Goal: Task Accomplishment & Management: Manage account settings

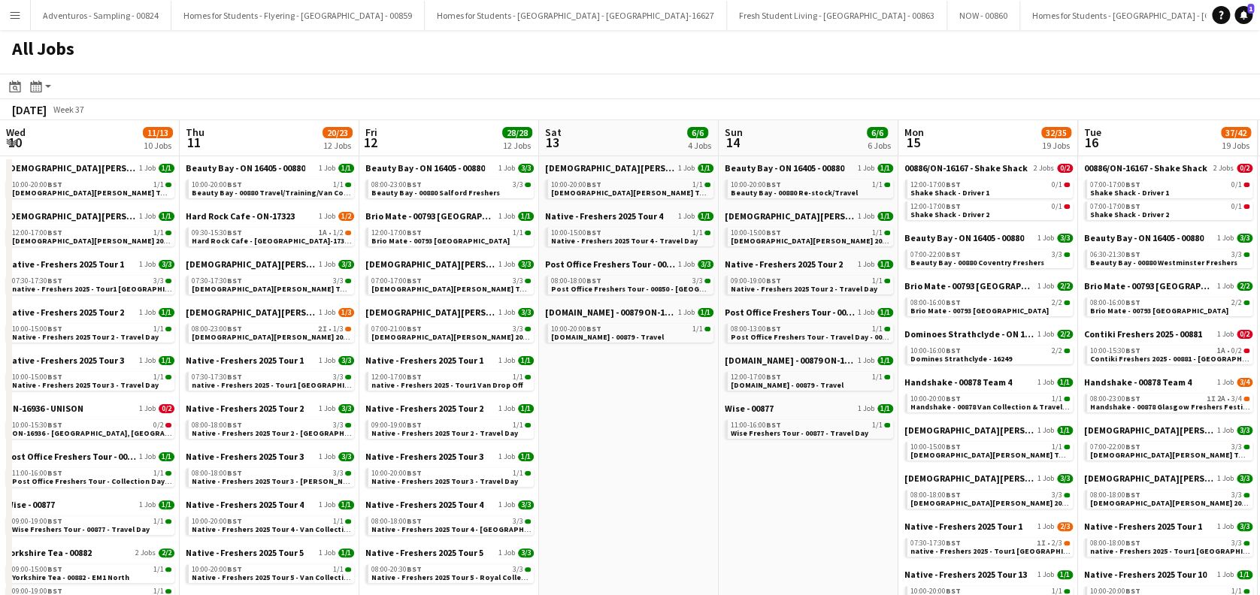
scroll to position [0, 442]
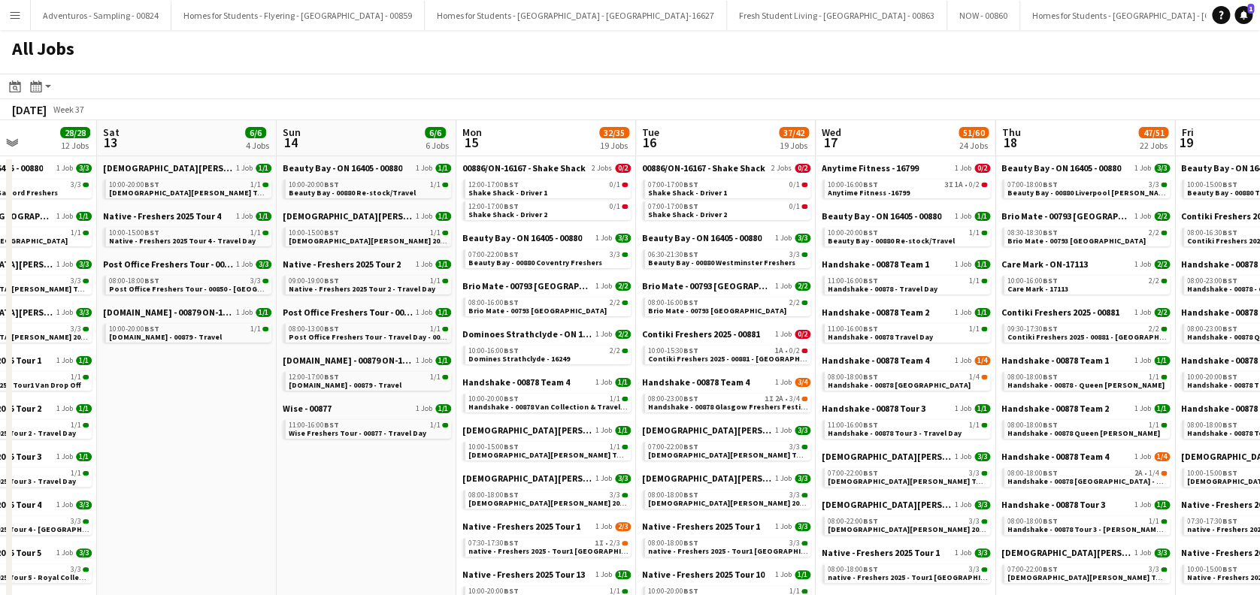
click at [9, 17] on app-icon "Menu" at bounding box center [15, 15] width 12 height 12
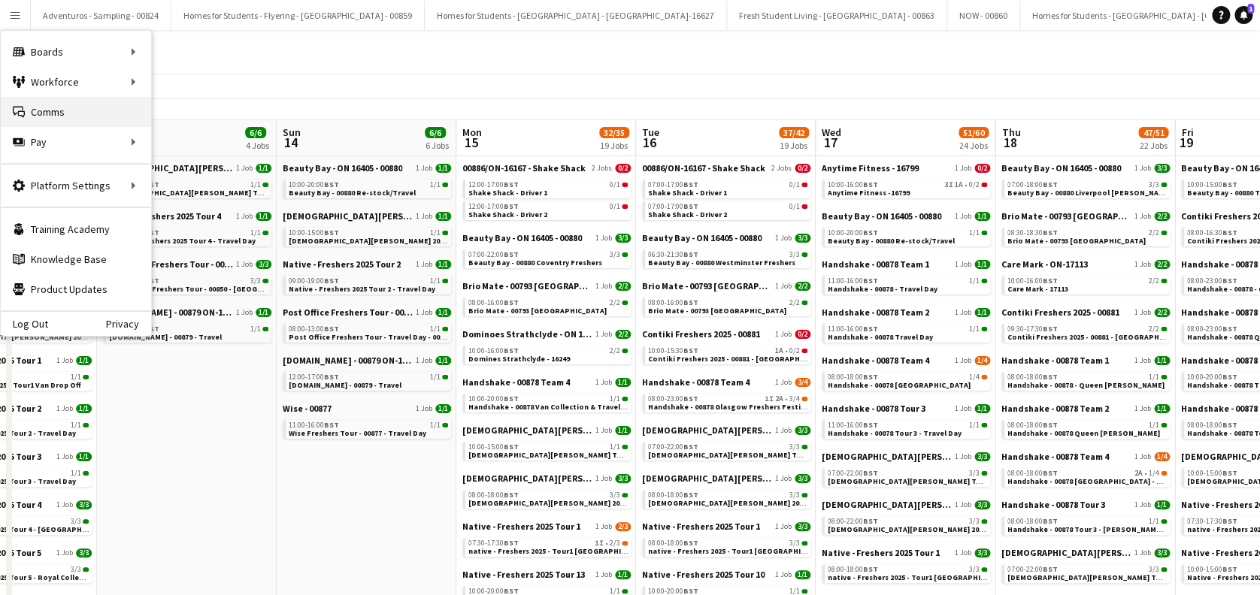
click at [63, 110] on link "Comms Comms" at bounding box center [76, 112] width 150 height 30
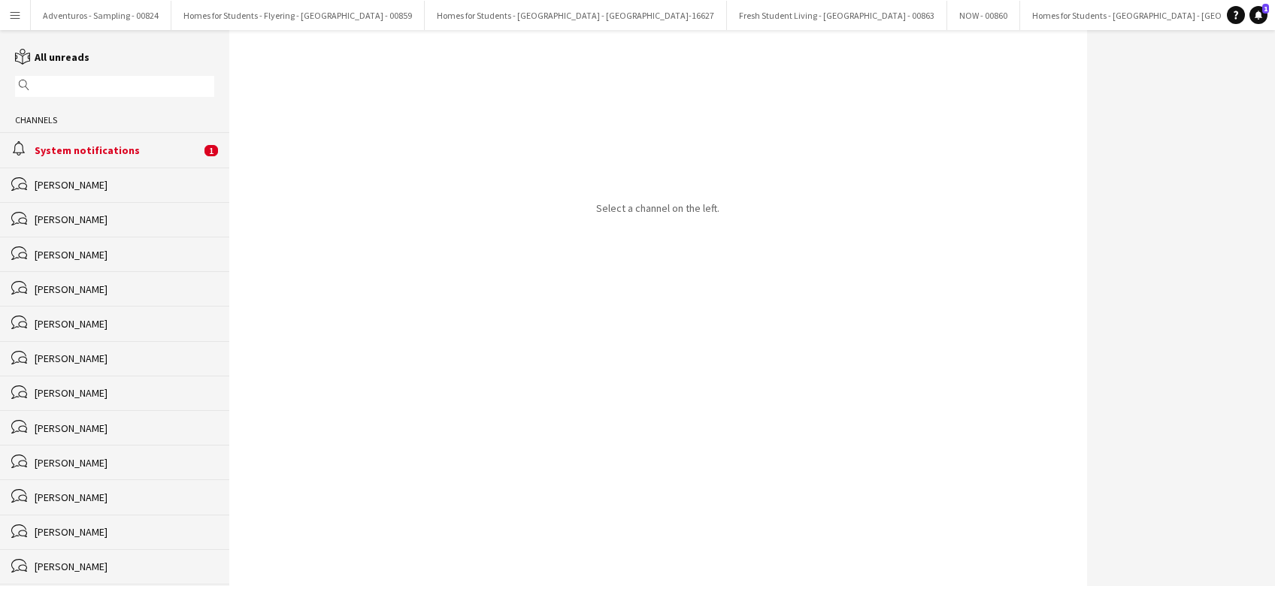
click at [77, 89] on input "text" at bounding box center [121, 87] width 177 height 14
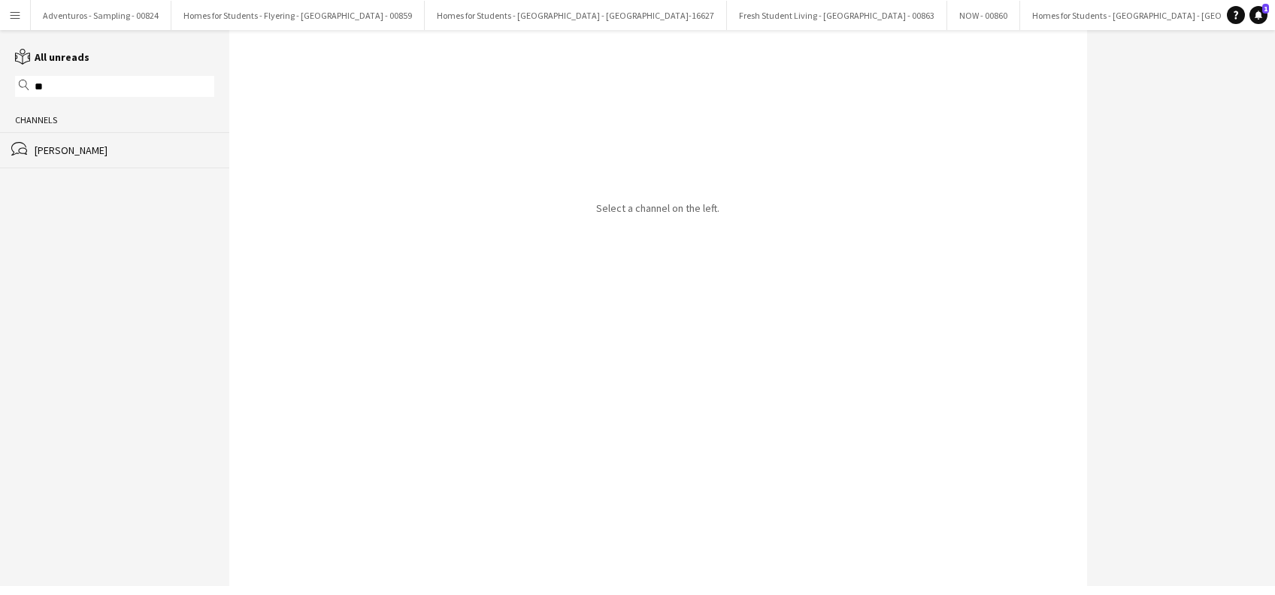
type input "*"
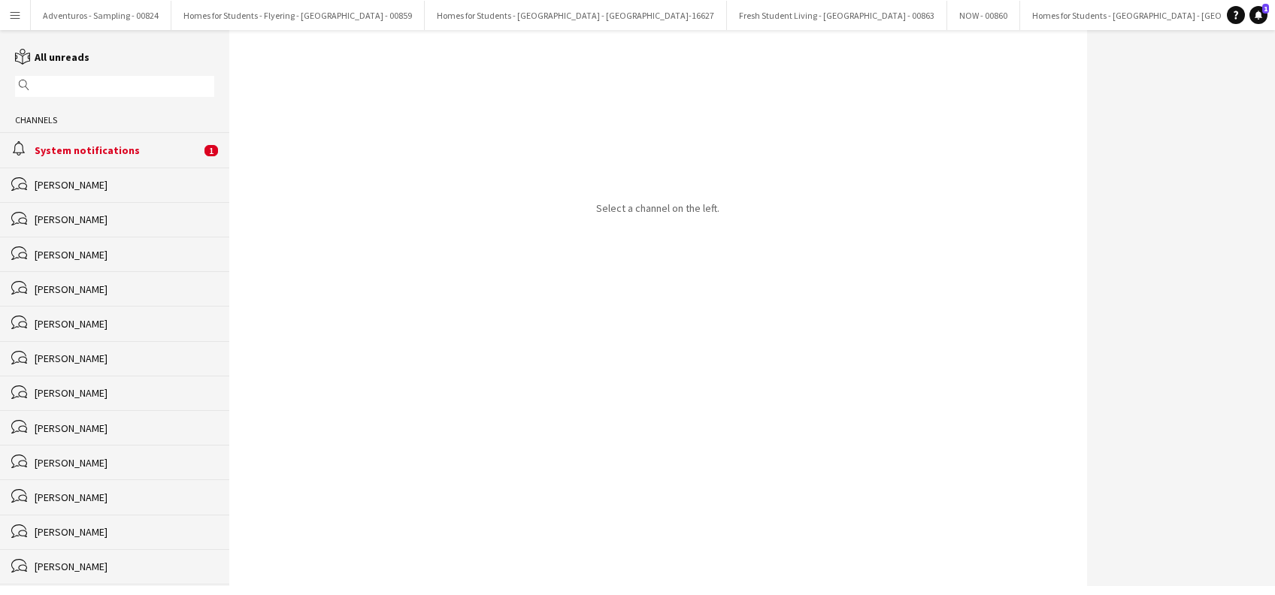
click at [96, 149] on div "System notifications" at bounding box center [118, 151] width 166 height 14
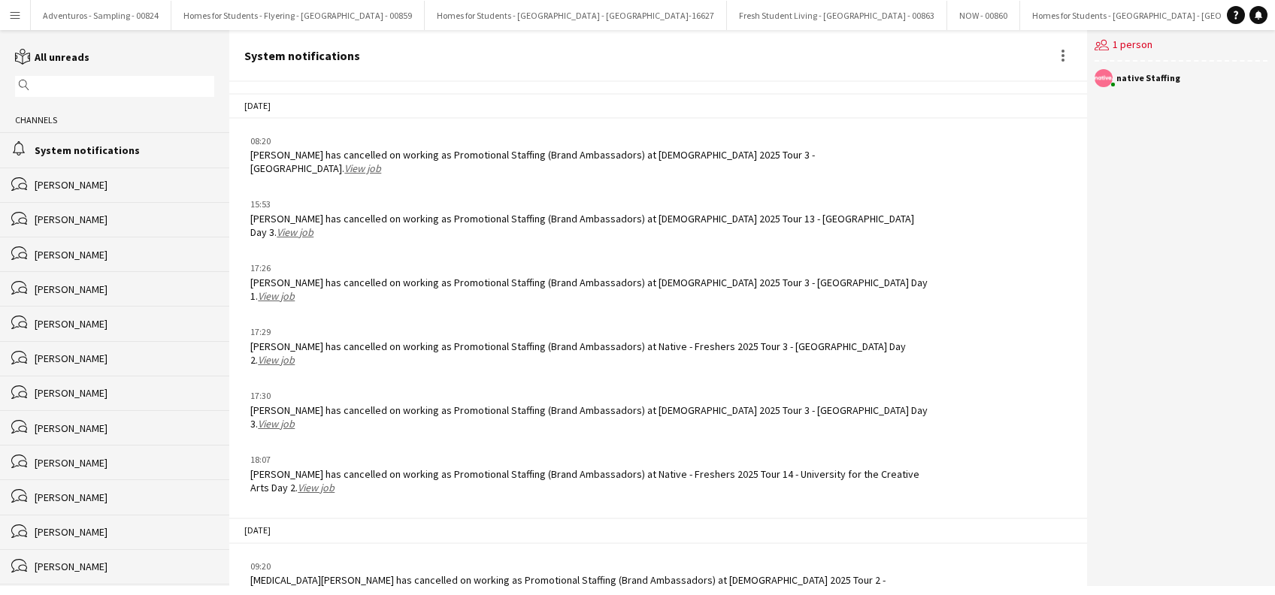
scroll to position [1989, 0]
click at [83, 90] on input "text" at bounding box center [121, 87] width 177 height 14
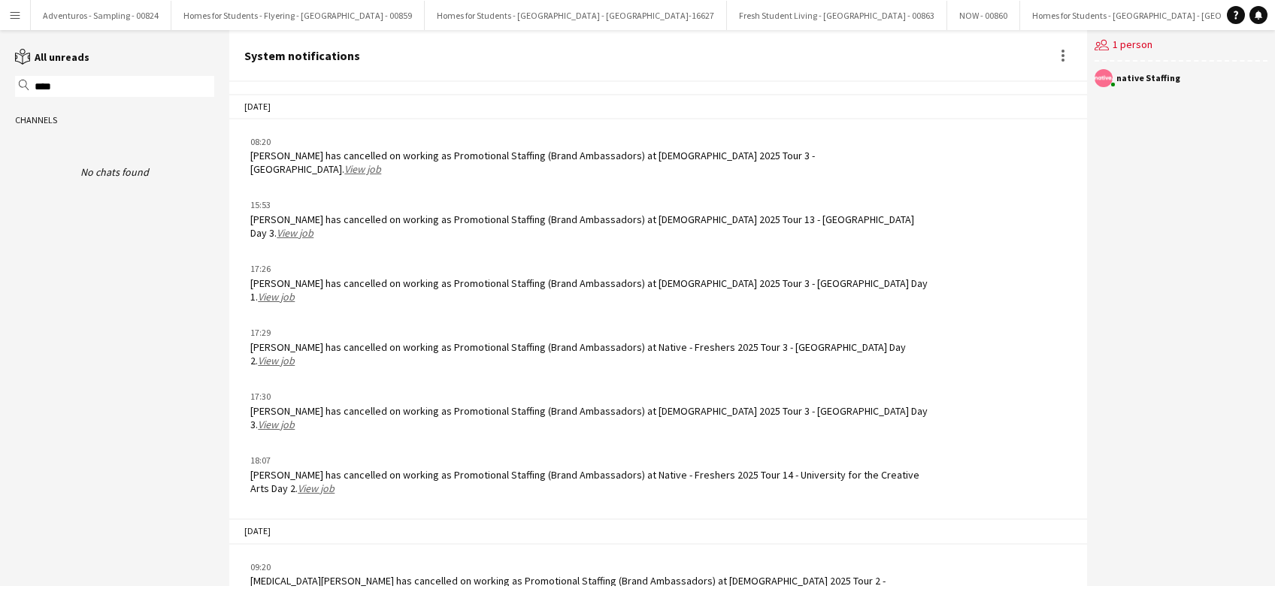
type input "****"
click at [50, 51] on link "reading All unreads" at bounding box center [52, 57] width 74 height 14
click at [23, 89] on icon "magnifier" at bounding box center [24, 85] width 11 height 11
click at [92, 95] on div "magnifier ****" at bounding box center [114, 86] width 199 height 21
click at [17, 8] on button "Menu" at bounding box center [15, 15] width 30 height 30
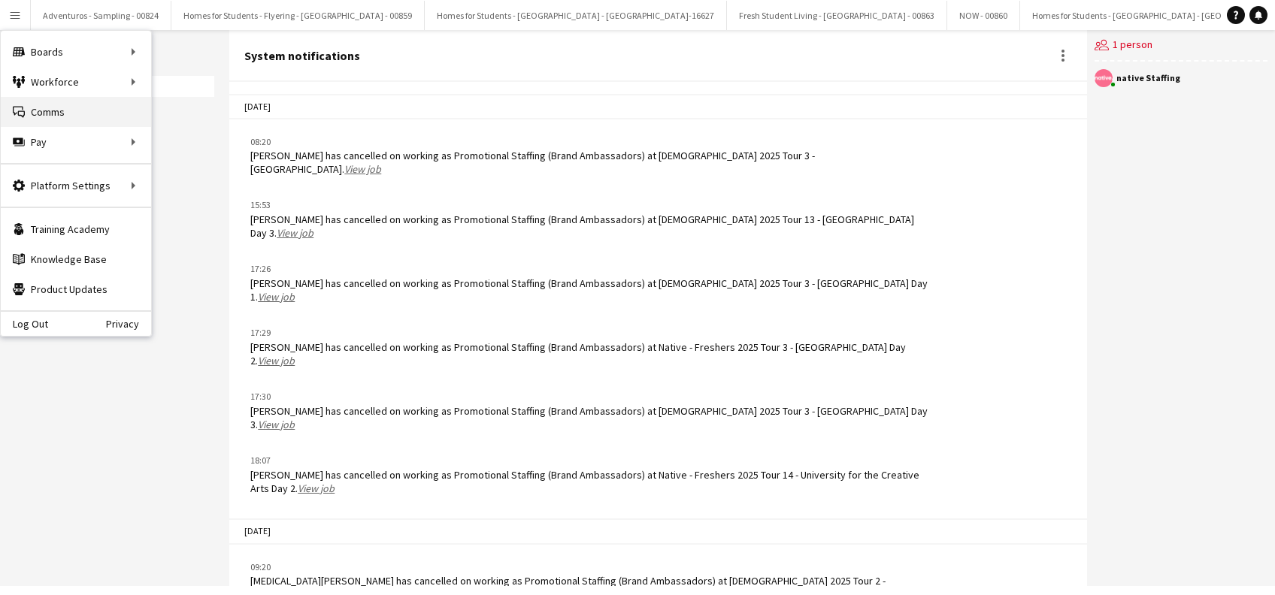
click at [54, 120] on link "Comms Comms" at bounding box center [76, 112] width 150 height 30
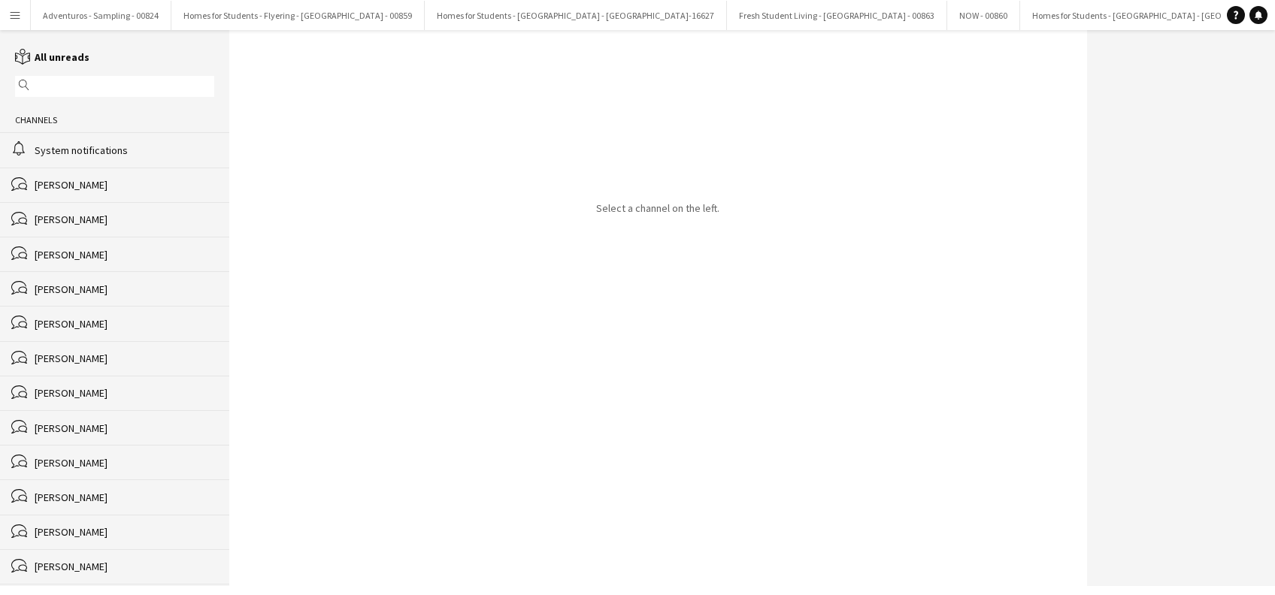
drag, startPoint x: 536, startPoint y: 472, endPoint x: 440, endPoint y: 397, distance: 122.1
click at [537, 473] on div "Select a channel on the left." at bounding box center [657, 308] width 857 height 556
click at [104, 150] on div "System notifications" at bounding box center [125, 151] width 180 height 14
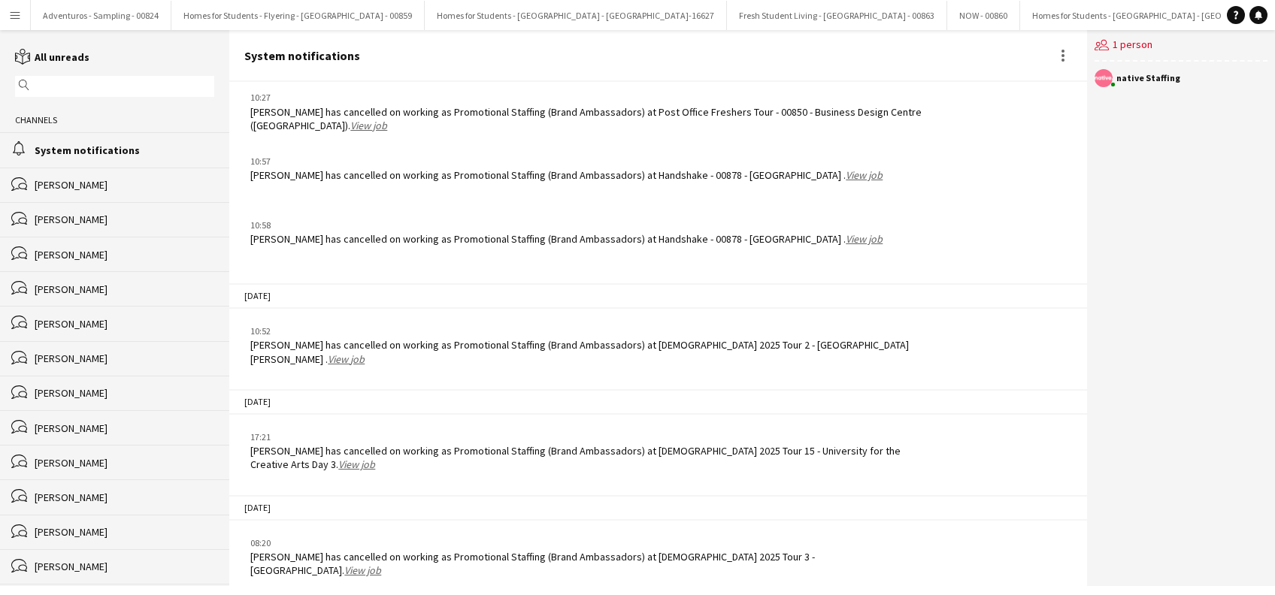
scroll to position [1989, 0]
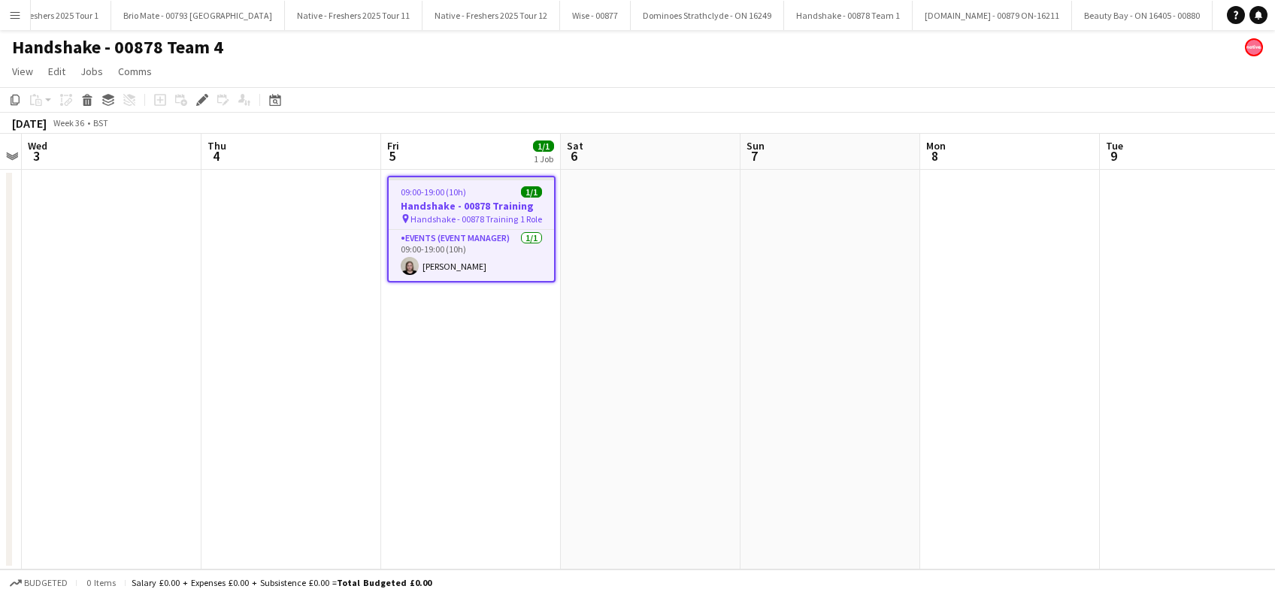
scroll to position [0, 3374]
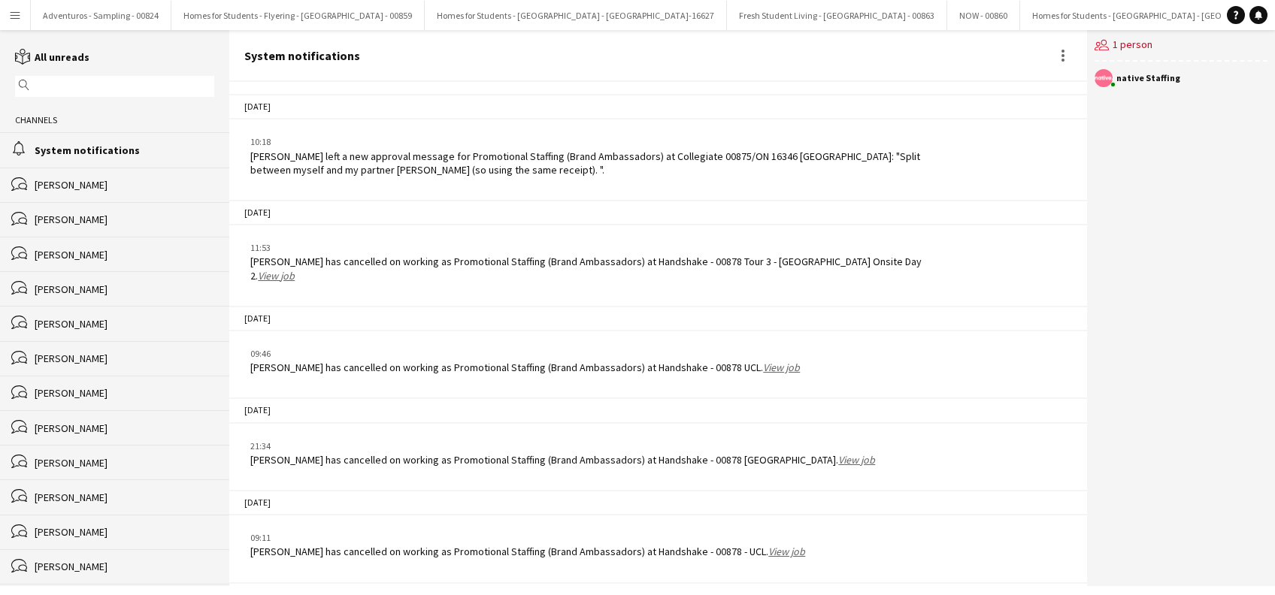
scroll to position [1989, 0]
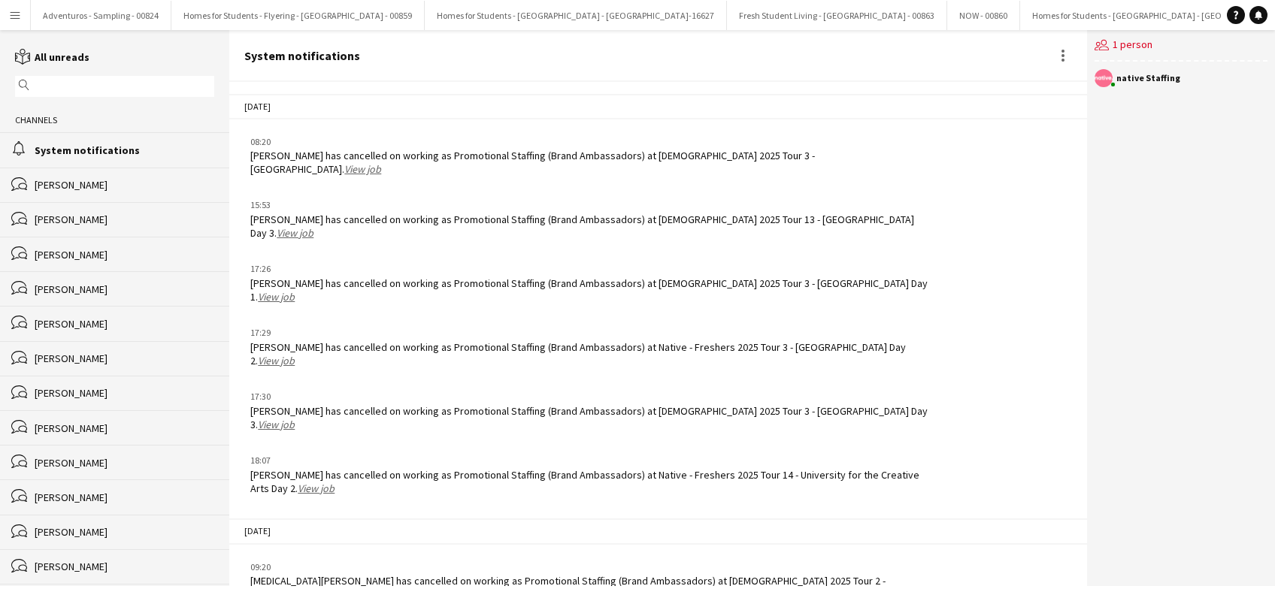
click at [96, 139] on div "alarm System notifications" at bounding box center [114, 149] width 229 height 35
click at [10, 12] on app-icon "Menu" at bounding box center [15, 15] width 12 height 12
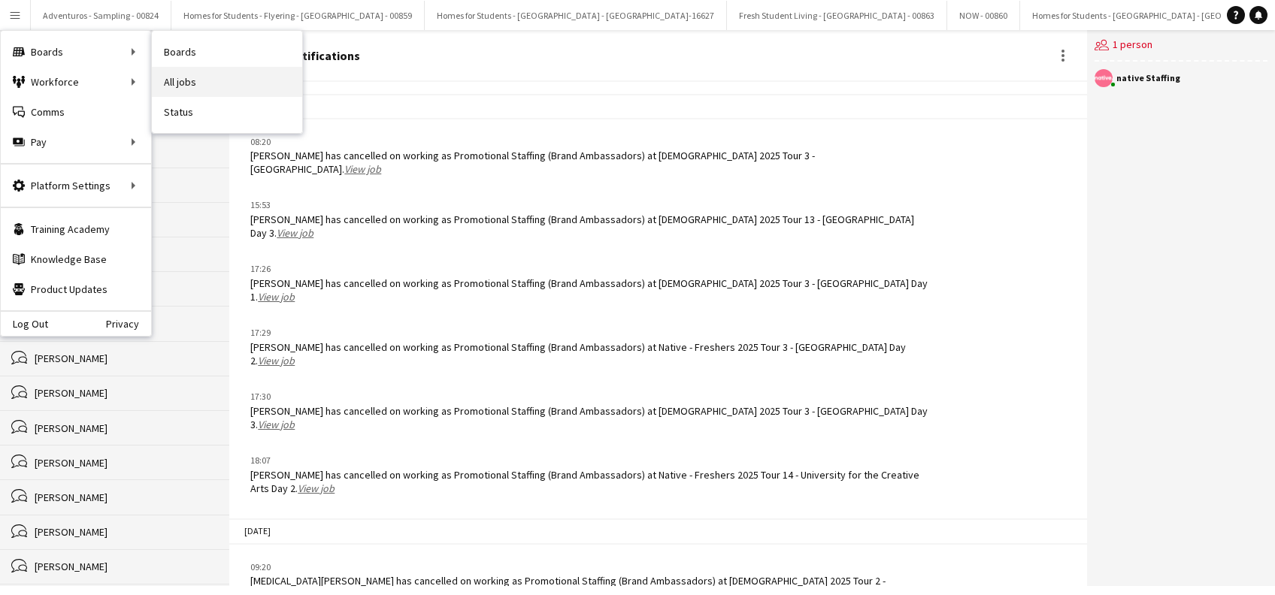
click at [191, 84] on link "All jobs" at bounding box center [227, 82] width 150 height 30
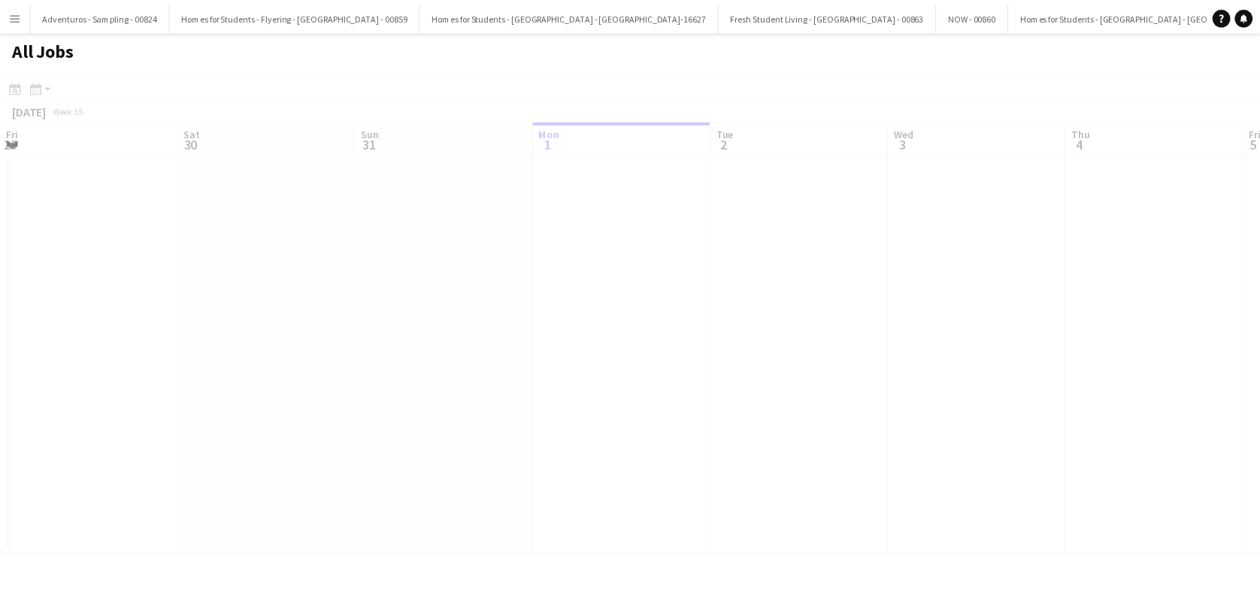
scroll to position [0, 359]
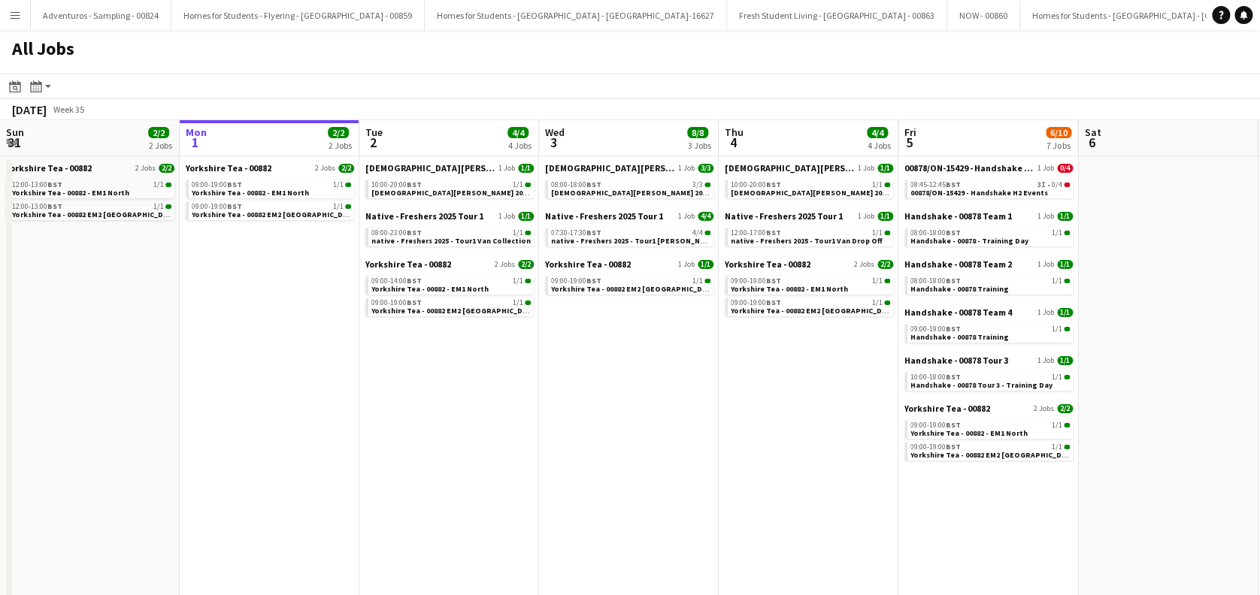
drag, startPoint x: 619, startPoint y: 409, endPoint x: 691, endPoint y: 410, distance: 72.2
click at [619, 409] on app-date-cell "Lady Garden 2025 Tour 2 - 00848 1 Job 3/3 08:00-18:00 BST 3/3 Lady Garden 2025 …" at bounding box center [629, 465] width 180 height 619
click at [825, 423] on app-date-cell "Lady Garden 2025 Tour 2 - 00848 1 Job 1/1 10:00-20:00 BST 1/1 Lady Garden 2025 …" at bounding box center [808, 465] width 180 height 619
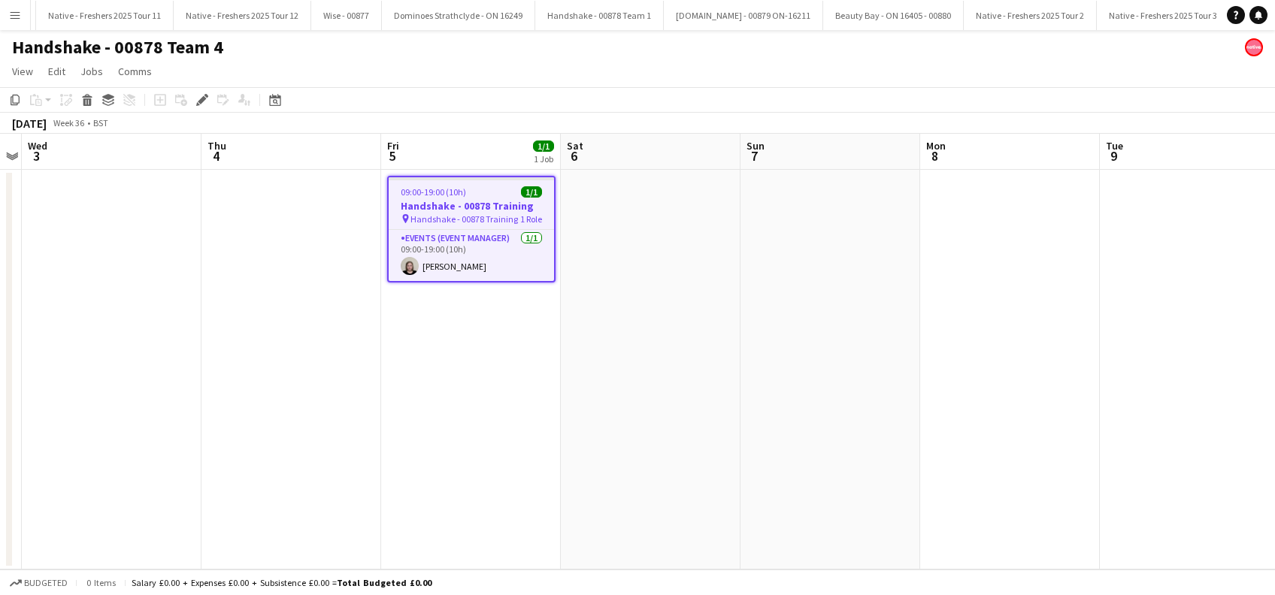
click at [477, 357] on app-date-cell "09:00-19:00 (10h) 1/1 Handshake - 00878 Training pin Handshake - 00878 Training…" at bounding box center [471, 370] width 180 height 400
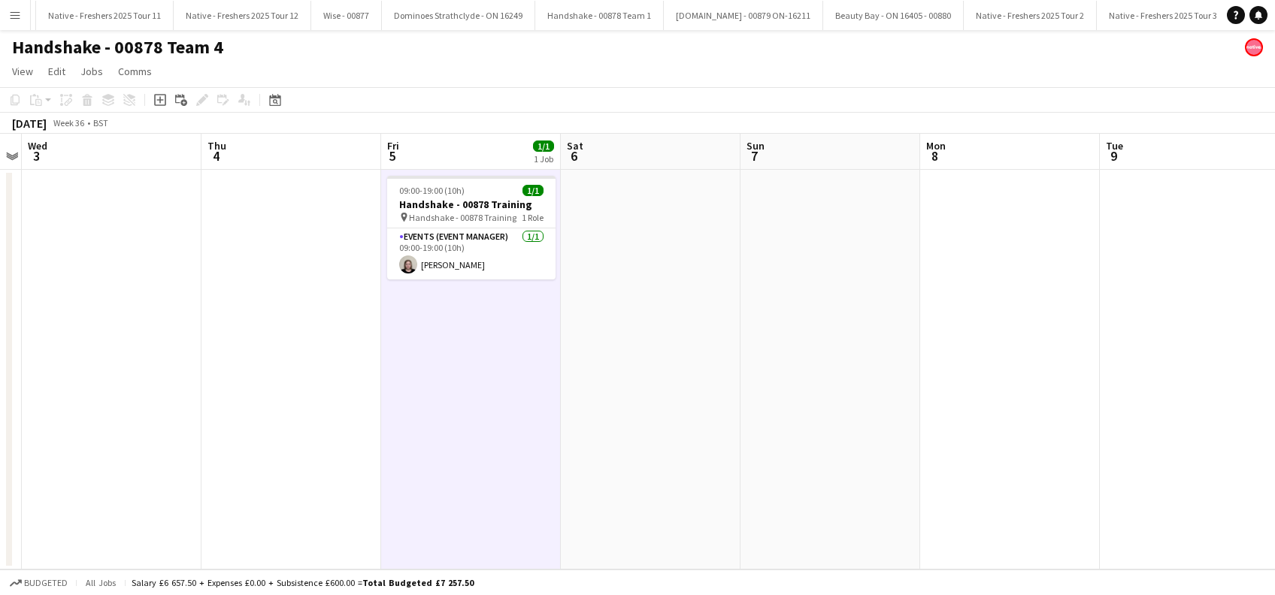
click at [658, 361] on app-date-cell at bounding box center [651, 370] width 180 height 400
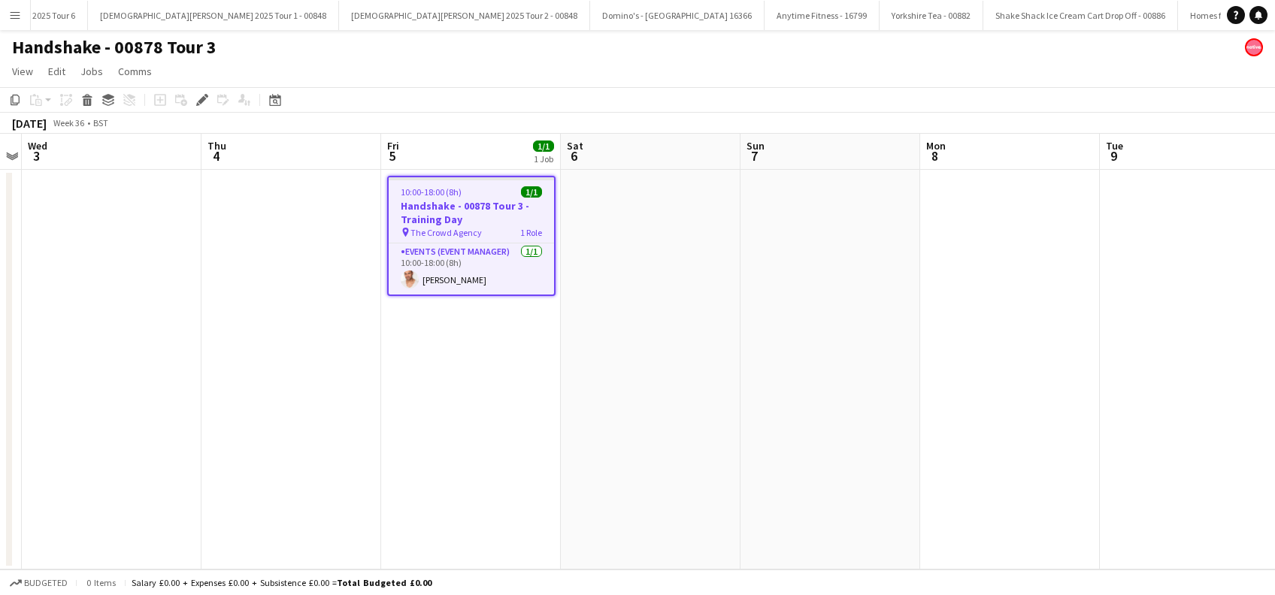
scroll to position [0, 5724]
drag, startPoint x: 355, startPoint y: 372, endPoint x: 440, endPoint y: 372, distance: 85.7
click at [355, 372] on app-date-cell at bounding box center [291, 370] width 180 height 400
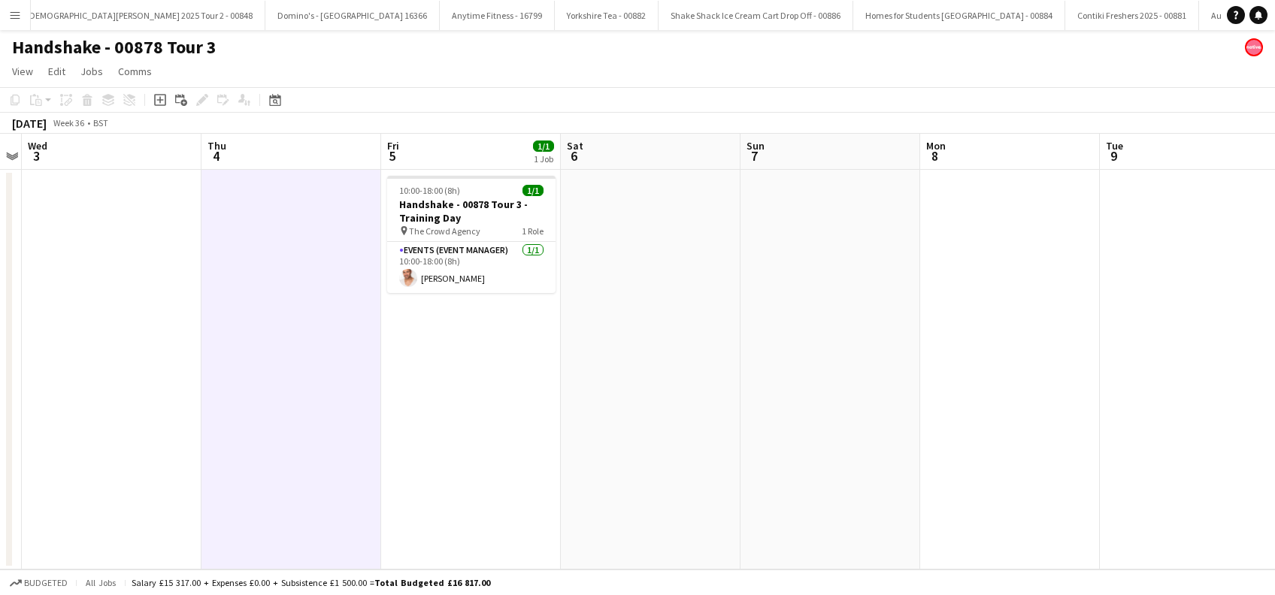
drag, startPoint x: 440, startPoint y: 372, endPoint x: 561, endPoint y: 364, distance: 121.3
click at [442, 372] on app-date-cell "10:00-18:00 (8h) 1/1 Handshake - 00878 Tour 3 - Training Day pin The Crowd Agen…" at bounding box center [471, 370] width 180 height 400
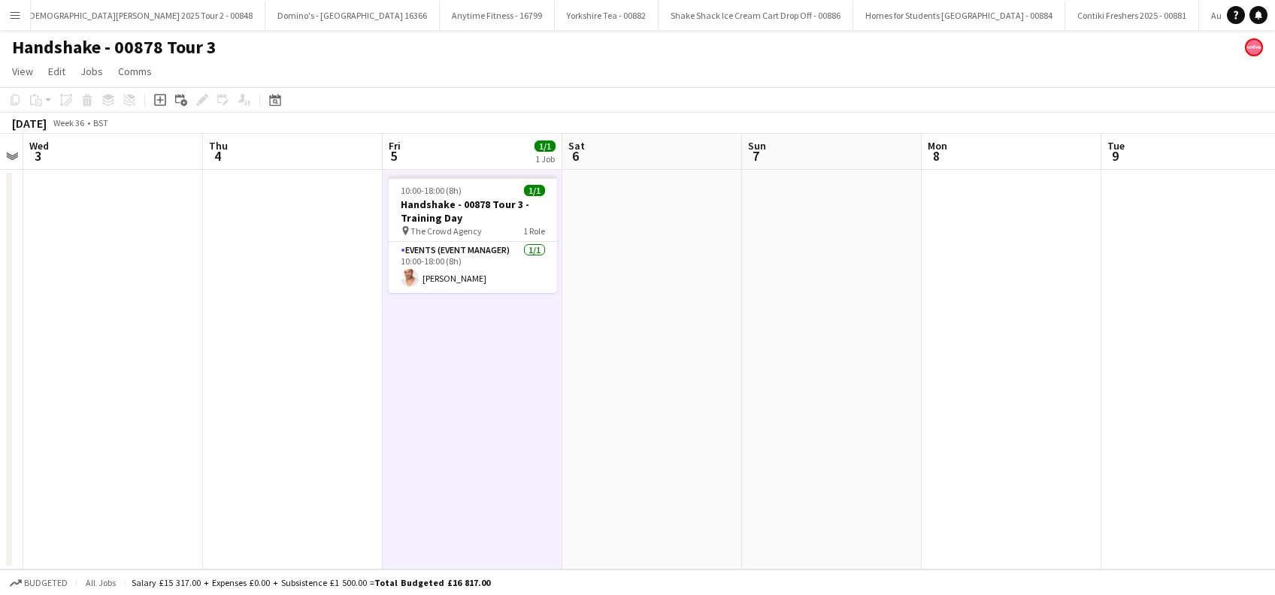
click at [600, 358] on app-date-cell at bounding box center [652, 370] width 180 height 400
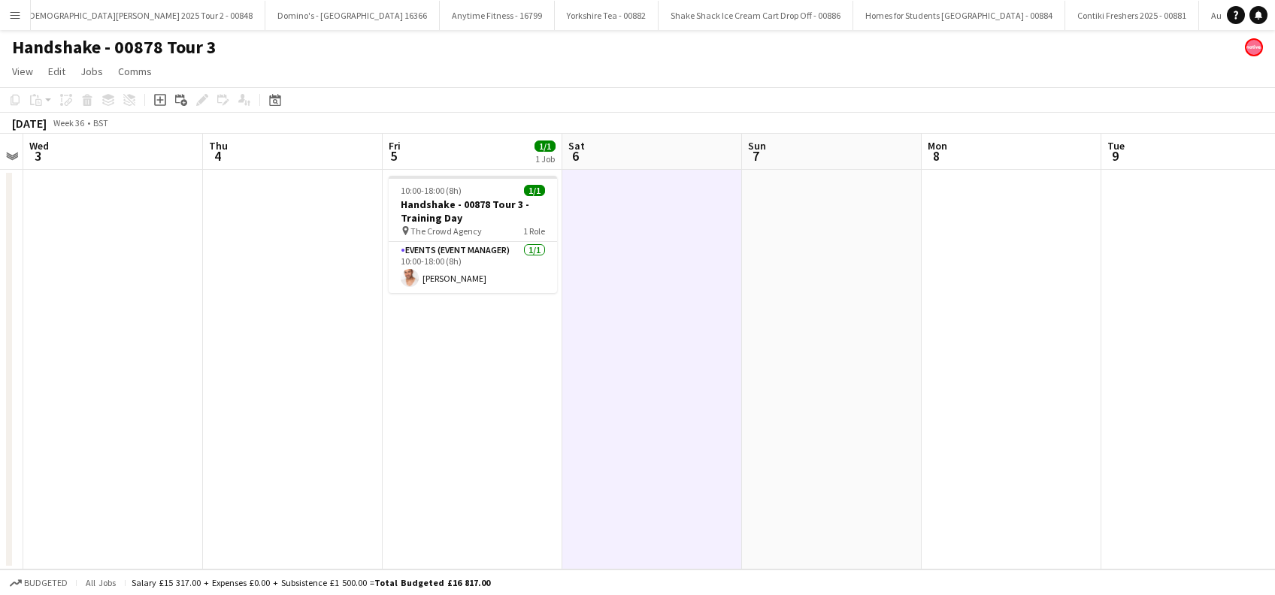
scroll to position [0, 515]
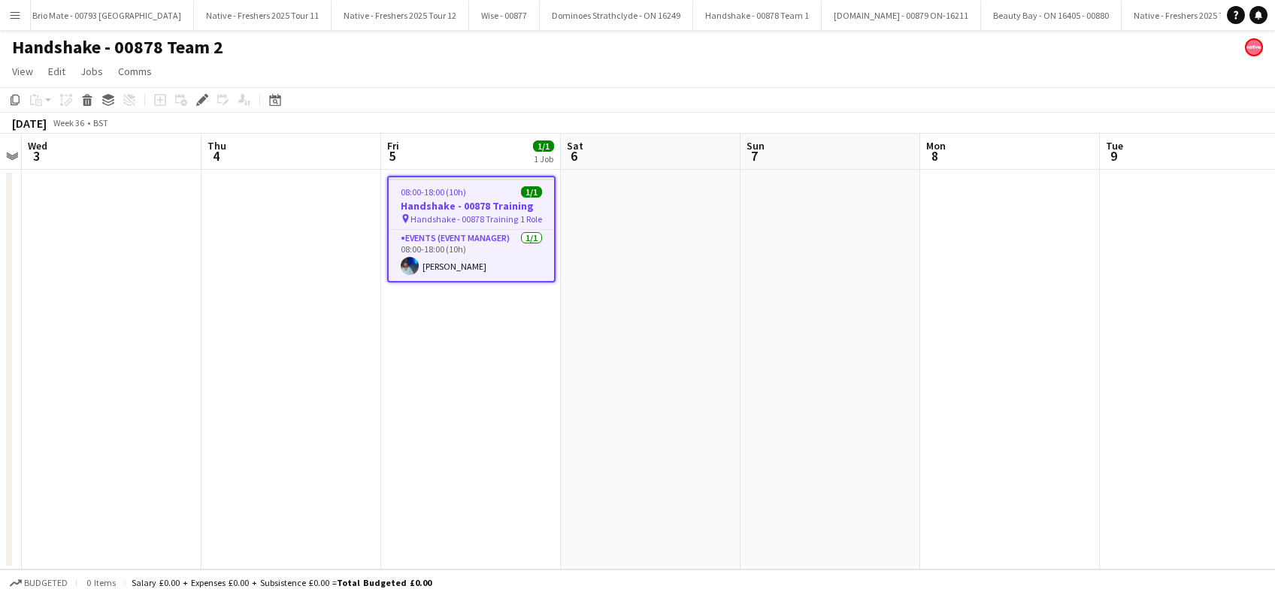
scroll to position [0, 3250]
click at [431, 371] on app-date-cell "08:00-18:00 (10h) 1/1 Handshake - 00878 Training pin Handshake - 00878 Training…" at bounding box center [471, 370] width 180 height 400
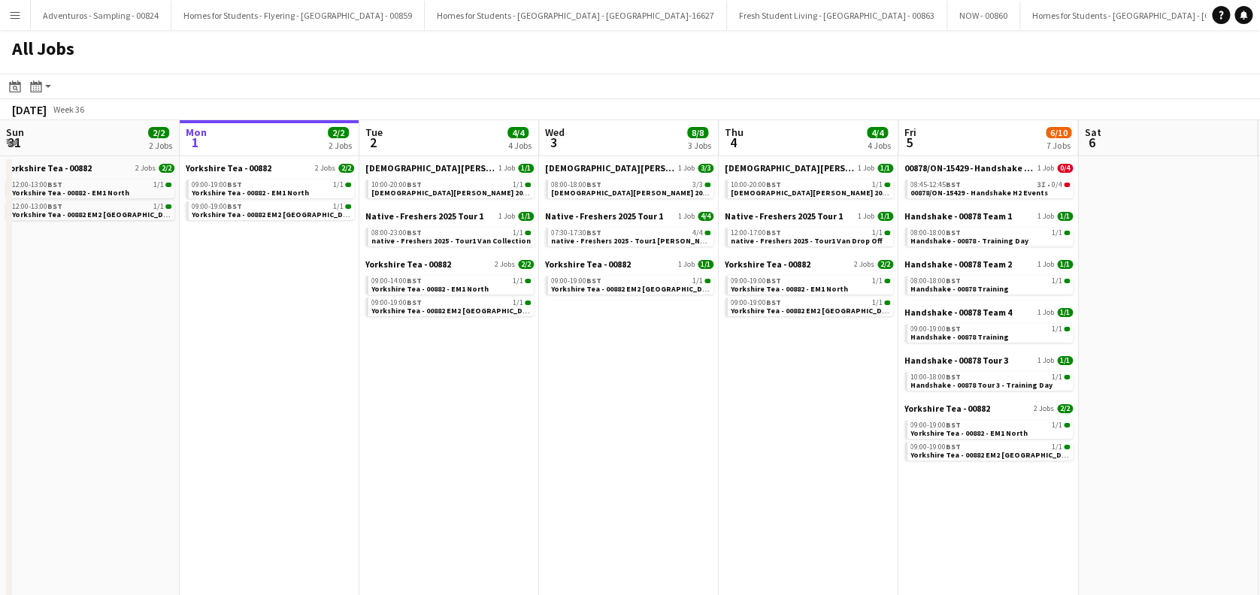
scroll to position [0, 628]
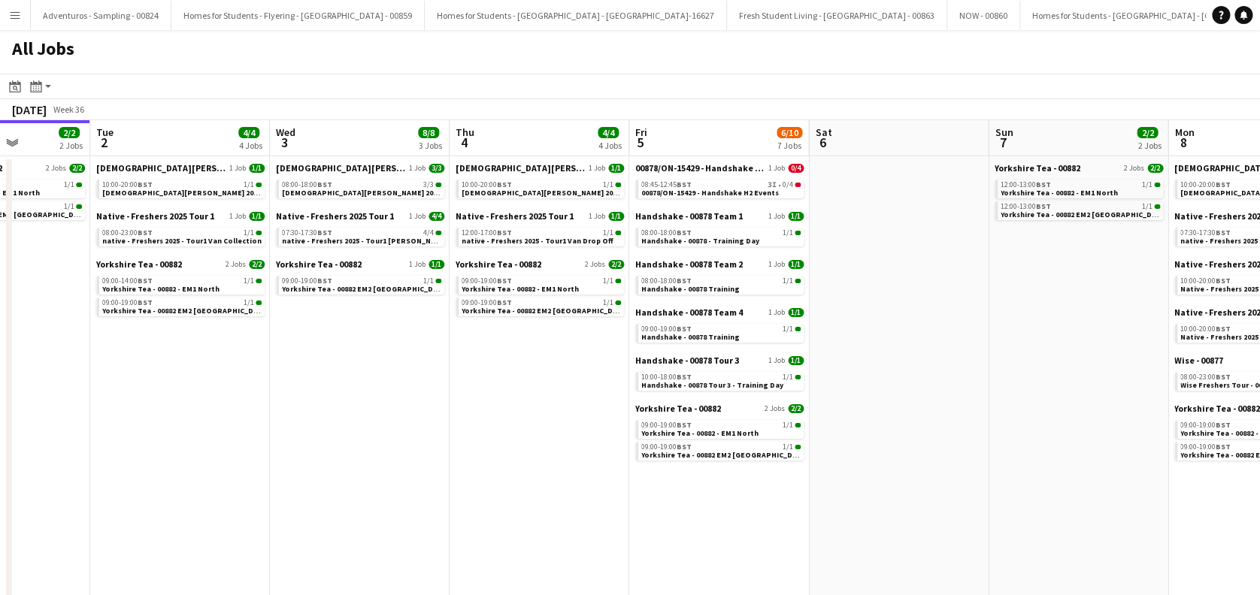
drag, startPoint x: 749, startPoint y: 463, endPoint x: 481, endPoint y: 449, distance: 268.7
click at [481, 449] on app-calendar-viewport "Fri 29 2/2 2 Jobs Sat 30 Sun 31 2/2 2 Jobs Mon 1 2/2 2 Jobs Tue 2 4/4 4 Jobs We…" at bounding box center [630, 447] width 1260 height 655
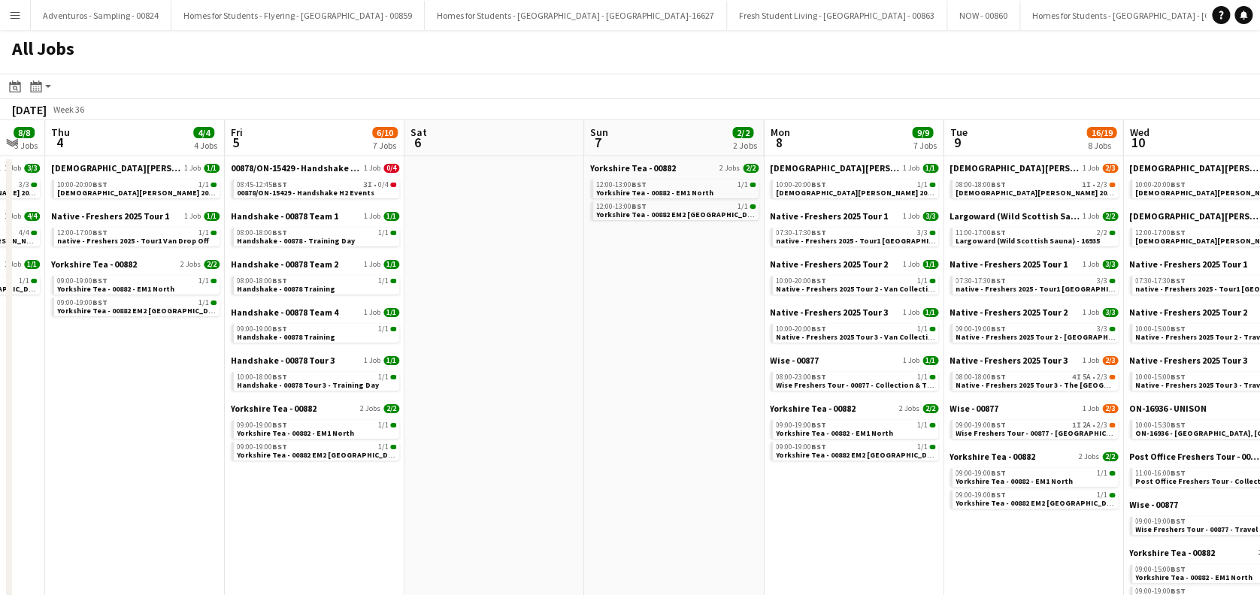
scroll to position [0, 758]
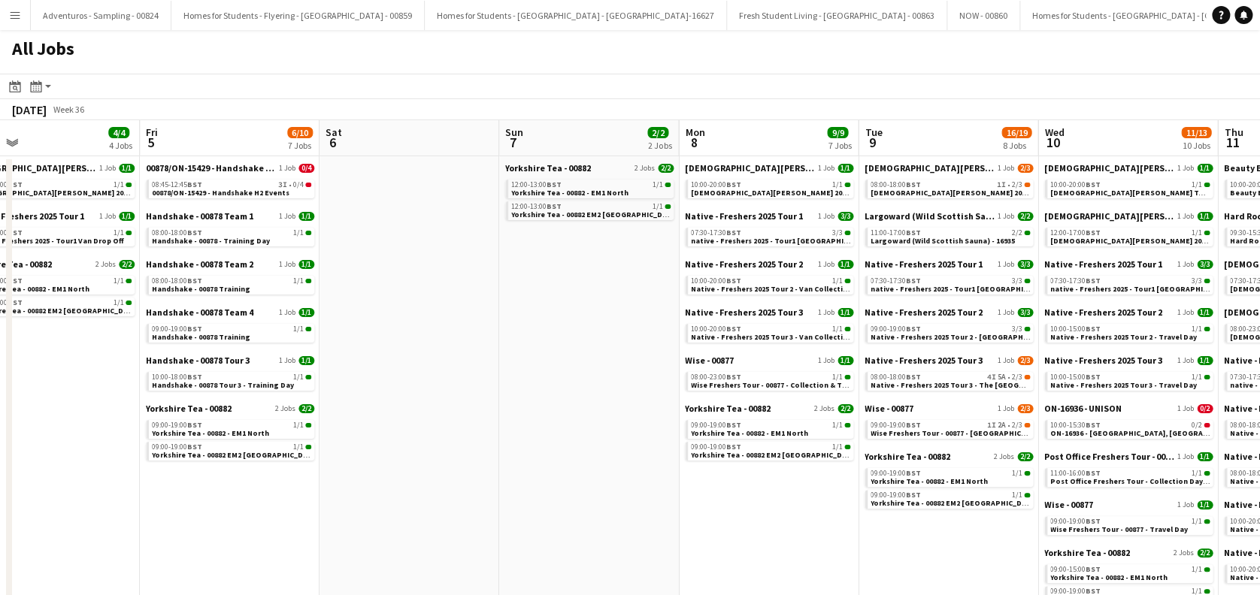
drag, startPoint x: 1015, startPoint y: 472, endPoint x: 553, endPoint y: 482, distance: 462.3
click at [553, 482] on app-calendar-viewport "Sun 31 2/2 2 Jobs Mon 1 2/2 2 Jobs Tue 2 4/4 4 Jobs Wed 3 8/8 3 Jobs Thu 4 4/4 …" at bounding box center [630, 447] width 1260 height 655
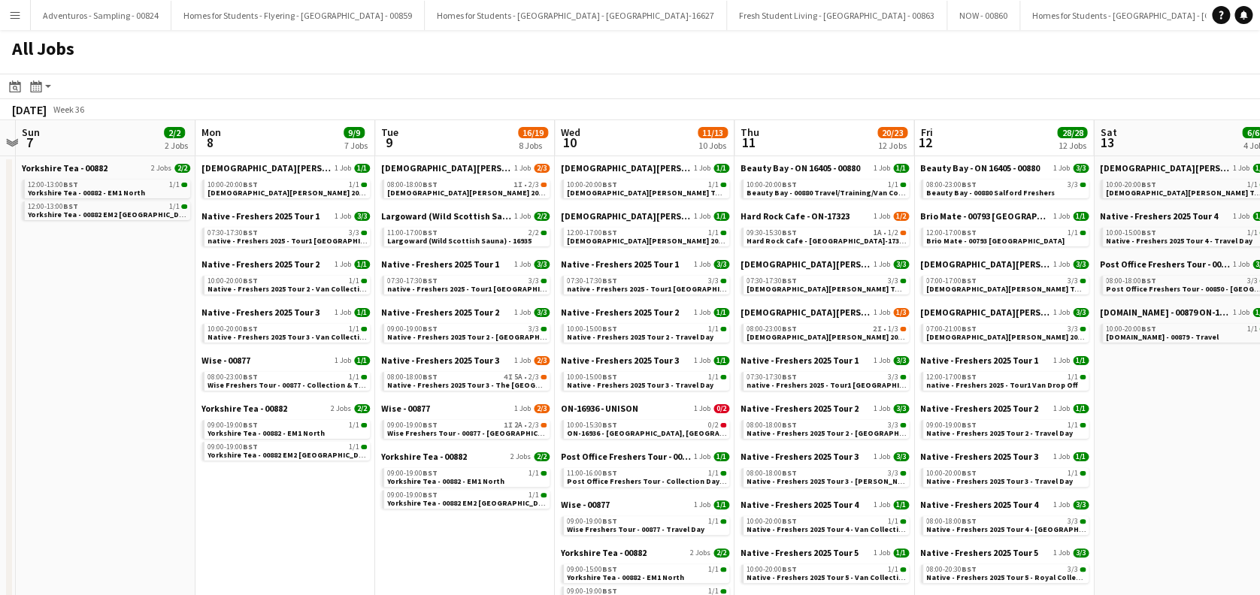
scroll to position [0, 530]
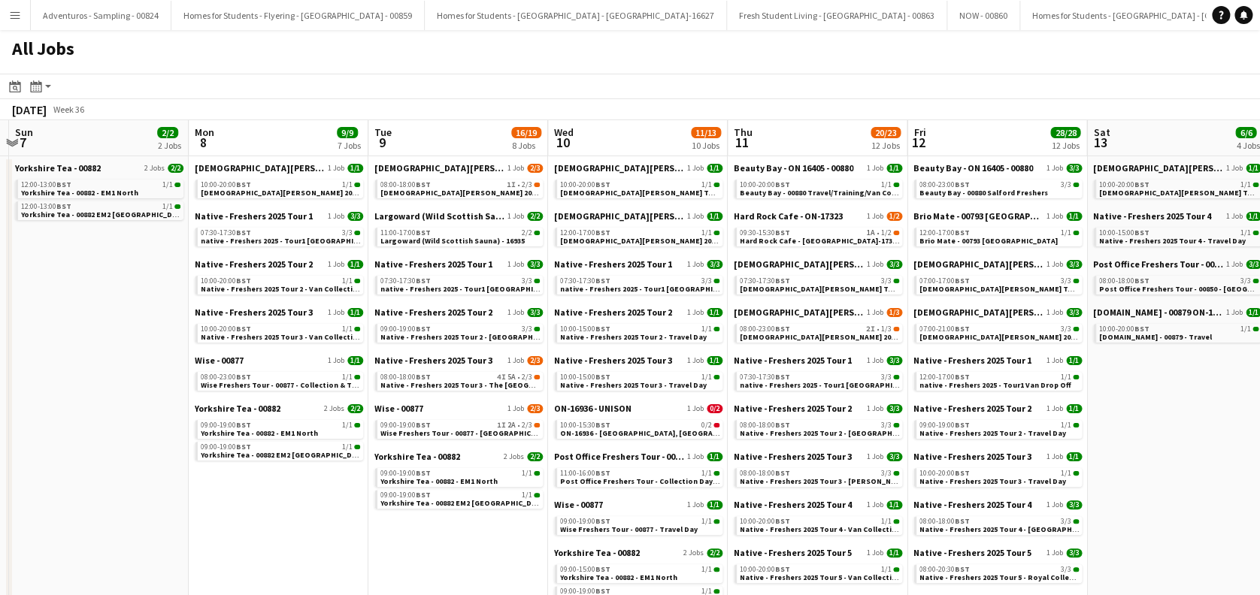
drag, startPoint x: 969, startPoint y: 505, endPoint x: 480, endPoint y: 493, distance: 489.4
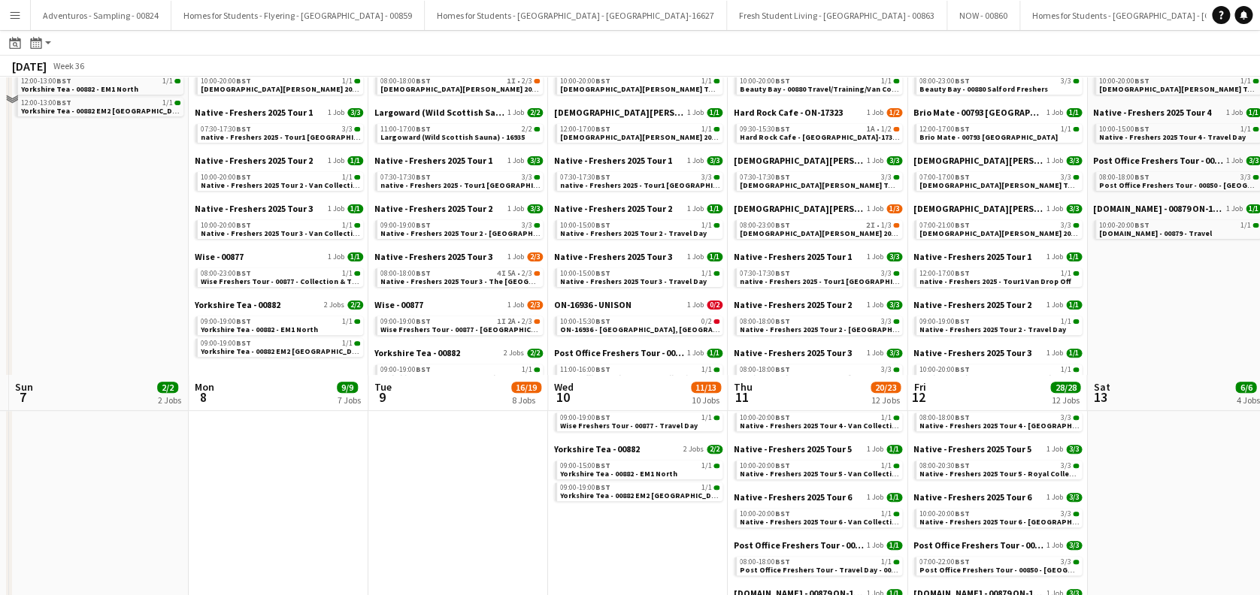
scroll to position [0, 0]
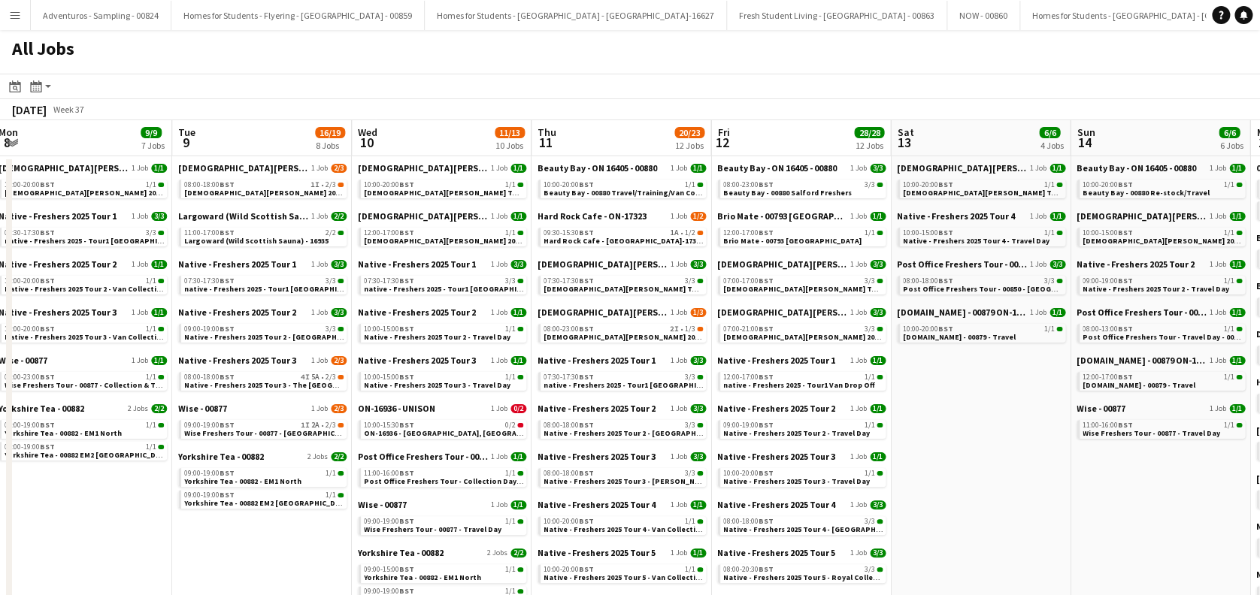
drag, startPoint x: 1112, startPoint y: 461, endPoint x: 915, endPoint y: 478, distance: 197.6
click at [643, 331] on div "08:00-23:00 BST 2I • 1/3" at bounding box center [622, 329] width 159 height 8
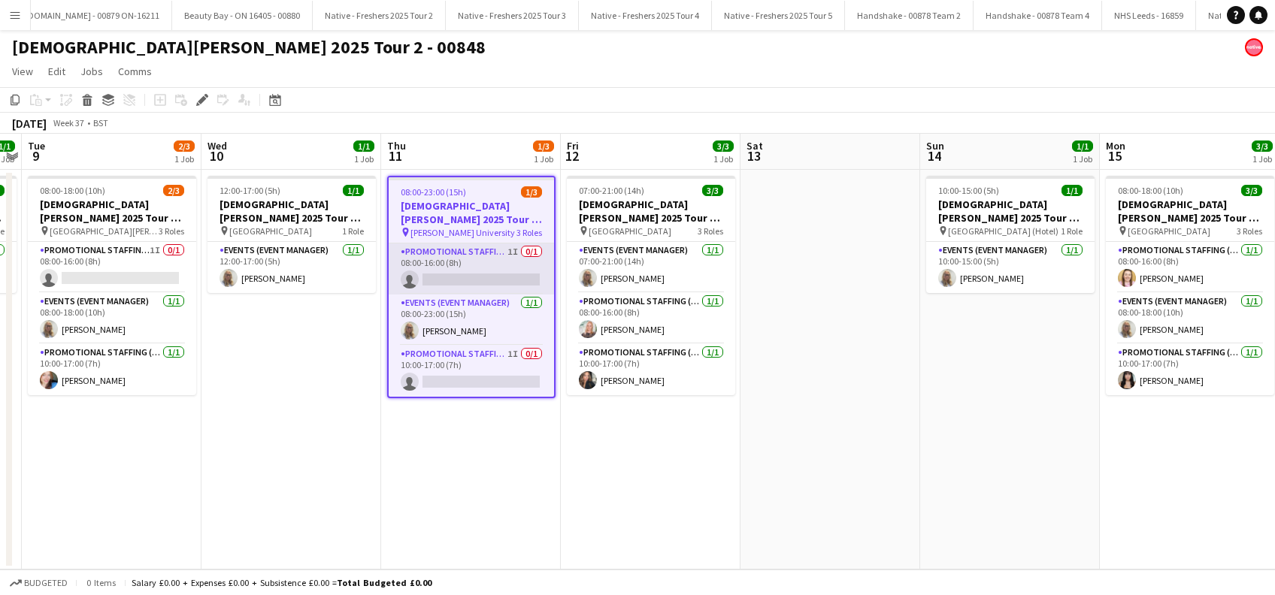
click at [488, 279] on app-card-role "Promotional Staffing (Brand Ambassadors) 1I 0/1 08:00-16:00 (8h) single-neutral…" at bounding box center [471, 268] width 165 height 51
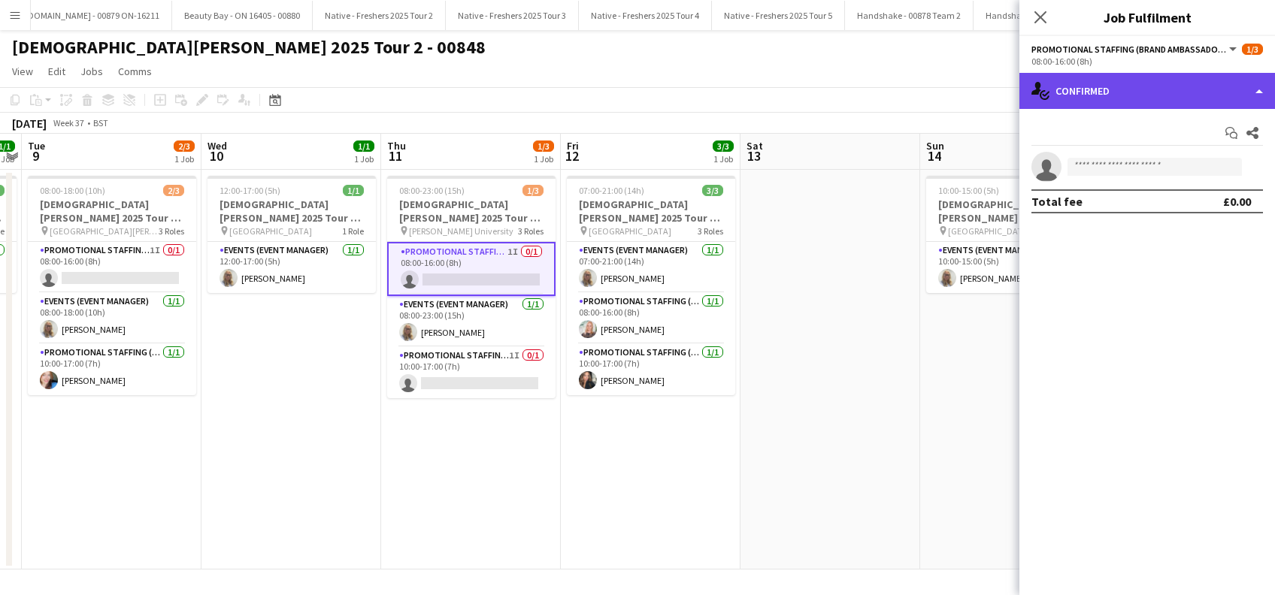
click at [1180, 98] on div "single-neutral-actions-check-2 Confirmed" at bounding box center [1147, 91] width 256 height 36
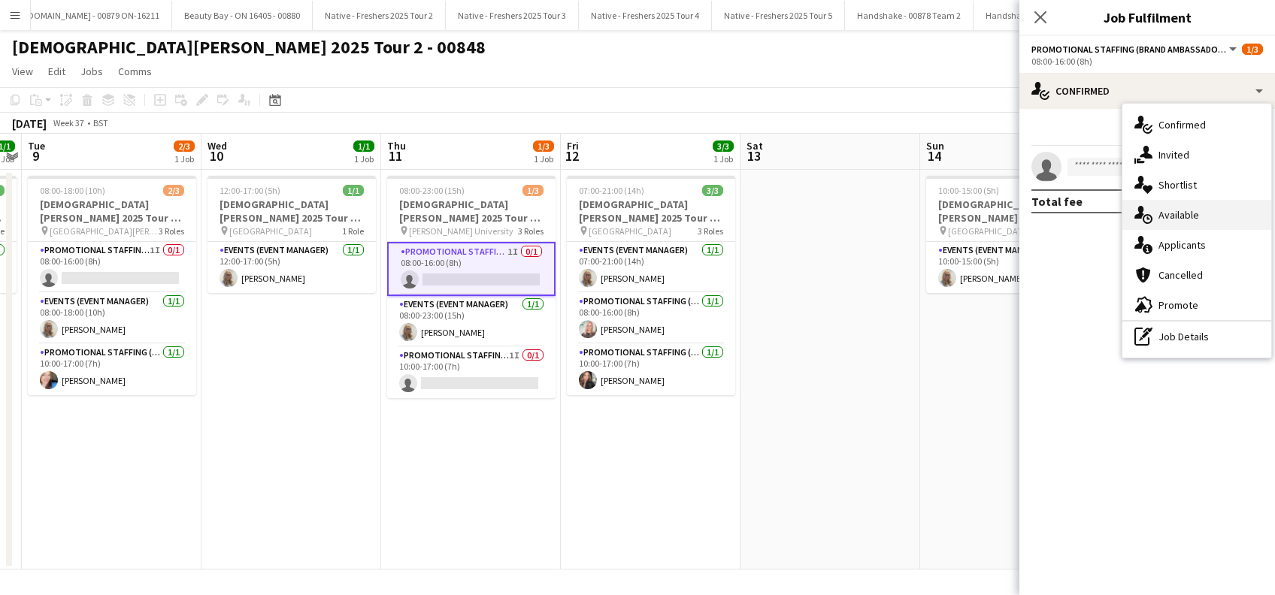
click at [1187, 217] on div "single-neutral-actions-upload Available" at bounding box center [1196, 215] width 149 height 30
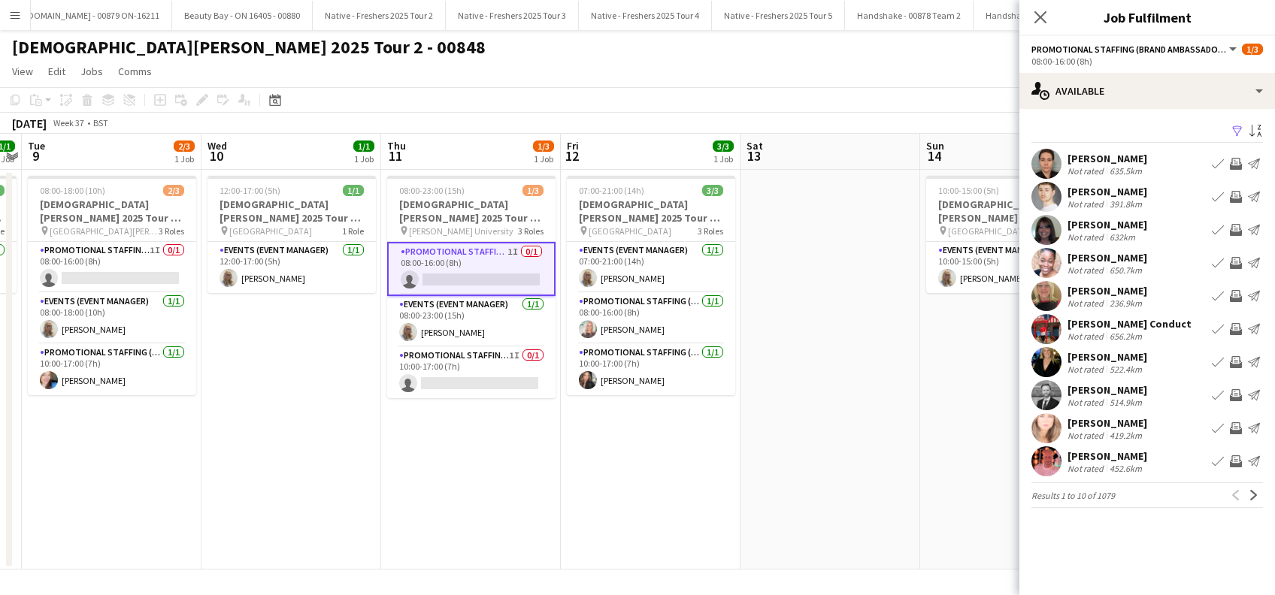
click at [1239, 135] on app-icon "Filter" at bounding box center [1237, 132] width 12 height 14
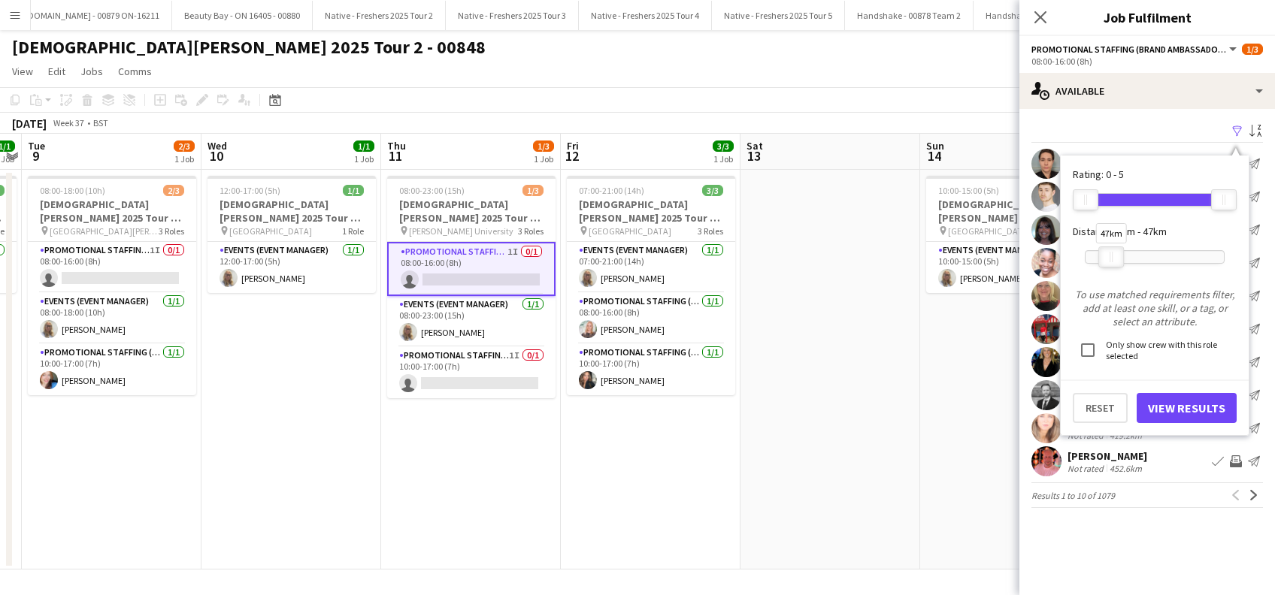
drag, startPoint x: 1219, startPoint y: 256, endPoint x: 1106, endPoint y: 262, distance: 112.9
click at [1106, 262] on div at bounding box center [1111, 257] width 24 height 20
click at [1190, 400] on button "View Results" at bounding box center [1186, 408] width 100 height 30
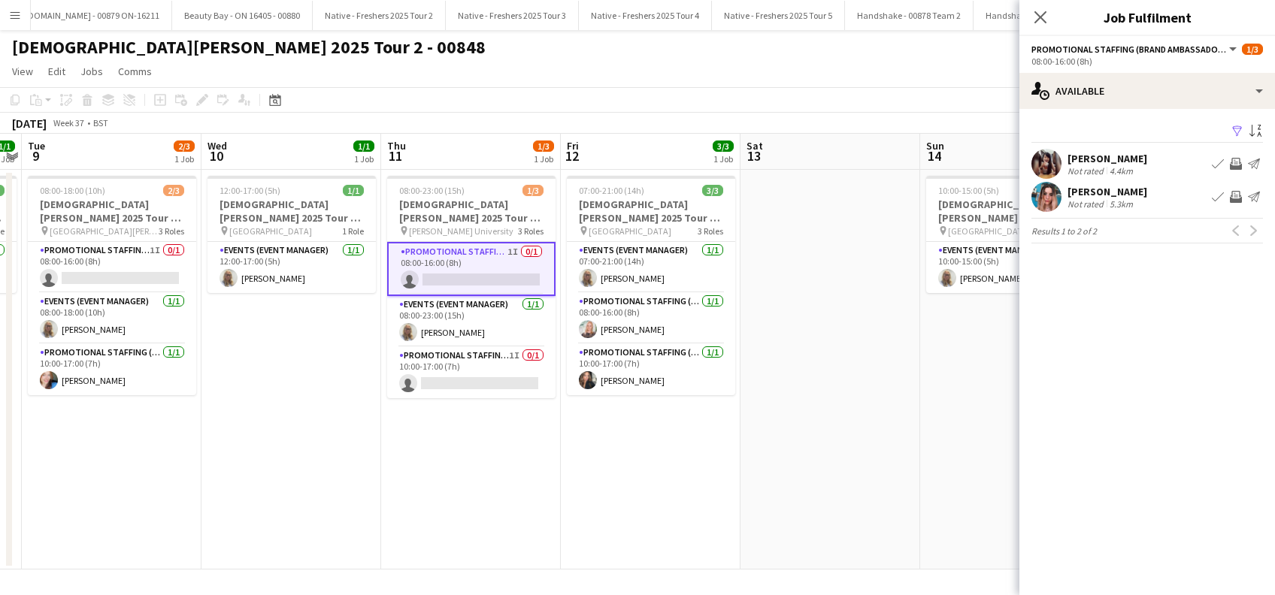
click at [1081, 159] on div "Ting Yan Ng" at bounding box center [1107, 159] width 80 height 14
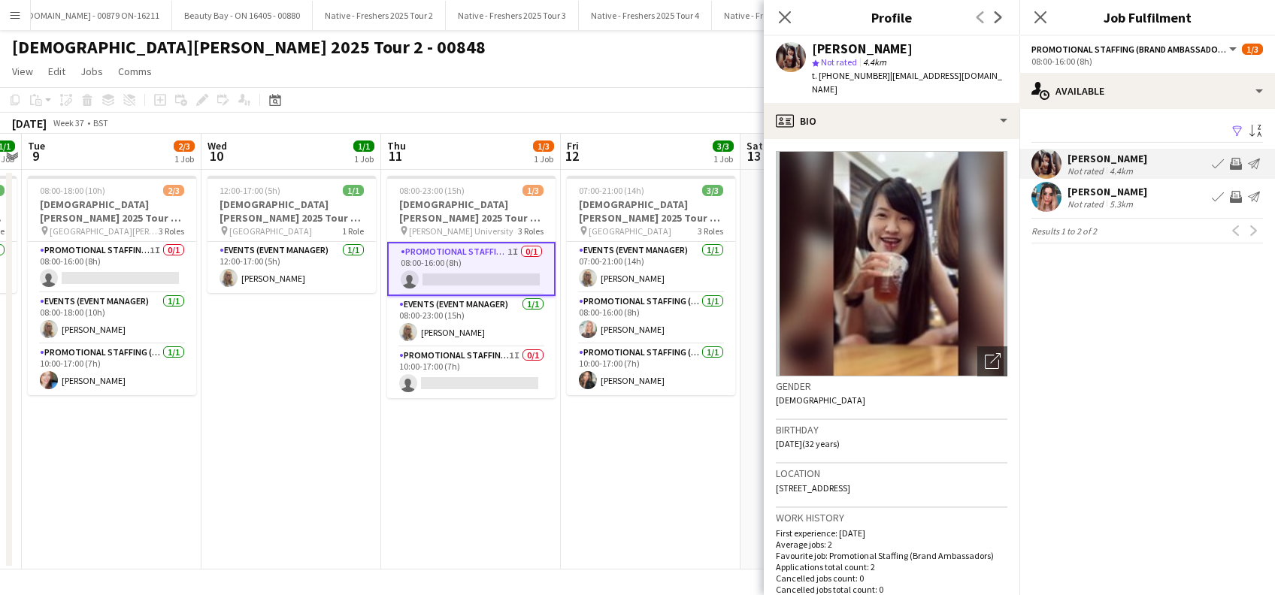
click at [1087, 192] on div "Kiera Mordue" at bounding box center [1107, 192] width 80 height 14
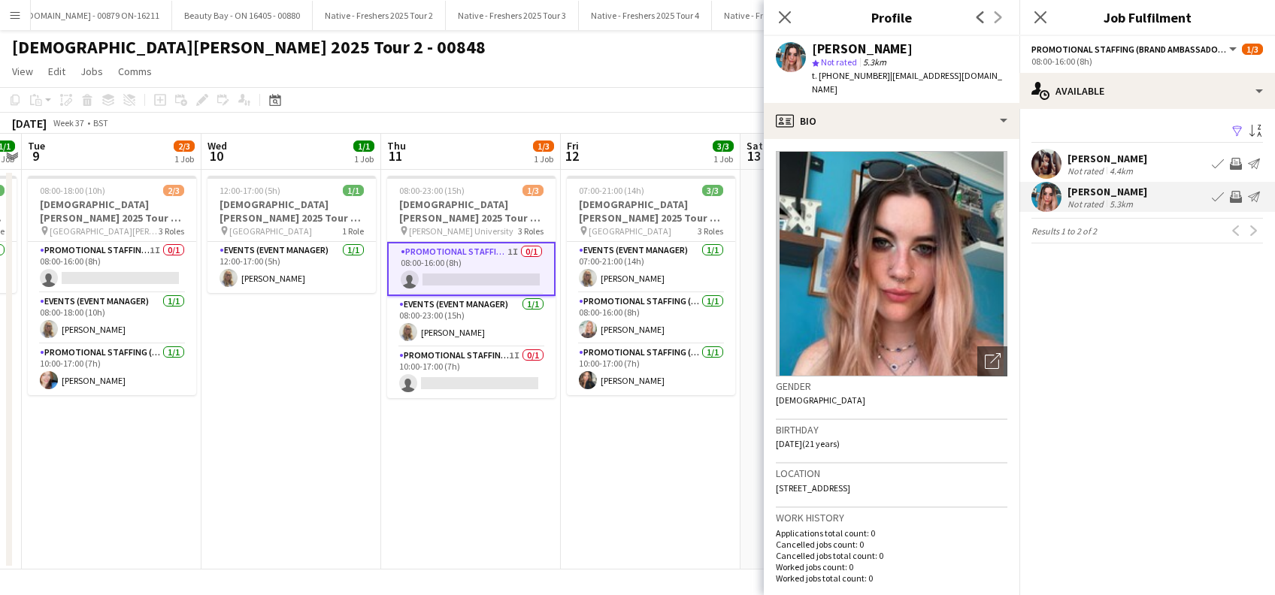
click at [492, 272] on app-card-role "Promotional Staffing (Brand Ambassadors) 1I 0/1 08:00-16:00 (8h) single-neutral…" at bounding box center [471, 269] width 168 height 54
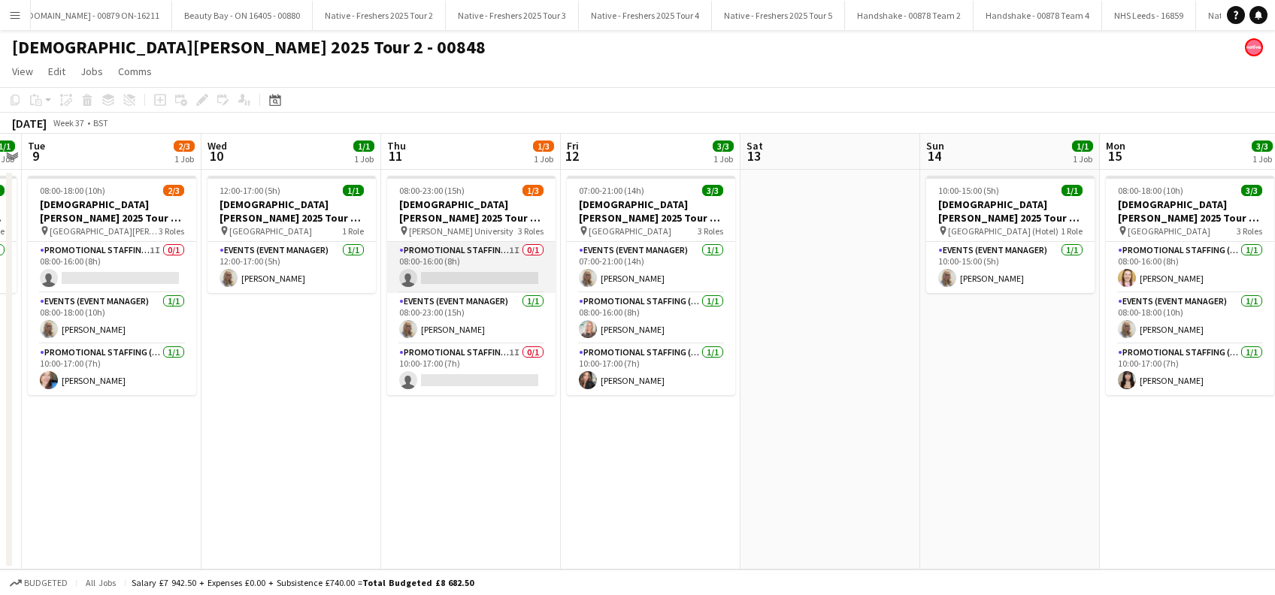
click at [492, 270] on app-card-role "Promotional Staffing (Brand Ambassadors) 1I 0/1 08:00-16:00 (8h) single-neutral…" at bounding box center [471, 267] width 168 height 51
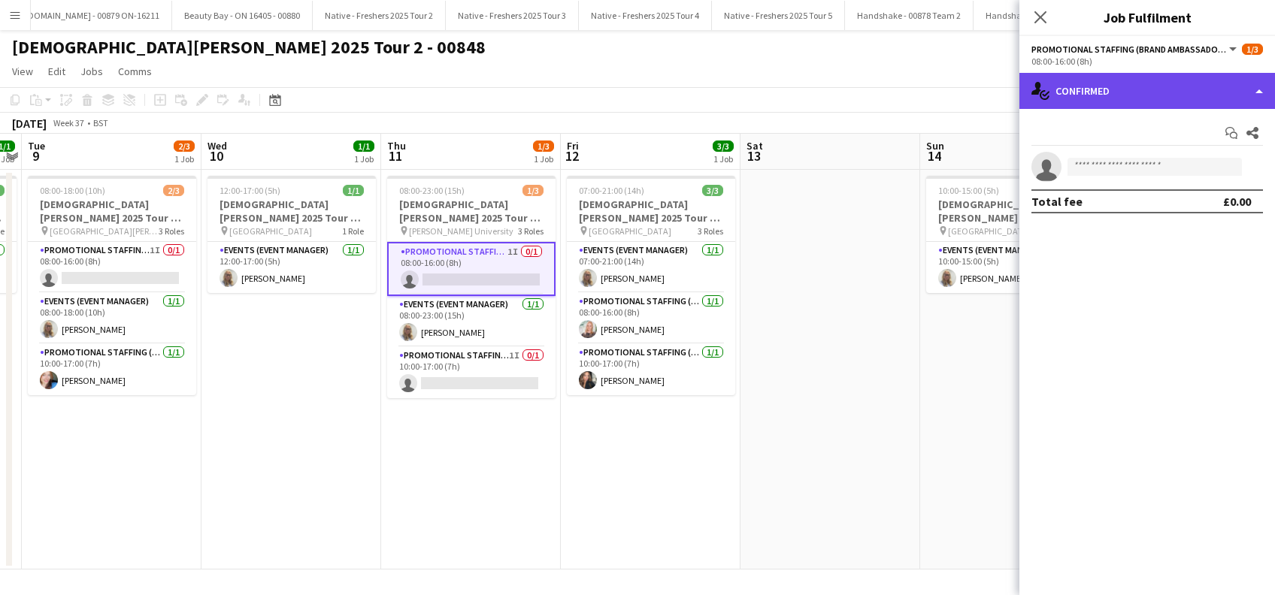
click at [1178, 79] on div "single-neutral-actions-check-2 Confirmed" at bounding box center [1147, 91] width 256 height 36
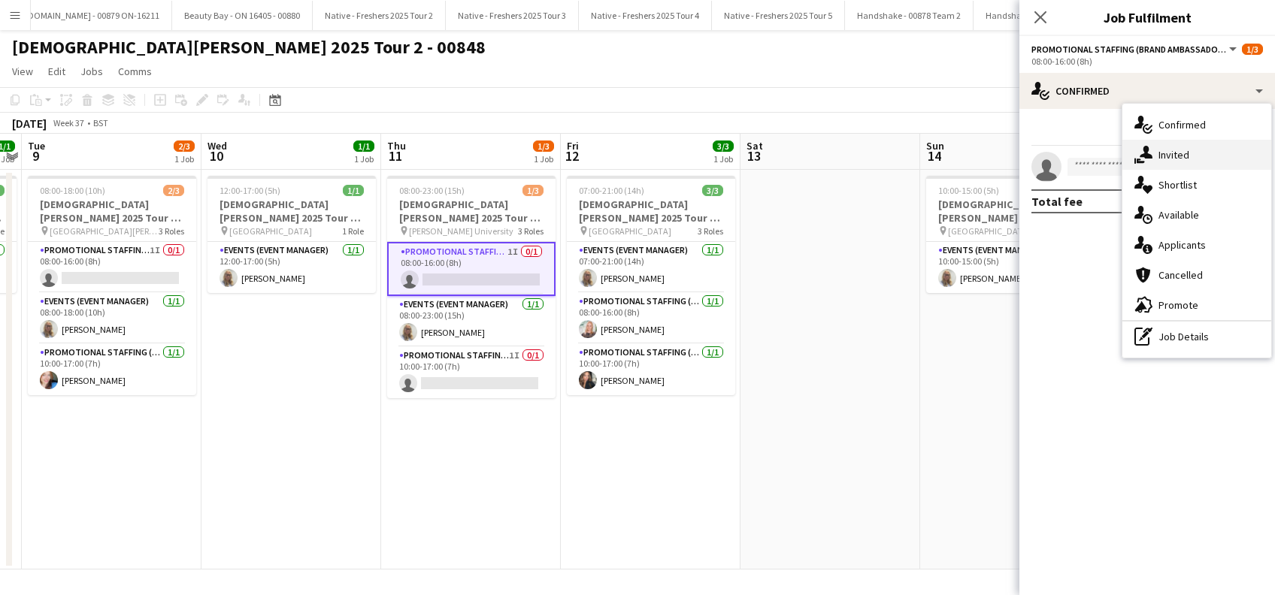
click at [1196, 159] on div "single-neutral-actions-share-1 Invited" at bounding box center [1196, 155] width 149 height 30
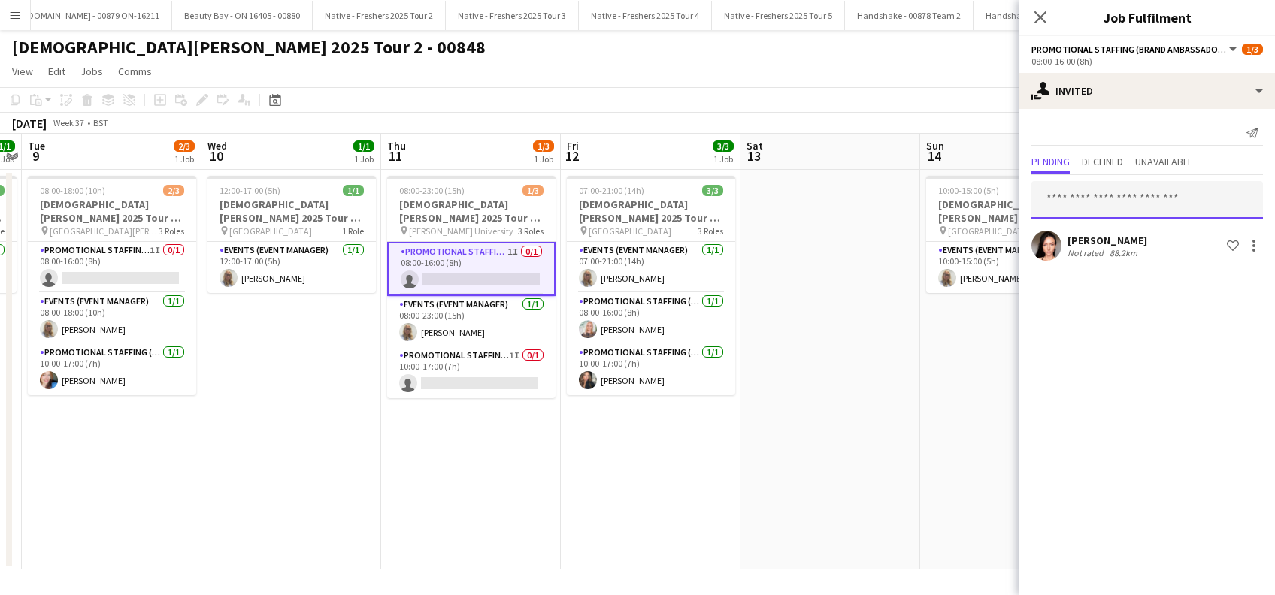
click at [1099, 192] on input "text" at bounding box center [1146, 200] width 231 height 38
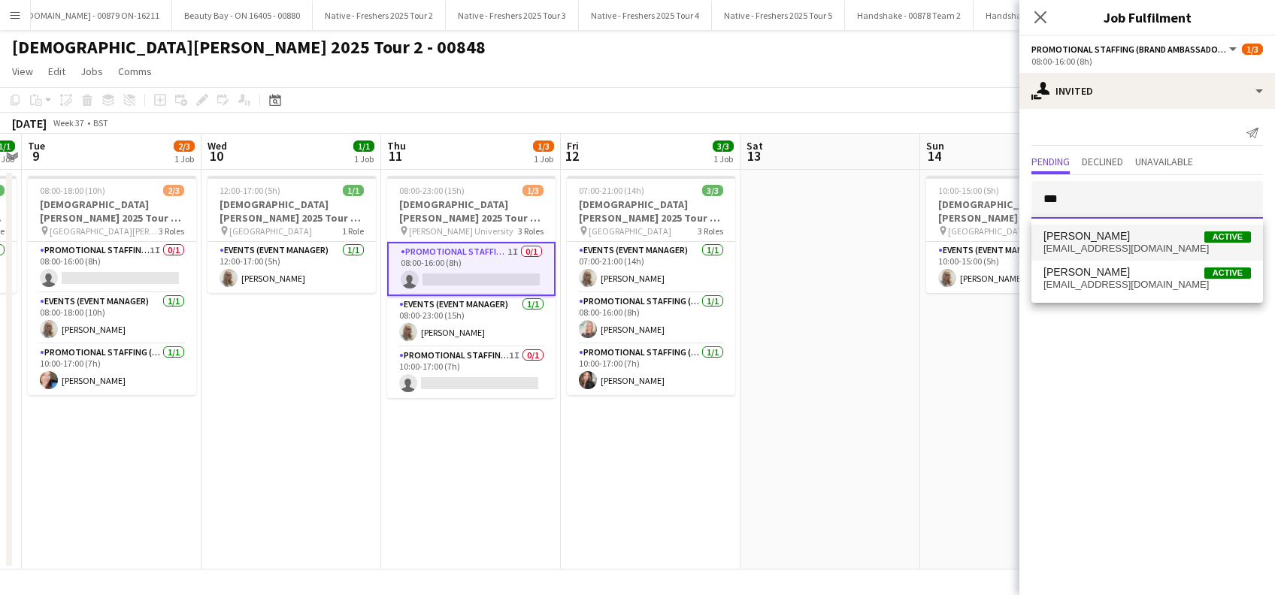
type input "***"
click at [1086, 240] on span "Ting Yan Ng" at bounding box center [1086, 236] width 86 height 13
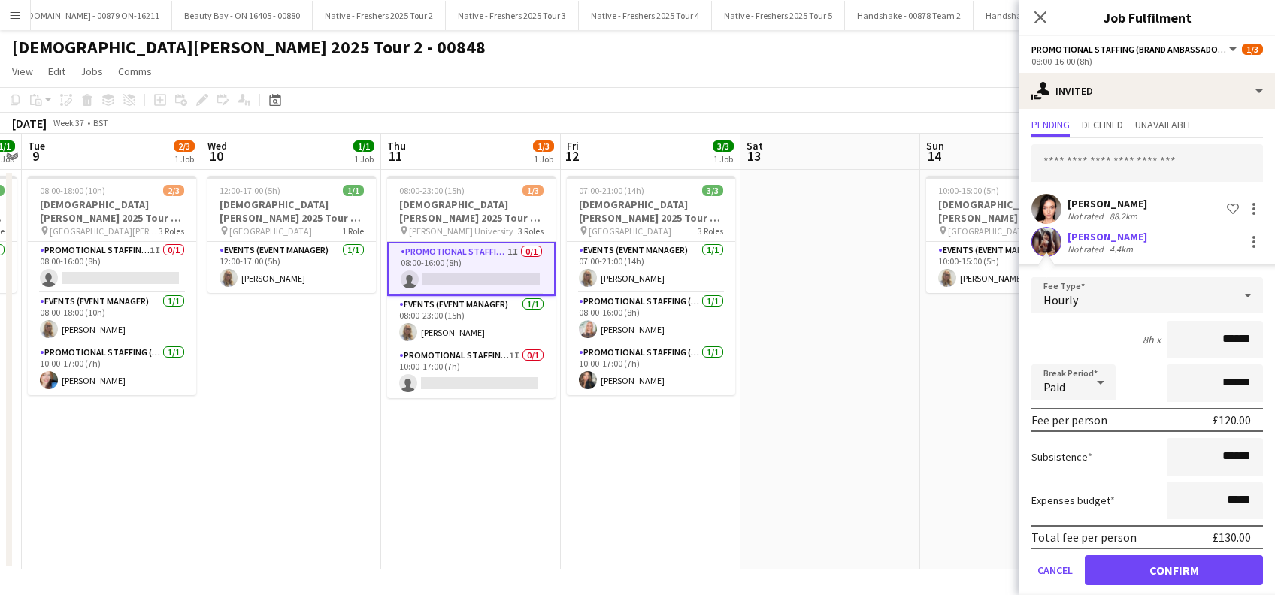
scroll to position [53, 0]
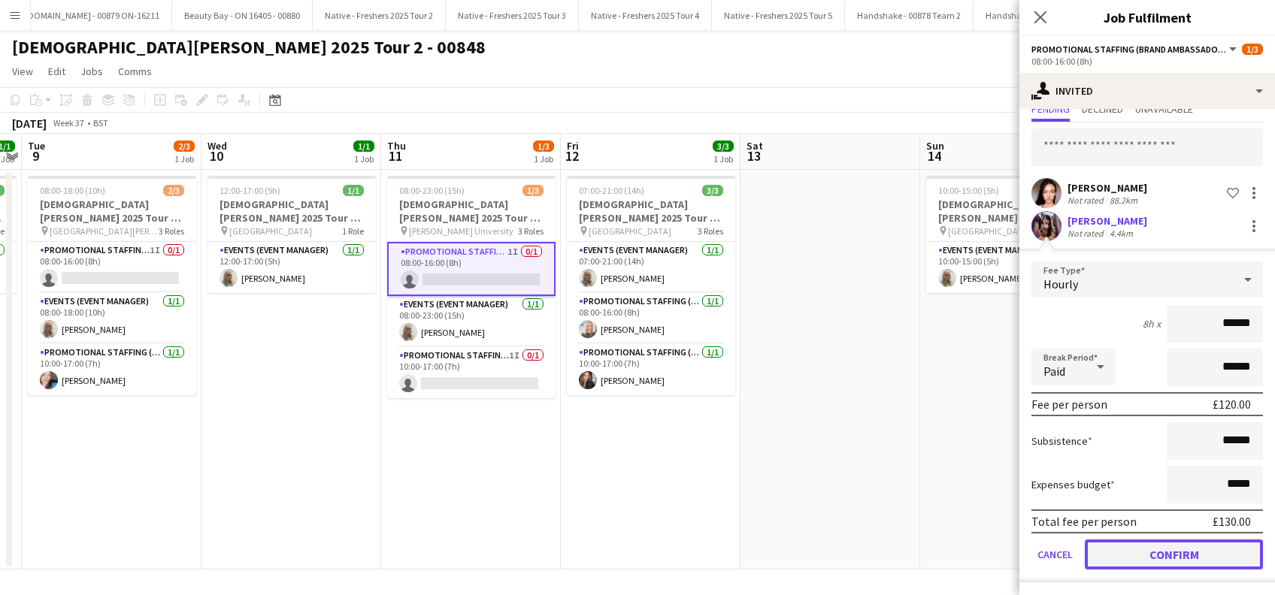
click at [1166, 549] on button "Confirm" at bounding box center [1173, 555] width 178 height 30
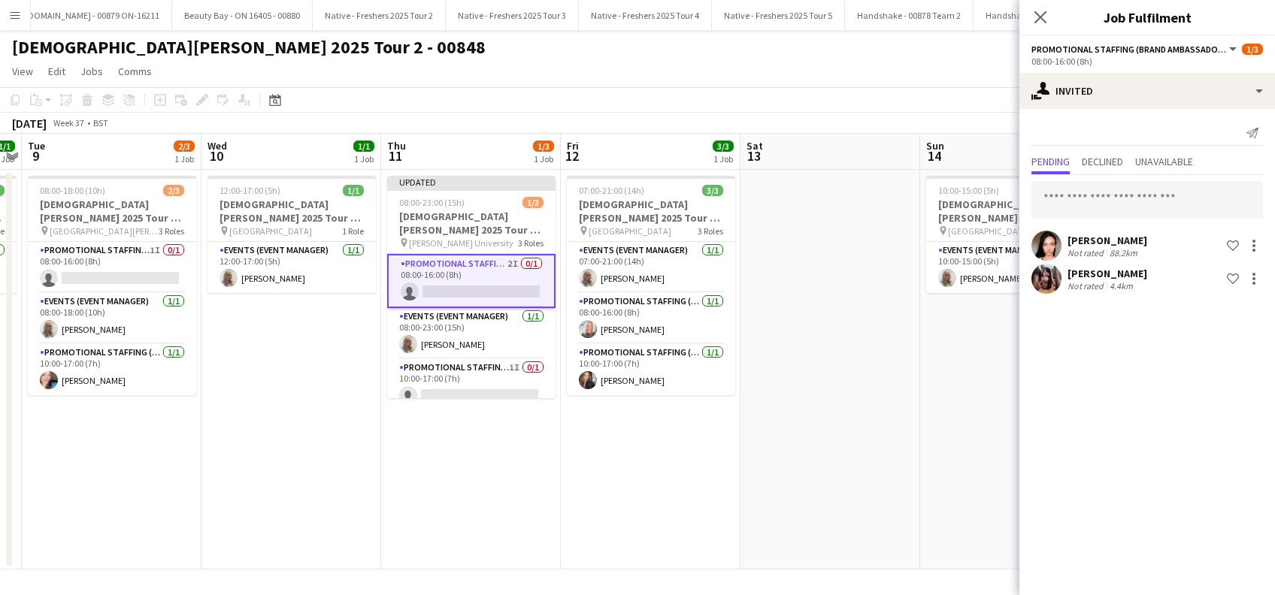
scroll to position [0, 0]
click at [861, 402] on app-date-cell at bounding box center [830, 370] width 180 height 400
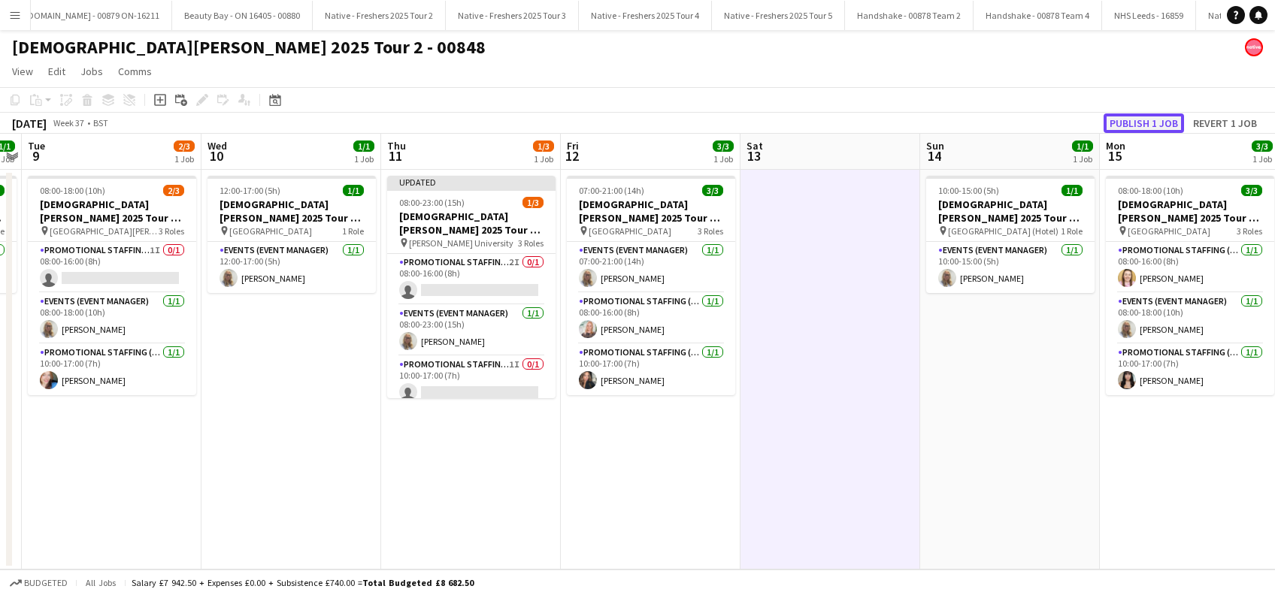
click at [1133, 120] on button "Publish 1 job" at bounding box center [1143, 123] width 80 height 20
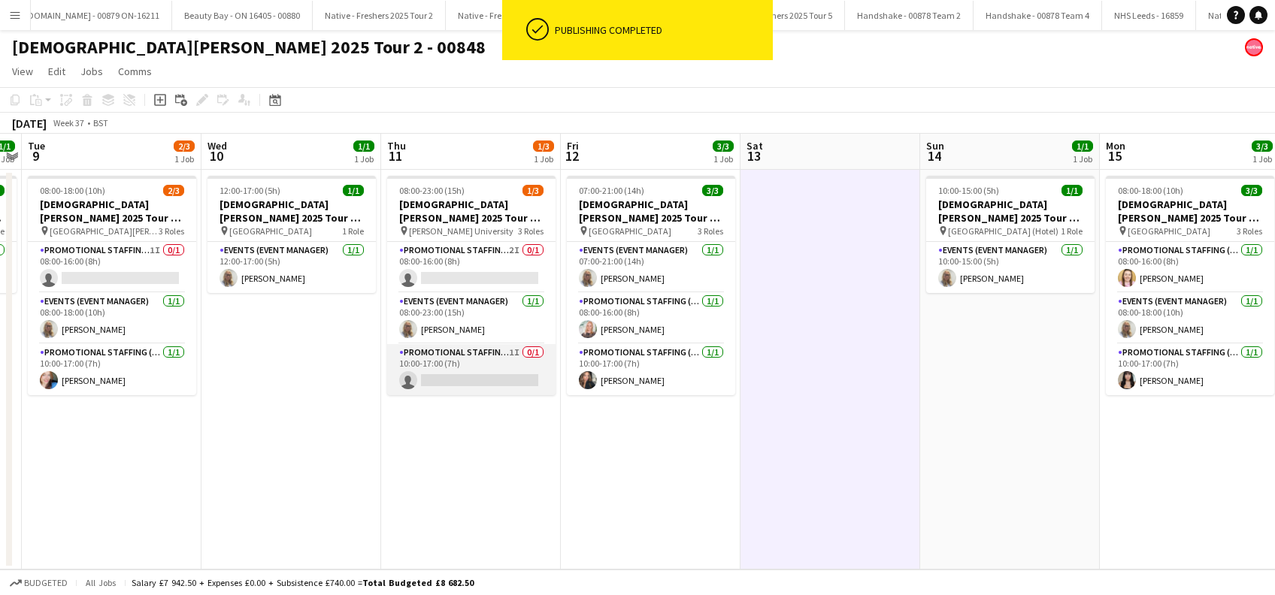
click at [475, 381] on app-card-role "Promotional Staffing (Brand Ambassadors) 1I 0/1 10:00-17:00 (7h) single-neutral…" at bounding box center [471, 369] width 168 height 51
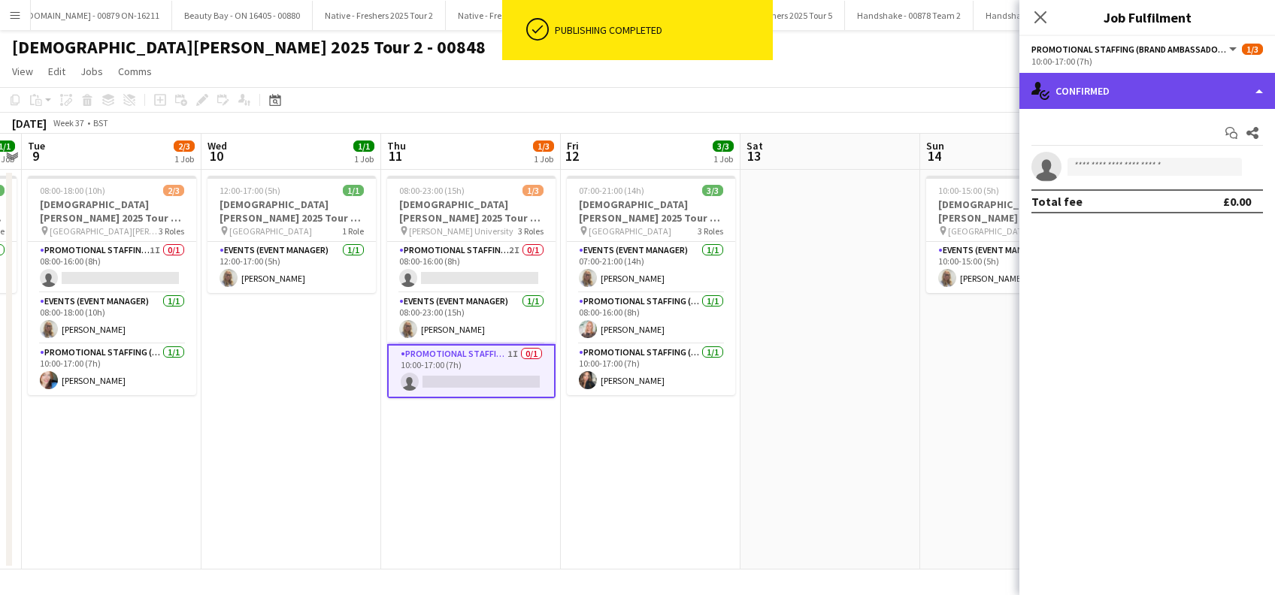
click at [1152, 94] on div "single-neutral-actions-check-2 Confirmed" at bounding box center [1147, 91] width 256 height 36
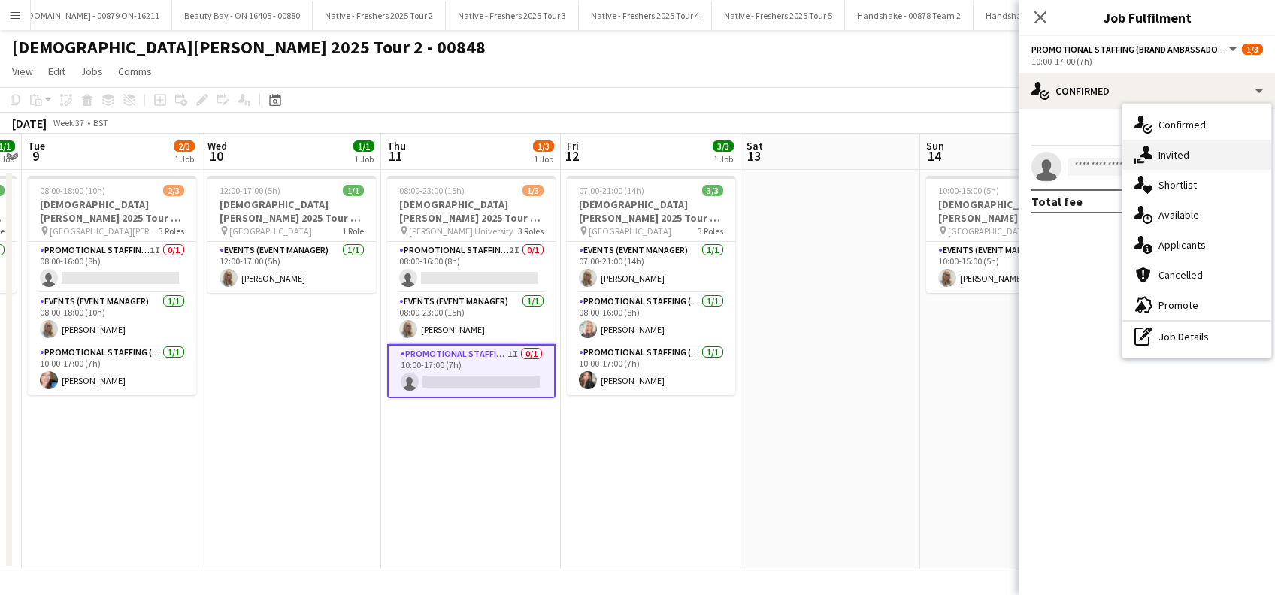
click at [1194, 154] on div "single-neutral-actions-share-1 Invited" at bounding box center [1196, 155] width 149 height 30
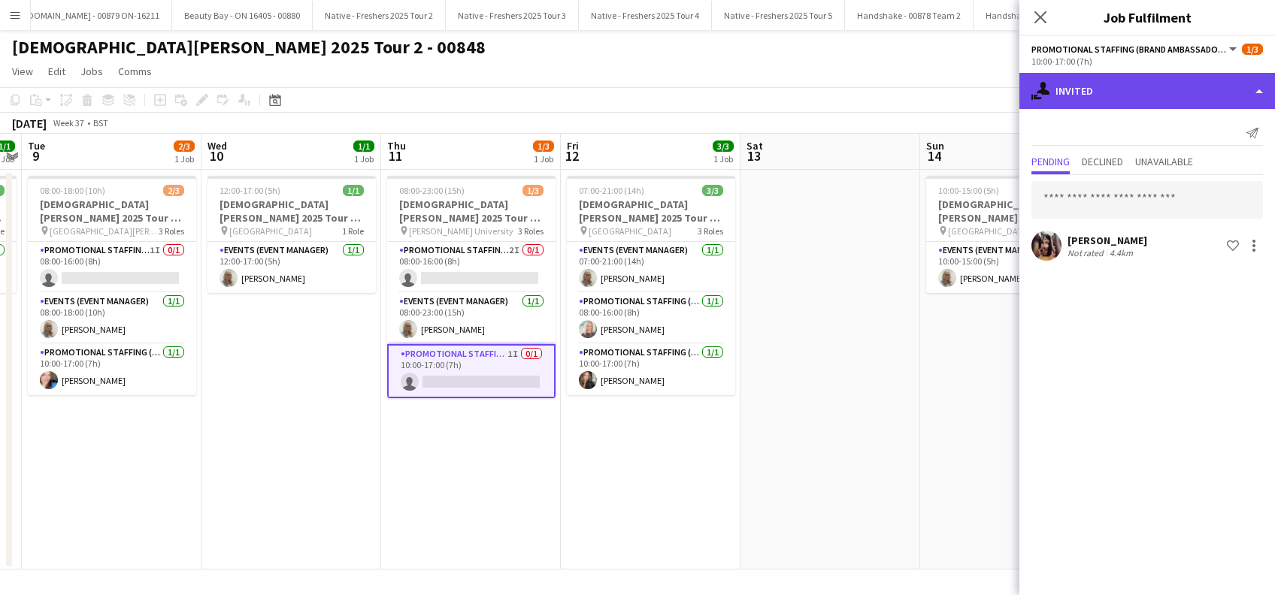
click at [1114, 77] on div "single-neutral-actions-share-1 Invited" at bounding box center [1147, 91] width 256 height 36
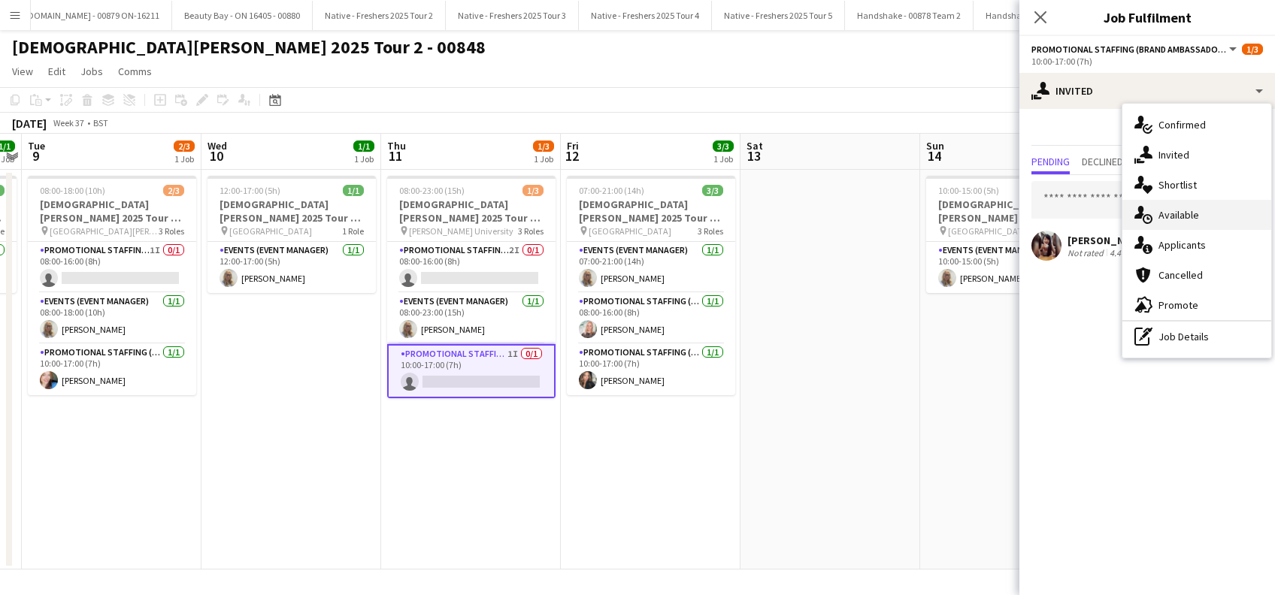
click at [1184, 211] on div "single-neutral-actions-upload Available" at bounding box center [1196, 215] width 149 height 30
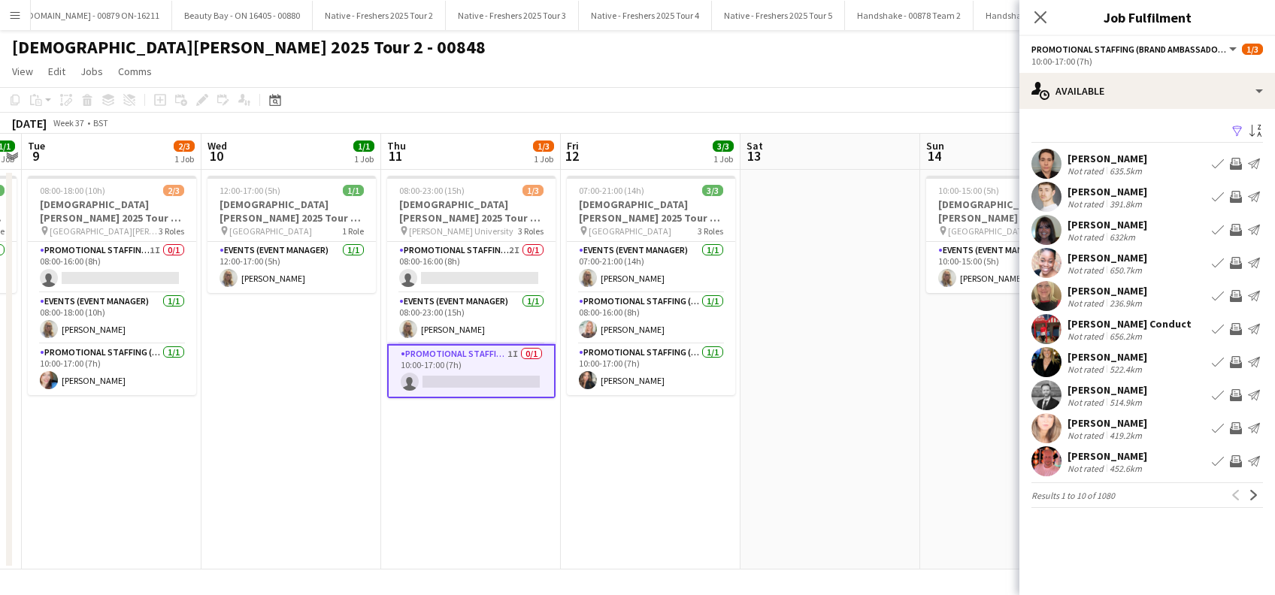
click at [1238, 132] on app-icon "Filter" at bounding box center [1237, 132] width 12 height 14
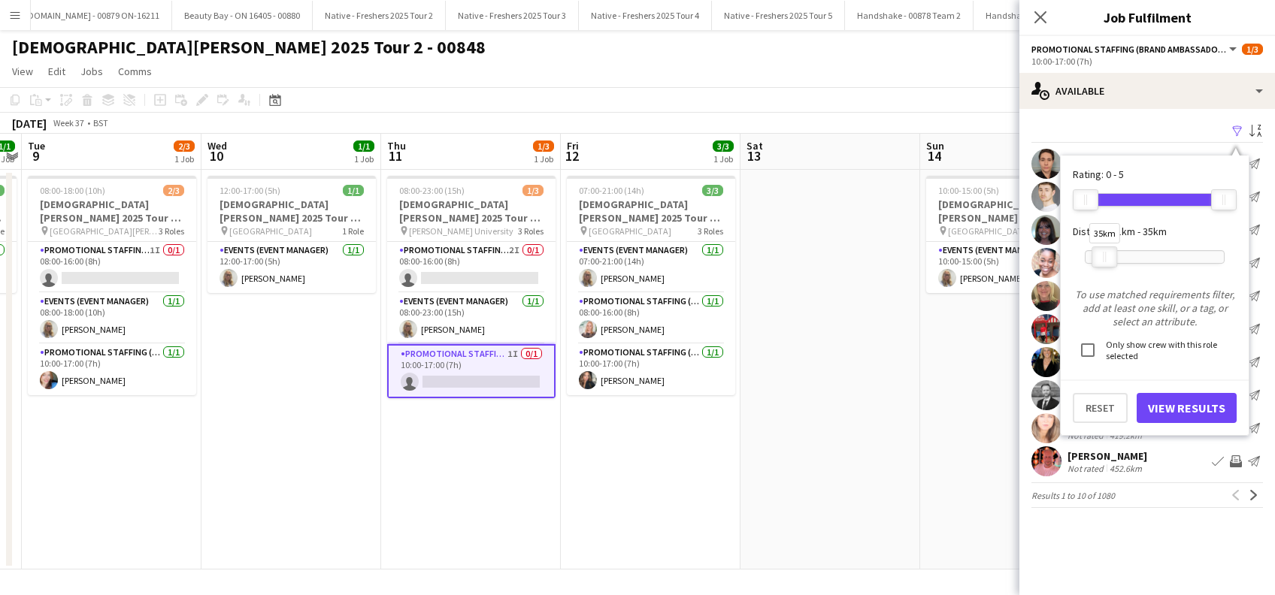
drag, startPoint x: 1221, startPoint y: 259, endPoint x: 1101, endPoint y: 266, distance: 119.7
click at [1101, 266] on div "35km" at bounding box center [1104, 257] width 26 height 21
click at [1165, 415] on button "View Results" at bounding box center [1186, 408] width 100 height 30
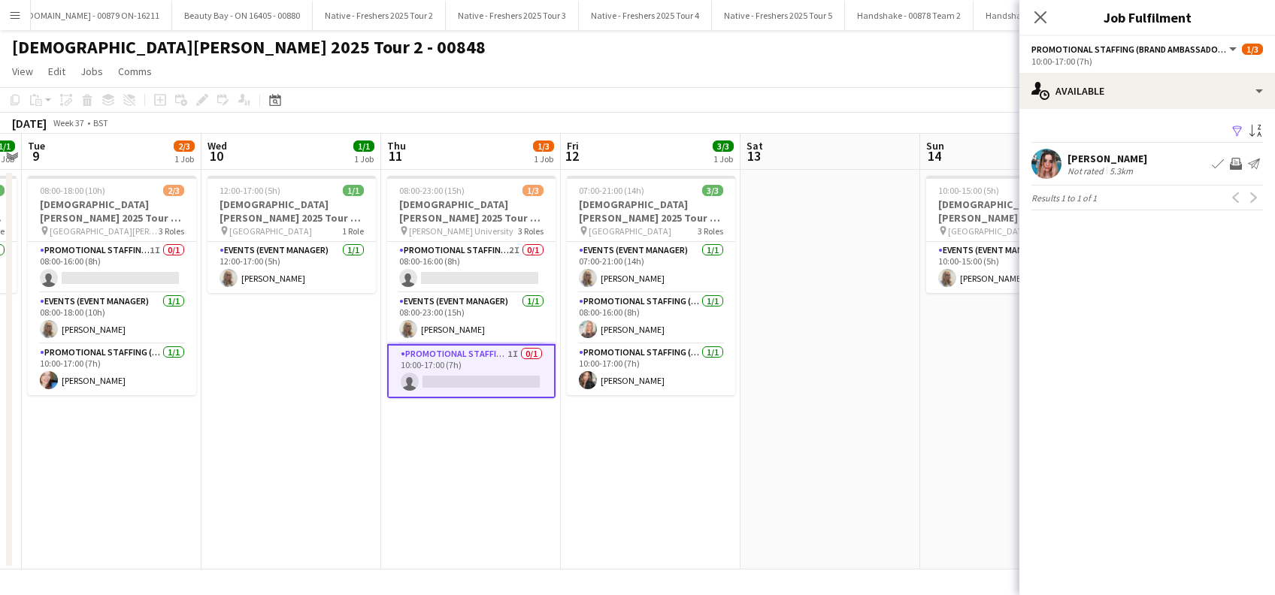
click at [491, 374] on app-card-role "Promotional Staffing (Brand Ambassadors) 1I 0/1 10:00-17:00 (7h) single-neutral…" at bounding box center [471, 371] width 168 height 54
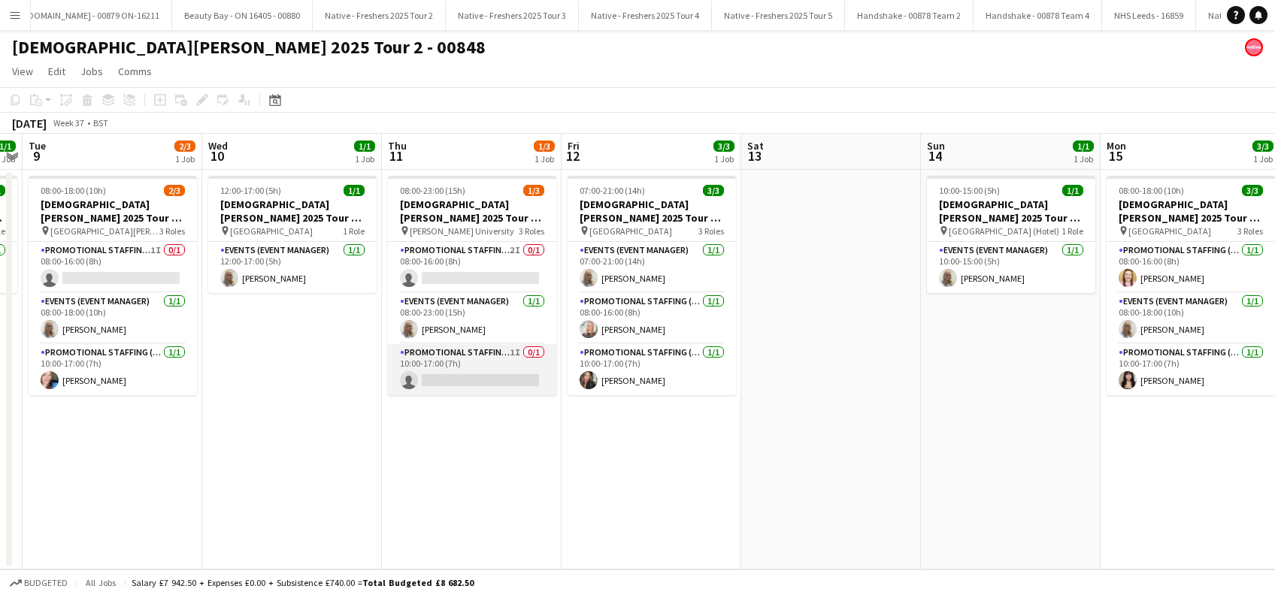
click at [484, 364] on app-card-role "Promotional Staffing (Brand Ambassadors) 1I 0/1 10:00-17:00 (7h) single-neutral…" at bounding box center [472, 369] width 168 height 51
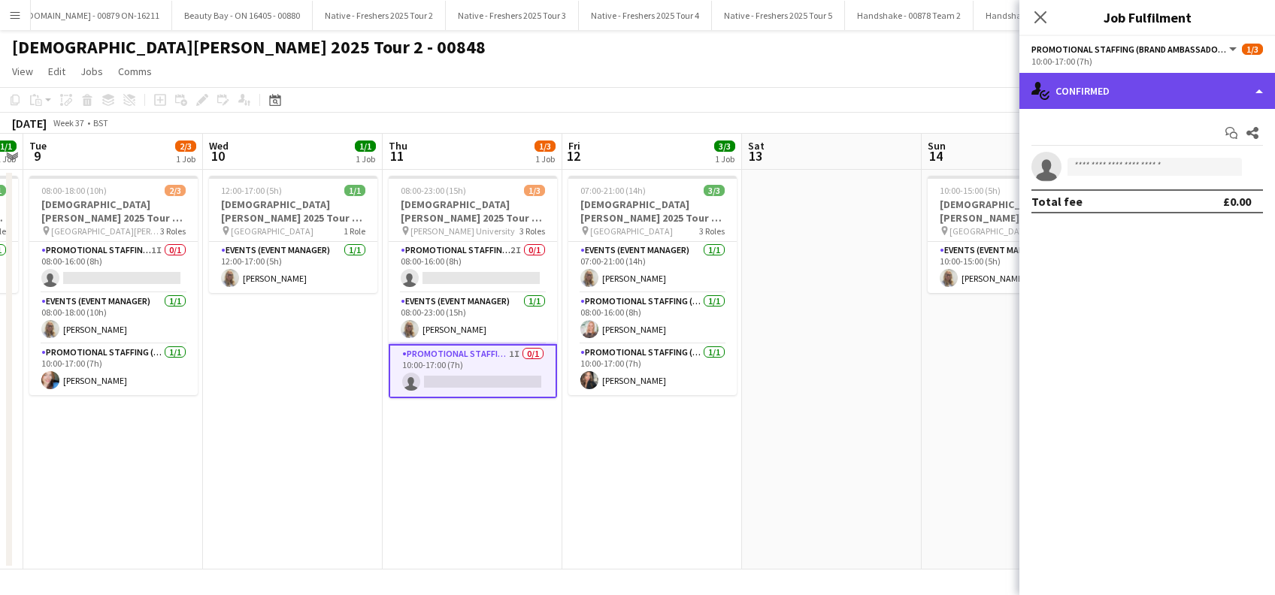
click at [1153, 83] on div "single-neutral-actions-check-2 Confirmed" at bounding box center [1147, 91] width 256 height 36
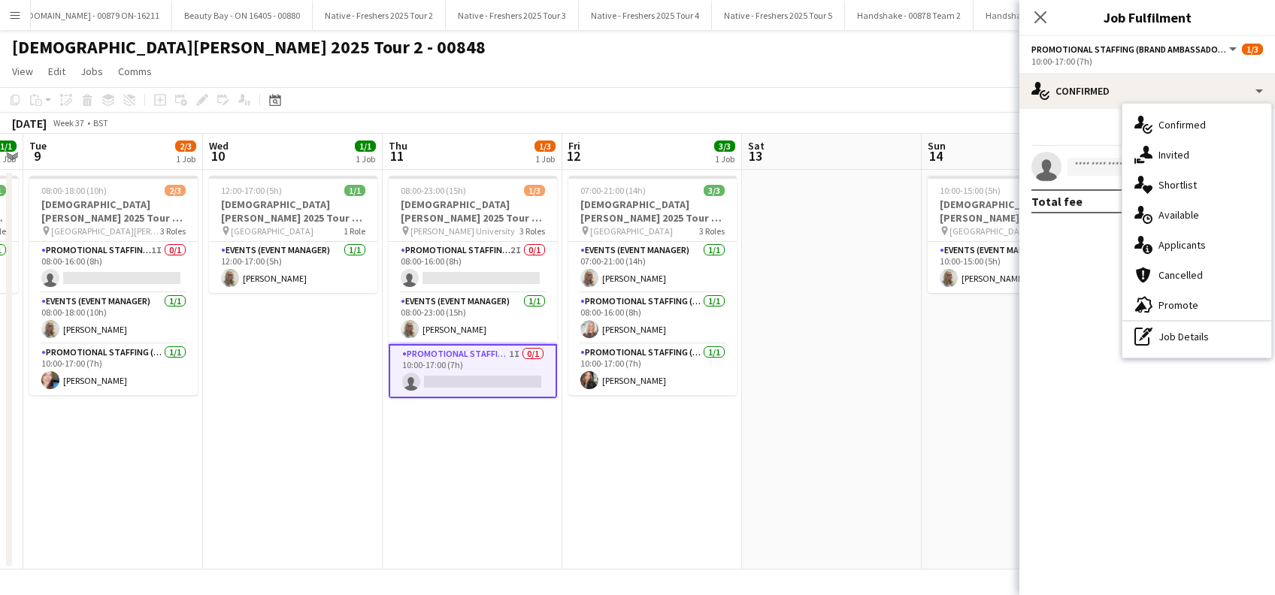
click at [1178, 156] on div "single-neutral-actions-share-1 Invited" at bounding box center [1196, 155] width 149 height 30
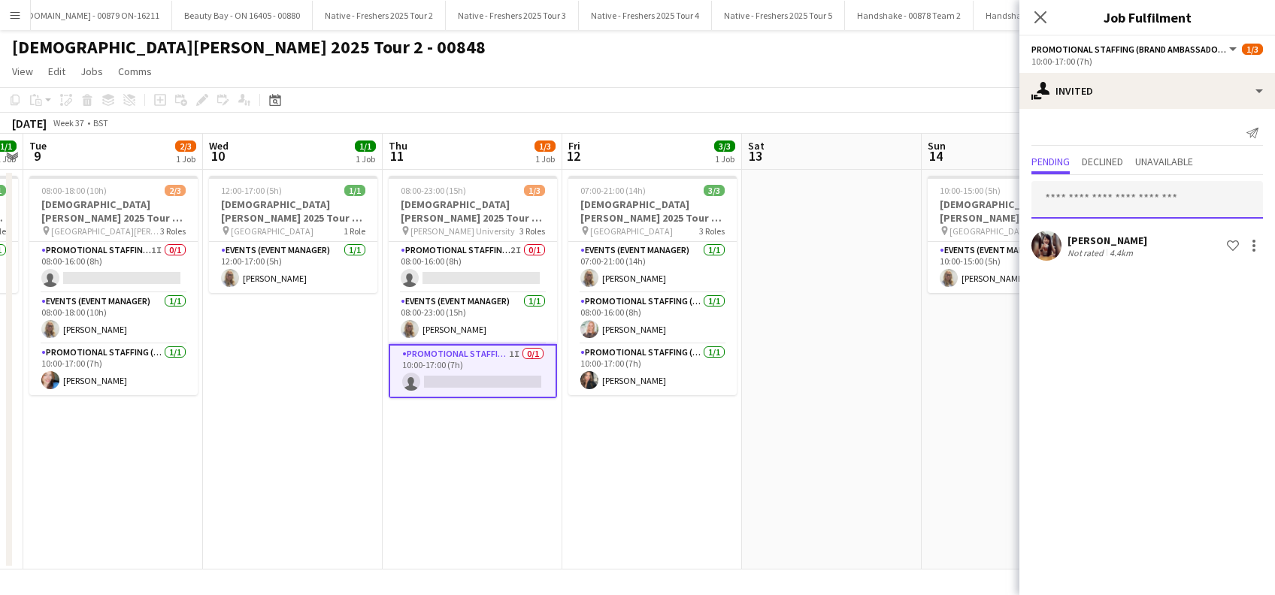
click at [1076, 190] on input "text" at bounding box center [1146, 200] width 231 height 38
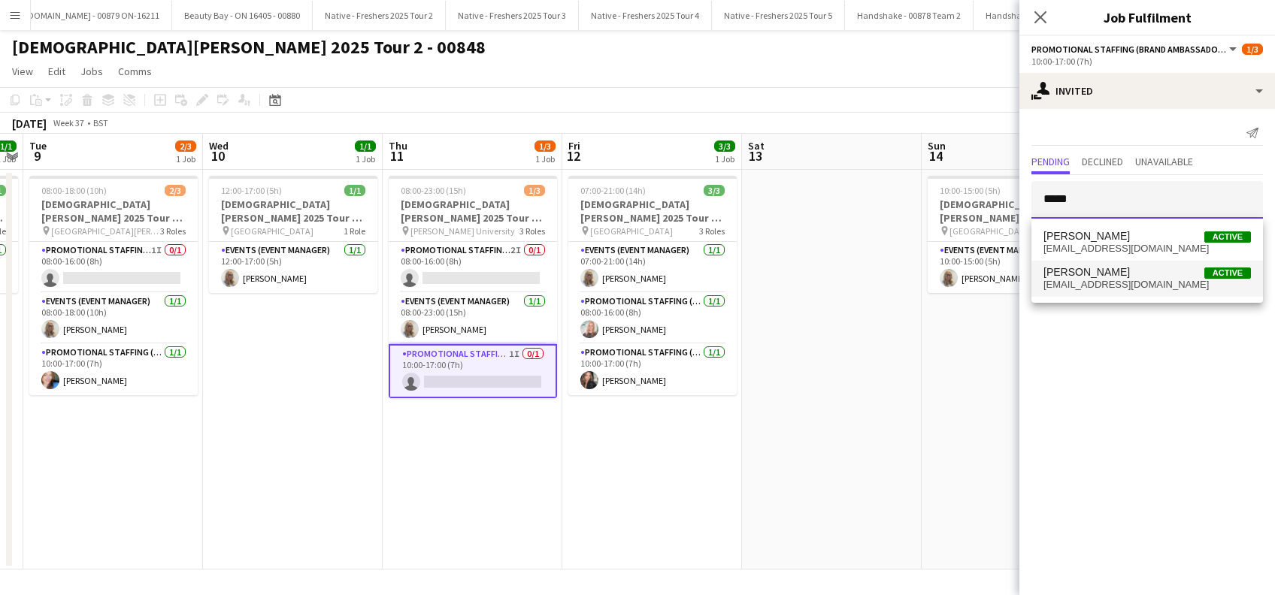
type input "*****"
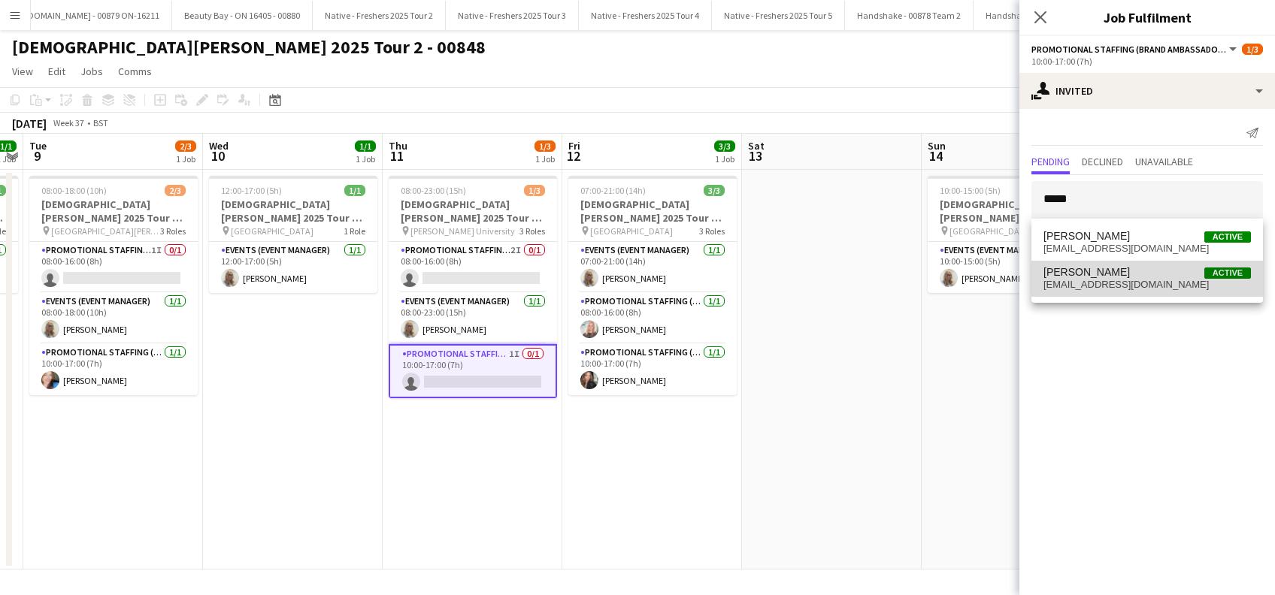
click at [1097, 277] on span "Kiera Mordue" at bounding box center [1086, 272] width 86 height 13
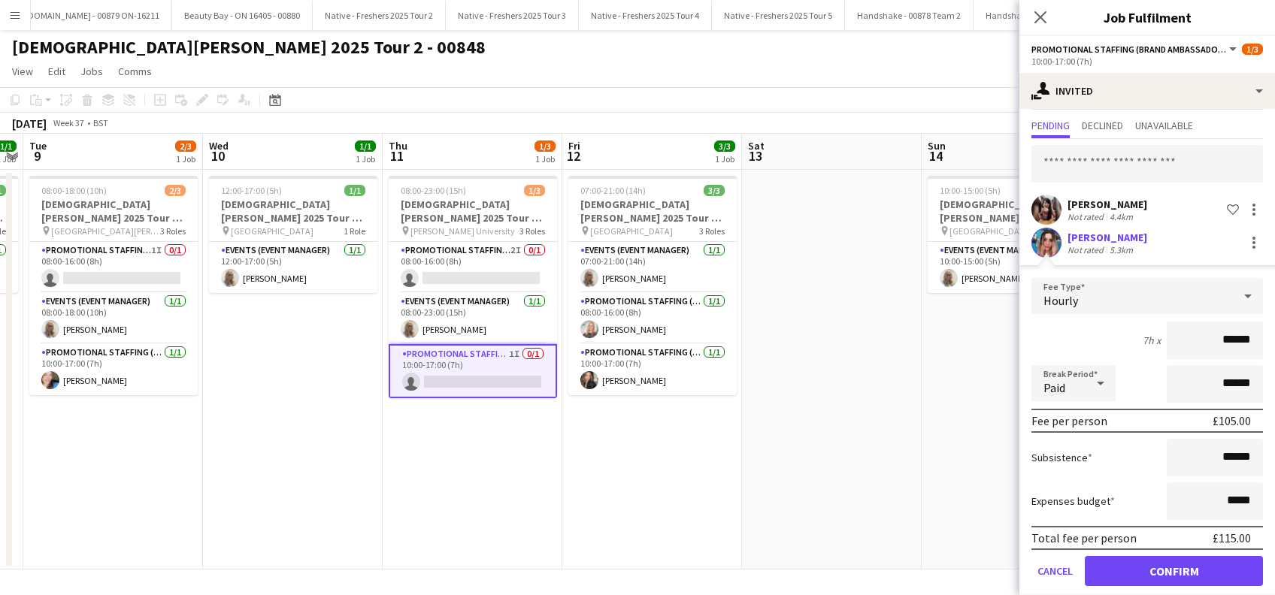
scroll to position [53, 0]
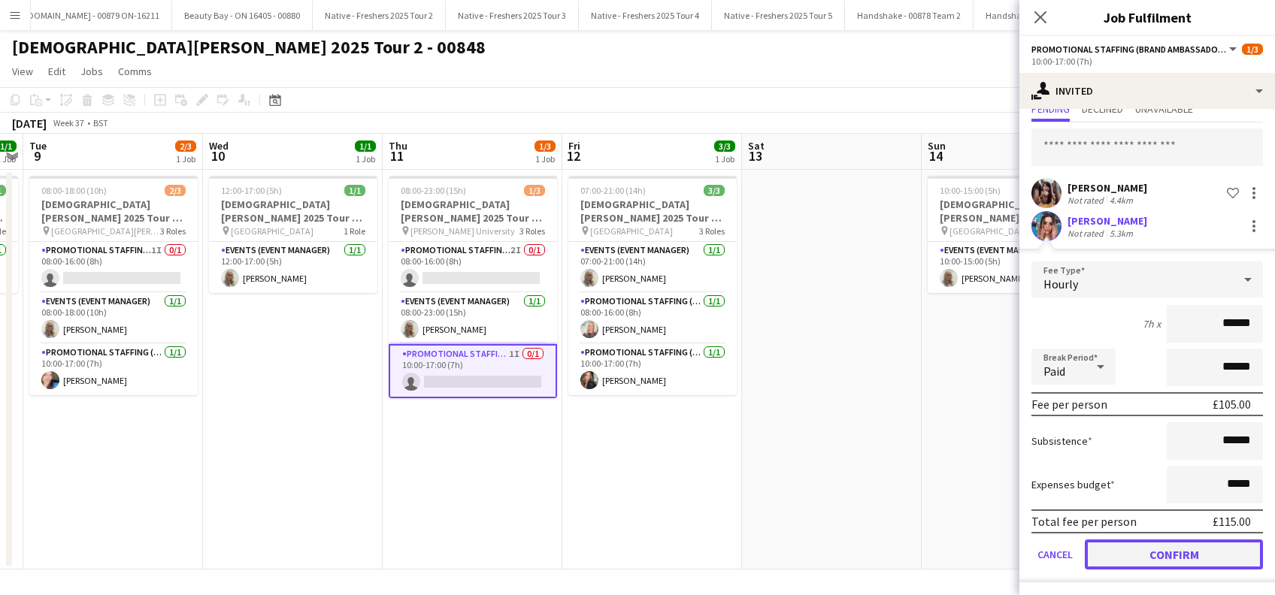
click at [1149, 555] on button "Confirm" at bounding box center [1173, 555] width 178 height 30
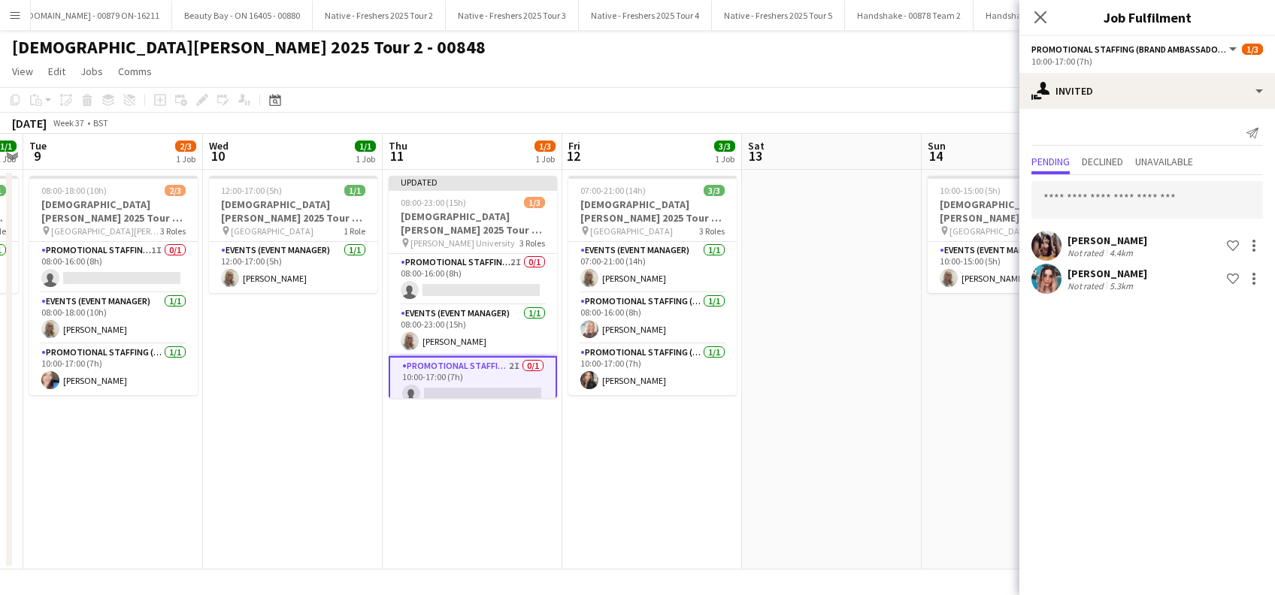
click at [944, 448] on app-date-cell "10:00-15:00 (5h) 1/1 Lady Garden 2025 Tour 2 - 00848 - Travel Day pin Coventry …" at bounding box center [1011, 370] width 180 height 400
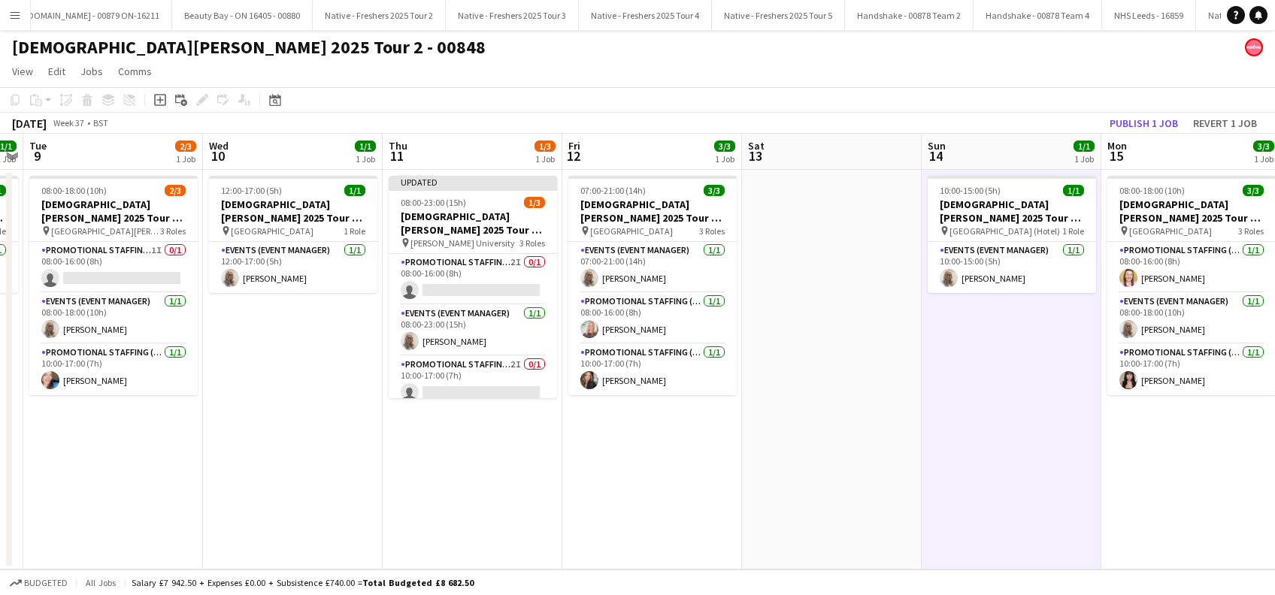
click at [1169, 110] on app-toolbar "Copy Paste Paste Ctrl+V Paste with crew Ctrl+Shift+V Paste linked Job Delete Gr…" at bounding box center [637, 100] width 1275 height 26
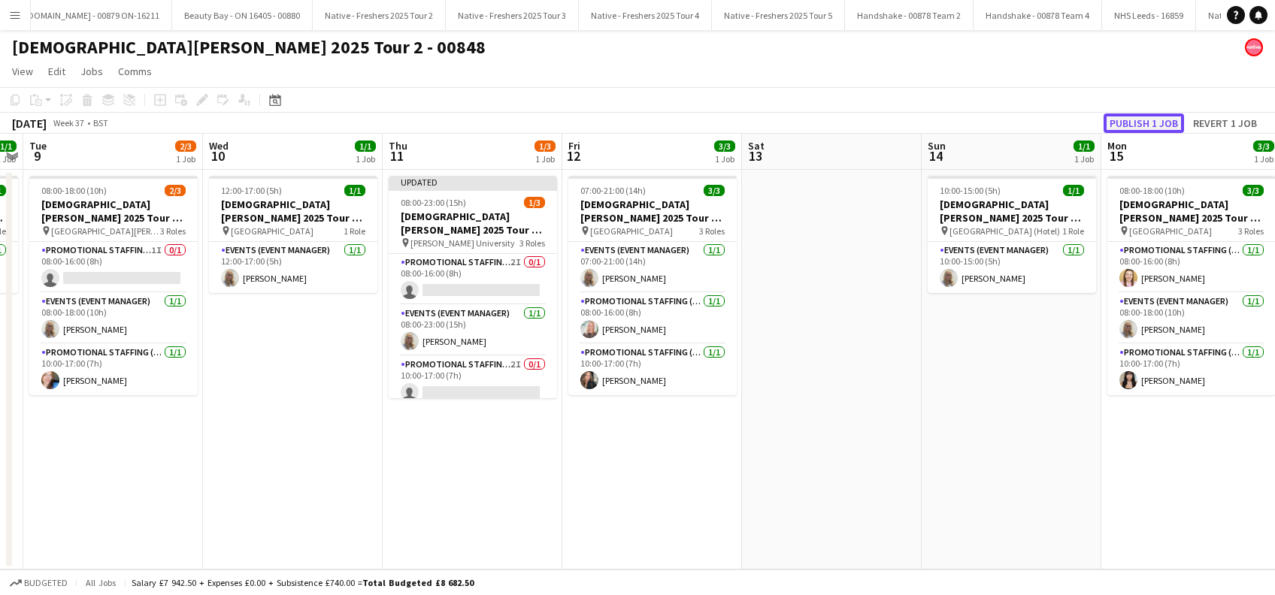
click at [1112, 122] on button "Publish 1 job" at bounding box center [1143, 123] width 80 height 20
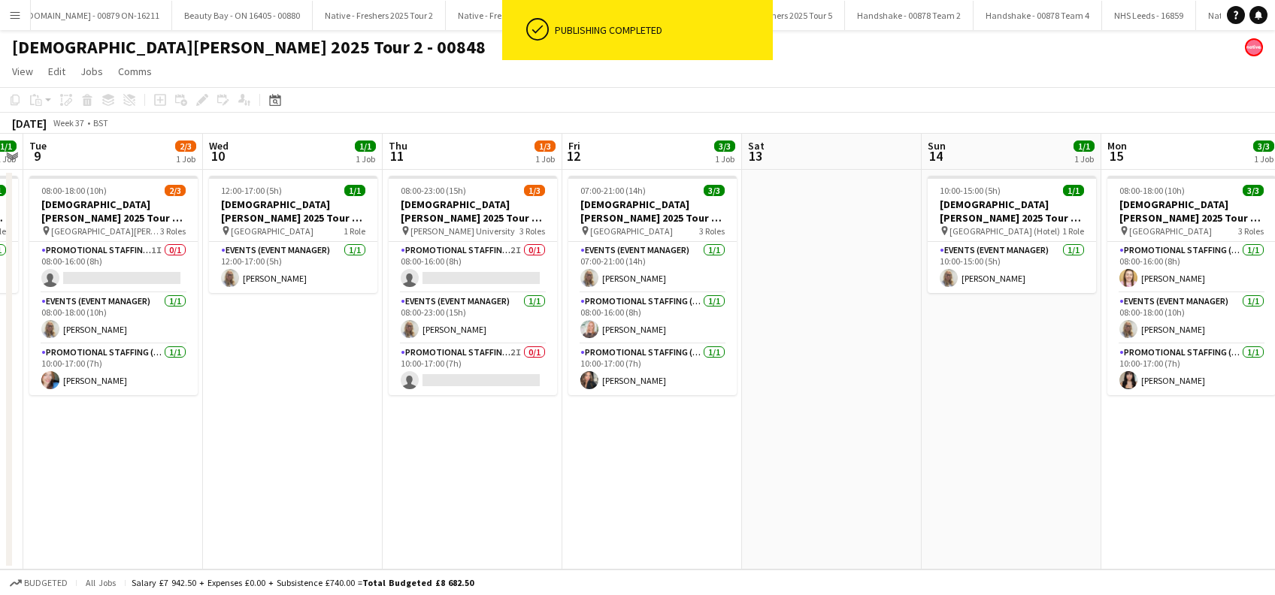
drag, startPoint x: 529, startPoint y: 494, endPoint x: 625, endPoint y: 482, distance: 96.9
click at [531, 493] on app-date-cell "08:00-23:00 (15h) 1/3 Lady Garden 2025 Tour 2 - 00848 - Robert Gordon Universit…" at bounding box center [473, 370] width 180 height 400
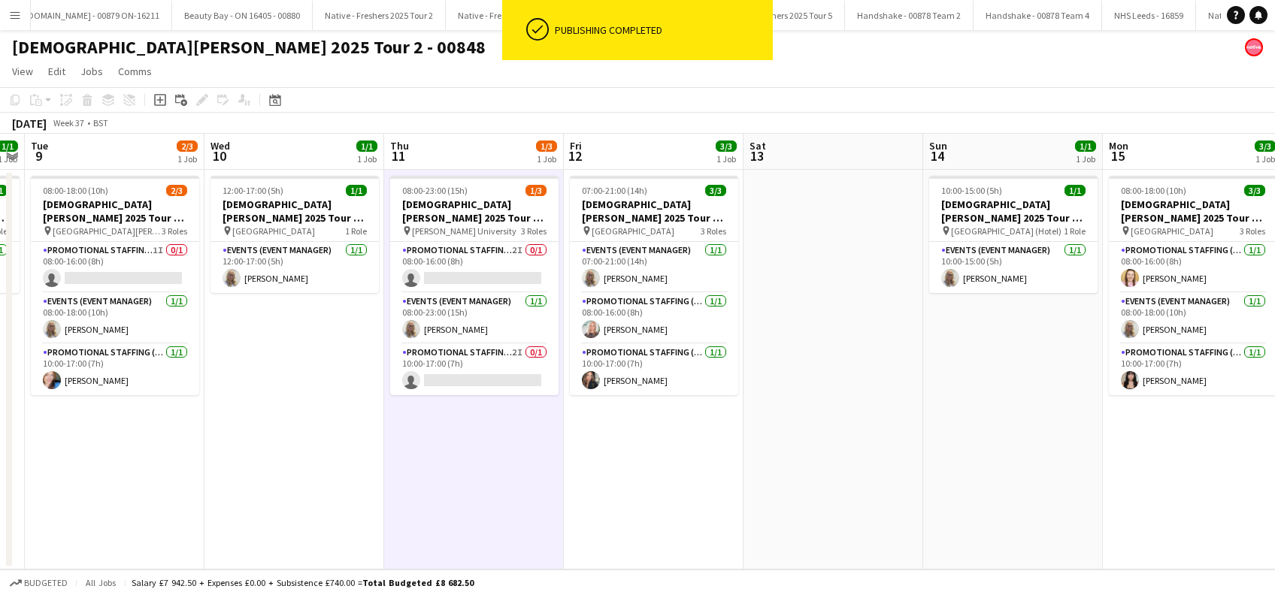
drag, startPoint x: 629, startPoint y: 482, endPoint x: 665, endPoint y: 482, distance: 36.1
click at [638, 482] on app-calendar-viewport "Sat 6 Sun 7 Mon 8 1/1 1 Job Tue 9 2/3 1 Job Wed 10 1/1 1 Job Thu 11 1/3 1 Job F…" at bounding box center [637, 352] width 1275 height 436
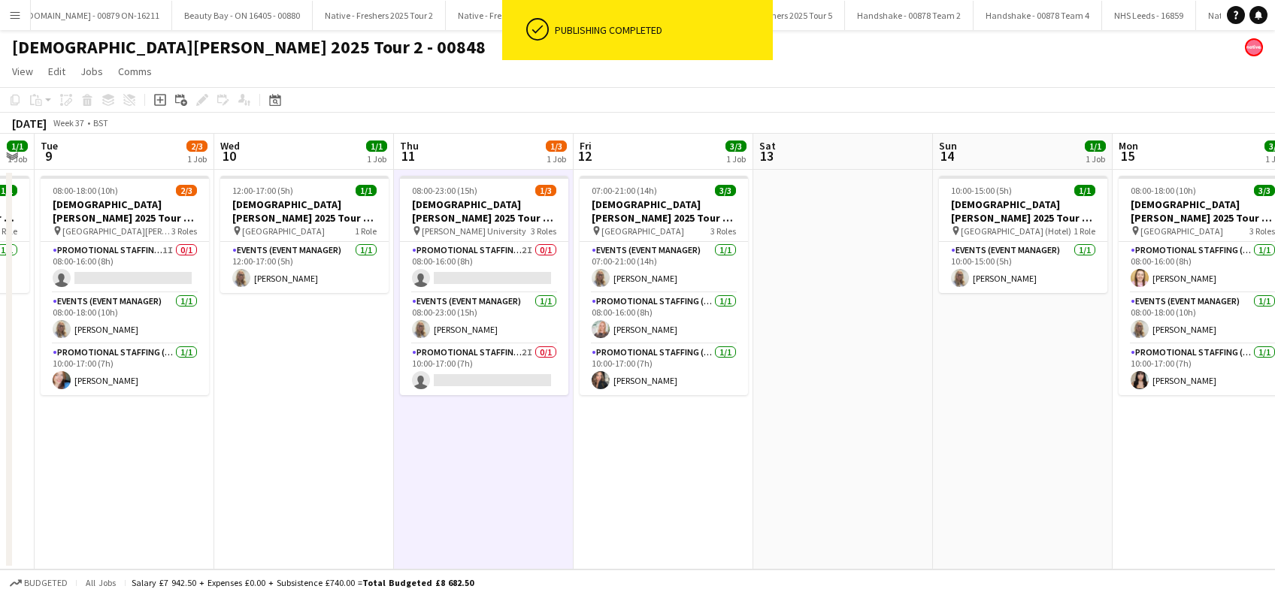
click at [862, 482] on app-date-cell at bounding box center [843, 370] width 180 height 400
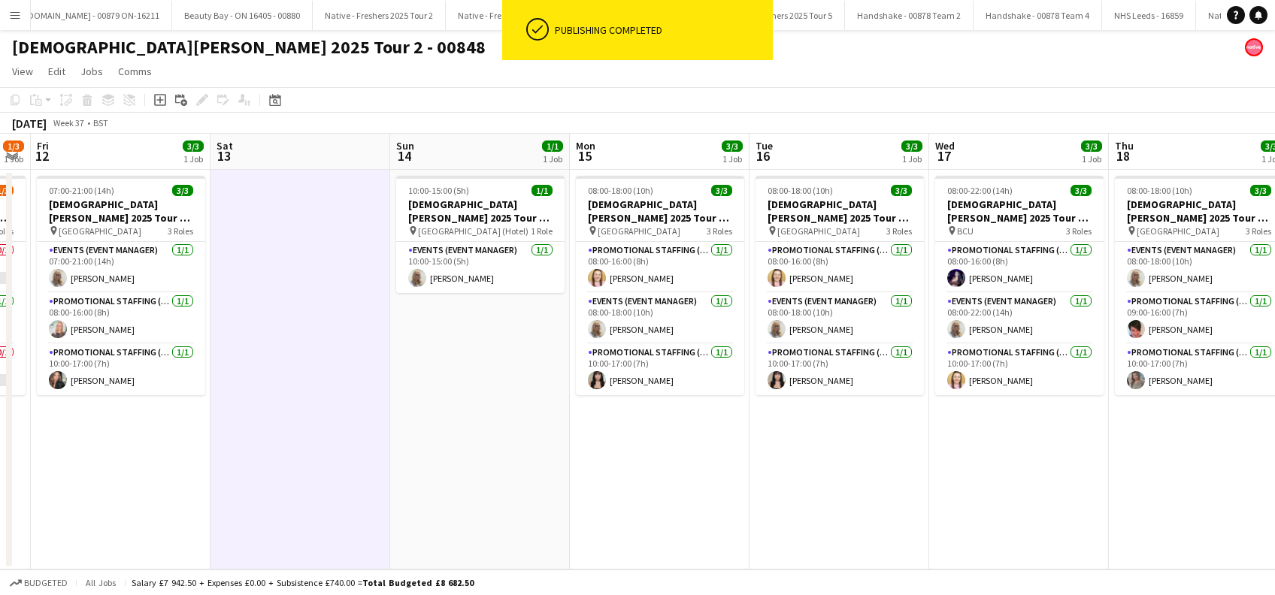
drag, startPoint x: 1109, startPoint y: 513, endPoint x: 566, endPoint y: 499, distance: 542.8
click at [566, 499] on app-calendar-viewport "Mon 8 1/1 1 Job Tue 9 2/3 1 Job Wed 10 1/1 1 Job Thu 11 1/3 1 Job Fri 12 3/3 1 …" at bounding box center [637, 352] width 1275 height 436
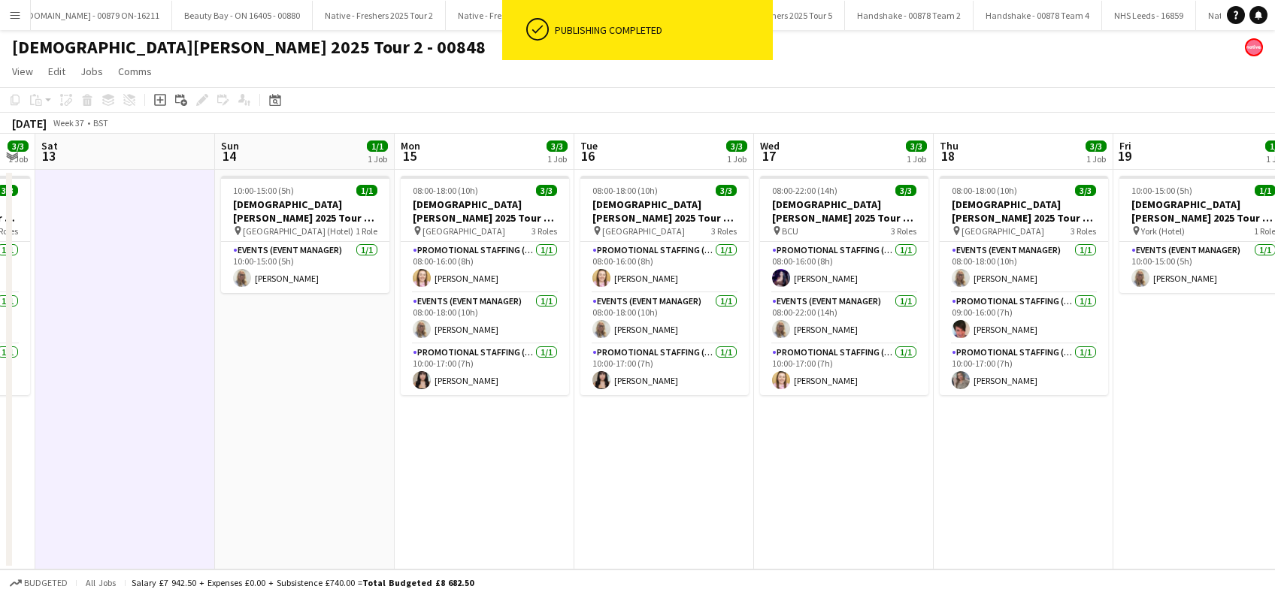
drag, startPoint x: 779, startPoint y: 502, endPoint x: 619, endPoint y: 504, distance: 160.8
click at [607, 507] on app-calendar-viewport "Wed 10 1/1 1 Job Thu 11 1/3 1 Job Fri 12 3/3 1 Job Sat 13 Sun 14 1/1 1 Job Mon …" at bounding box center [637, 352] width 1275 height 436
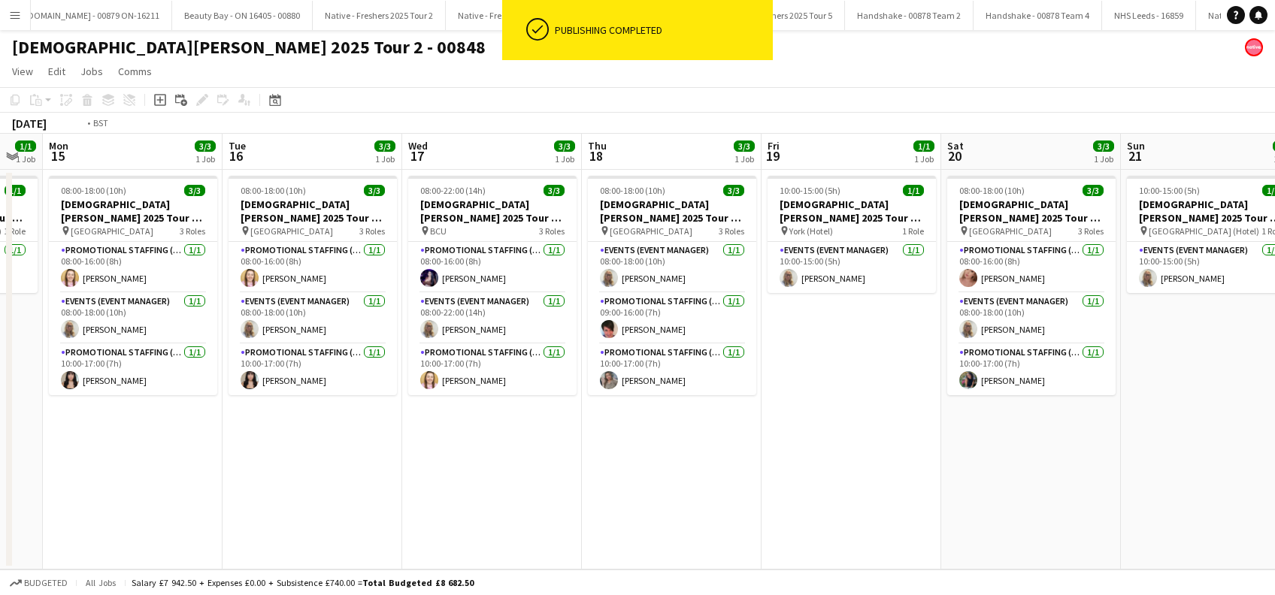
drag, startPoint x: 1030, startPoint y: 498, endPoint x: 627, endPoint y: 510, distance: 403.7
click at [627, 510] on app-calendar-viewport "Fri 12 3/3 1 Job Sat 13 Sun 14 1/1 1 Job Mon 15 3/3 1 Job Tue 16 3/3 1 Job Wed …" at bounding box center [637, 352] width 1275 height 436
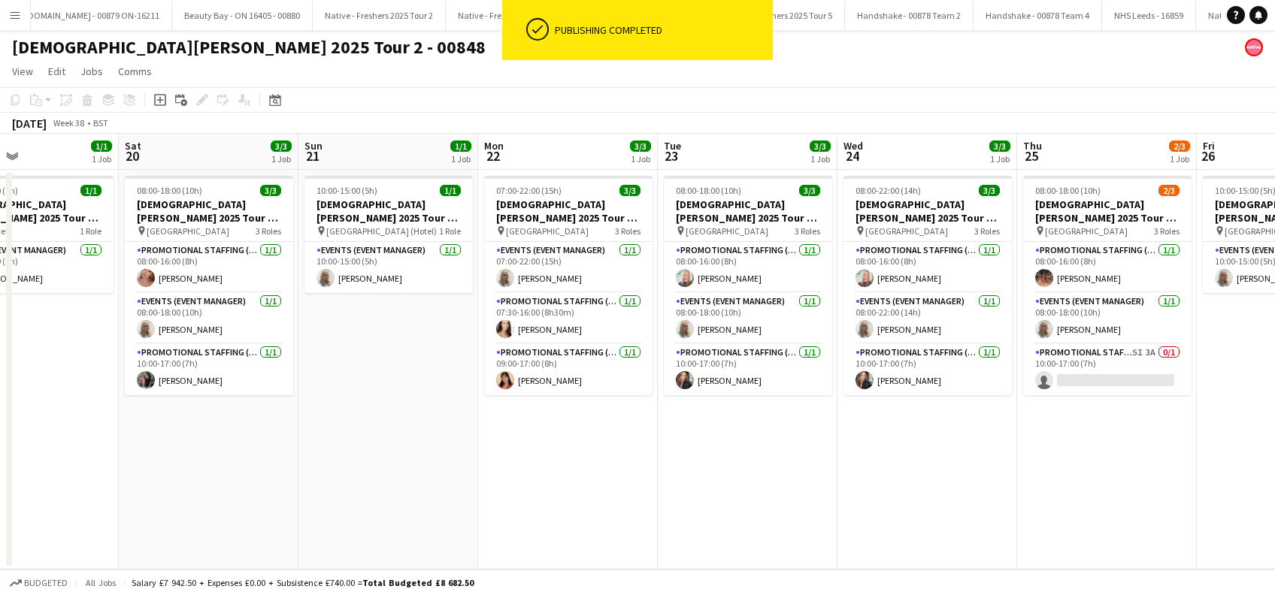
drag, startPoint x: 887, startPoint y: 495, endPoint x: 667, endPoint y: 495, distance: 219.5
click at [667, 495] on app-calendar-viewport "Tue 16 3/3 1 Job Wed 17 3/3 1 Job Thu 18 3/3 1 Job Fri 19 1/1 1 Job Sat 20 3/3 …" at bounding box center [637, 352] width 1275 height 436
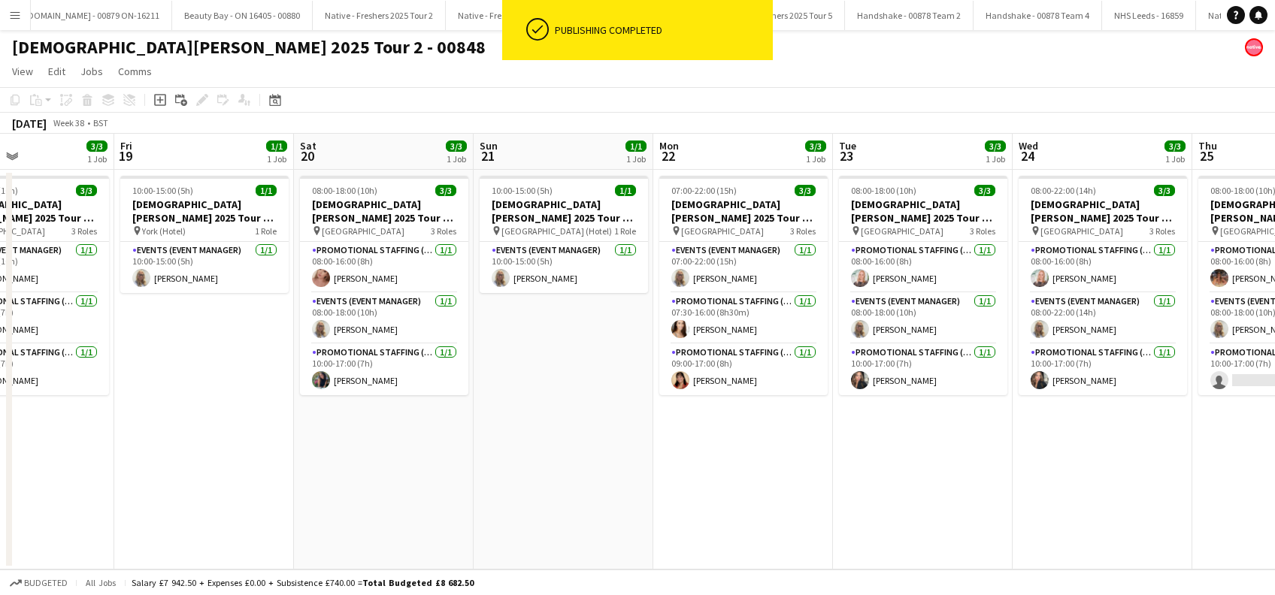
scroll to position [0, 513]
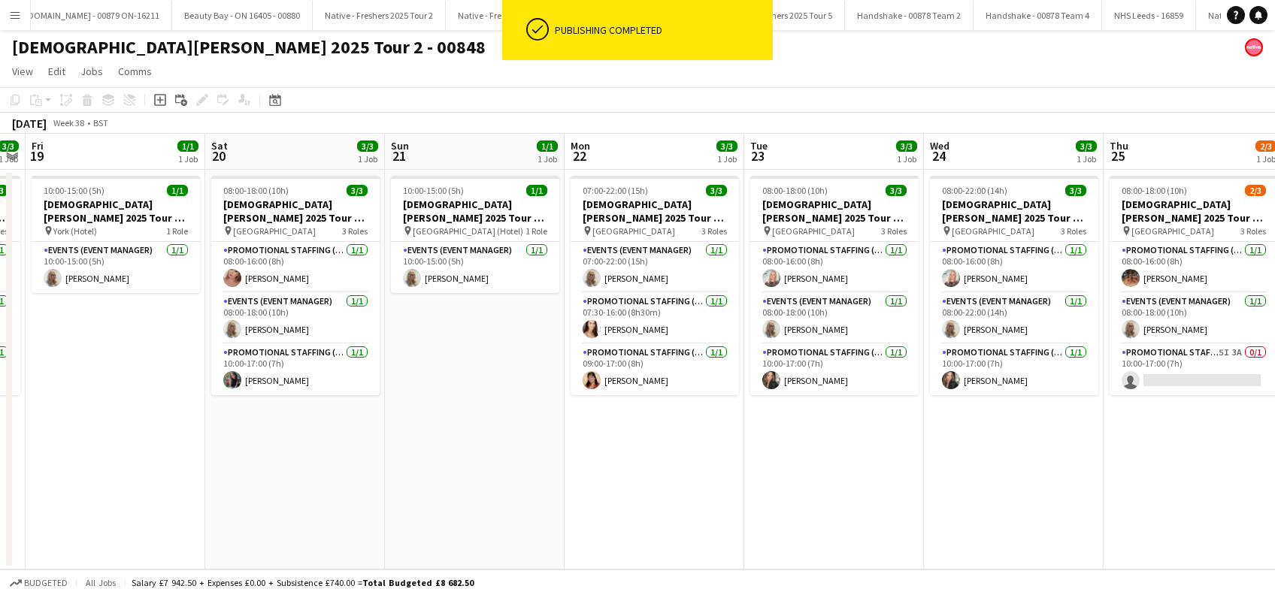
drag, startPoint x: 1072, startPoint y: 495, endPoint x: 854, endPoint y: 516, distance: 219.0
click at [854, 516] on app-calendar-viewport "Tue 16 3/3 1 Job Wed 17 3/3 1 Job Thu 18 3/3 1 Job Fri 19 1/1 1 Job Sat 20 3/3 …" at bounding box center [637, 352] width 1275 height 436
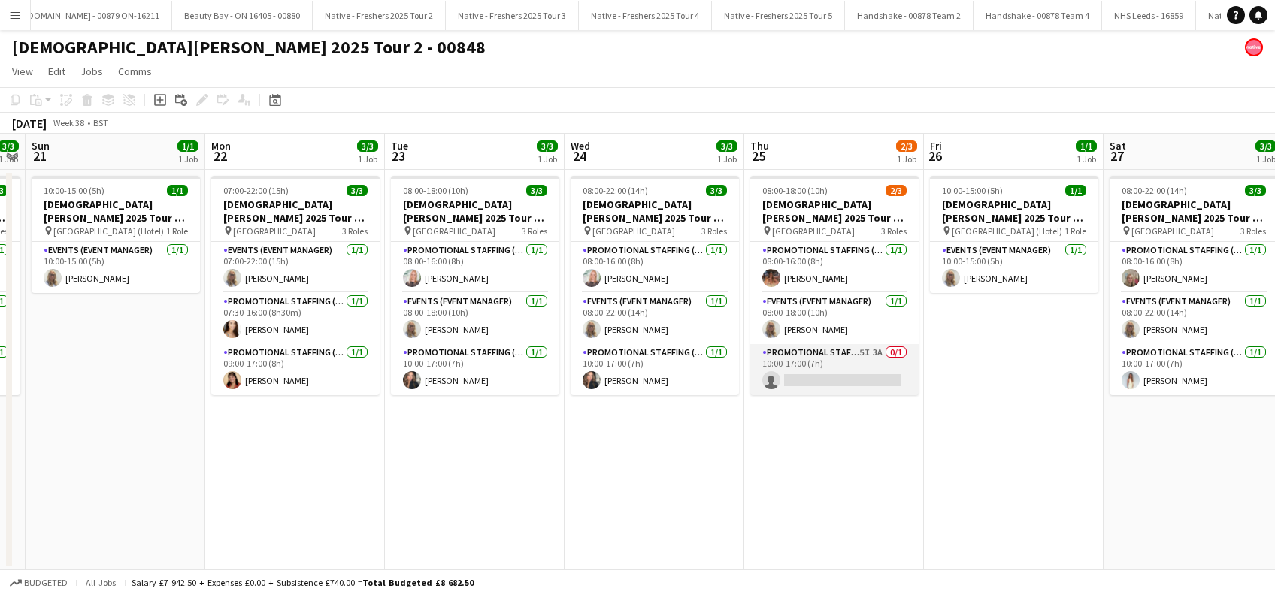
click at [842, 374] on app-card-role "Promotional Staffing (Brand Ambassadors) 5I 3A 0/1 10:00-17:00 (7h) single-neut…" at bounding box center [834, 369] width 168 height 51
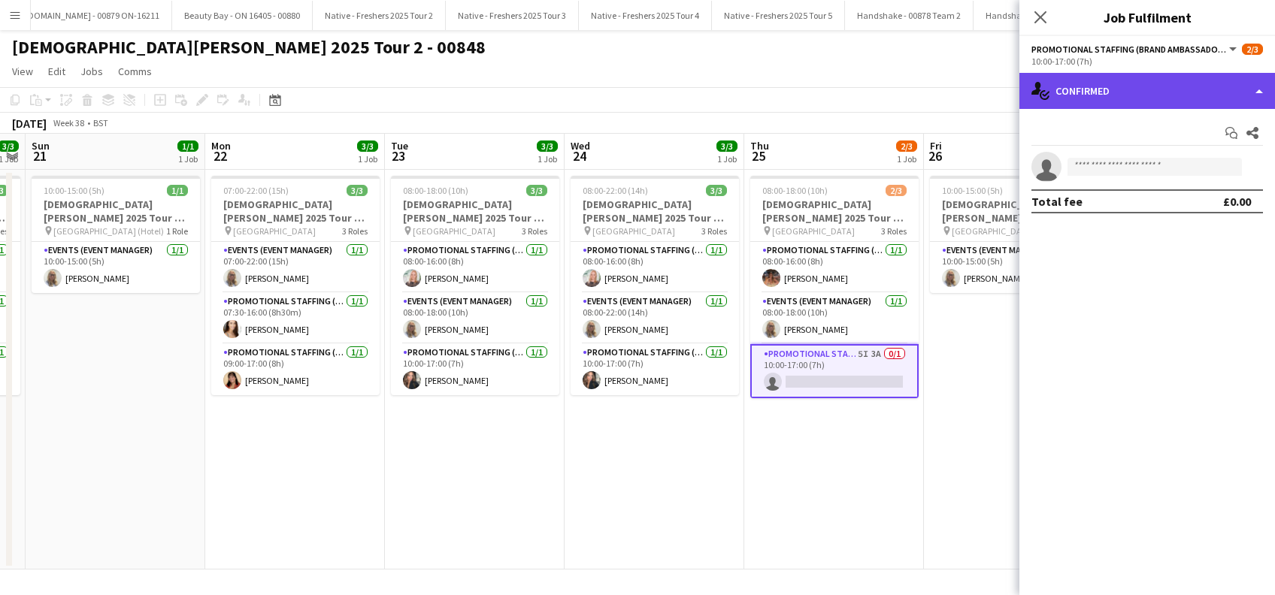
click at [1121, 92] on div "single-neutral-actions-check-2 Confirmed" at bounding box center [1147, 91] width 256 height 36
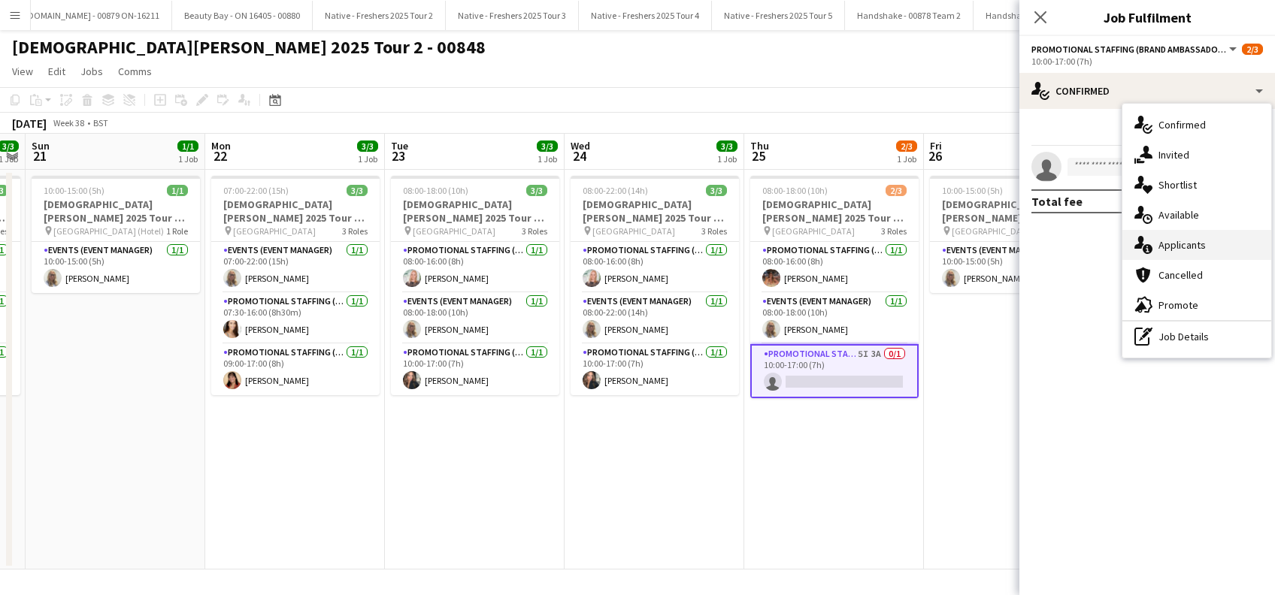
click at [1181, 243] on div "single-neutral-actions-information Applicants" at bounding box center [1196, 245] width 149 height 30
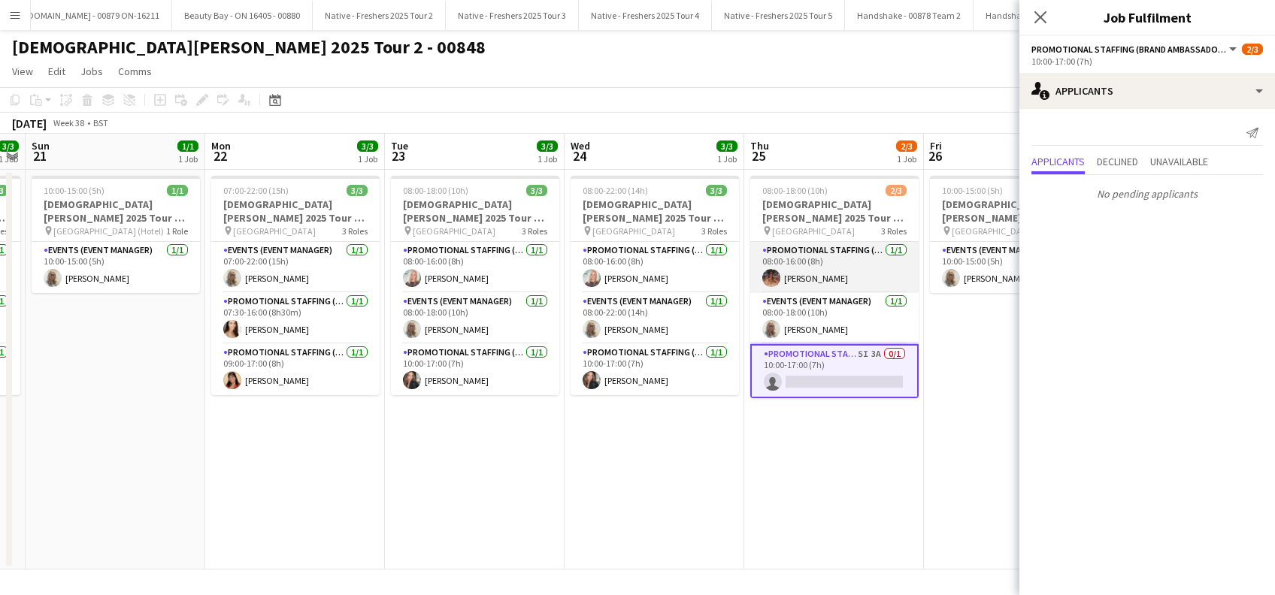
click at [825, 274] on app-card-role "Promotional Staffing (Brand Ambassadors) 1/1 08:00-16:00 (8h) Emma Mcangus" at bounding box center [834, 267] width 168 height 51
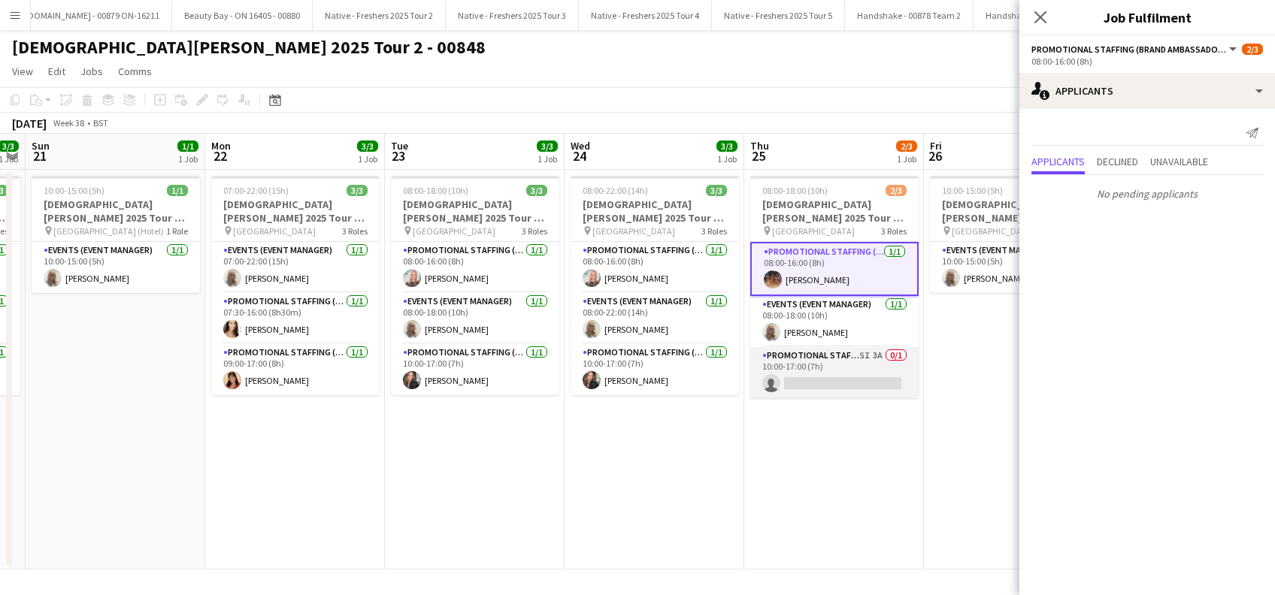
click at [832, 383] on app-card-role "Promotional Staffing (Brand Ambassadors) 5I 3A 0/1 10:00-17:00 (7h) single-neut…" at bounding box center [834, 372] width 168 height 51
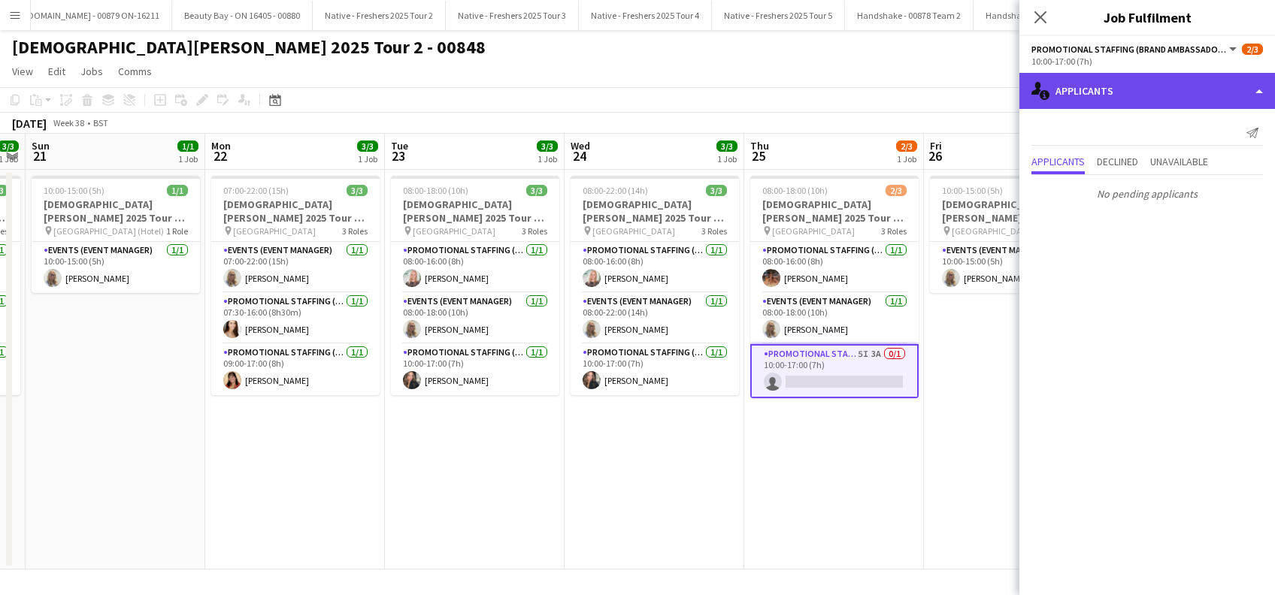
click at [1170, 83] on div "single-neutral-actions-information Applicants" at bounding box center [1147, 91] width 256 height 36
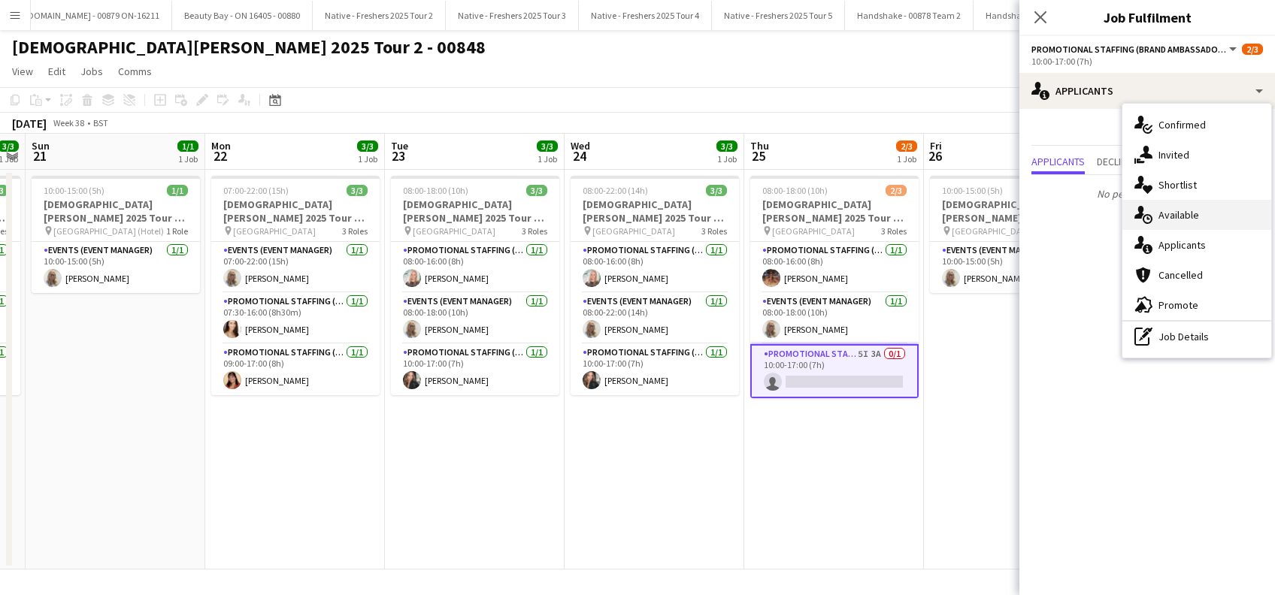
click at [1175, 217] on div "single-neutral-actions-upload Available" at bounding box center [1196, 215] width 149 height 30
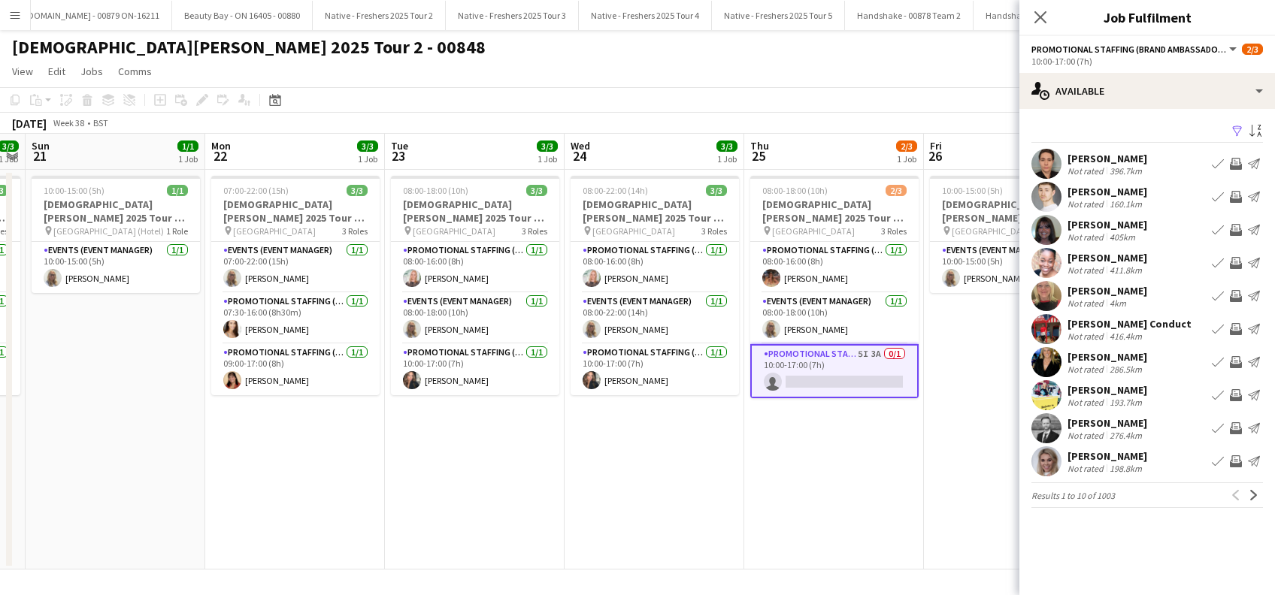
click at [1240, 129] on app-icon "Filter" at bounding box center [1237, 132] width 12 height 14
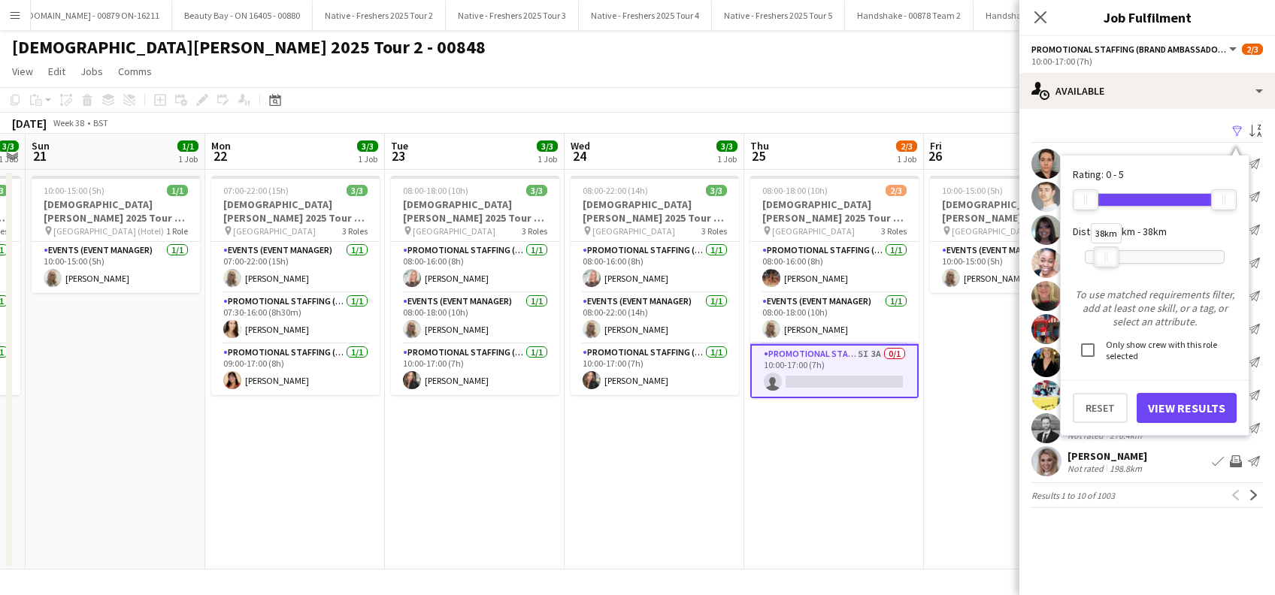
drag, startPoint x: 1227, startPoint y: 256, endPoint x: 1109, endPoint y: 259, distance: 118.0
click at [1109, 259] on div at bounding box center [1106, 257] width 24 height 20
click at [1181, 408] on button "View Results" at bounding box center [1186, 408] width 100 height 30
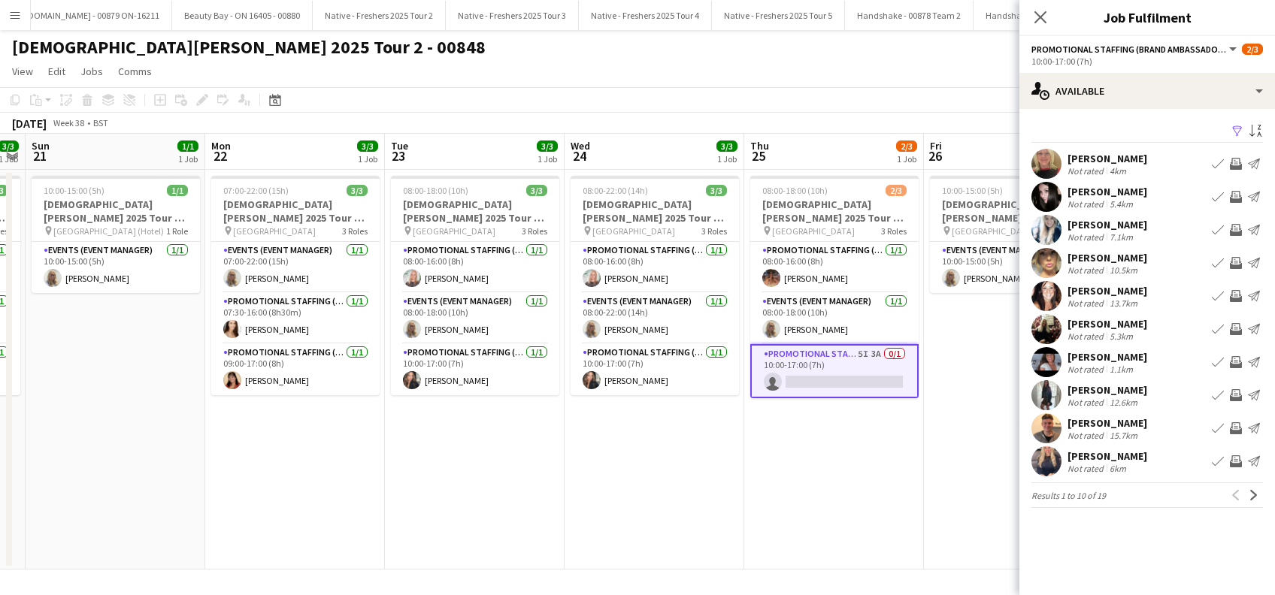
click at [1118, 189] on div "Kim Bailey" at bounding box center [1107, 192] width 80 height 14
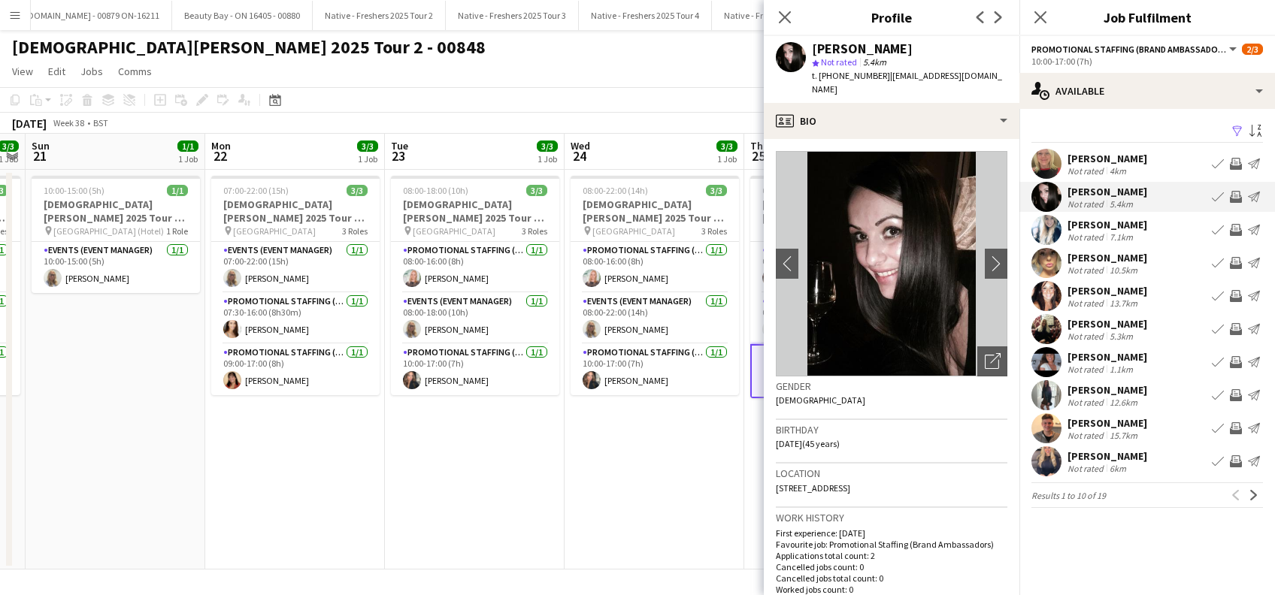
click at [1130, 223] on div "Georgie Bourne" at bounding box center [1107, 225] width 80 height 14
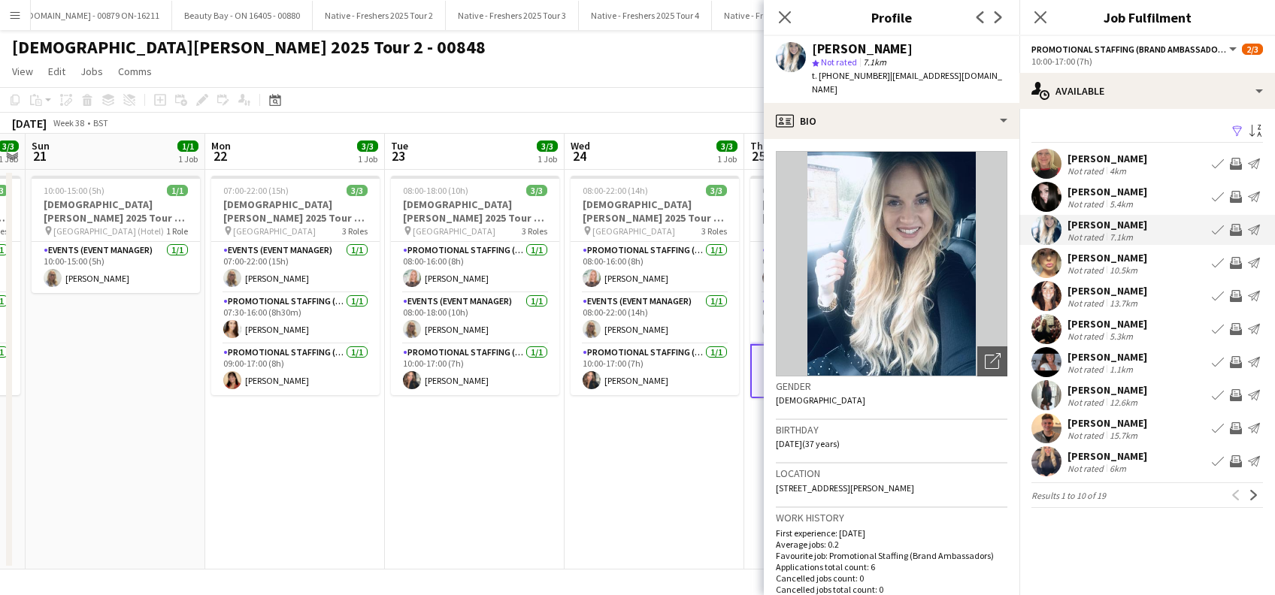
click at [1124, 455] on div "Claire Turnbull" at bounding box center [1107, 456] width 80 height 14
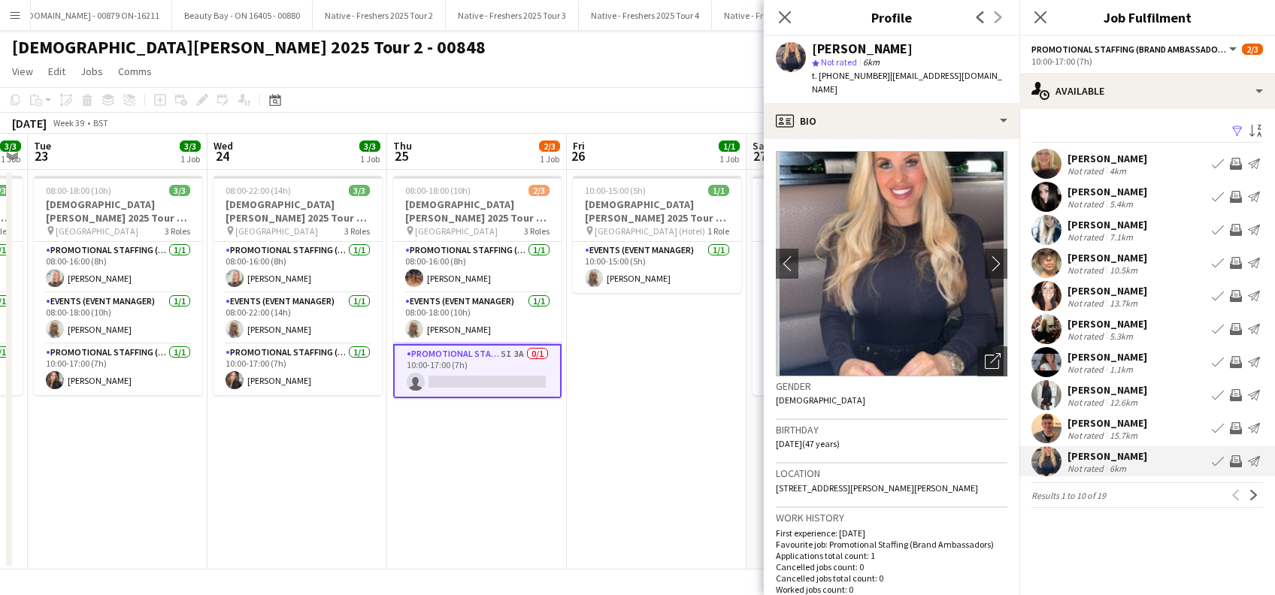
scroll to position [0, 516]
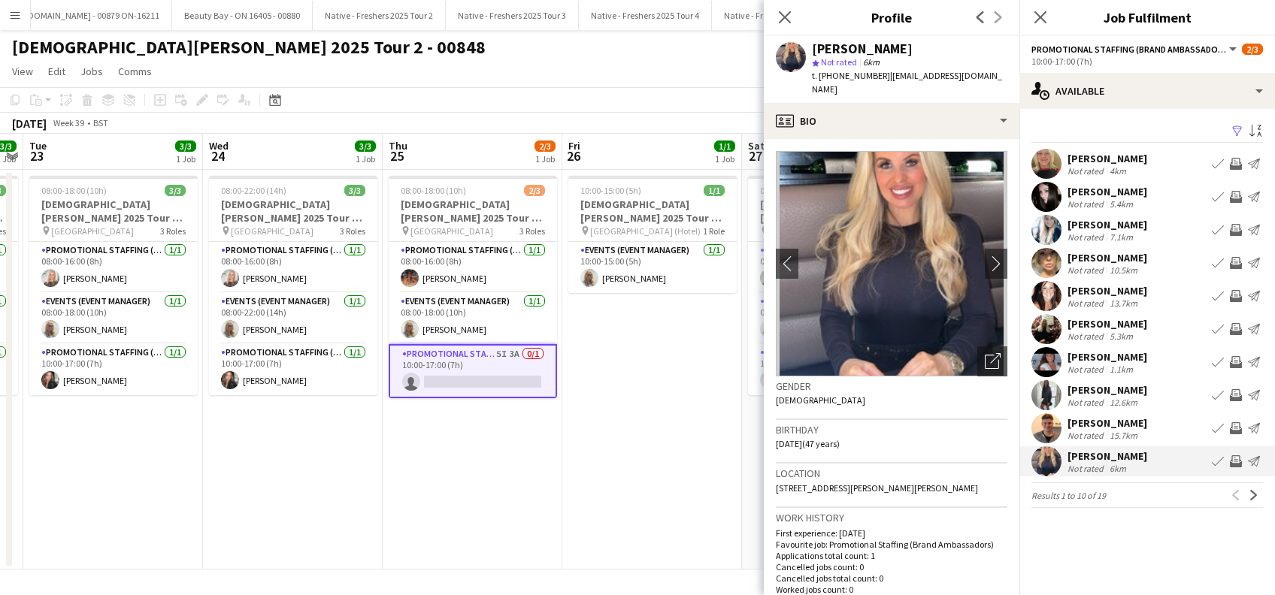
drag, startPoint x: 673, startPoint y: 492, endPoint x: 311, endPoint y: 497, distance: 361.5
click at [311, 497] on app-calendar-viewport "Sat 20 3/3 1 Job Sun 21 1/1 1 Job Mon 22 3/3 1 Job Tue 23 3/3 1 Job Wed 24 3/3 …" at bounding box center [637, 352] width 1275 height 436
click at [487, 379] on app-card-role "Promotional Staffing (Brand Ambassadors) 5I 3A 0/1 10:00-17:00 (7h) single-neut…" at bounding box center [473, 371] width 168 height 54
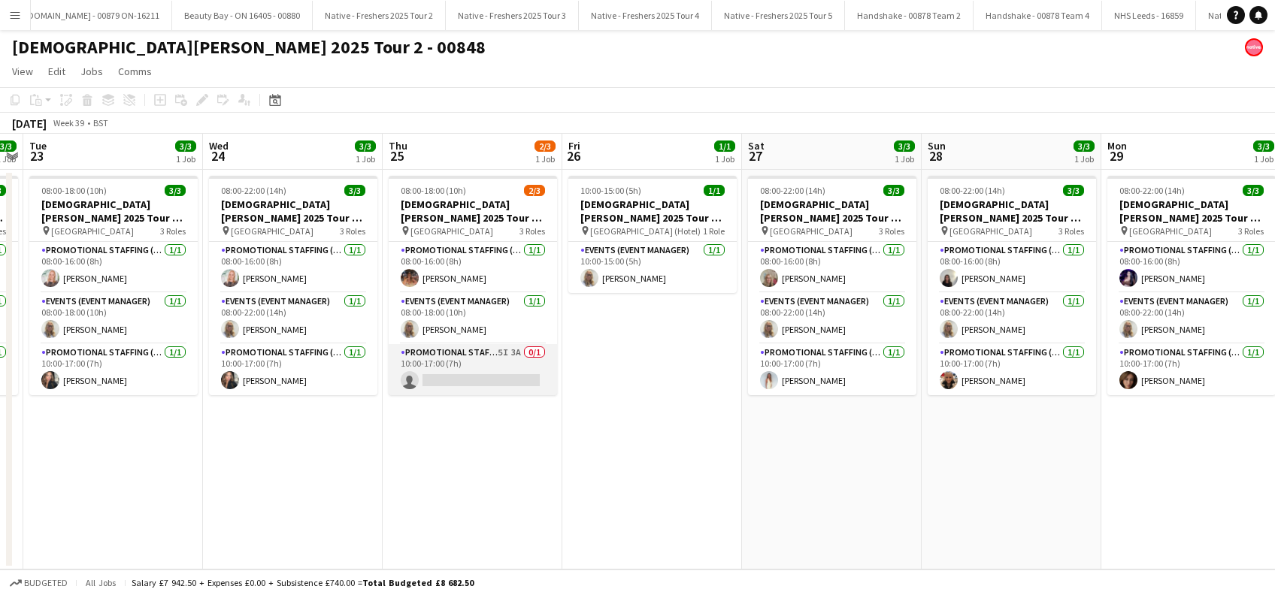
click at [480, 386] on app-card-role "Promotional Staffing (Brand Ambassadors) 5I 3A 0/1 10:00-17:00 (7h) single-neut…" at bounding box center [473, 369] width 168 height 51
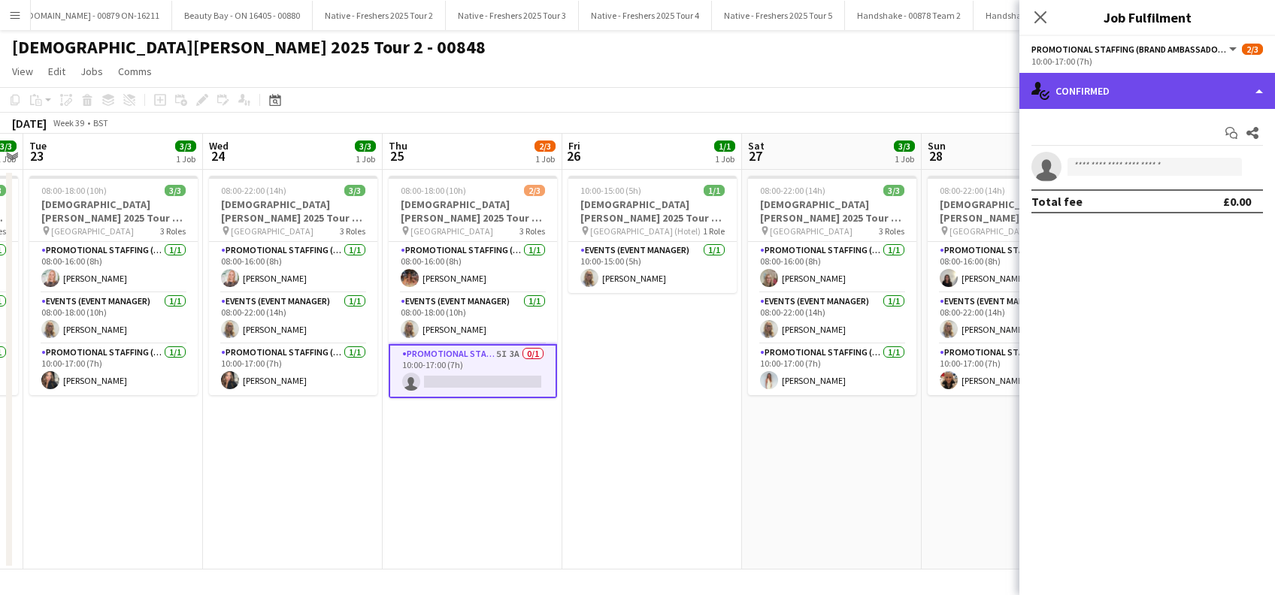
click at [1137, 94] on div "single-neutral-actions-check-2 Confirmed" at bounding box center [1147, 91] width 256 height 36
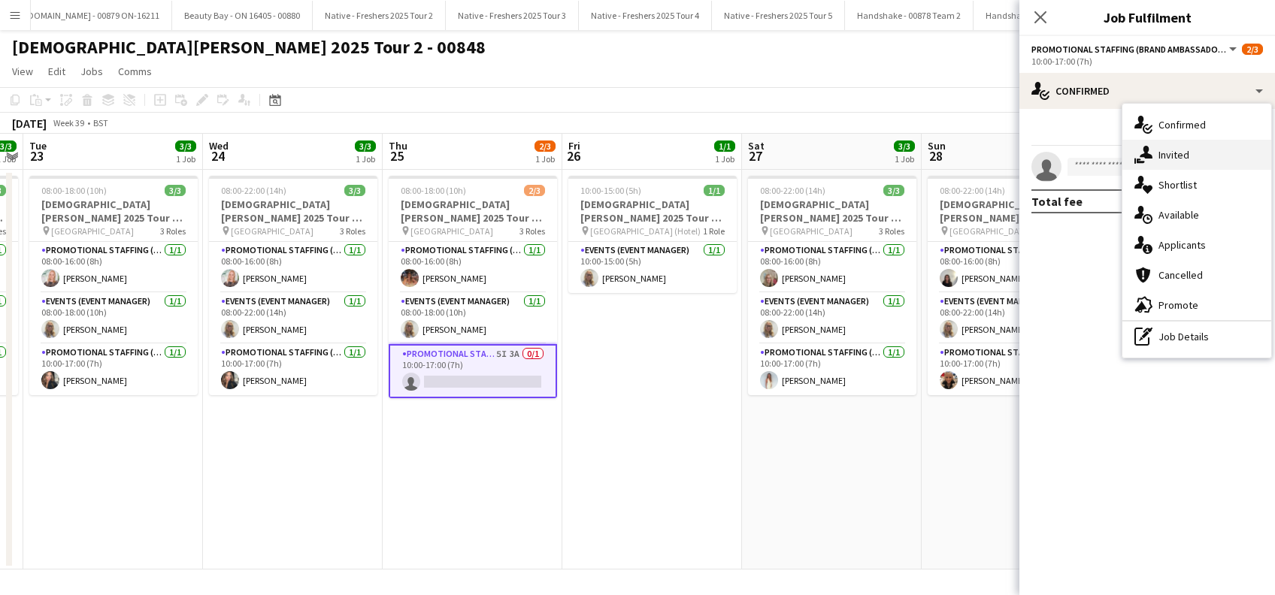
click at [1175, 149] on div "single-neutral-actions-share-1 Invited" at bounding box center [1196, 155] width 149 height 30
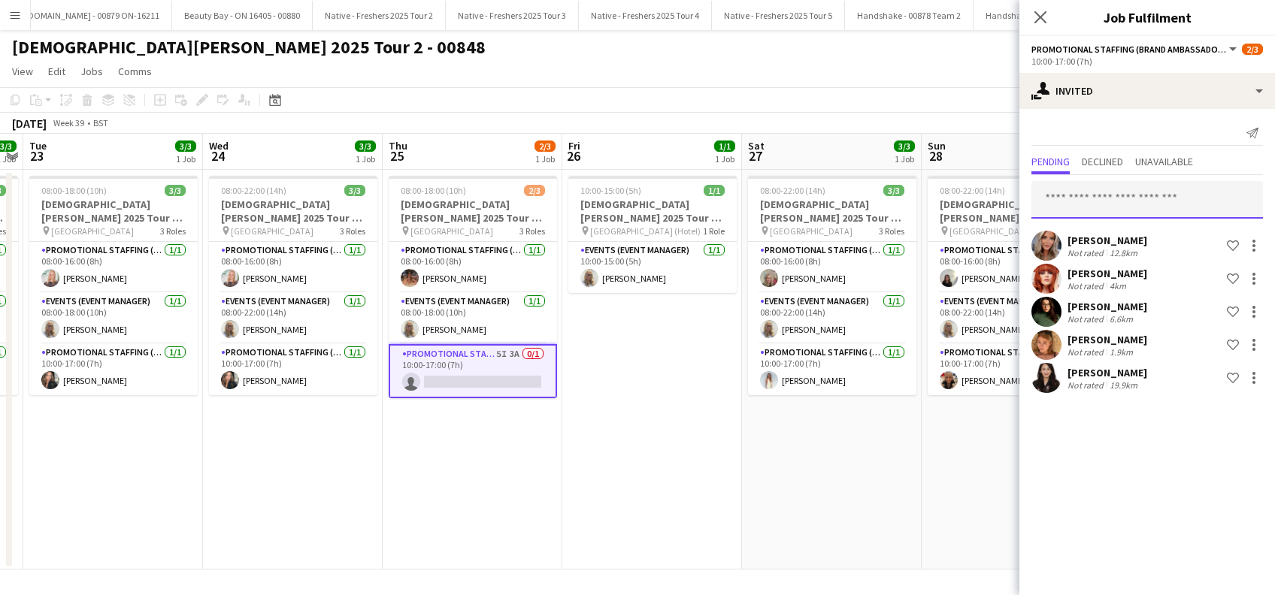
click at [1081, 197] on input "text" at bounding box center [1146, 200] width 231 height 38
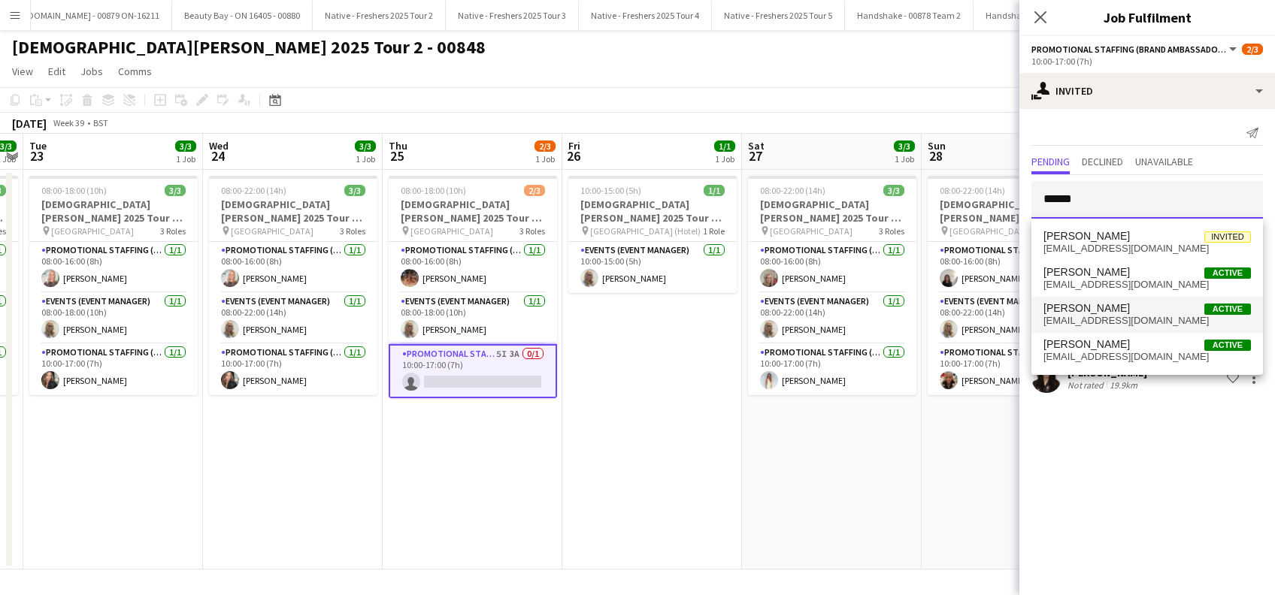
type input "******"
click at [1078, 317] on span "clairemturnbull@googlemail.com" at bounding box center [1146, 321] width 207 height 12
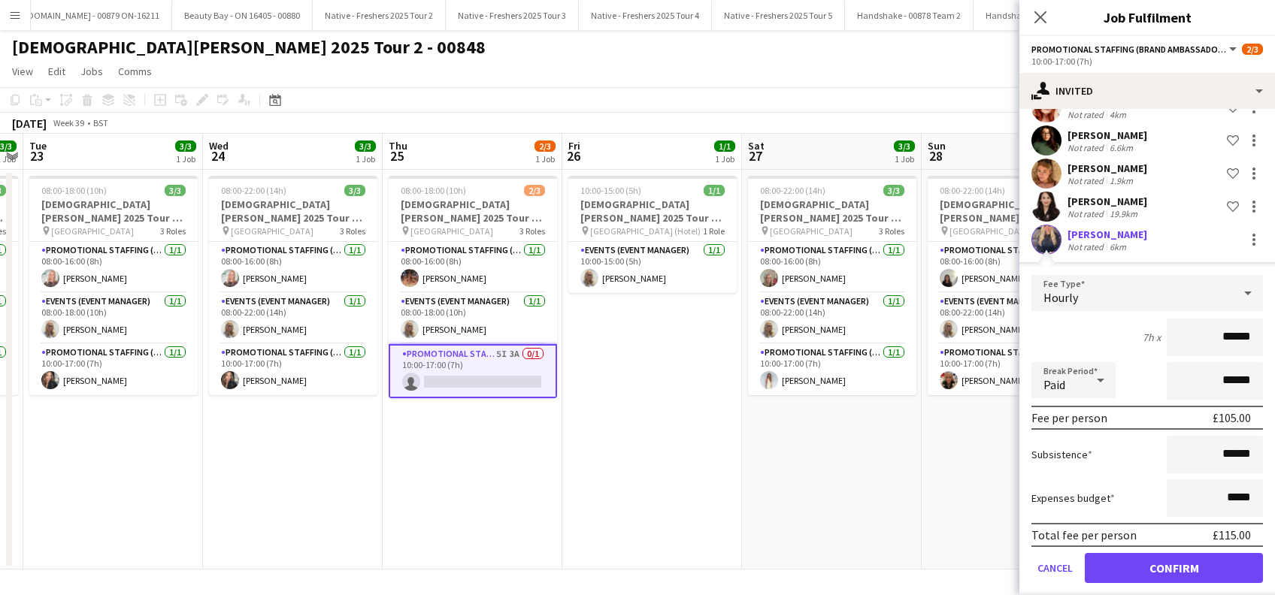
scroll to position [185, 0]
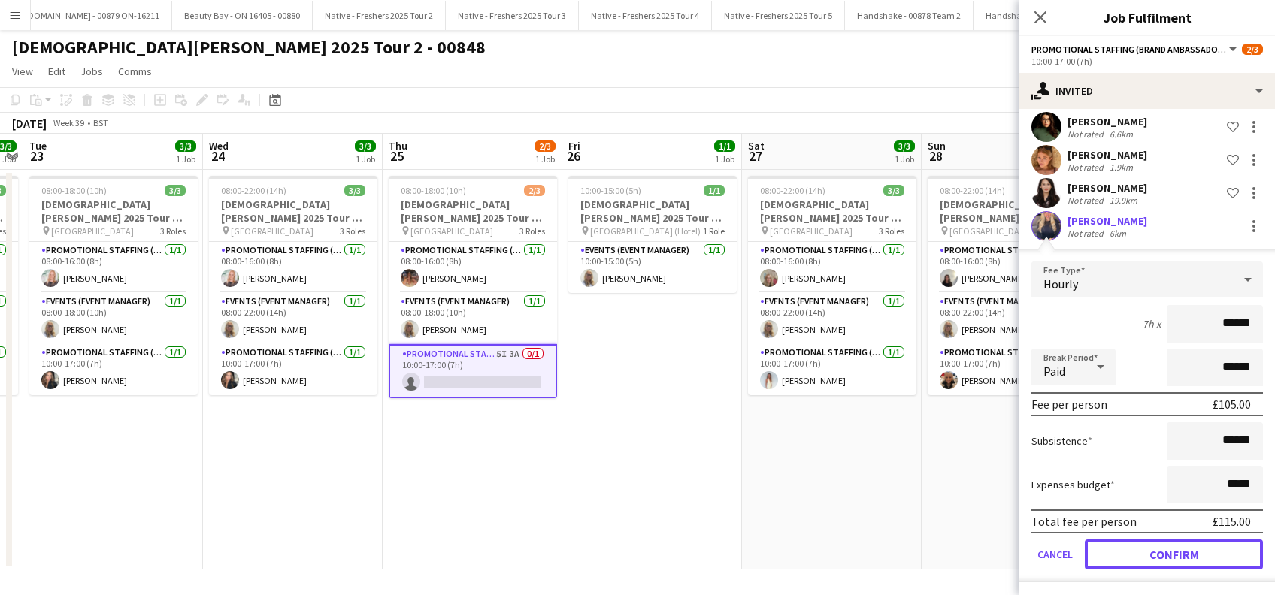
click at [1149, 547] on button "Confirm" at bounding box center [1173, 555] width 178 height 30
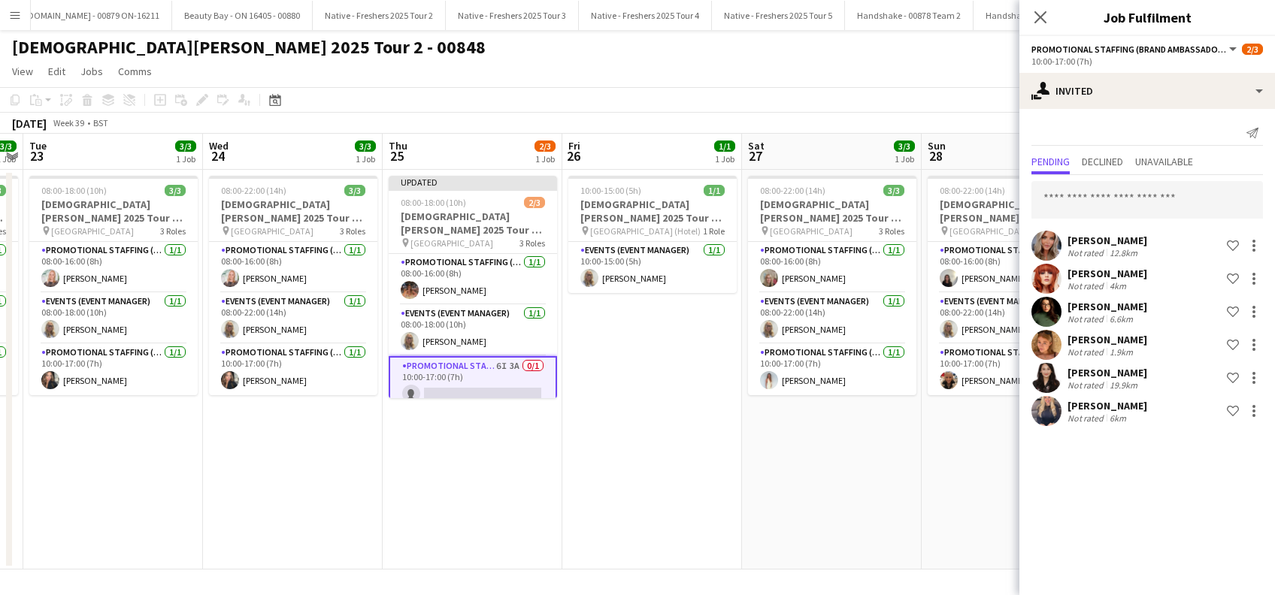
scroll to position [0, 0]
click at [1110, 193] on input "text" at bounding box center [1146, 200] width 231 height 38
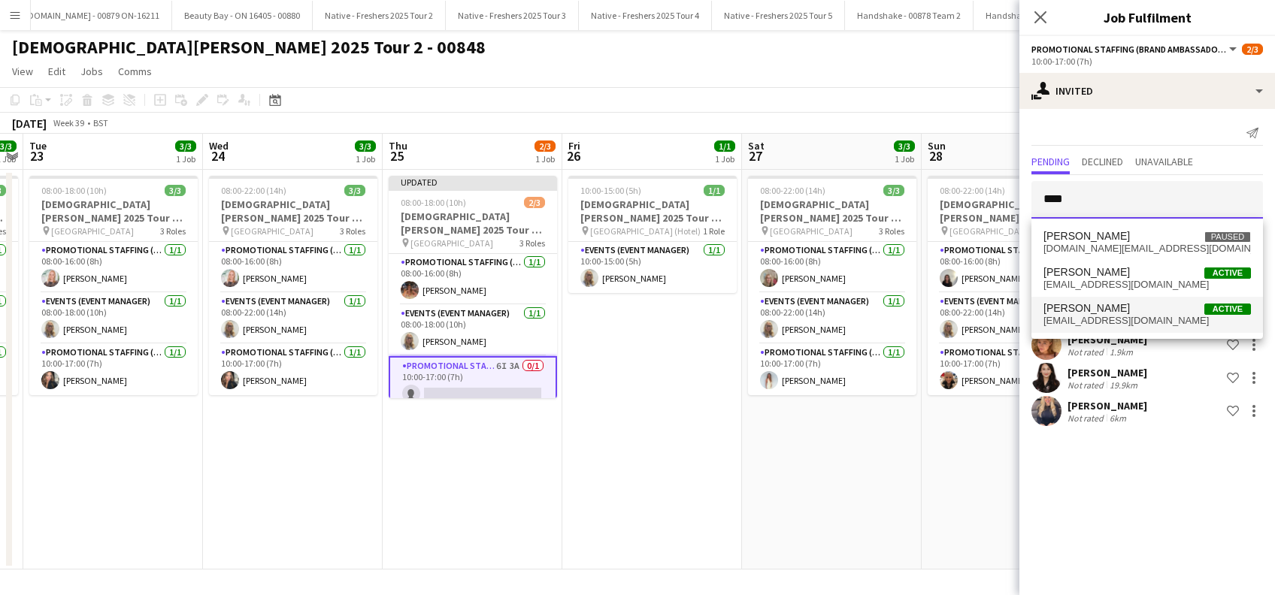
type input "****"
click at [1080, 313] on span "Lisa Matthews" at bounding box center [1086, 308] width 86 height 13
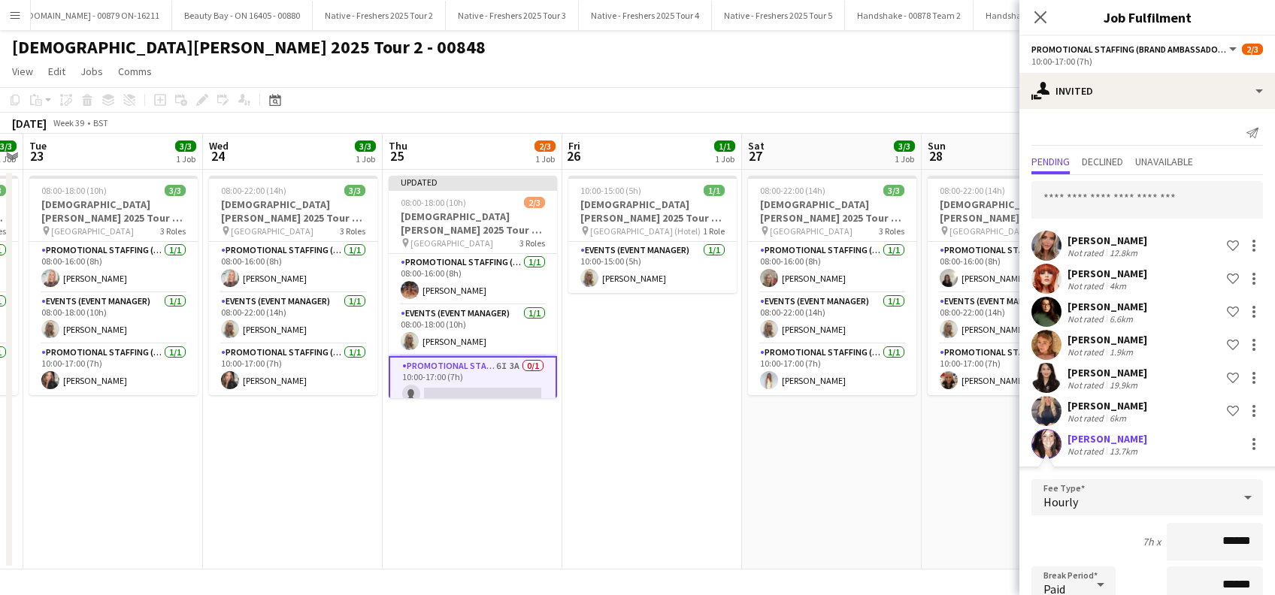
scroll to position [218, 0]
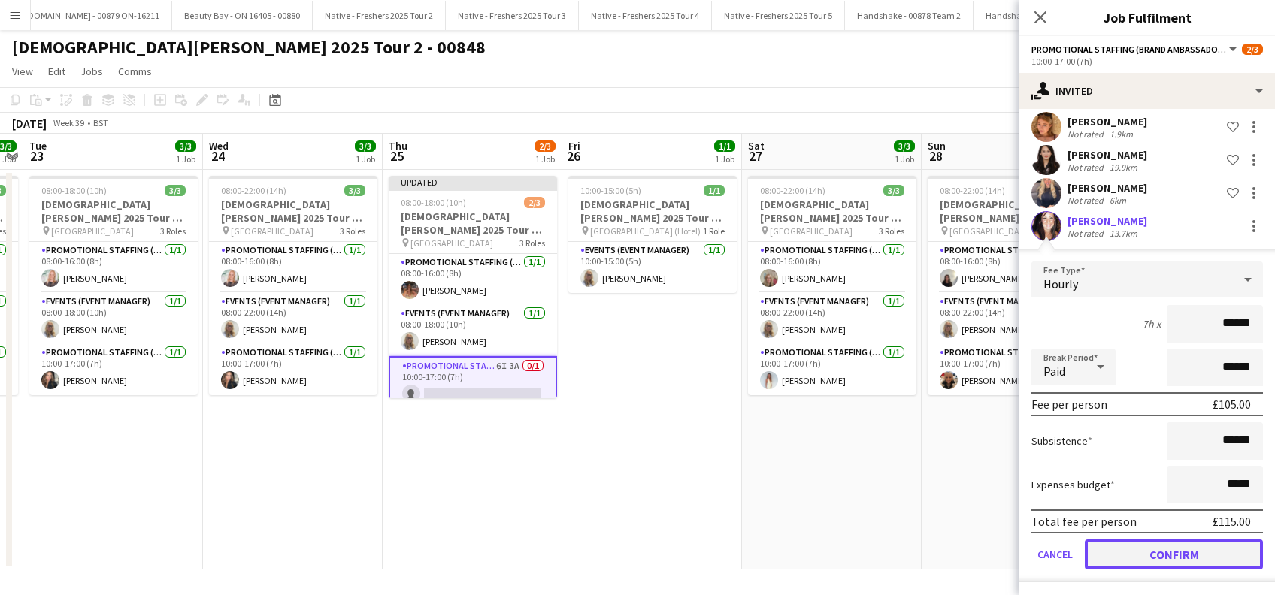
click at [1177, 561] on button "Confirm" at bounding box center [1173, 555] width 178 height 30
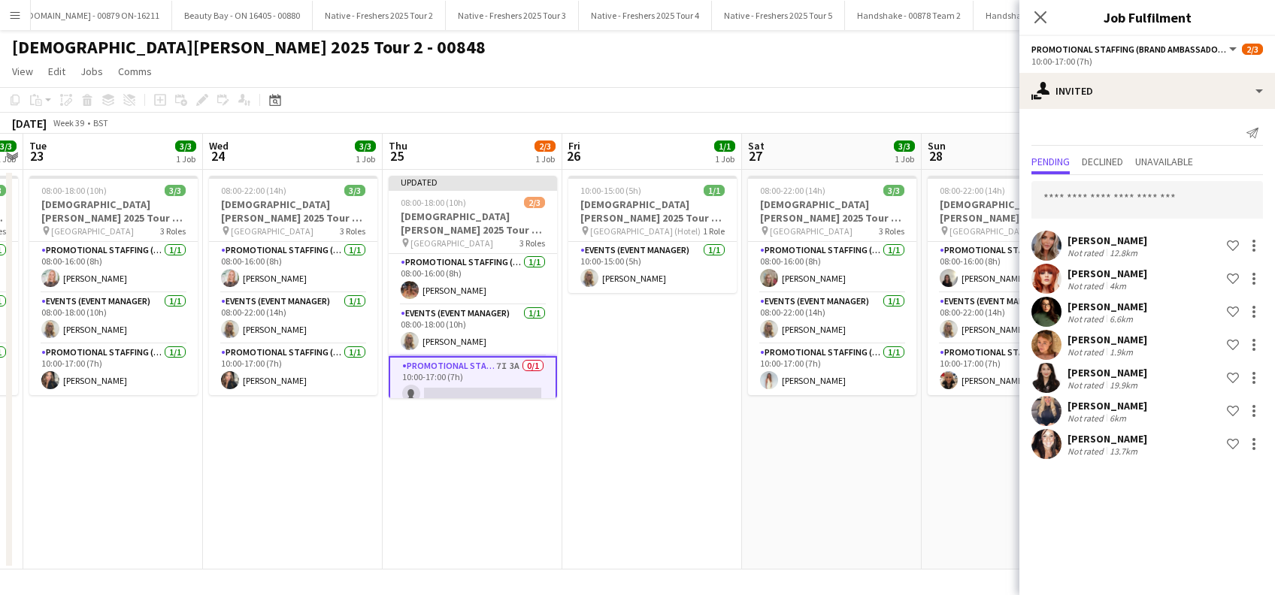
scroll to position [0, 0]
click at [1101, 199] on input "text" at bounding box center [1146, 200] width 231 height 38
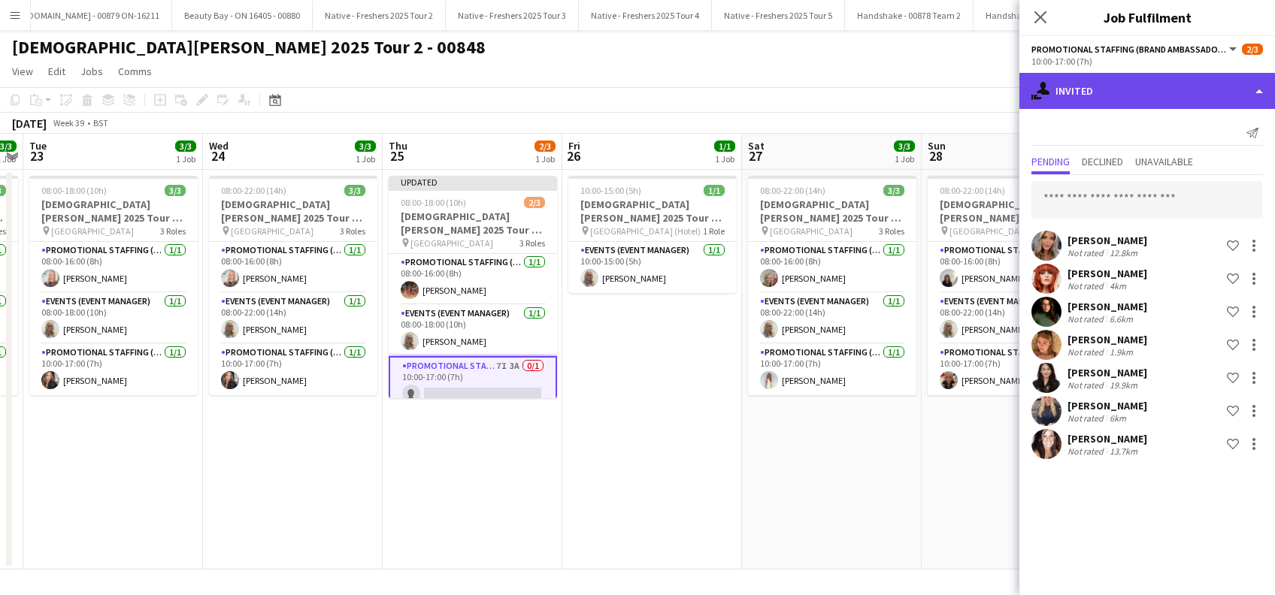
click at [1163, 83] on div "single-neutral-actions-share-1 Invited" at bounding box center [1147, 91] width 256 height 36
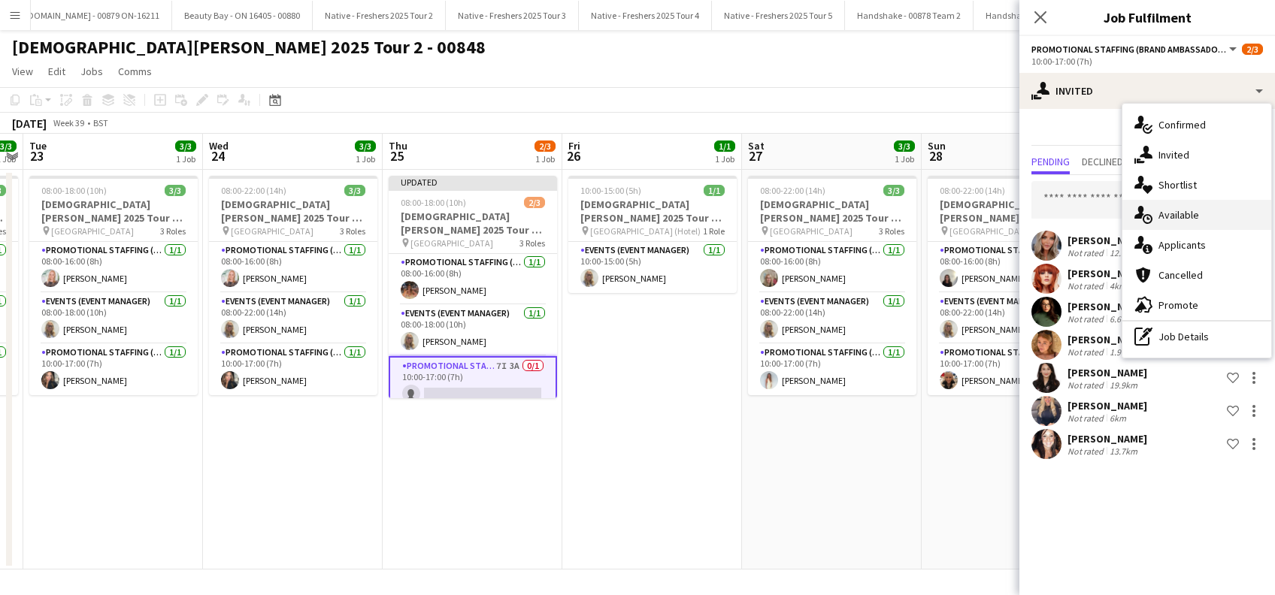
click at [1178, 219] on div "single-neutral-actions-upload Available" at bounding box center [1196, 215] width 149 height 30
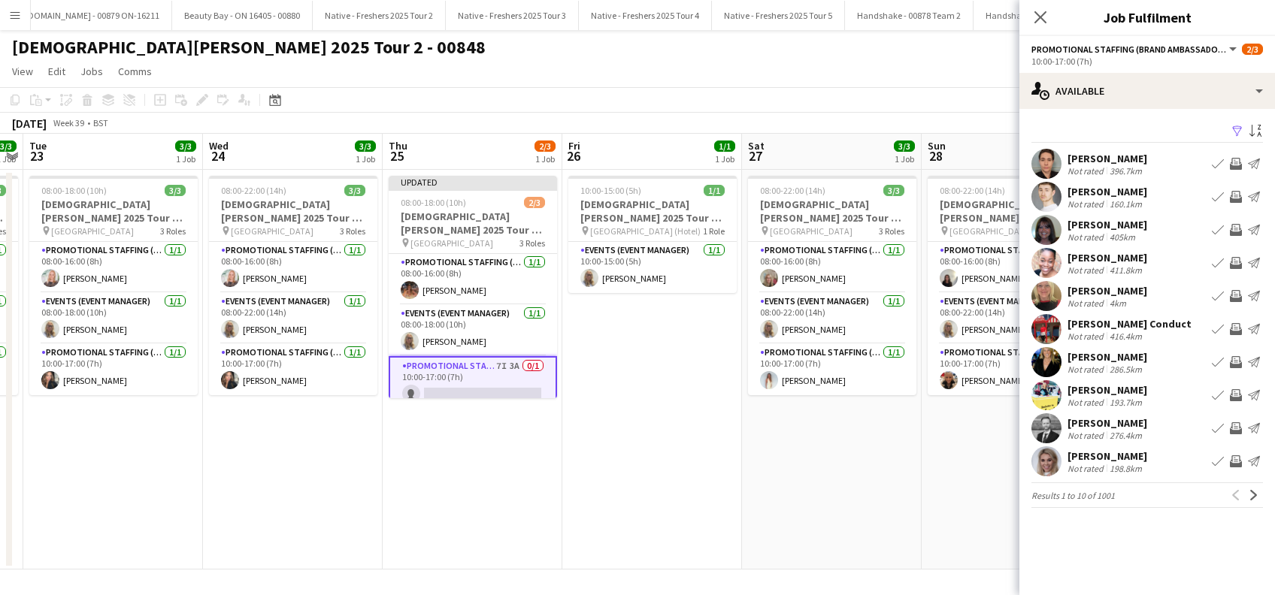
click at [1240, 132] on app-icon "Filter" at bounding box center [1237, 132] width 12 height 14
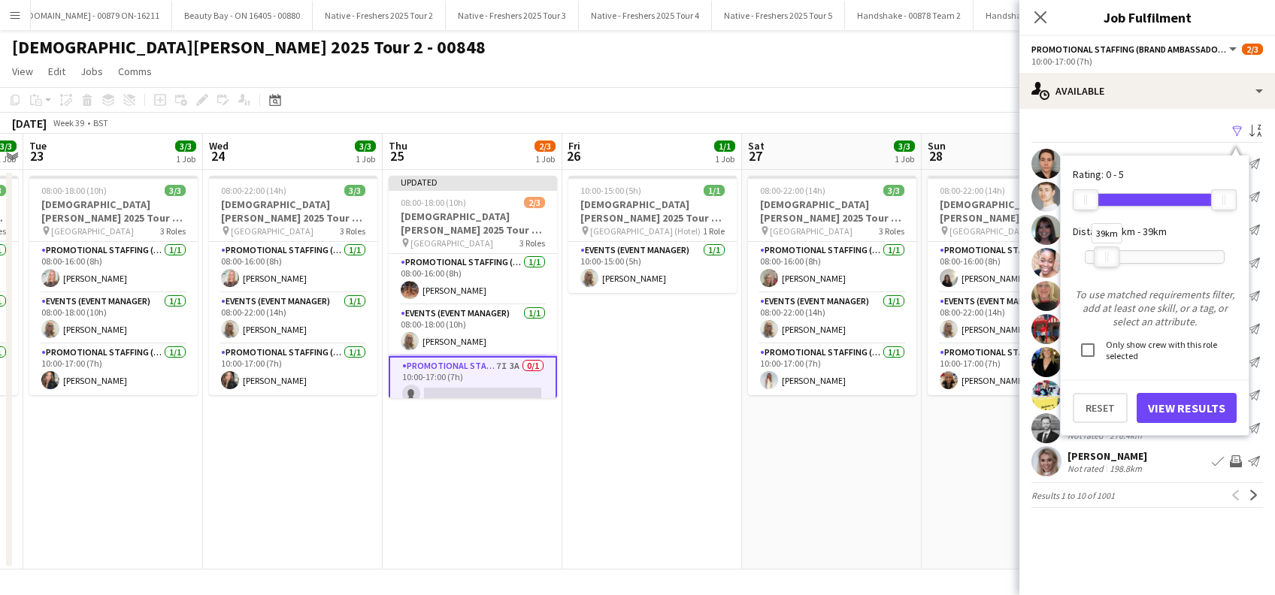
drag, startPoint x: 1226, startPoint y: 256, endPoint x: 1109, endPoint y: 262, distance: 116.7
click at [1109, 262] on div at bounding box center [1106, 257] width 24 height 20
click at [1161, 407] on button "View Results" at bounding box center [1186, 408] width 100 height 30
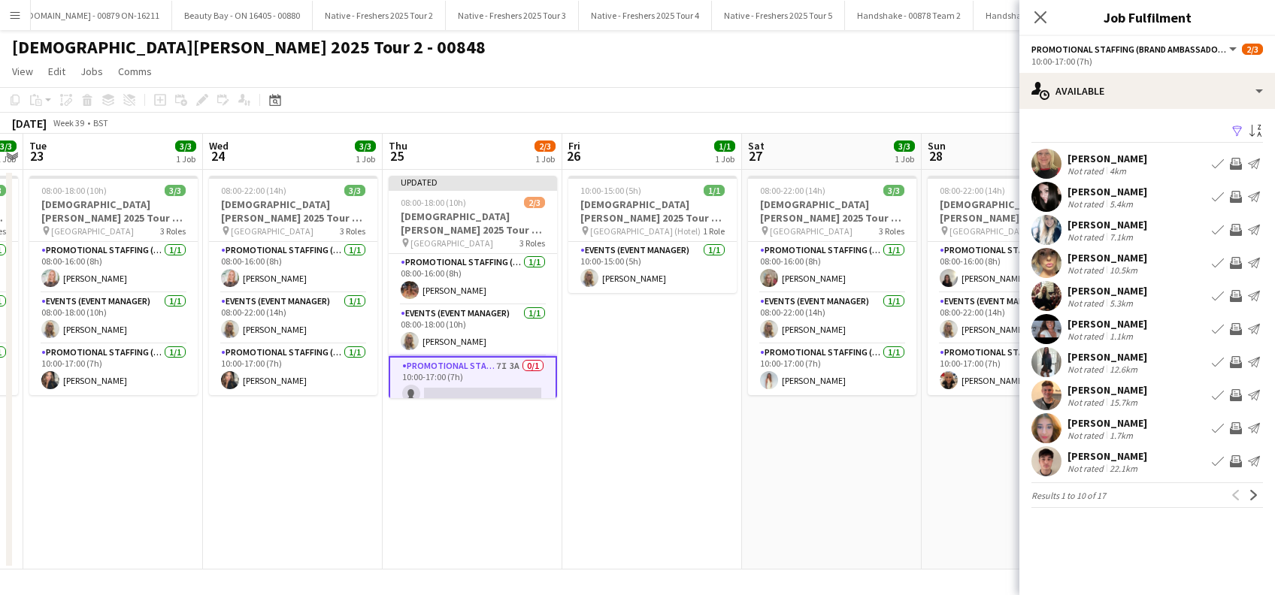
click at [508, 377] on app-card-role "Promotional Staffing (Brand Ambassadors) 7I 3A 0/1 10:00-17:00 (7h) single-neut…" at bounding box center [473, 383] width 168 height 54
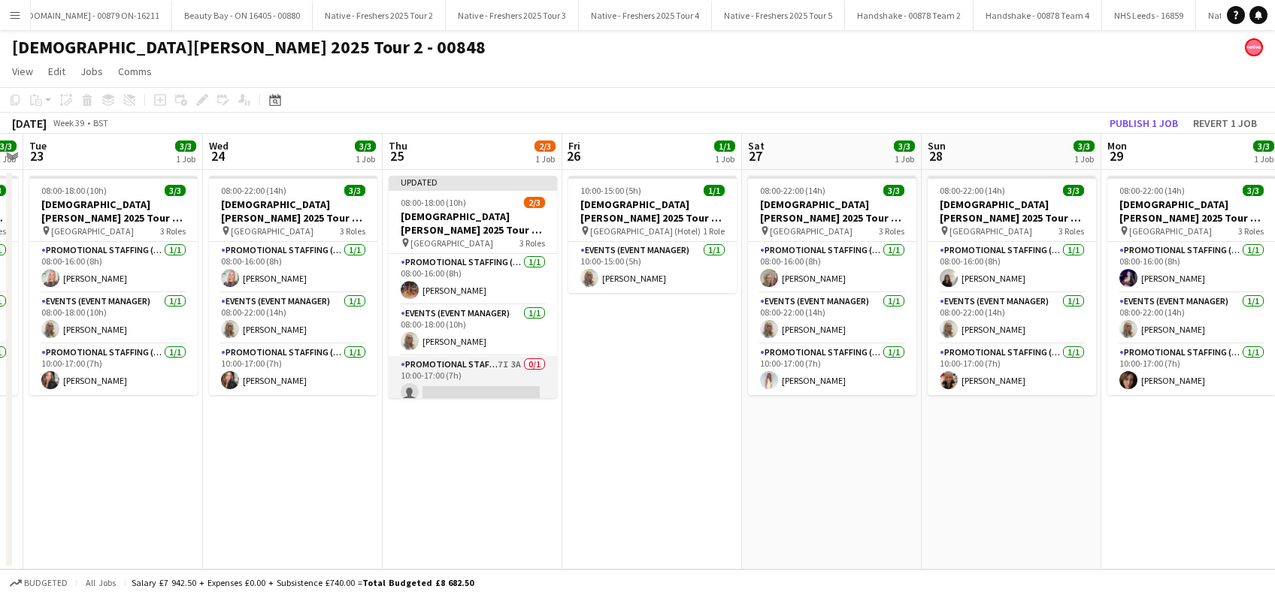
click at [493, 385] on app-card-role "Promotional Staffing (Brand Ambassadors) 7I 3A 0/1 10:00-17:00 (7h) single-neut…" at bounding box center [473, 381] width 168 height 51
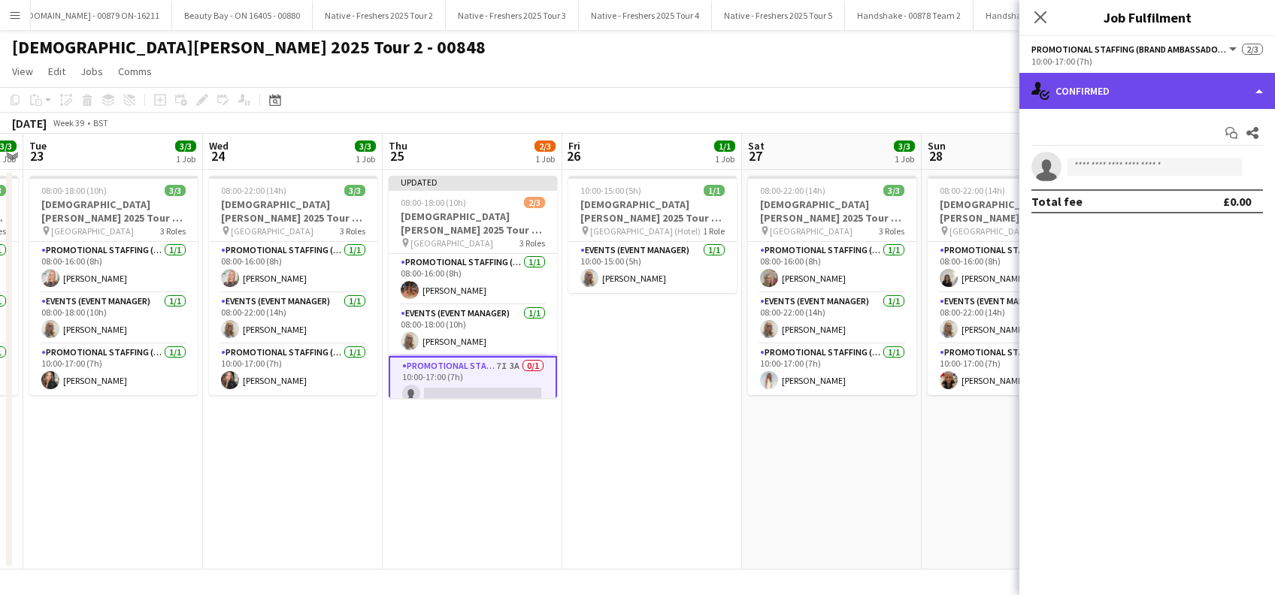
click at [1130, 86] on div "single-neutral-actions-check-2 Confirmed" at bounding box center [1147, 91] width 256 height 36
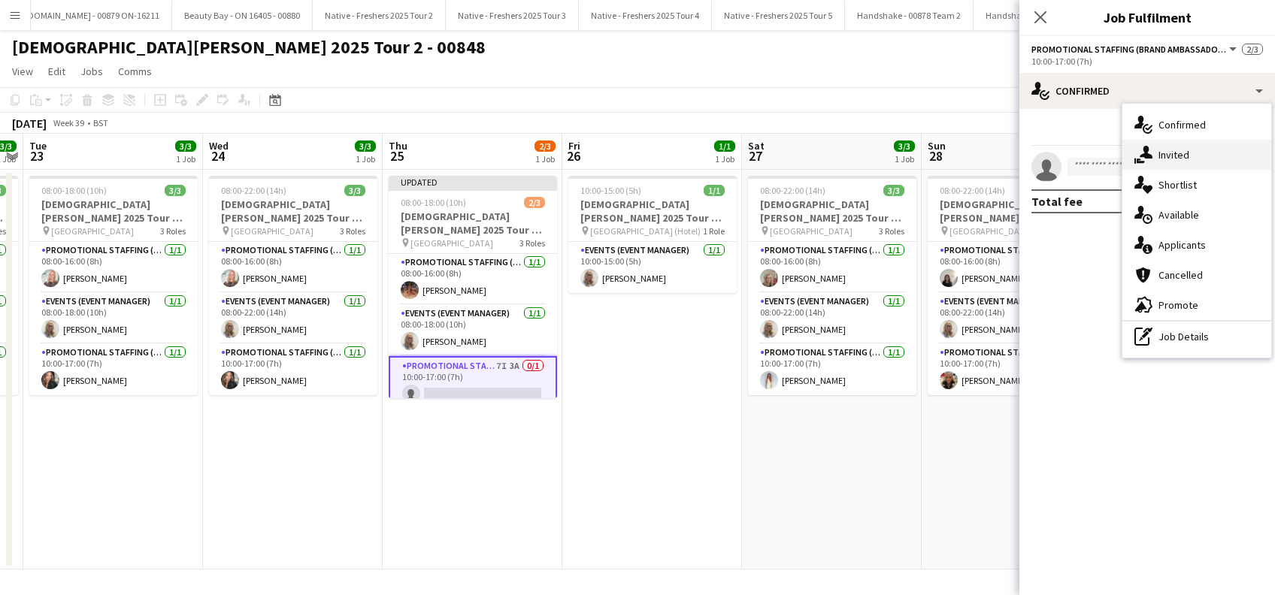
click at [1178, 153] on div "single-neutral-actions-share-1 Invited" at bounding box center [1196, 155] width 149 height 30
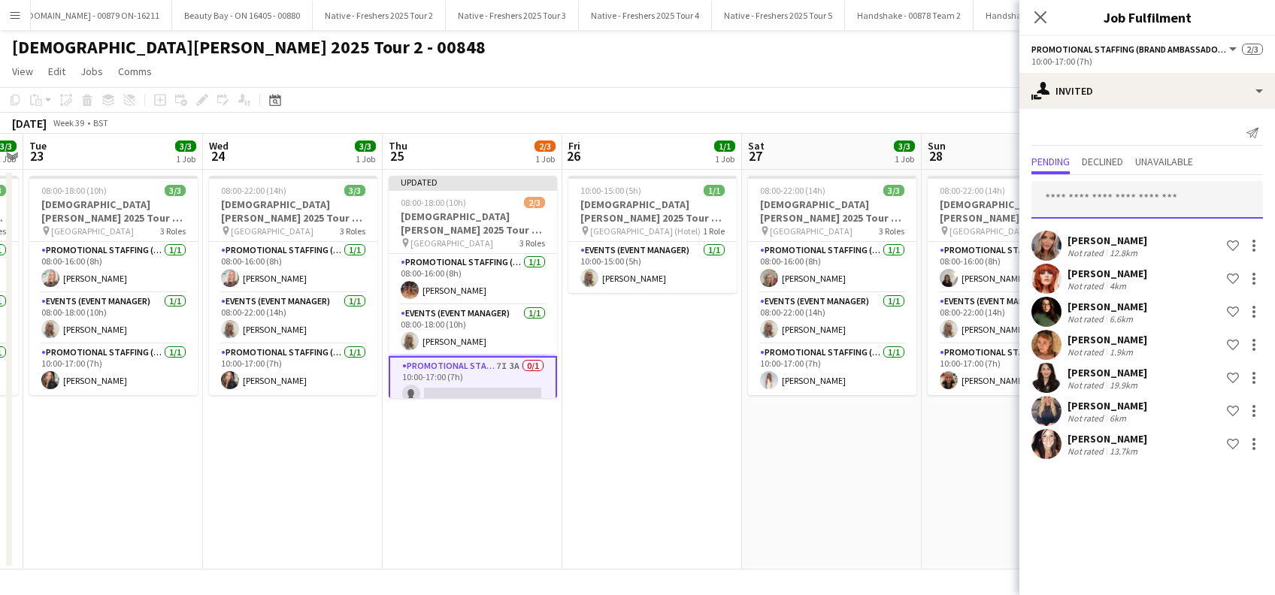
click at [1093, 204] on input "text" at bounding box center [1146, 200] width 231 height 38
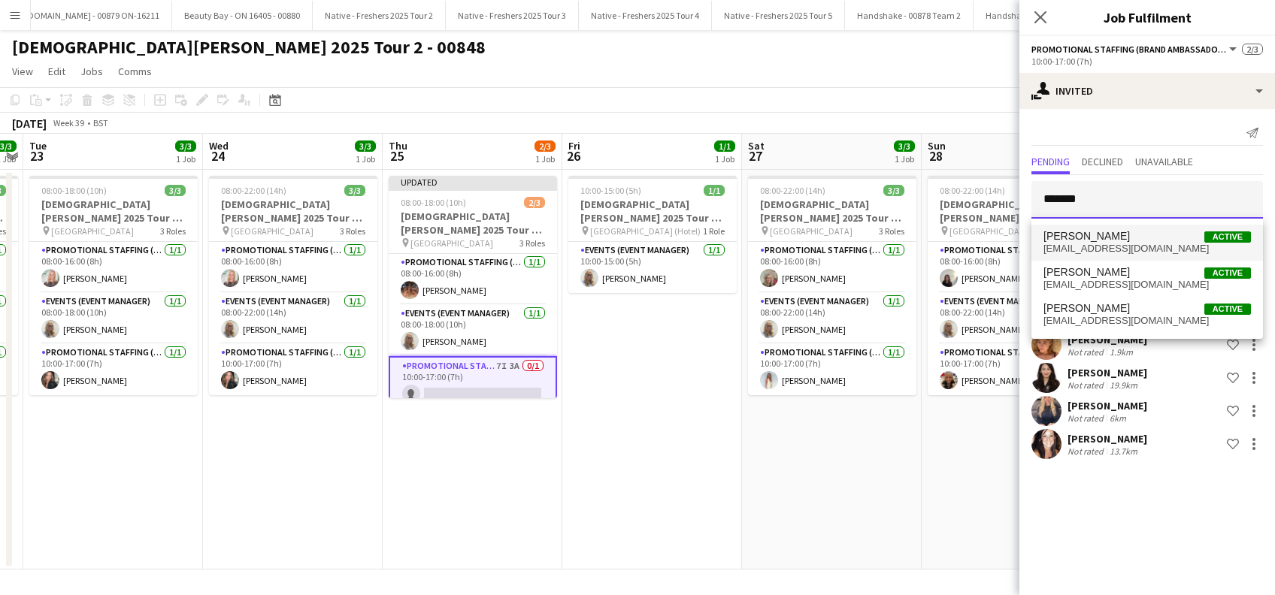
type input "*******"
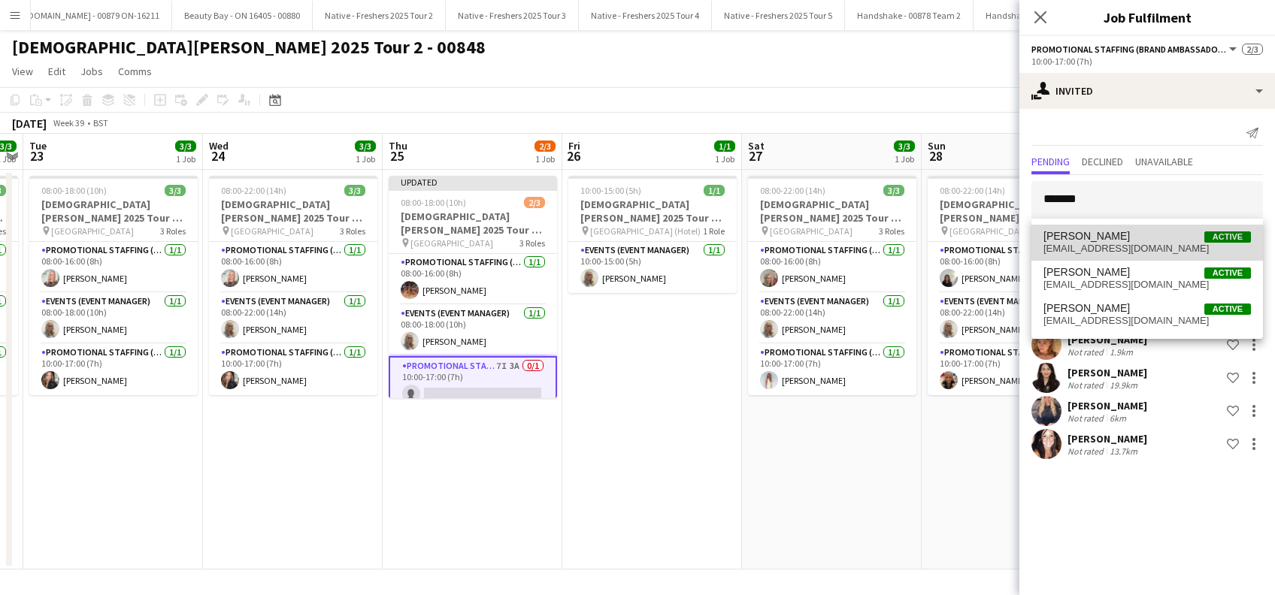
click at [1091, 240] on span "Georgie Bourne" at bounding box center [1086, 236] width 86 height 13
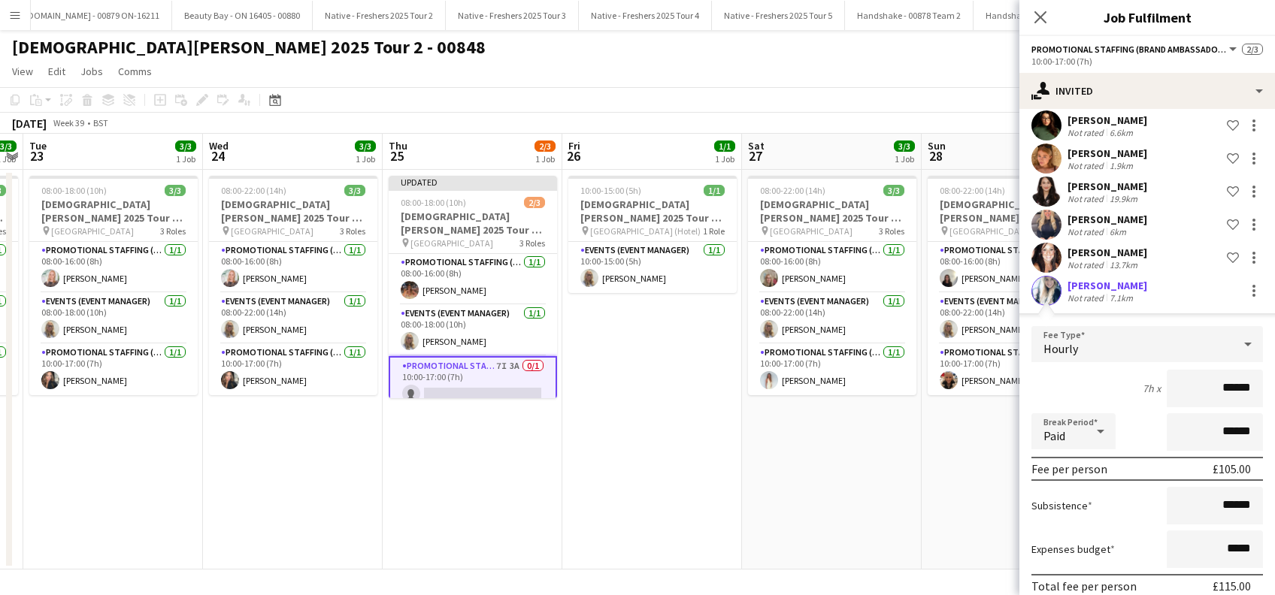
scroll to position [251, 0]
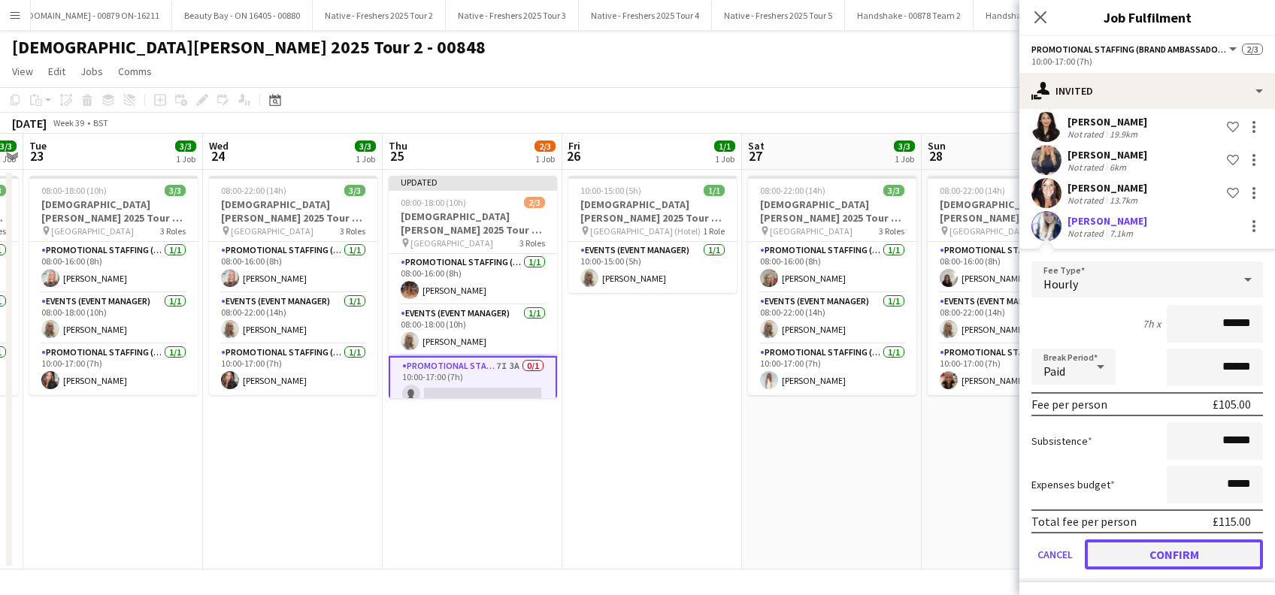
click at [1164, 548] on button "Confirm" at bounding box center [1173, 555] width 178 height 30
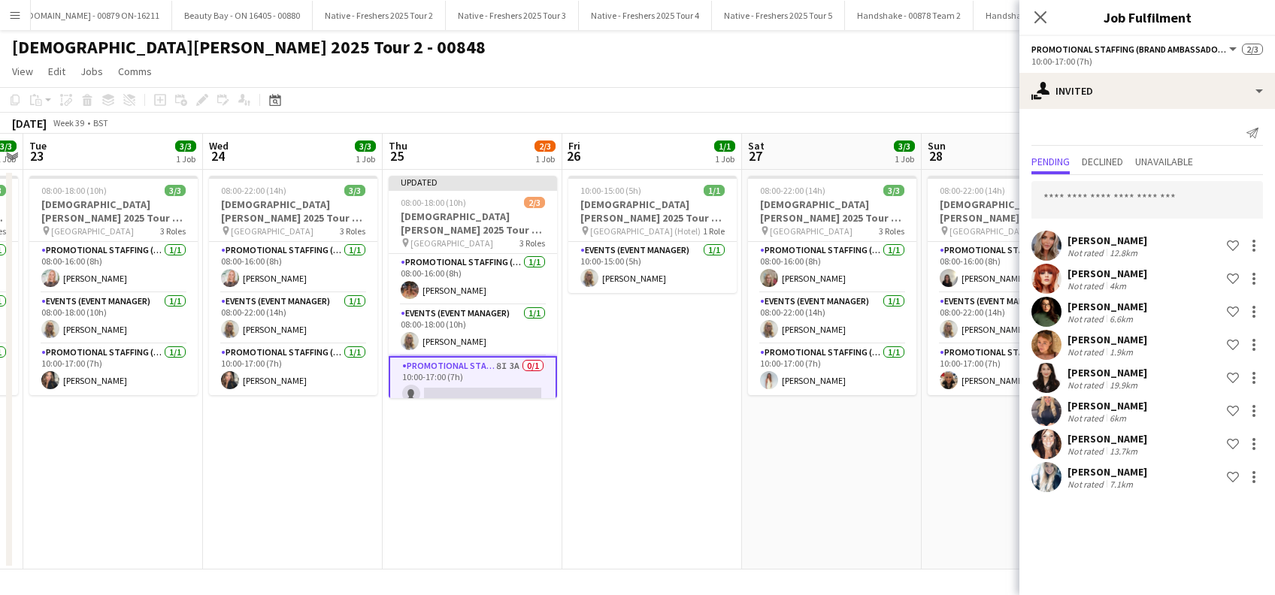
scroll to position [0, 0]
click at [1075, 207] on input "text" at bounding box center [1146, 200] width 231 height 38
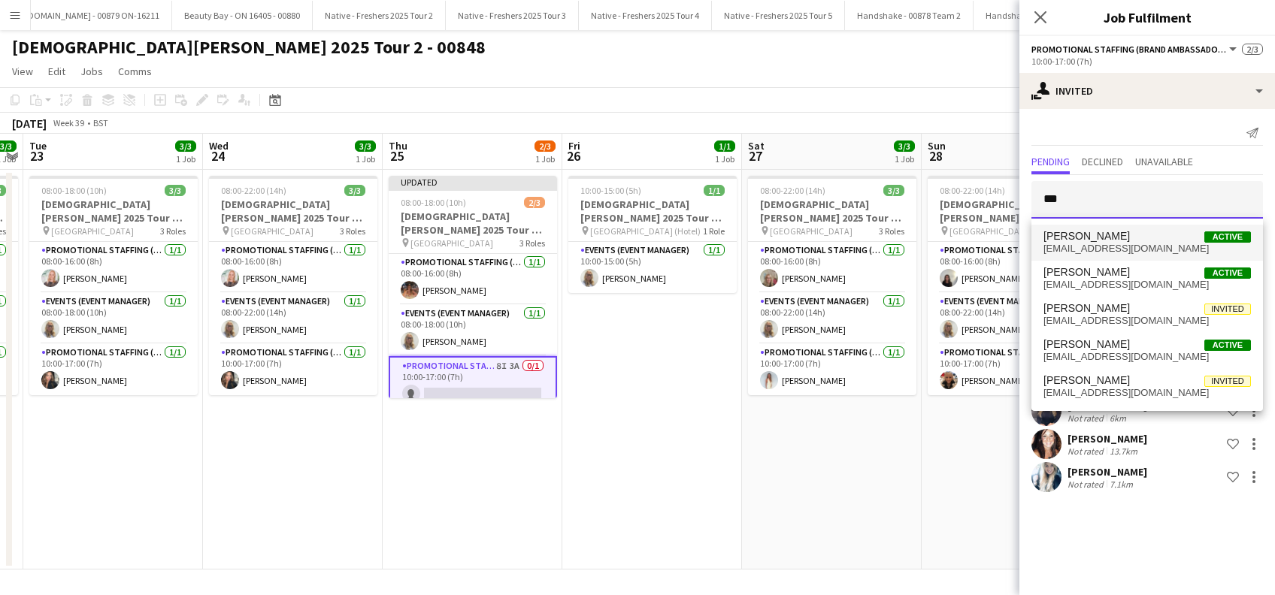
type input "***"
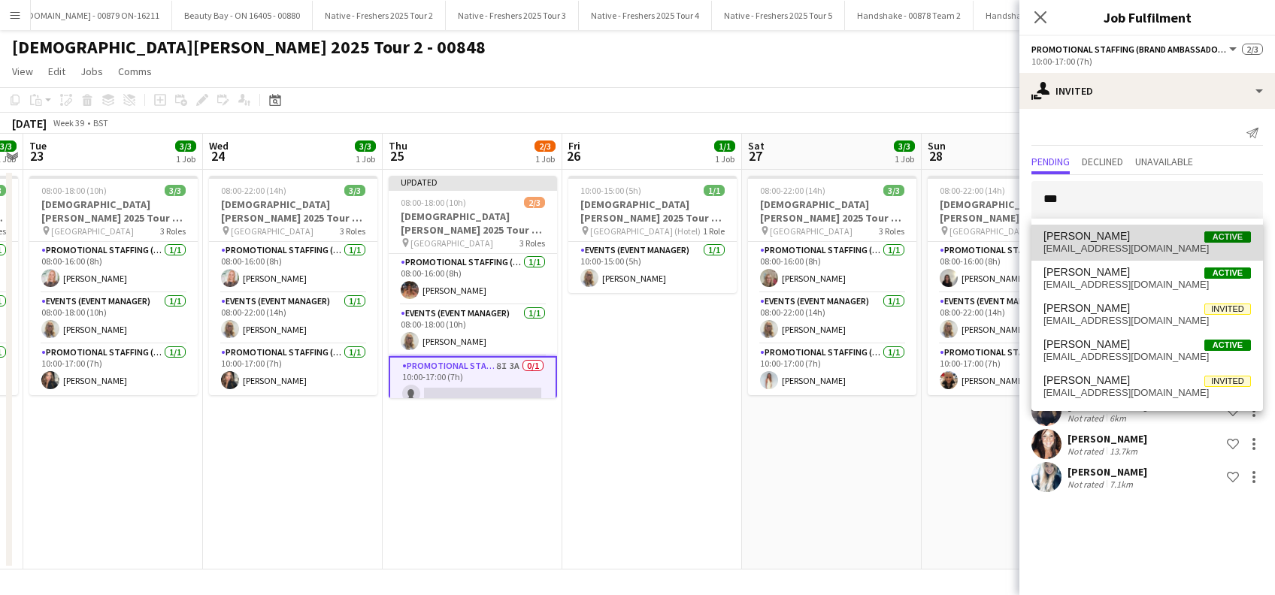
click at [1082, 237] on span "Kim Bailey" at bounding box center [1086, 236] width 86 height 13
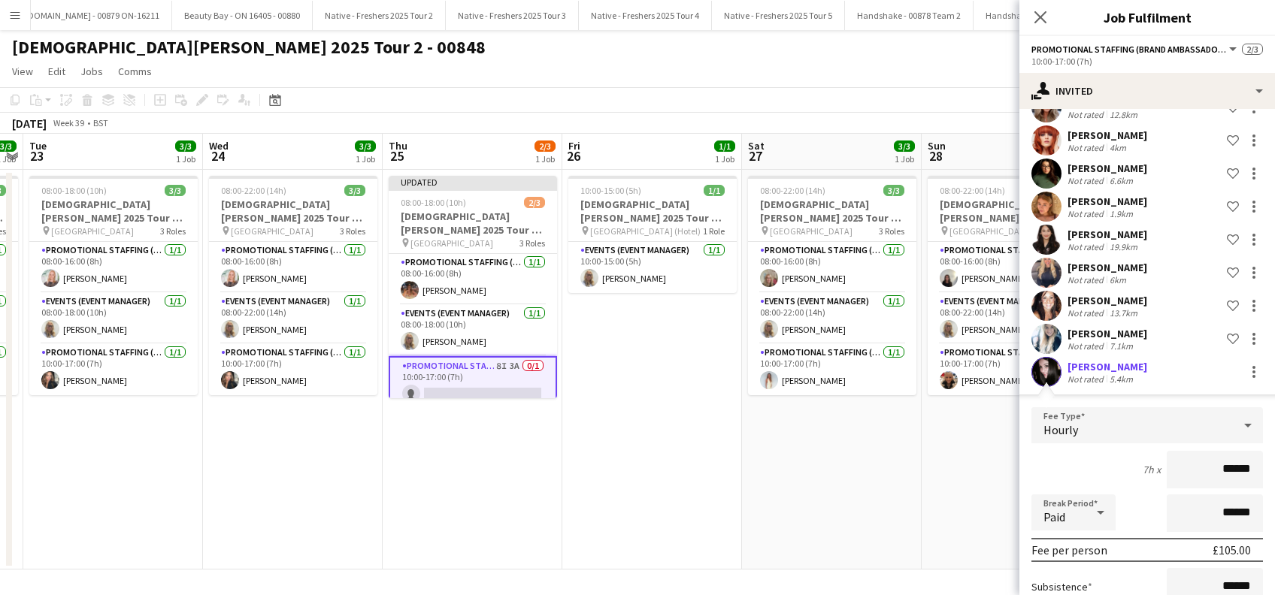
scroll to position [284, 0]
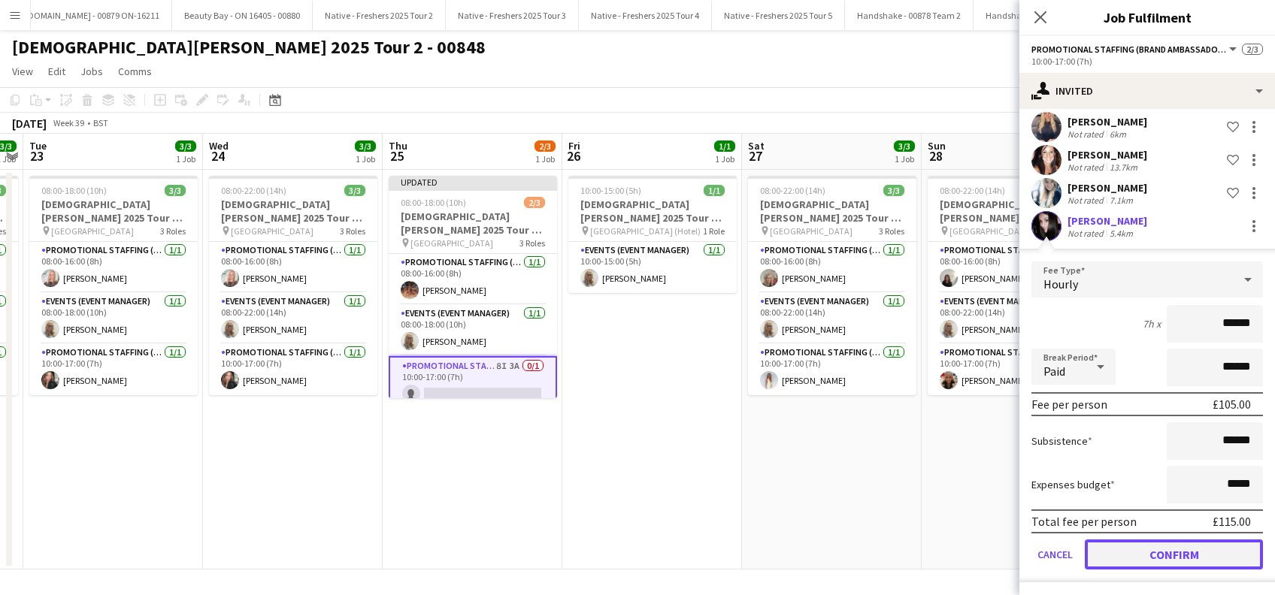
click at [1172, 560] on button "Confirm" at bounding box center [1173, 555] width 178 height 30
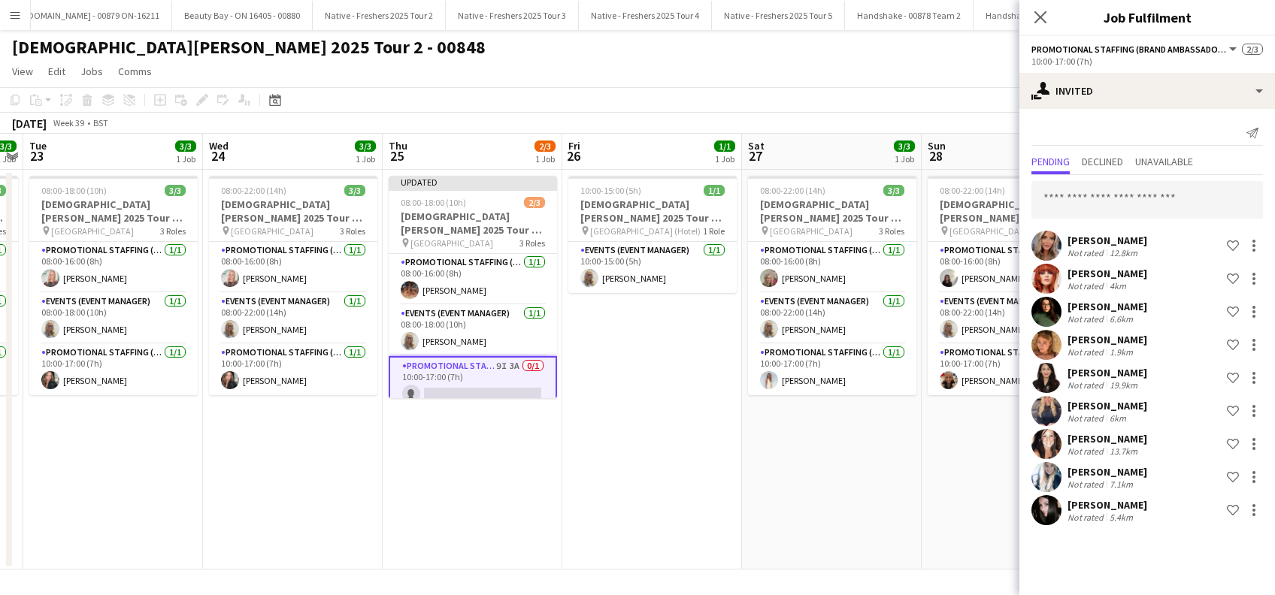
click at [888, 509] on app-date-cell "08:00-22:00 (14h) 3/3 Lady Garden 2025 Tour 2 - 00848 - University of Bristol p…" at bounding box center [832, 370] width 180 height 400
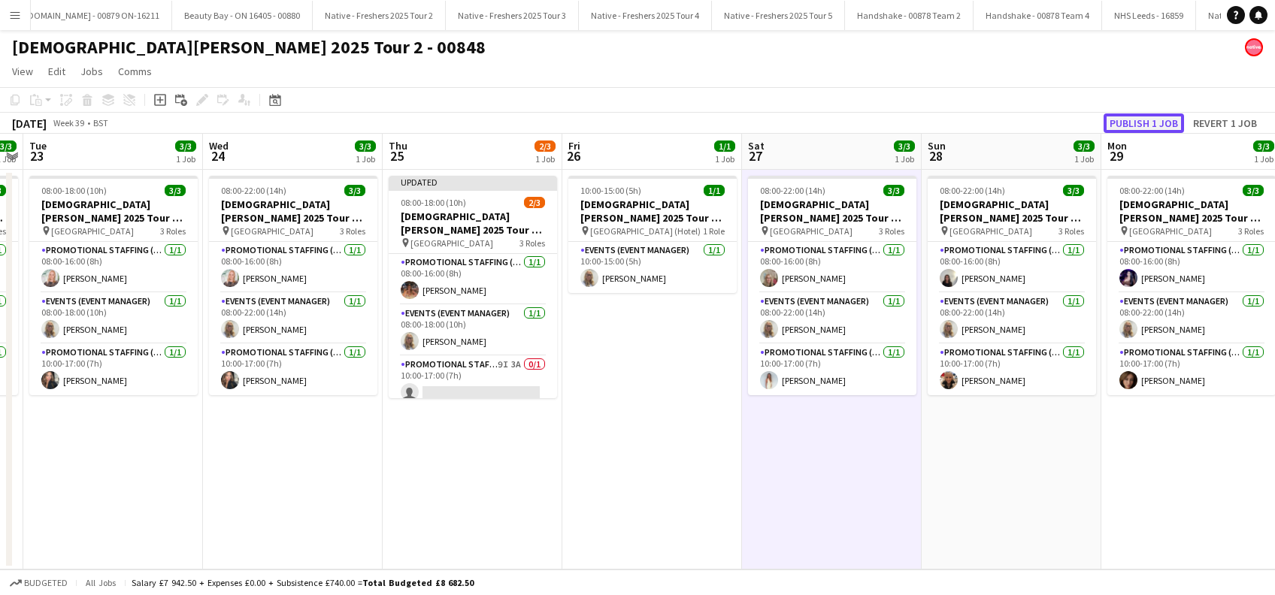
click at [1116, 117] on button "Publish 1 job" at bounding box center [1143, 123] width 80 height 20
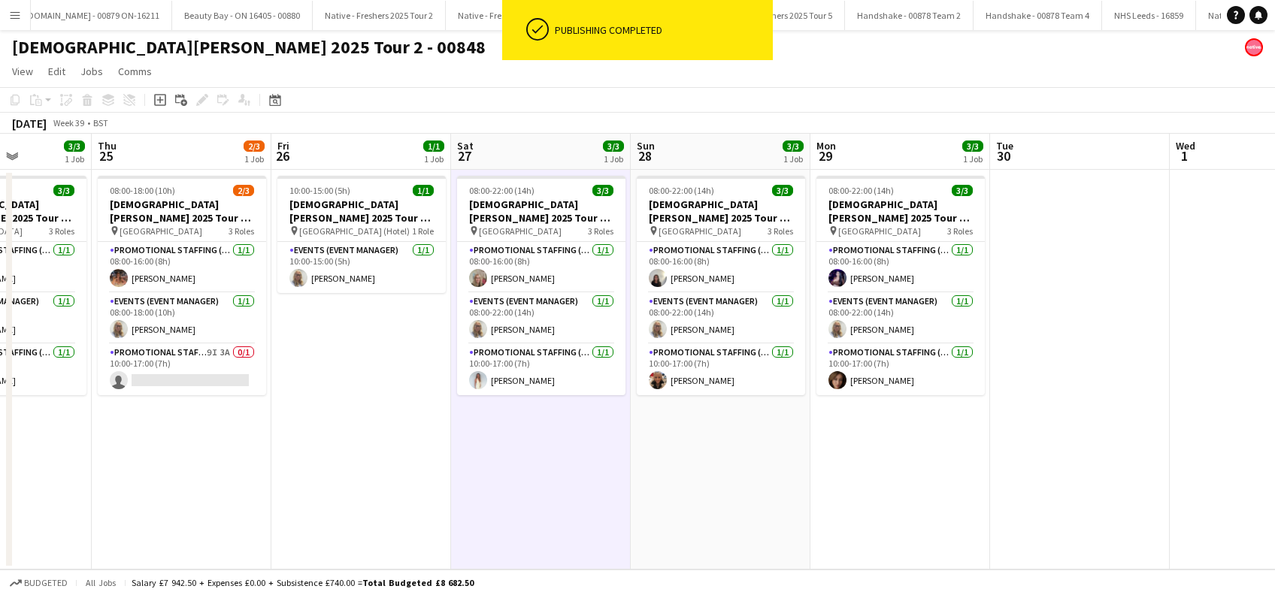
scroll to position [0, 469]
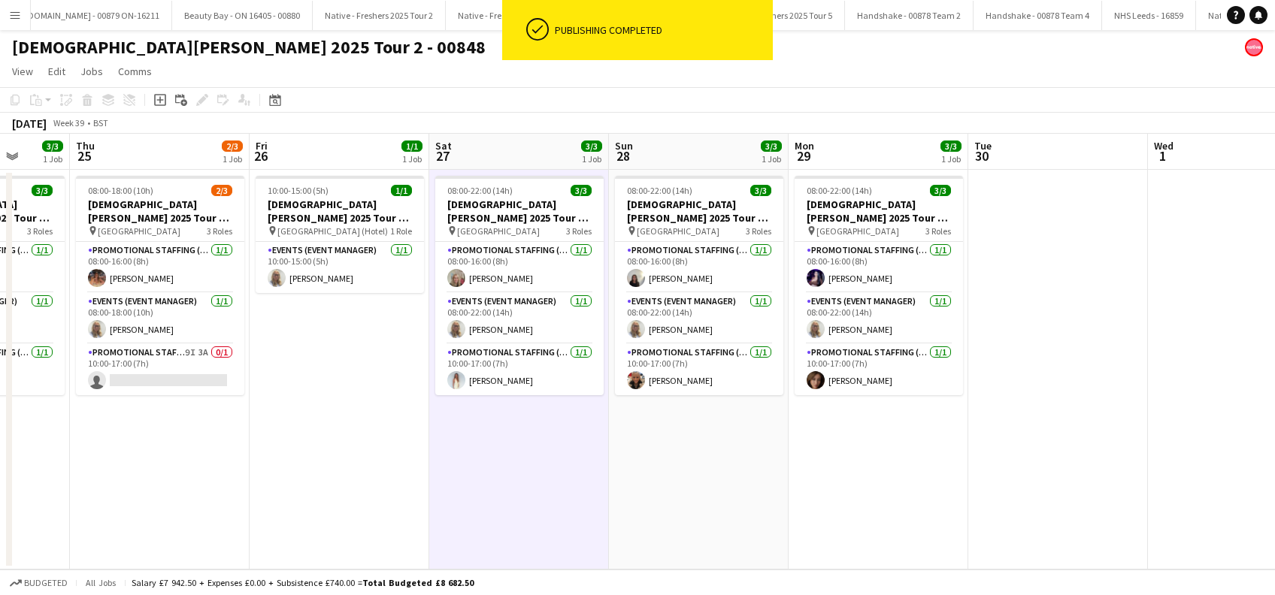
drag, startPoint x: 878, startPoint y: 476, endPoint x: 565, endPoint y: 511, distance: 314.5
click at [565, 511] on app-calendar-viewport "Mon 22 3/3 1 Job Tue 23 3/3 1 Job Wed 24 3/3 1 Job Thu 25 2/3 1 Job Fri 26 1/1 …" at bounding box center [637, 352] width 1275 height 436
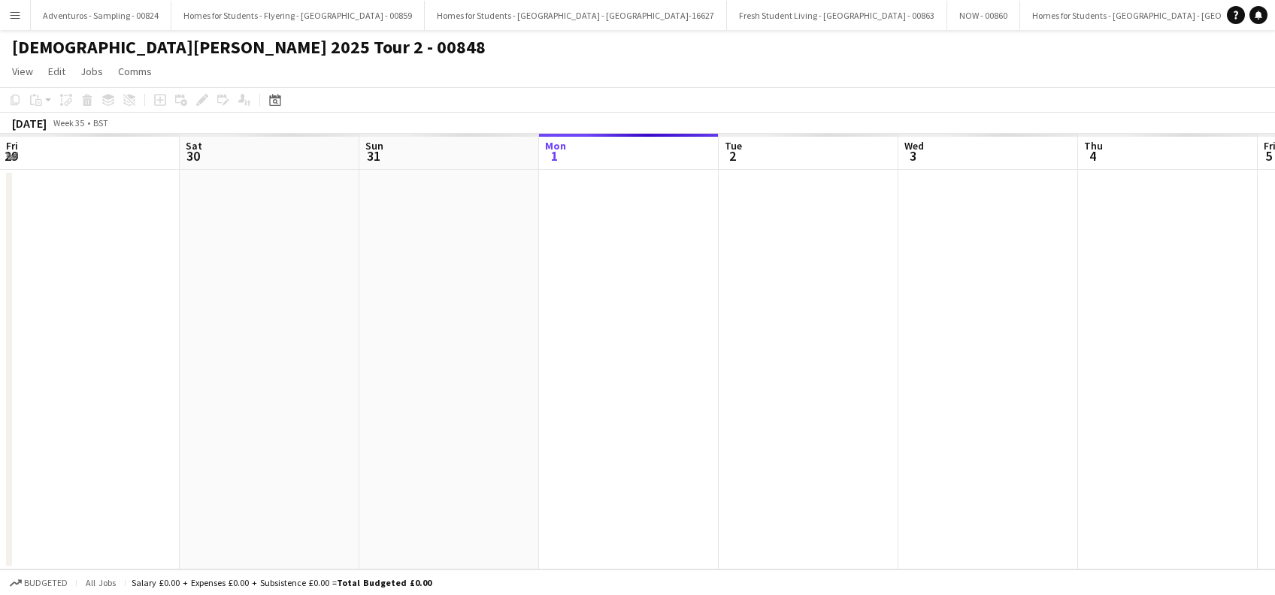
scroll to position [0, 71]
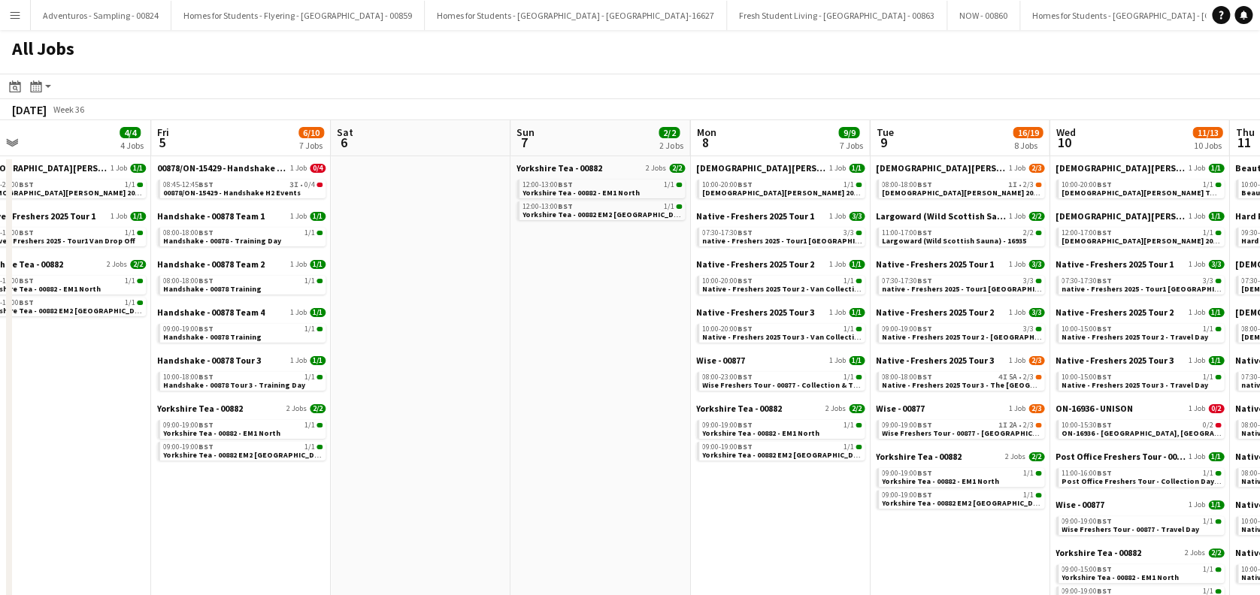
drag, startPoint x: 1081, startPoint y: 499, endPoint x: 427, endPoint y: 518, distance: 654.9
click at [427, 518] on app-calendar-viewport "Sun 31 2/2 2 Jobs Mon 1 2/2 2 Jobs Tue 2 4/4 4 Jobs Wed 3 8/8 3 Jobs Thu 4 4/4 …" at bounding box center [630, 447] width 1260 height 655
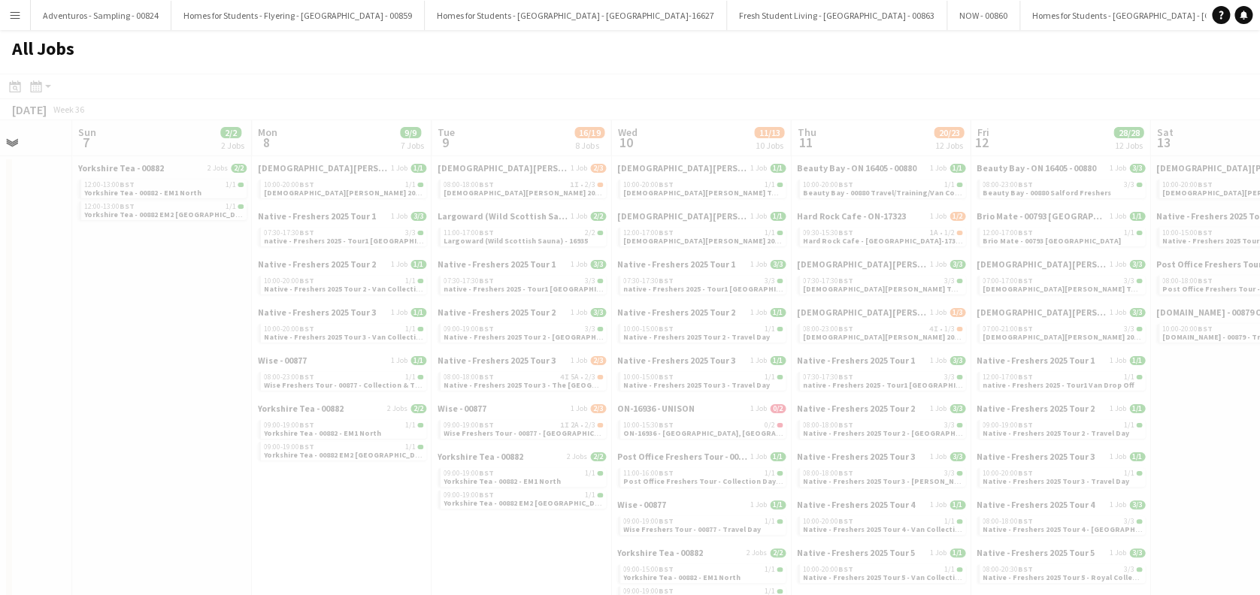
scroll to position [0, 513]
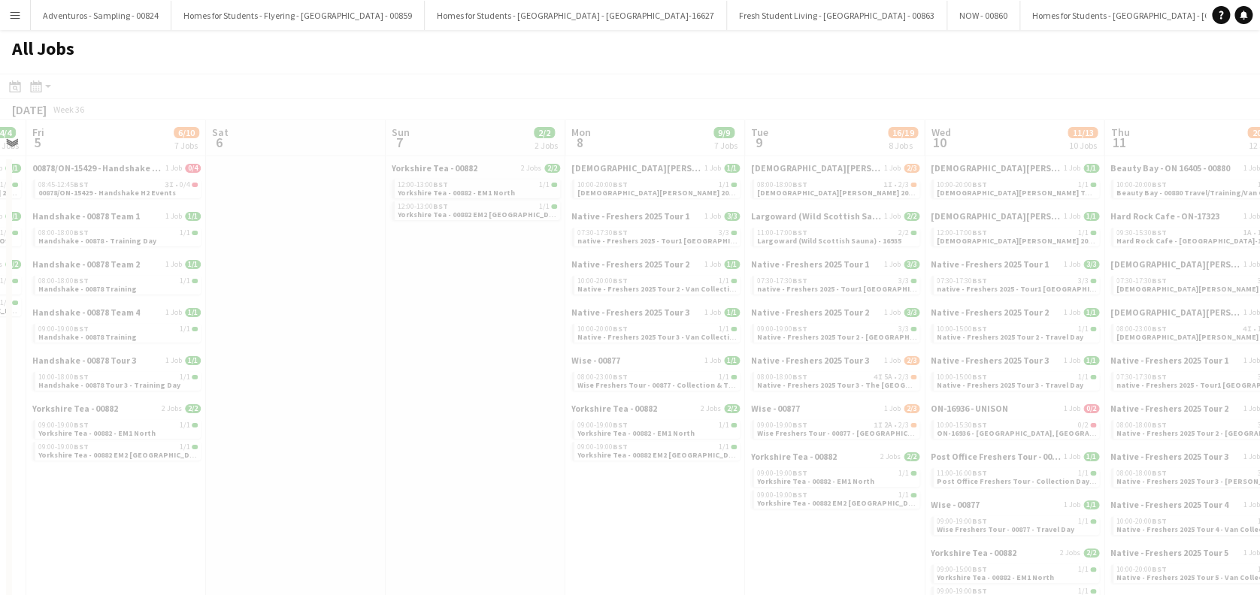
drag, startPoint x: 974, startPoint y: 531, endPoint x: 607, endPoint y: 553, distance: 367.4
click at [607, 553] on app-calendar-viewport "Tue 2 4/4 4 Jobs Wed 3 8/8 3 Jobs Thu 4 4/4 4 Jobs Fri 5 6/10 7 Jobs Sat 6 Sun …" at bounding box center [630, 447] width 1260 height 655
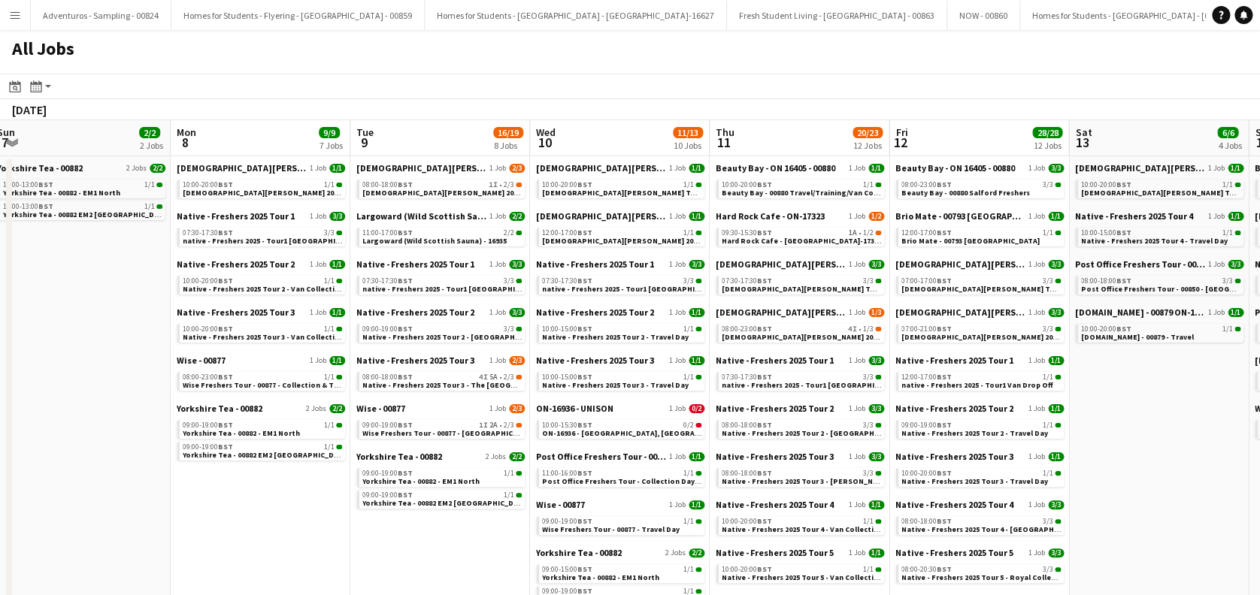
scroll to position [0, 724]
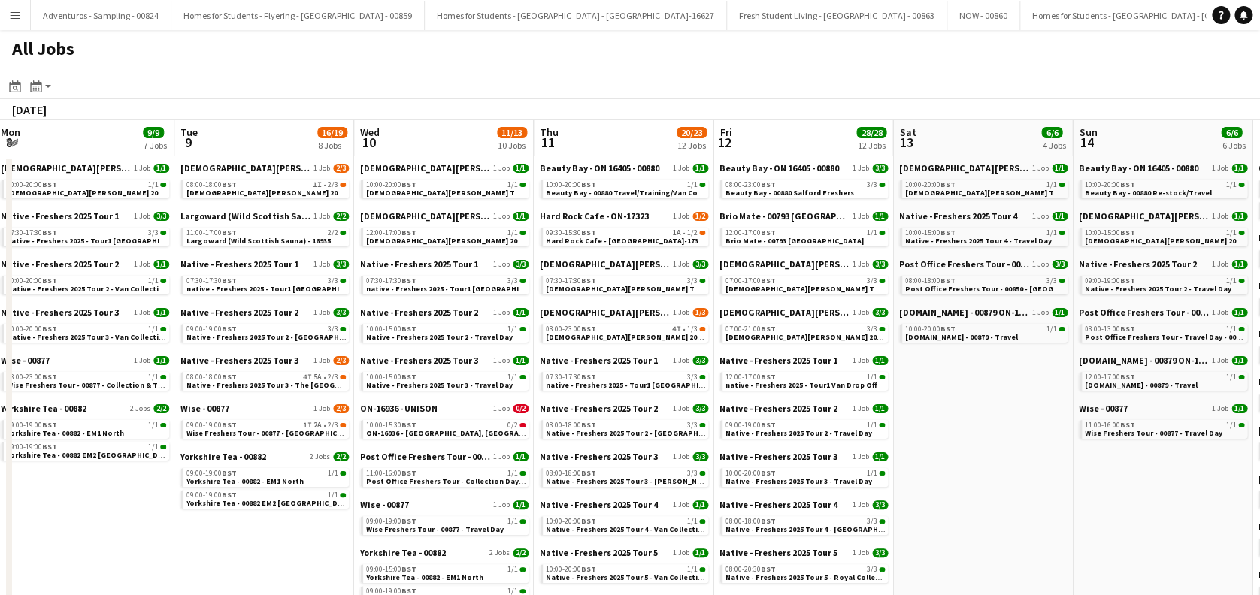
drag, startPoint x: 848, startPoint y: 552, endPoint x: 277, endPoint y: 490, distance: 573.7
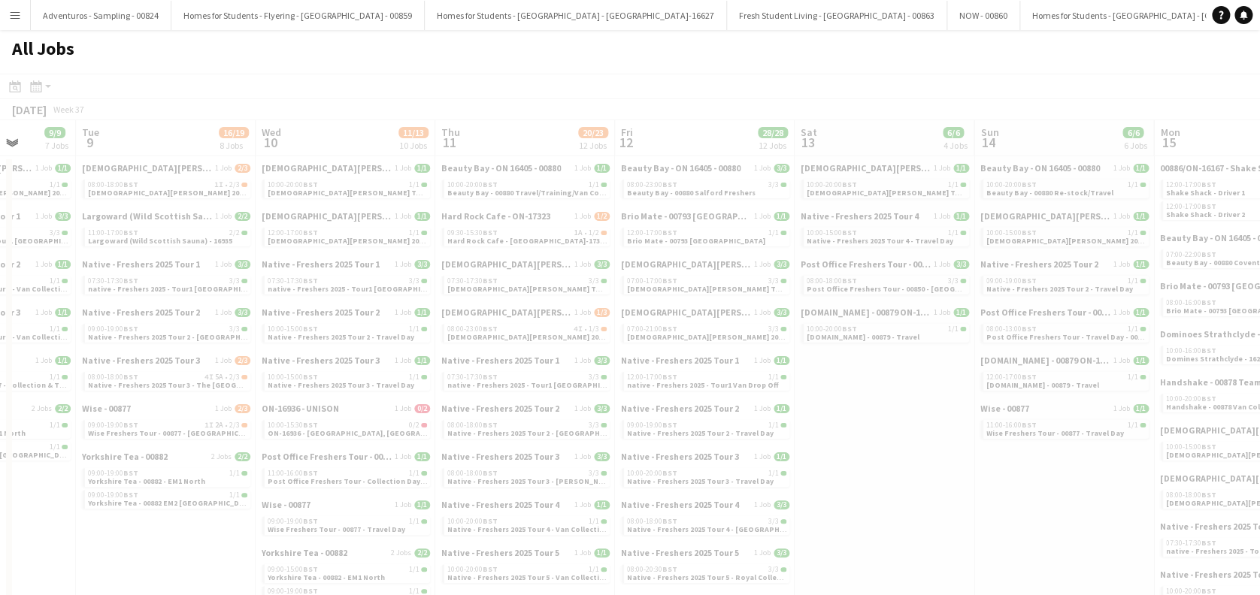
drag, startPoint x: 983, startPoint y: 460, endPoint x: 410, endPoint y: 461, distance: 572.7
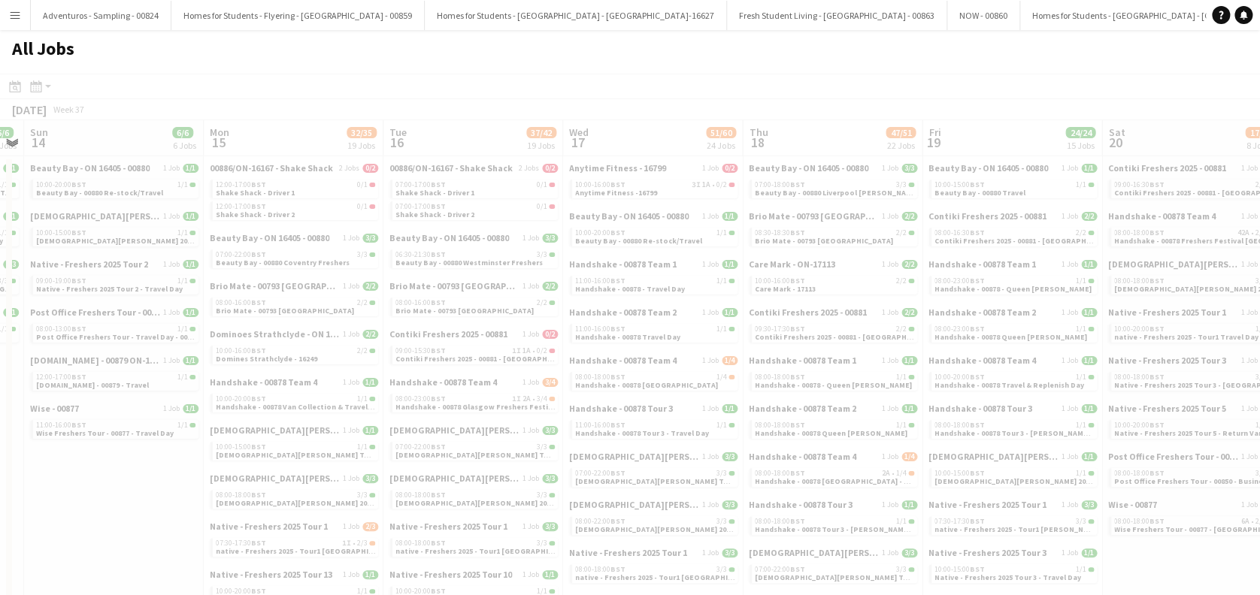
scroll to position [0, 430]
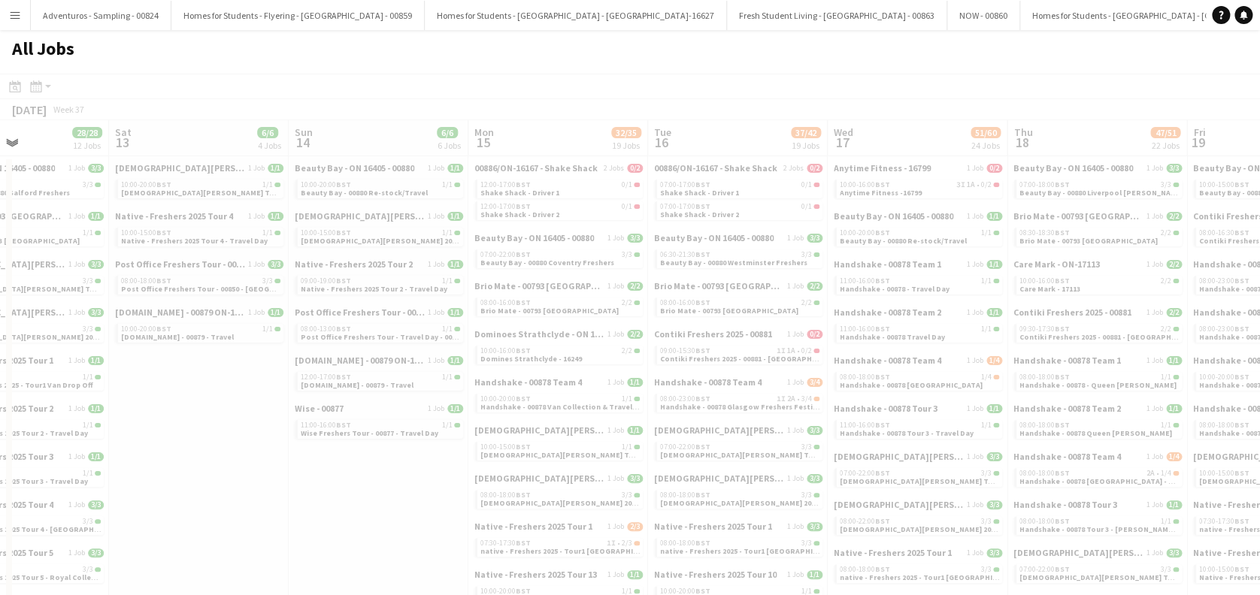
drag, startPoint x: 1067, startPoint y: 499, endPoint x: 349, endPoint y: 510, distance: 718.6
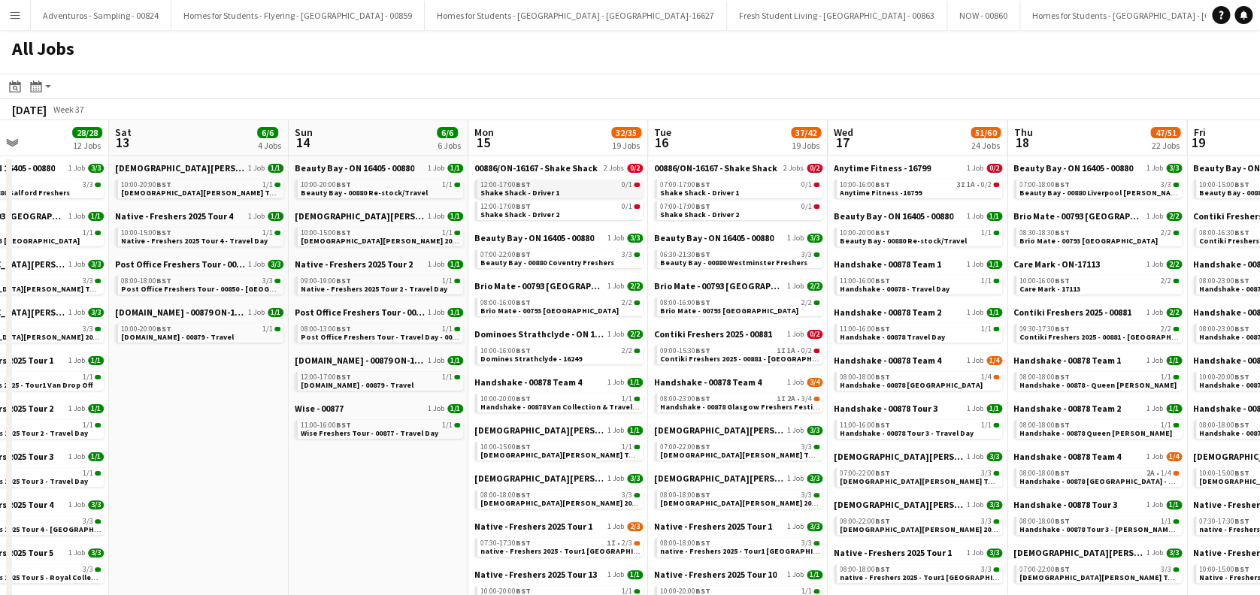
click at [576, 186] on div "12:00-17:00 BST 0/1" at bounding box center [559, 185] width 159 height 8
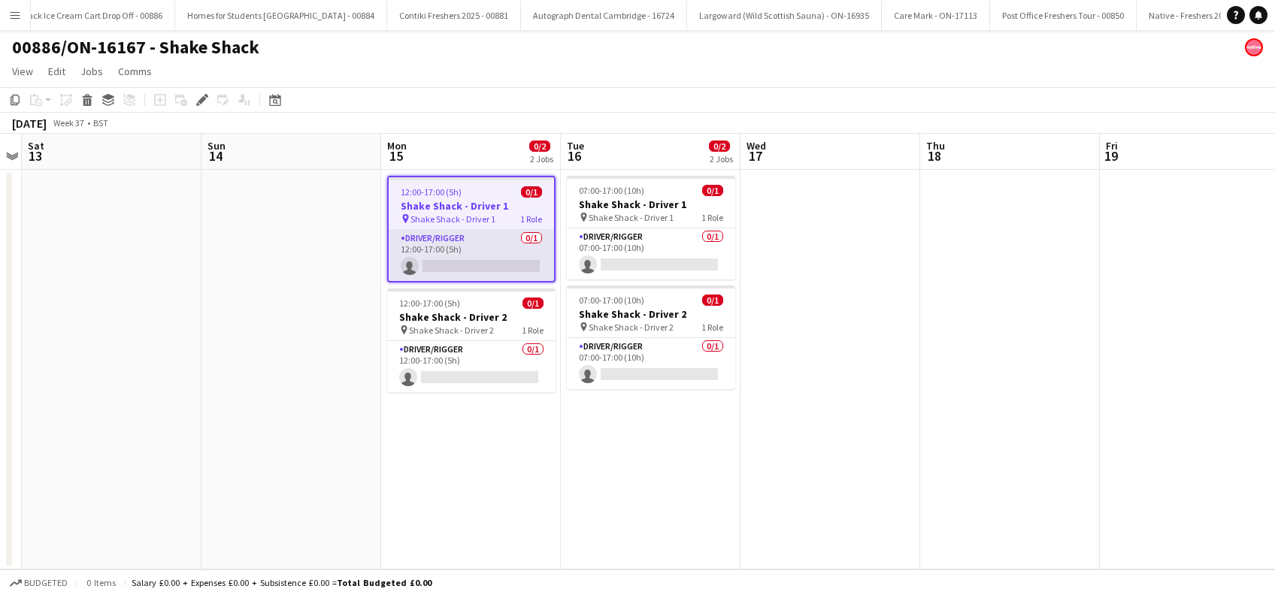
click at [476, 254] on app-card-role "Driver/Rigger 0/1 12:00-17:00 (5h) single-neutral-actions" at bounding box center [471, 255] width 165 height 51
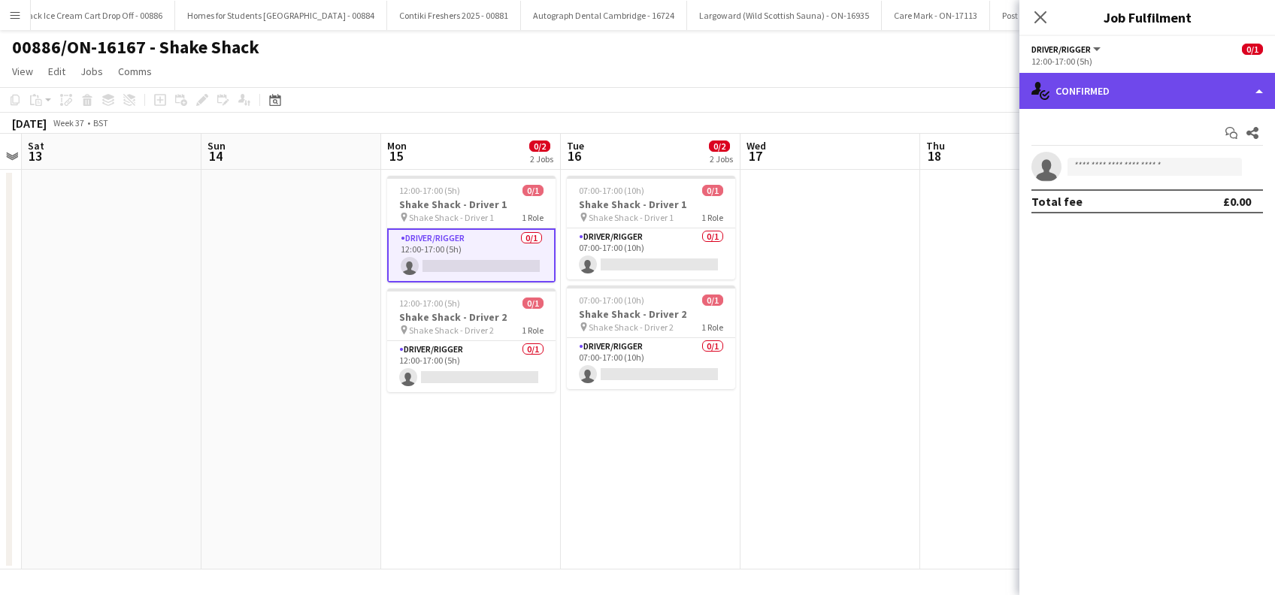
click at [1112, 98] on div "single-neutral-actions-check-2 Confirmed" at bounding box center [1147, 91] width 256 height 36
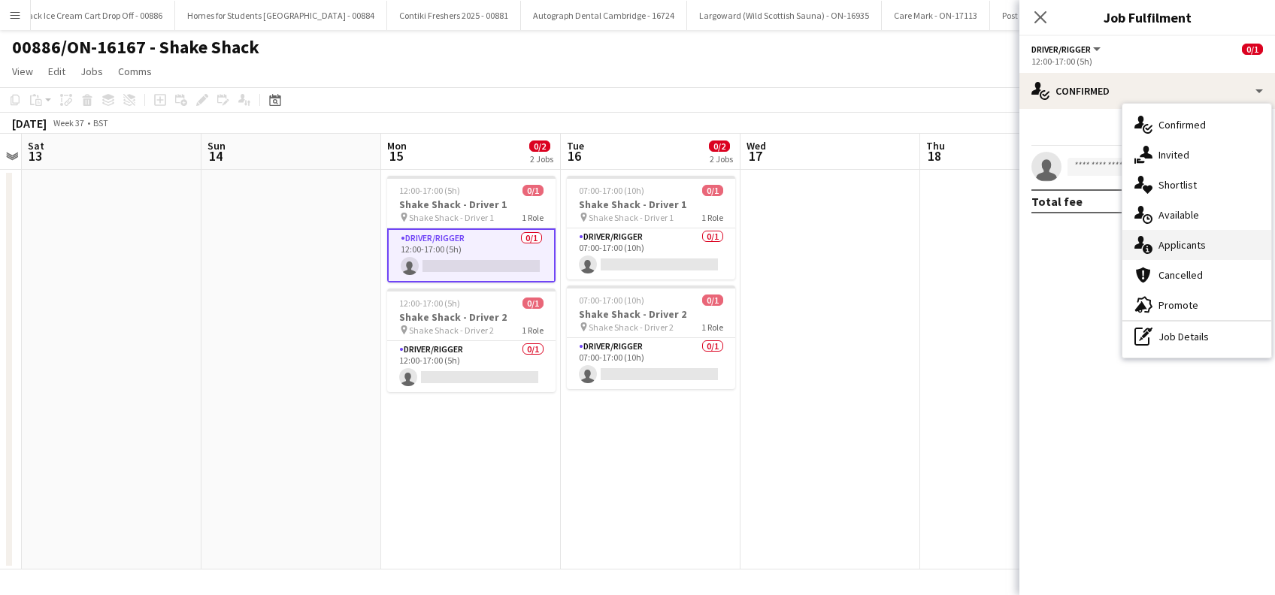
click at [1178, 241] on div "single-neutral-actions-information Applicants" at bounding box center [1196, 245] width 149 height 30
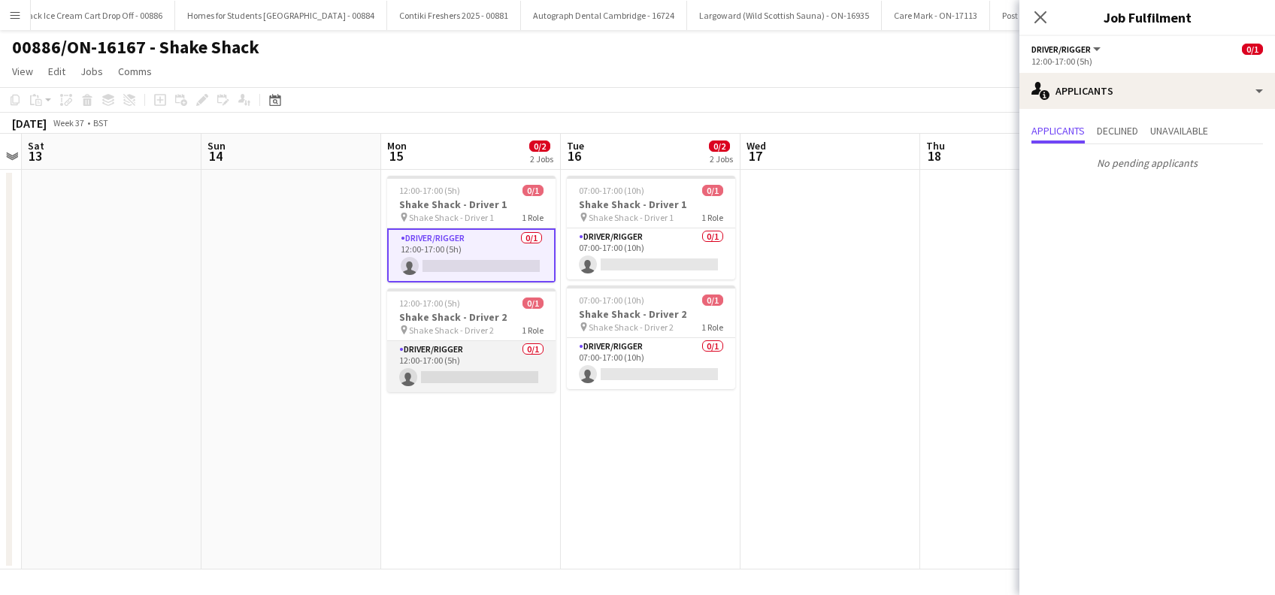
click at [476, 375] on app-card-role "Driver/Rigger 0/1 12:00-17:00 (5h) single-neutral-actions" at bounding box center [471, 366] width 168 height 51
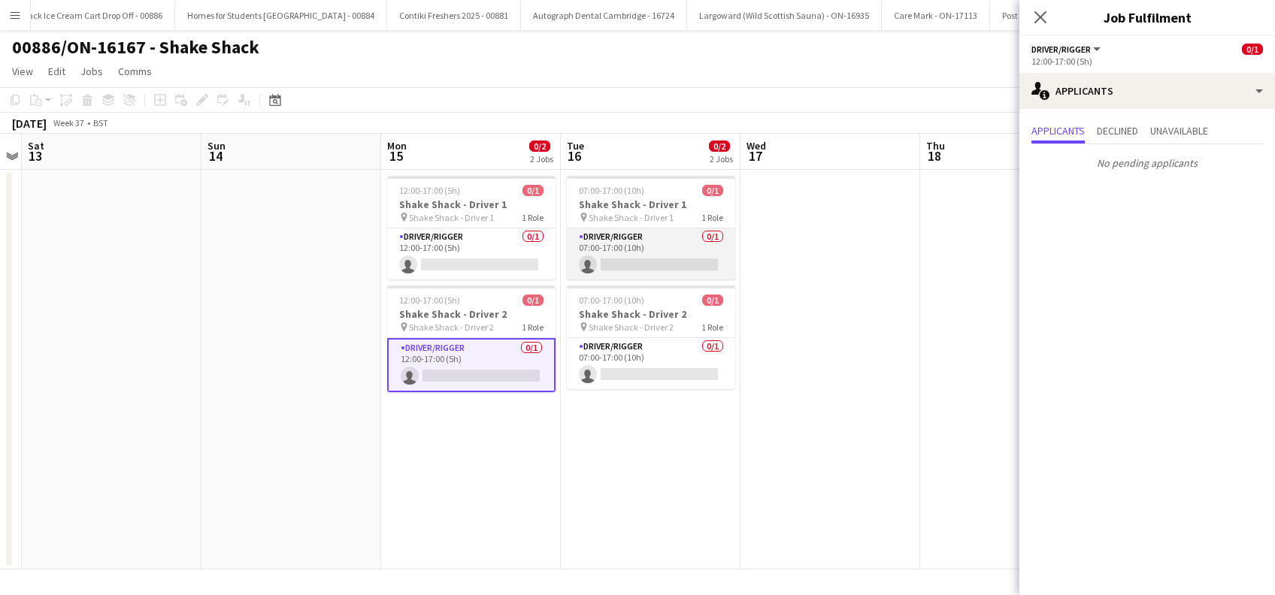
click at [649, 265] on app-card-role "Driver/Rigger 0/1 07:00-17:00 (10h) single-neutral-actions" at bounding box center [651, 253] width 168 height 51
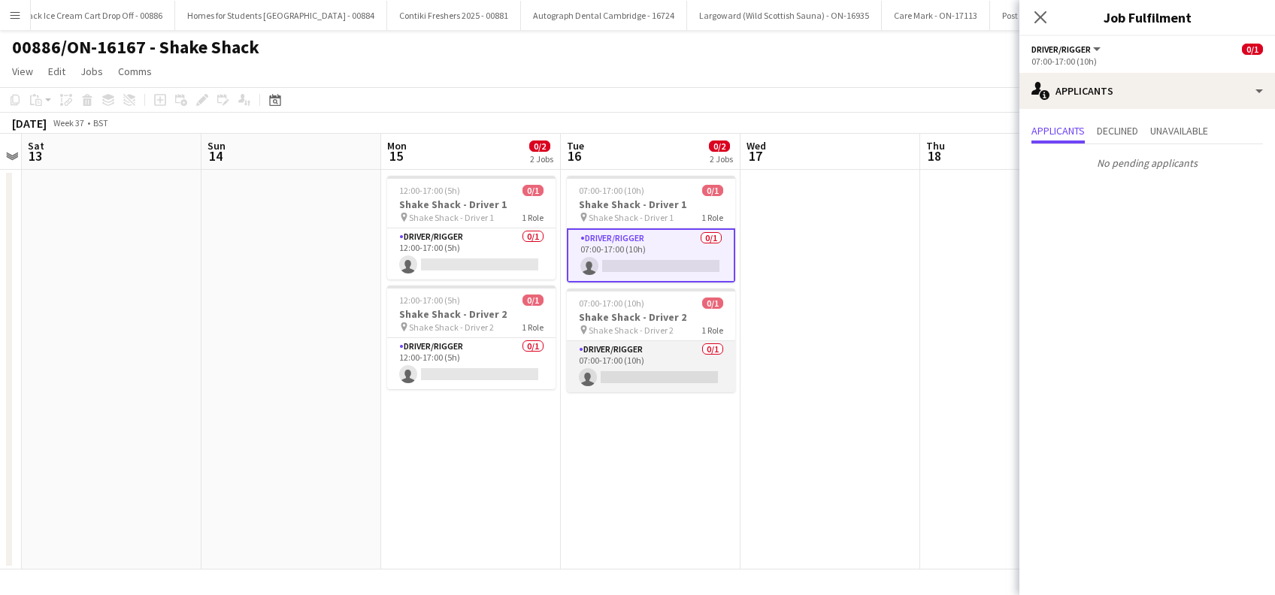
click at [661, 372] on app-card-role "Driver/Rigger 0/1 07:00-17:00 (10h) single-neutral-actions" at bounding box center [651, 366] width 168 height 51
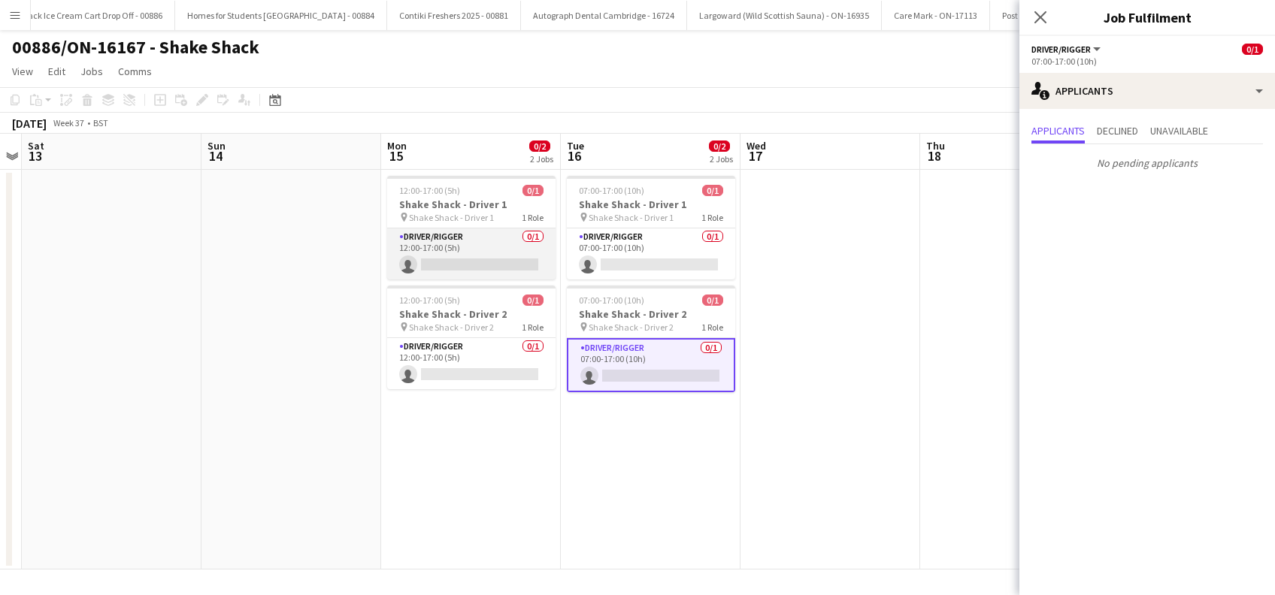
click at [483, 263] on app-card-role "Driver/Rigger 0/1 12:00-17:00 (5h) single-neutral-actions" at bounding box center [471, 253] width 168 height 51
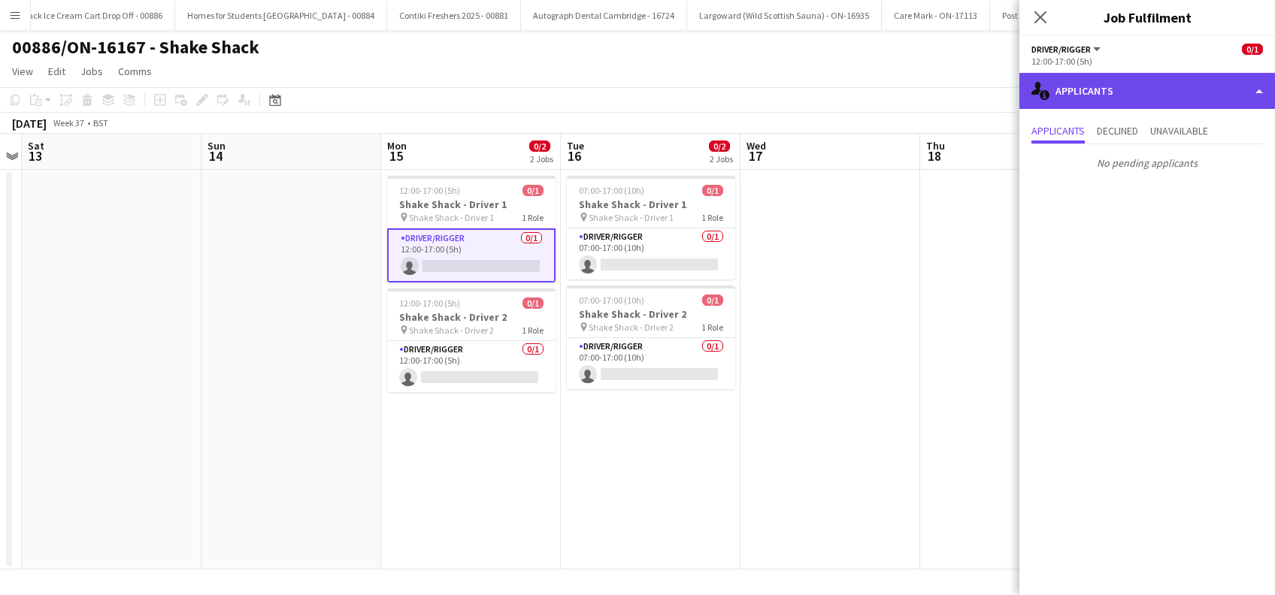
click at [1148, 95] on div "single-neutral-actions-information Applicants" at bounding box center [1147, 91] width 256 height 36
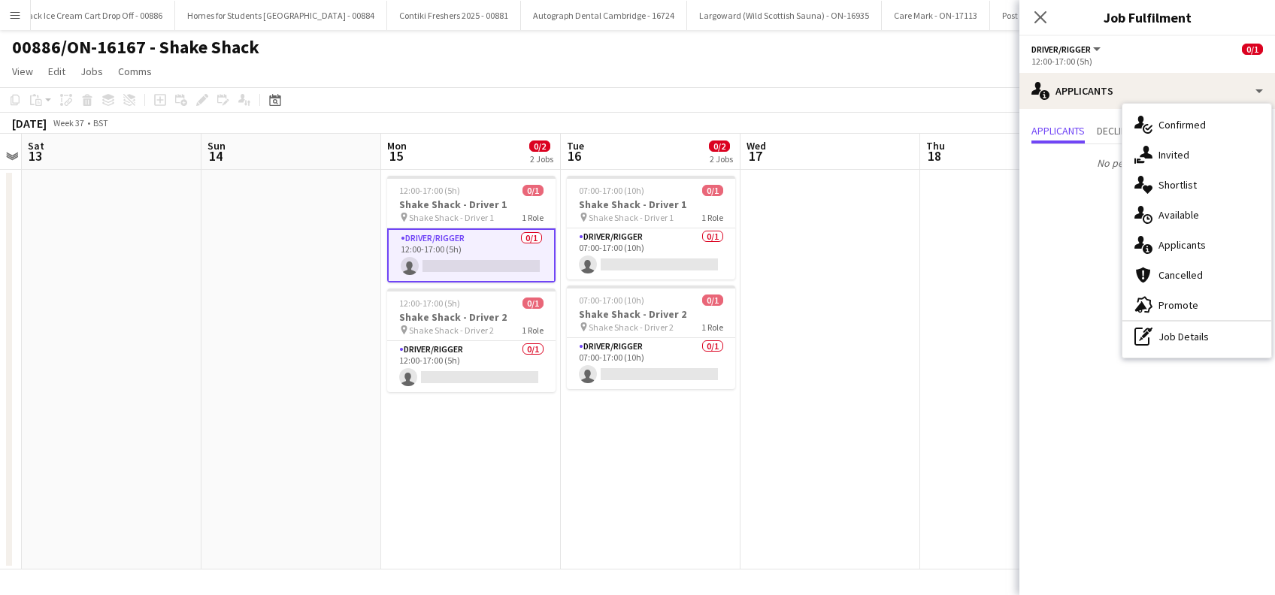
click at [1179, 213] on div "single-neutral-actions-upload Available" at bounding box center [1196, 215] width 149 height 30
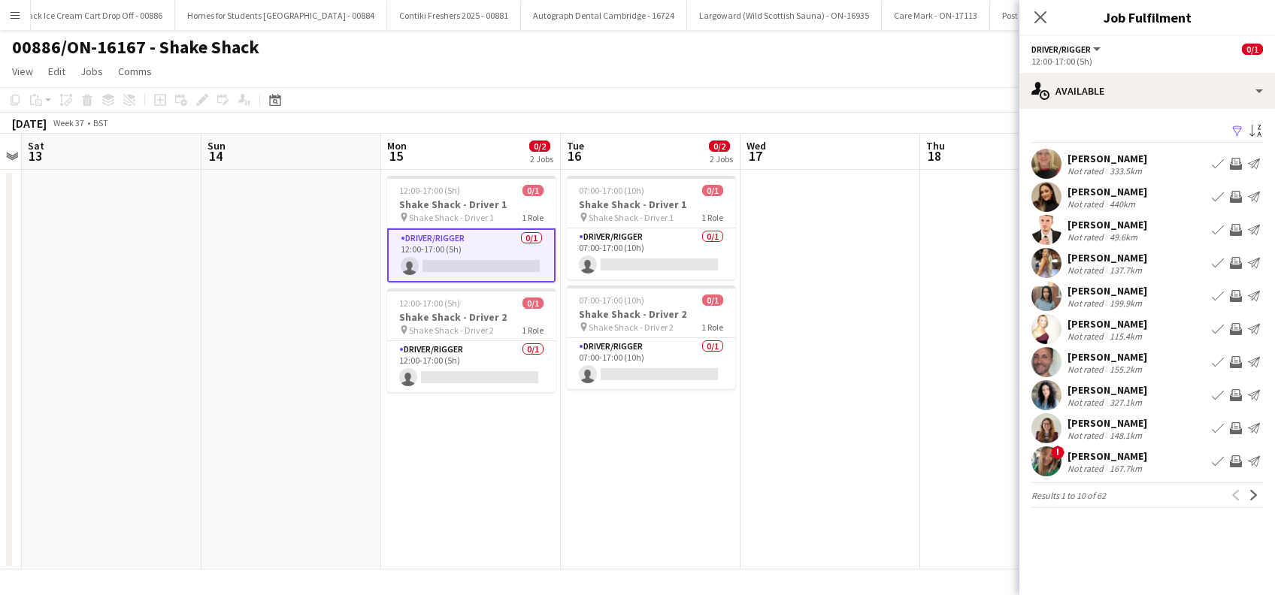
click at [1236, 127] on app-icon "Filter" at bounding box center [1237, 132] width 12 height 14
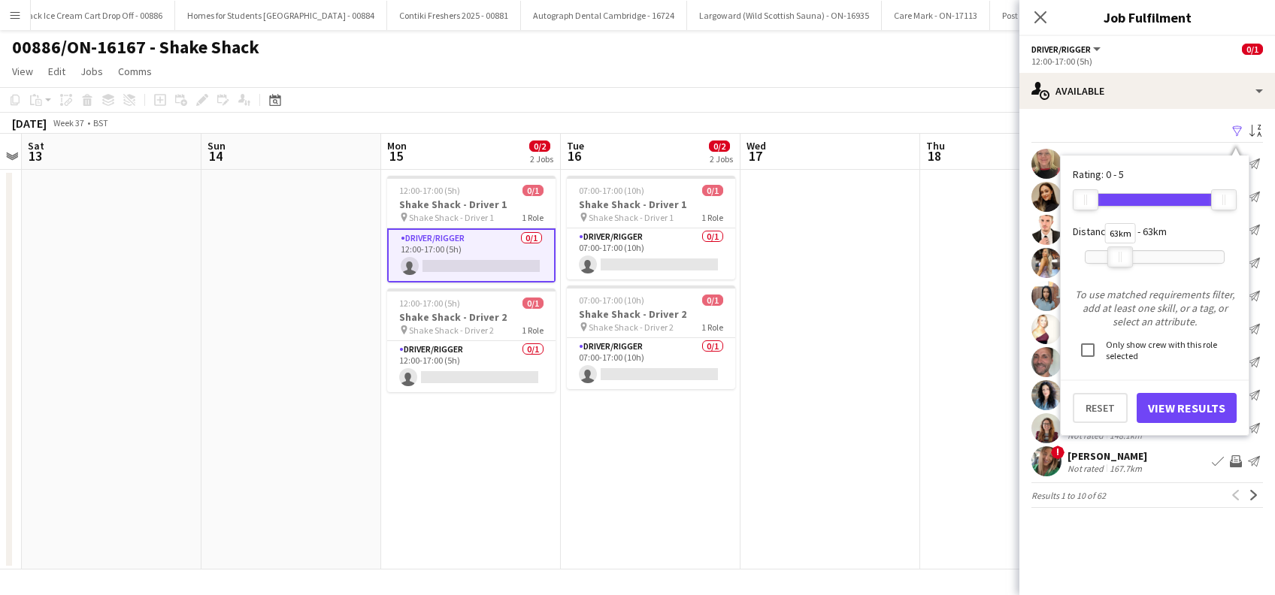
drag, startPoint x: 1224, startPoint y: 260, endPoint x: 1121, endPoint y: 268, distance: 104.0
click at [1121, 268] on div "63km" at bounding box center [1154, 257] width 140 height 38
click at [1184, 415] on button "View Results" at bounding box center [1186, 408] width 100 height 30
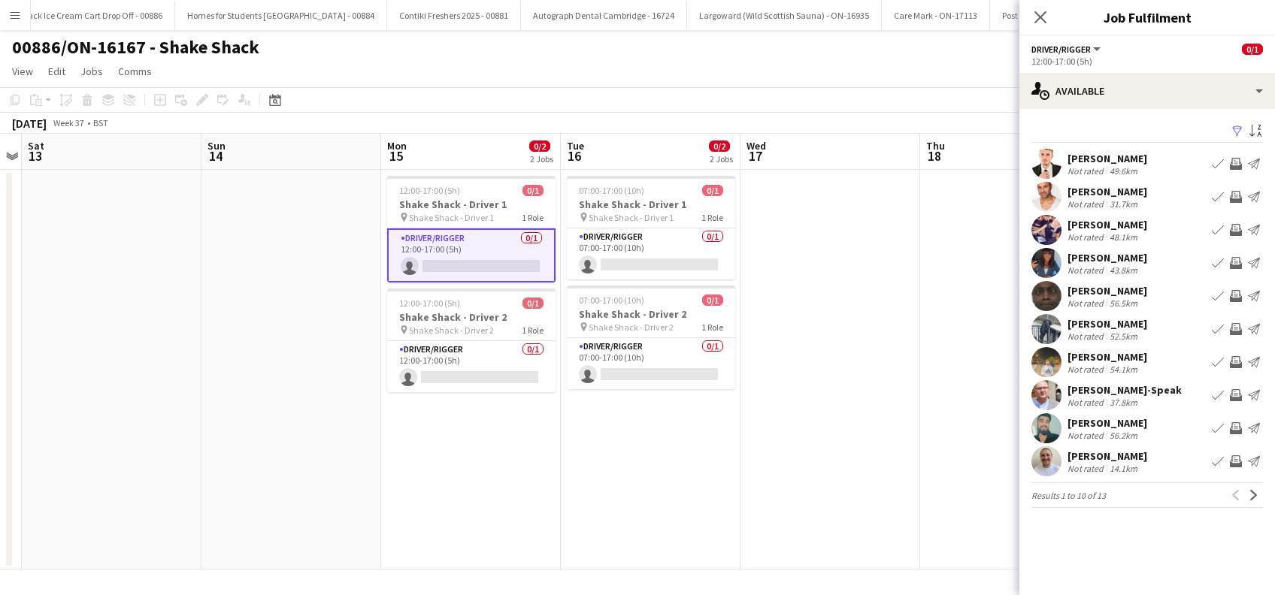
click at [1133, 387] on div "Mark Todd-Speak" at bounding box center [1124, 390] width 114 height 14
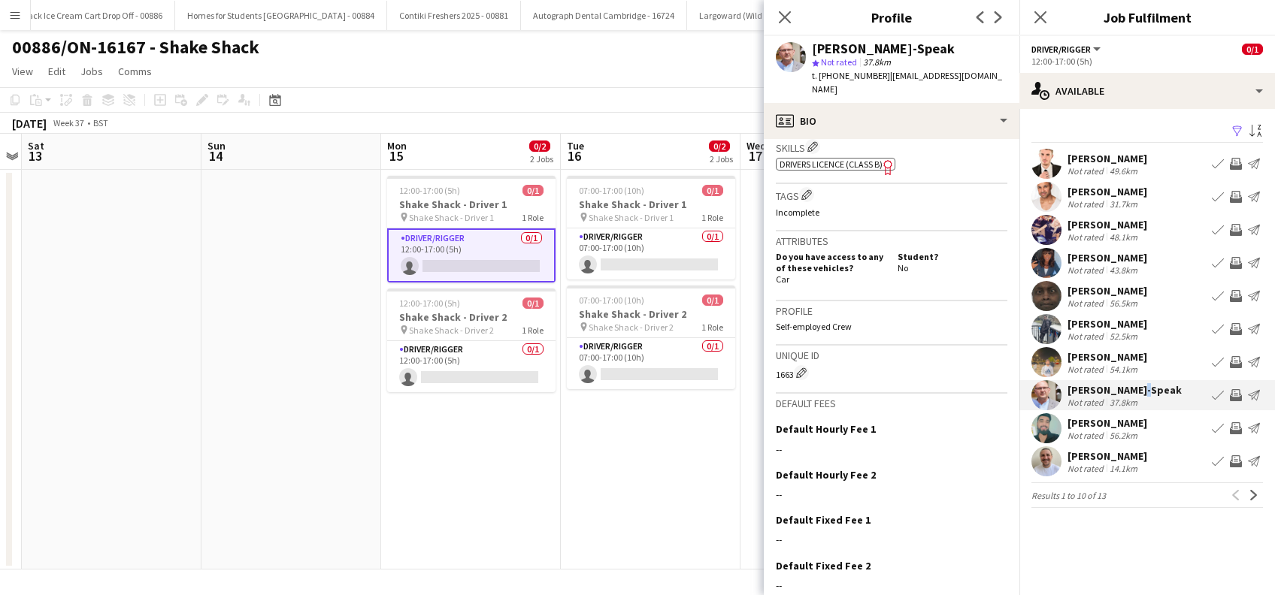
scroll to position [592, 0]
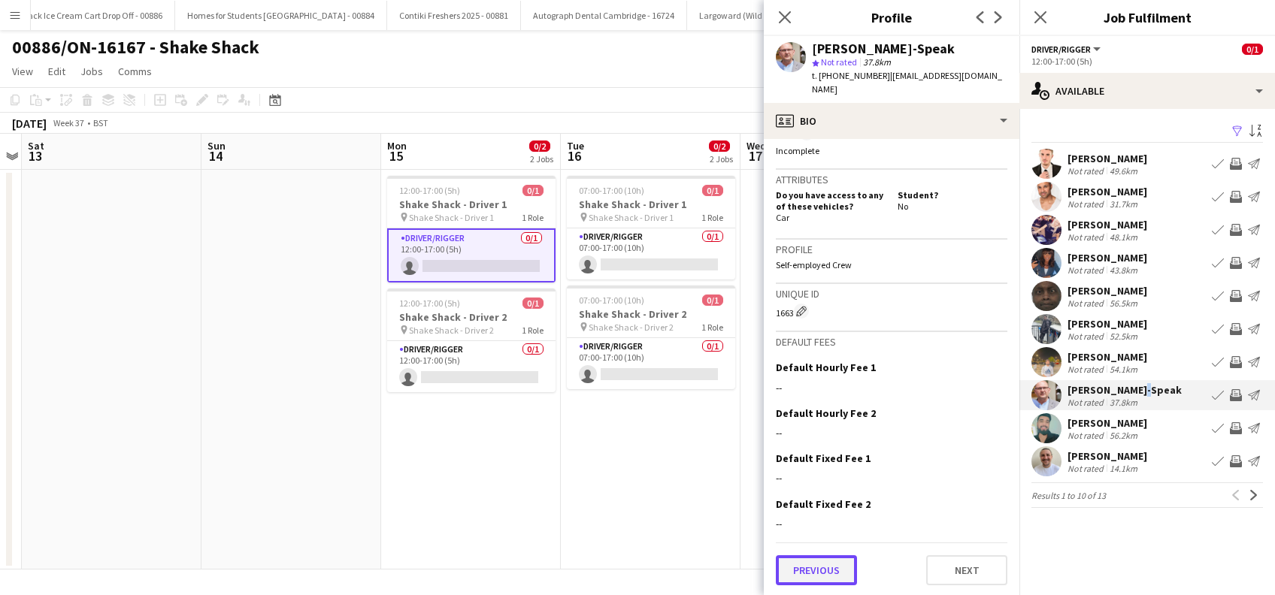
click at [801, 576] on button "Previous" at bounding box center [816, 570] width 81 height 30
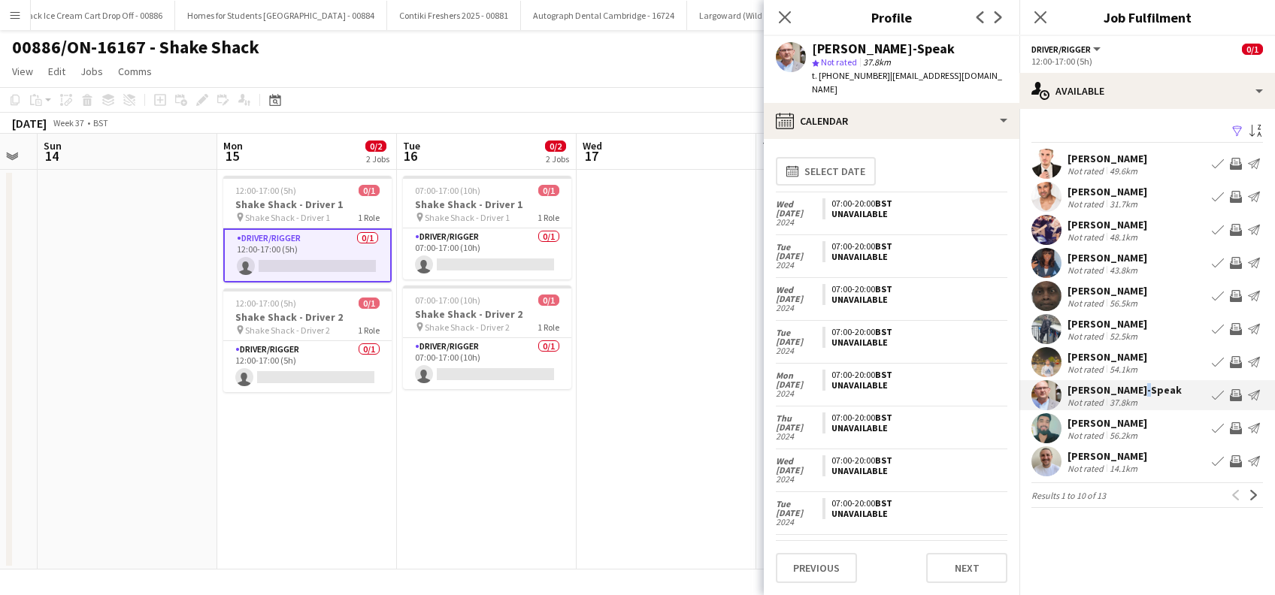
scroll to position [0, 682]
drag, startPoint x: 670, startPoint y: 487, endPoint x: 504, endPoint y: 483, distance: 165.4
click at [504, 483] on app-calendar-viewport "Wed 10 Thu 11 Fri 12 Sat 13 Sun 14 Mon 15 0/2 2 Jobs Tue 16 0/2 2 Jobs Wed 17 T…" at bounding box center [637, 352] width 1275 height 436
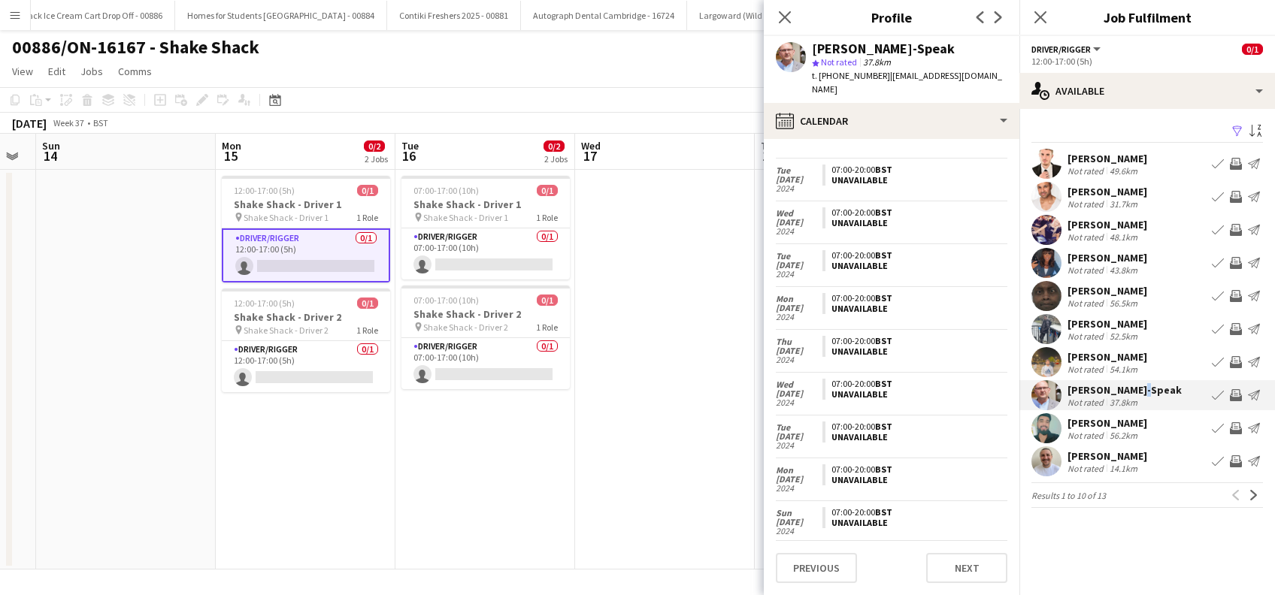
scroll to position [164, 0]
click at [822, 556] on button "Previous" at bounding box center [816, 568] width 81 height 30
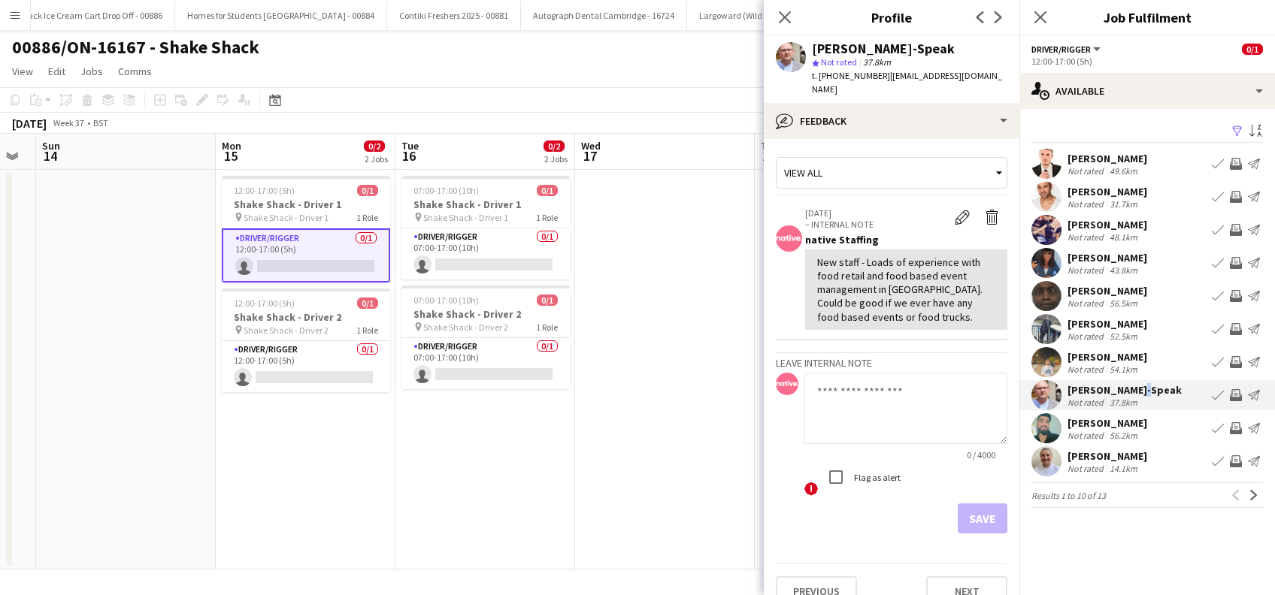
click at [361, 269] on app-card-role "Driver/Rigger 0/1 12:00-17:00 (5h) single-neutral-actions" at bounding box center [306, 255] width 168 height 54
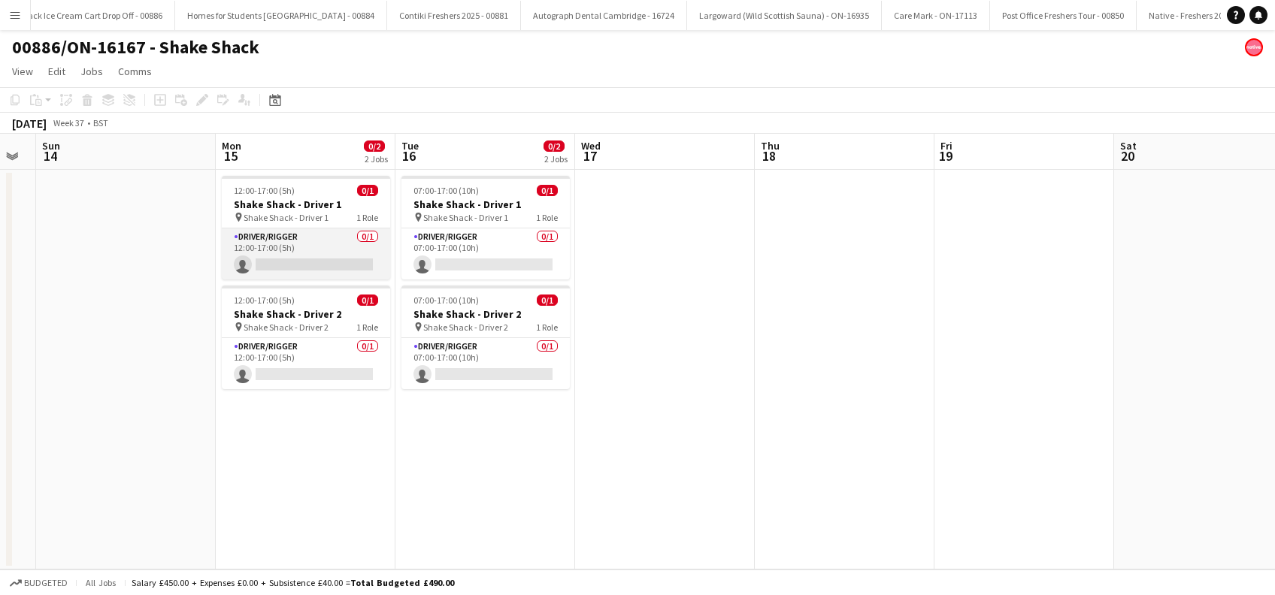
click at [359, 268] on app-card-role "Driver/Rigger 0/1 12:00-17:00 (5h) single-neutral-actions" at bounding box center [306, 253] width 168 height 51
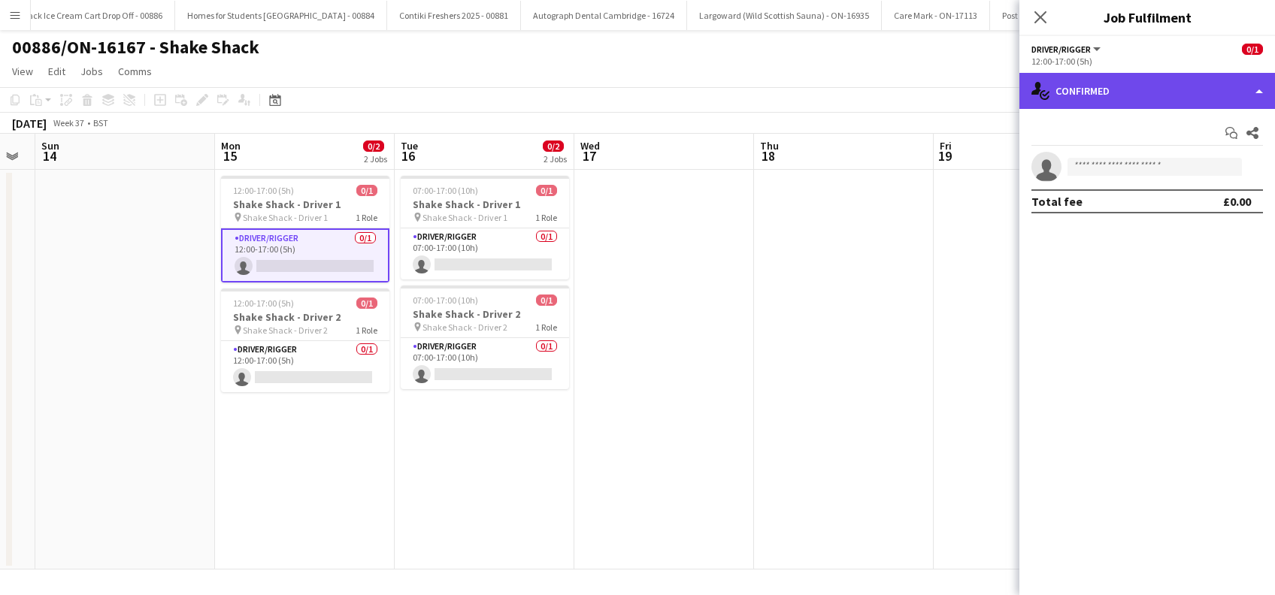
click at [1154, 86] on div "single-neutral-actions-check-2 Confirmed" at bounding box center [1147, 91] width 256 height 36
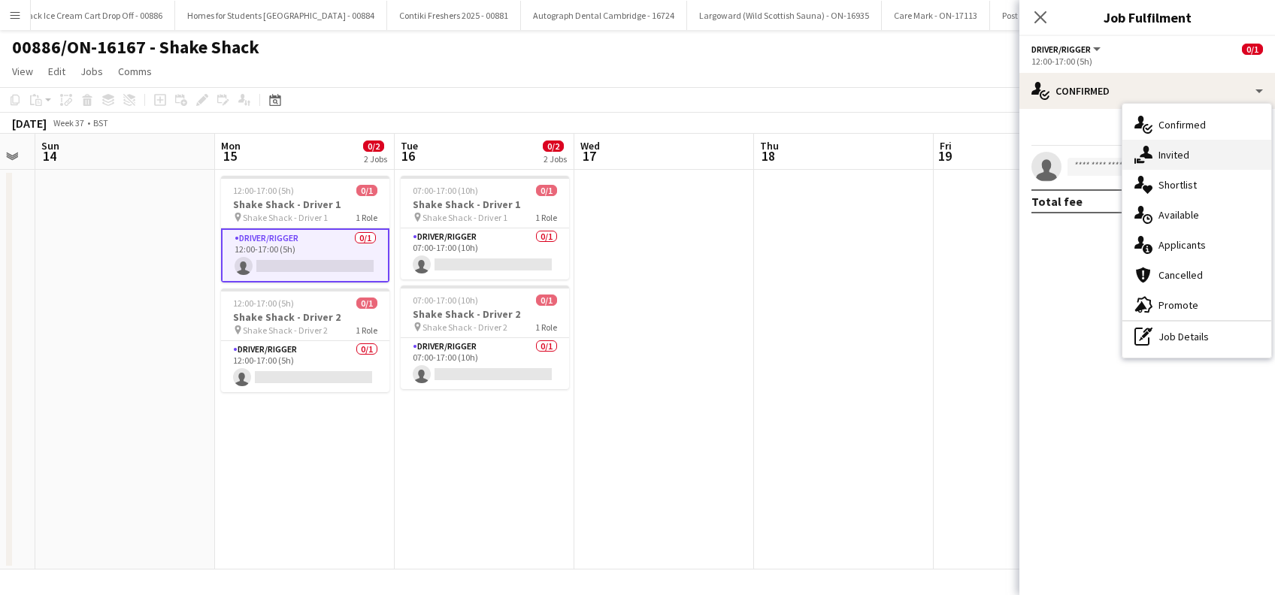
click at [1184, 149] on div "single-neutral-actions-share-1 Invited" at bounding box center [1196, 155] width 149 height 30
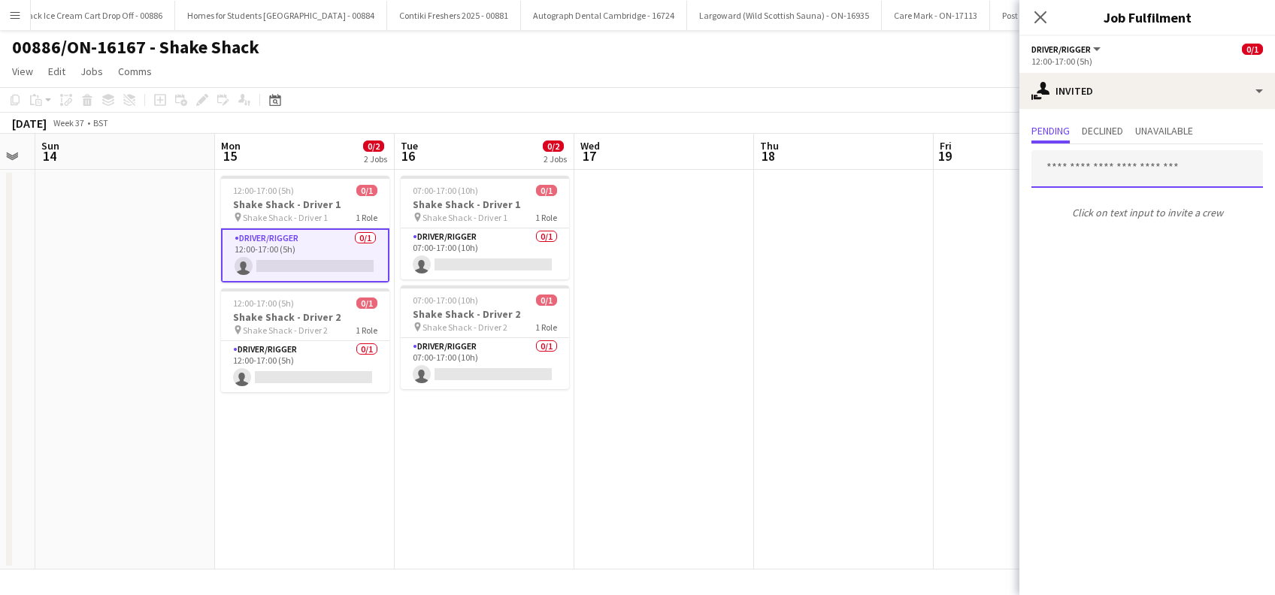
click at [1075, 178] on input "text" at bounding box center [1146, 169] width 231 height 38
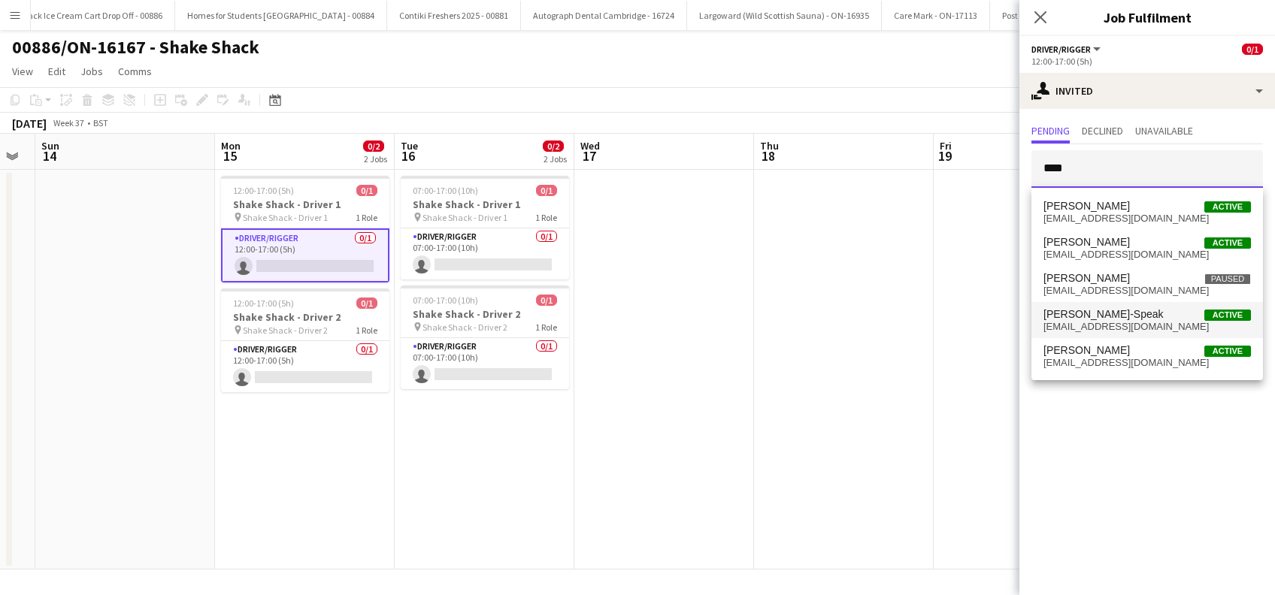
type input "****"
click at [1111, 316] on span "Mark Todd-Speak" at bounding box center [1103, 314] width 120 height 13
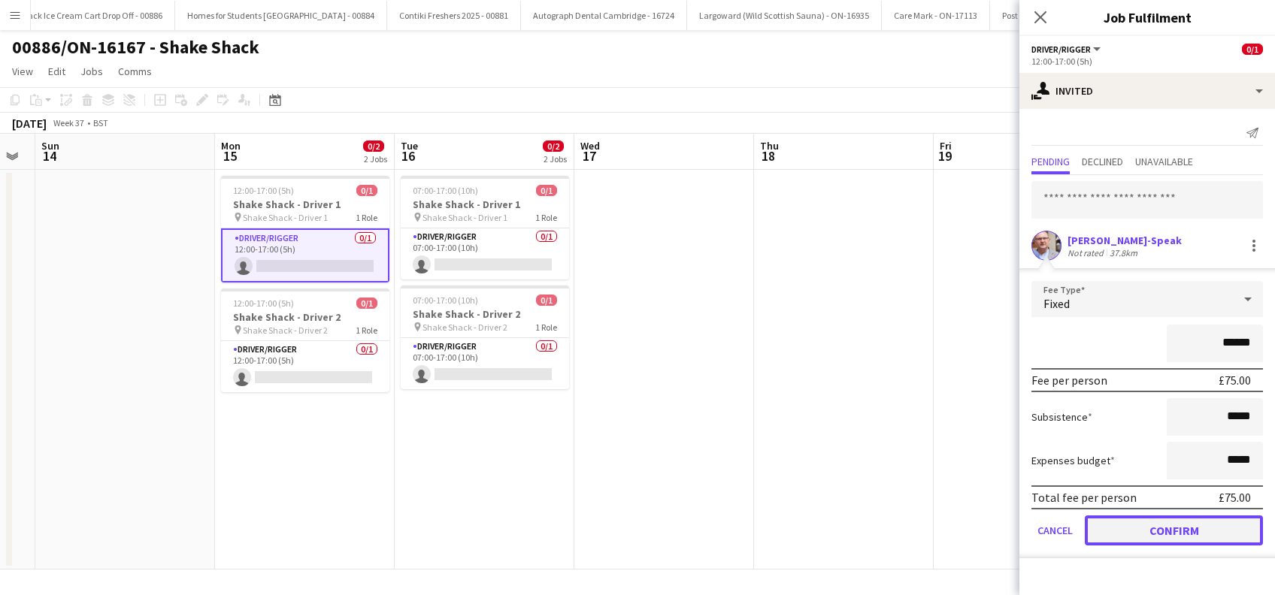
click at [1182, 528] on button "Confirm" at bounding box center [1173, 531] width 178 height 30
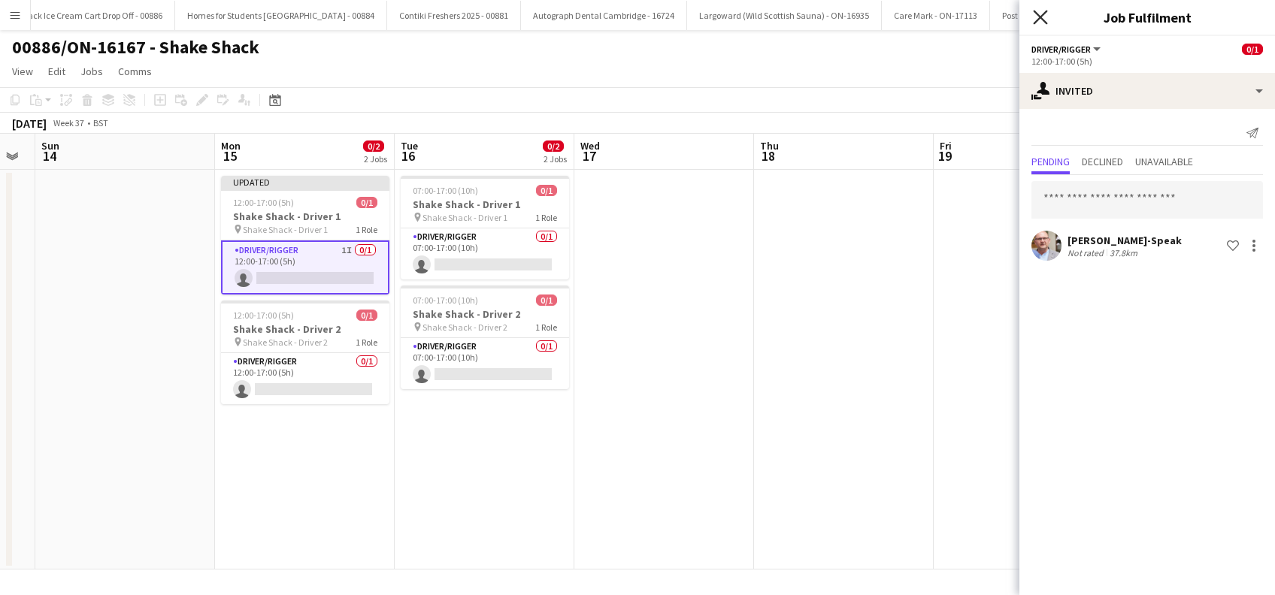
click at [1042, 14] on icon "Close pop-in" at bounding box center [1040, 17] width 14 height 14
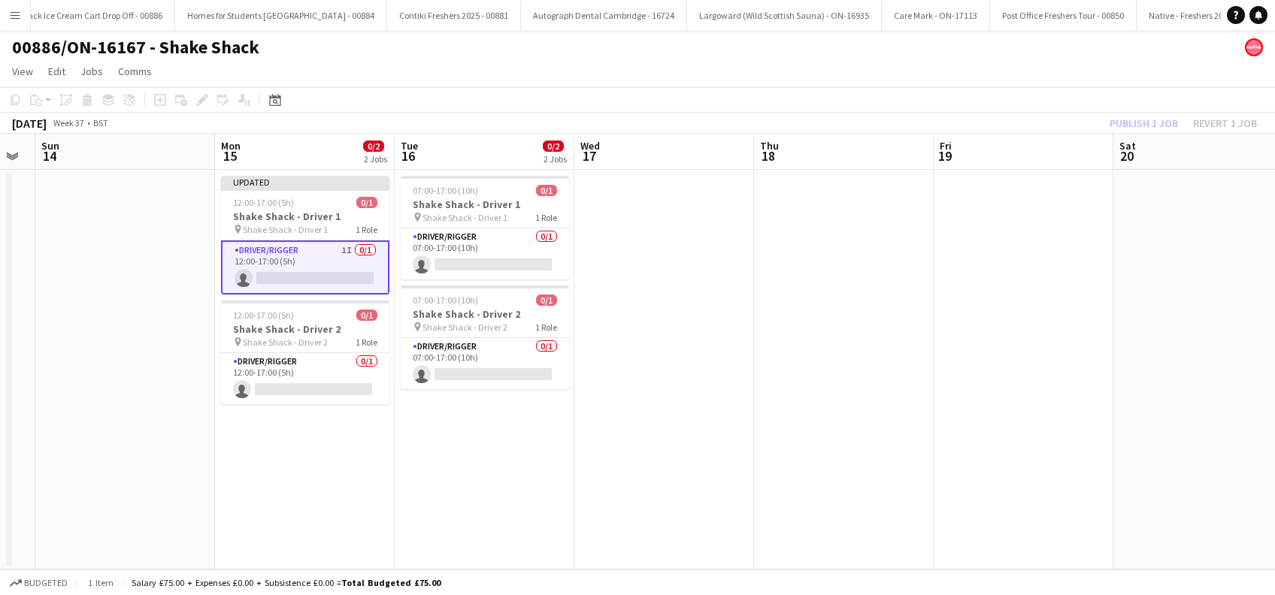
click at [733, 299] on app-date-cell at bounding box center [664, 370] width 180 height 400
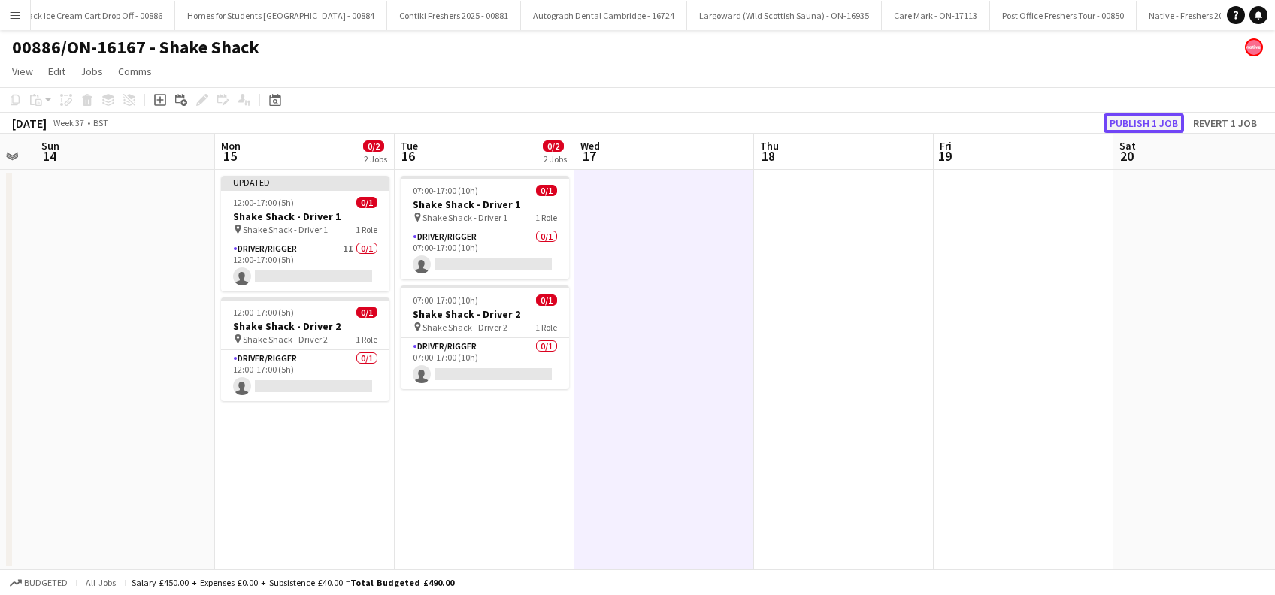
click at [1145, 123] on button "Publish 1 job" at bounding box center [1143, 123] width 80 height 20
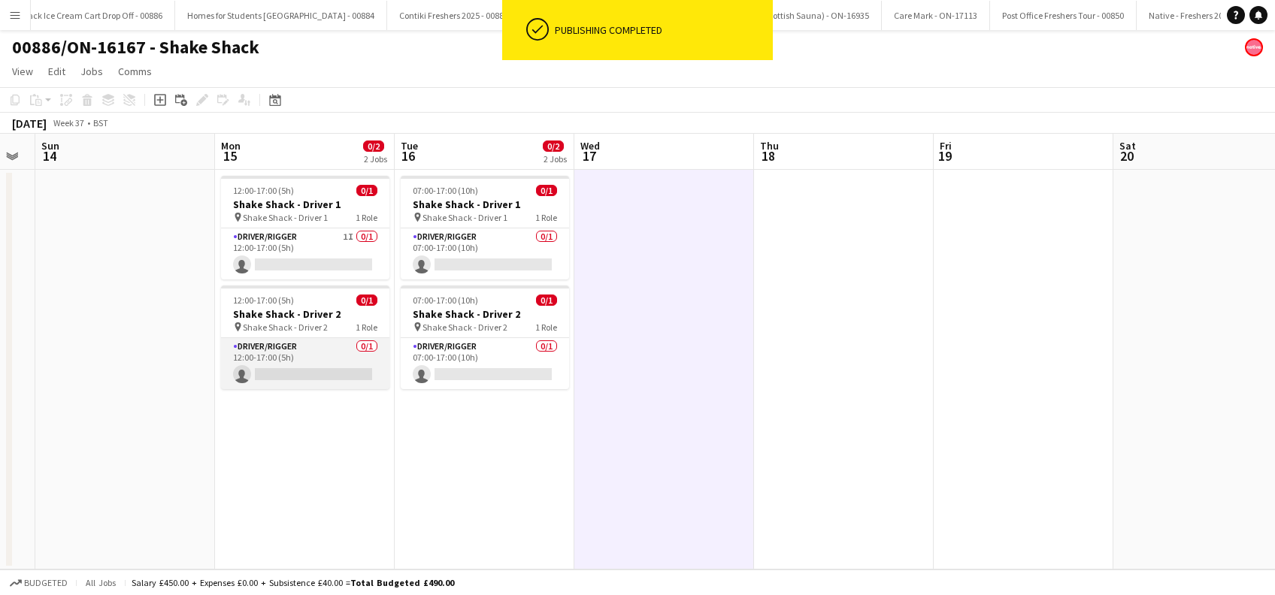
click at [334, 363] on app-card-role "Driver/Rigger 0/1 12:00-17:00 (5h) single-neutral-actions" at bounding box center [305, 363] width 168 height 51
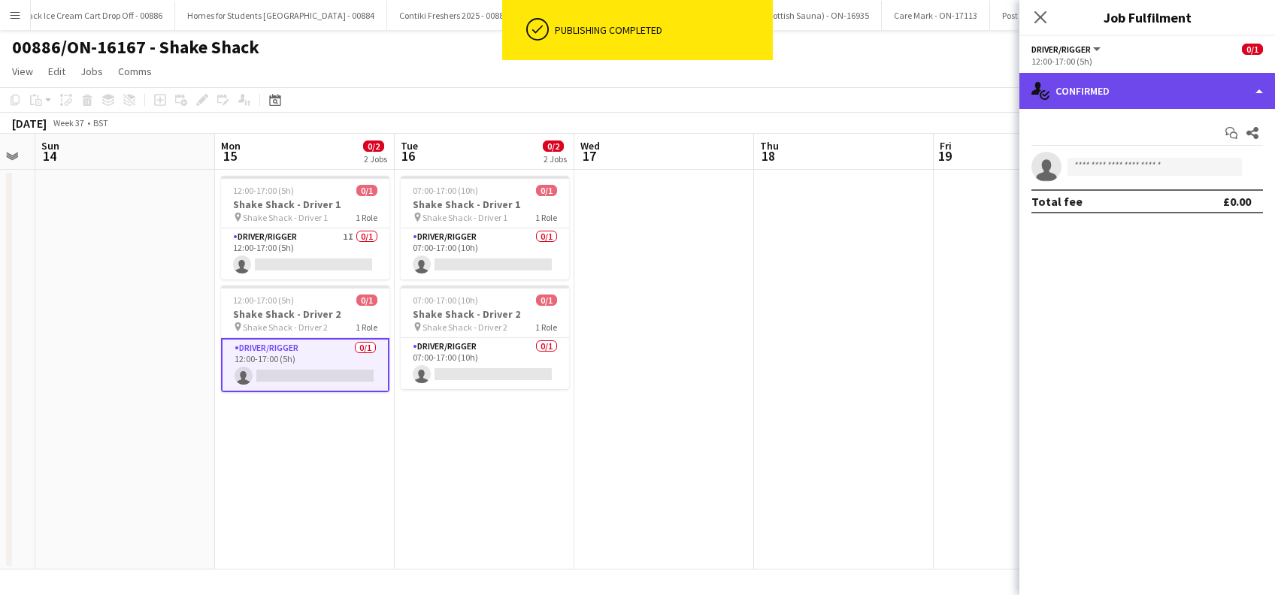
click at [1155, 84] on div "single-neutral-actions-check-2 Confirmed" at bounding box center [1147, 91] width 256 height 36
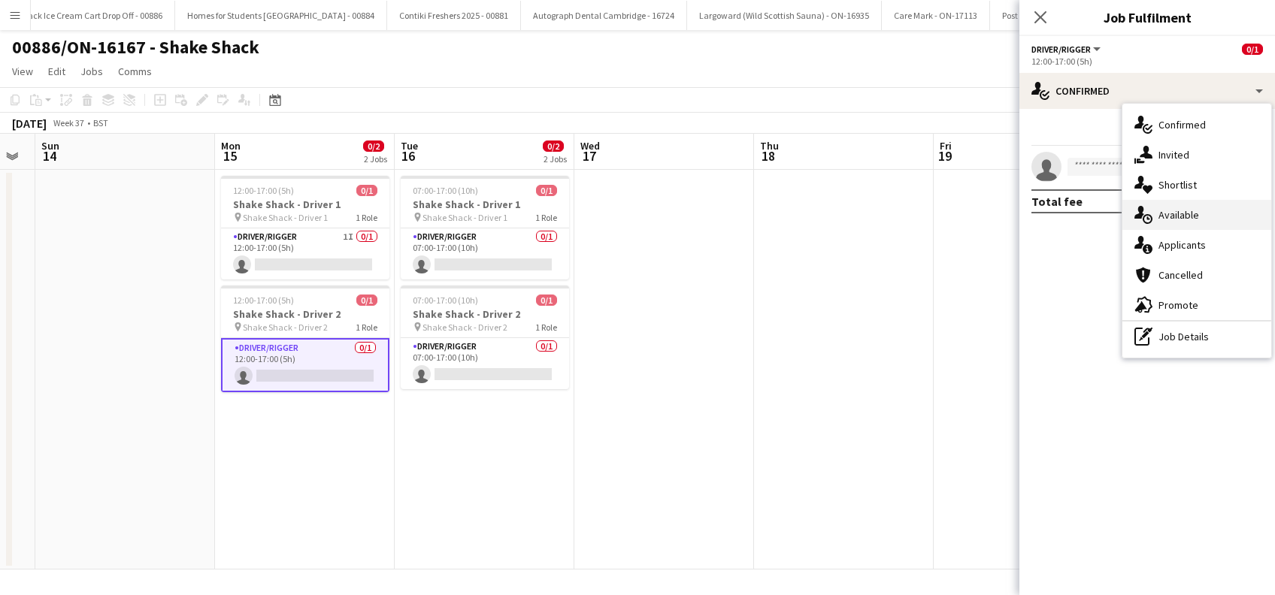
click at [1173, 219] on div "single-neutral-actions-upload Available" at bounding box center [1196, 215] width 149 height 30
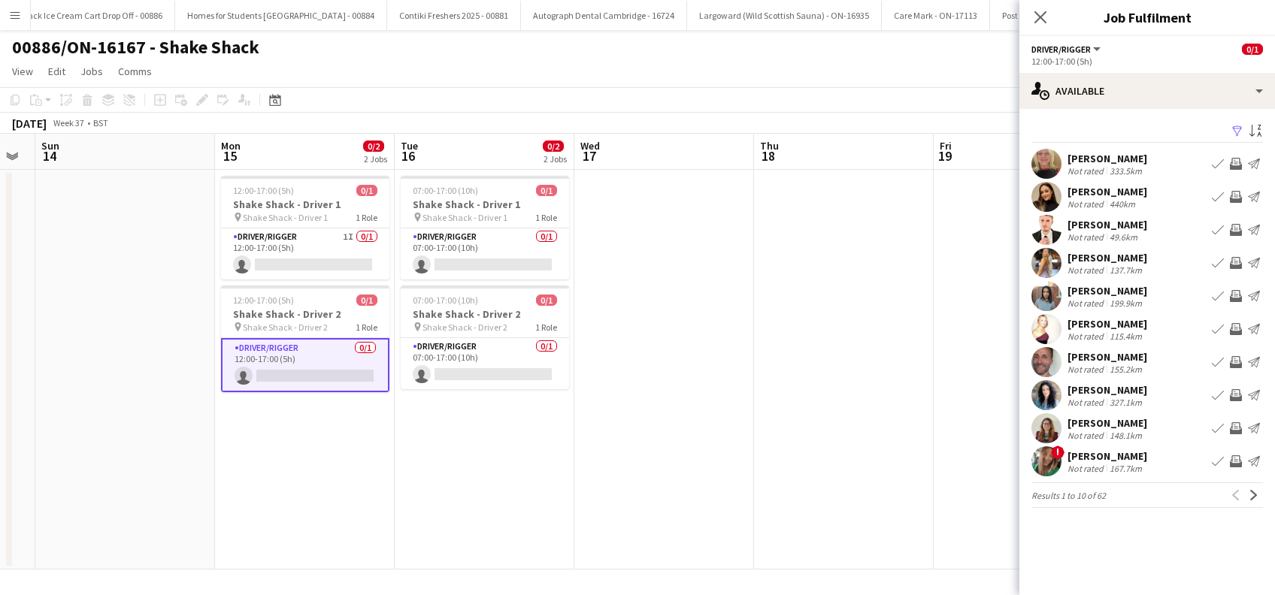
click at [1242, 130] on app-icon "Filter" at bounding box center [1237, 132] width 12 height 14
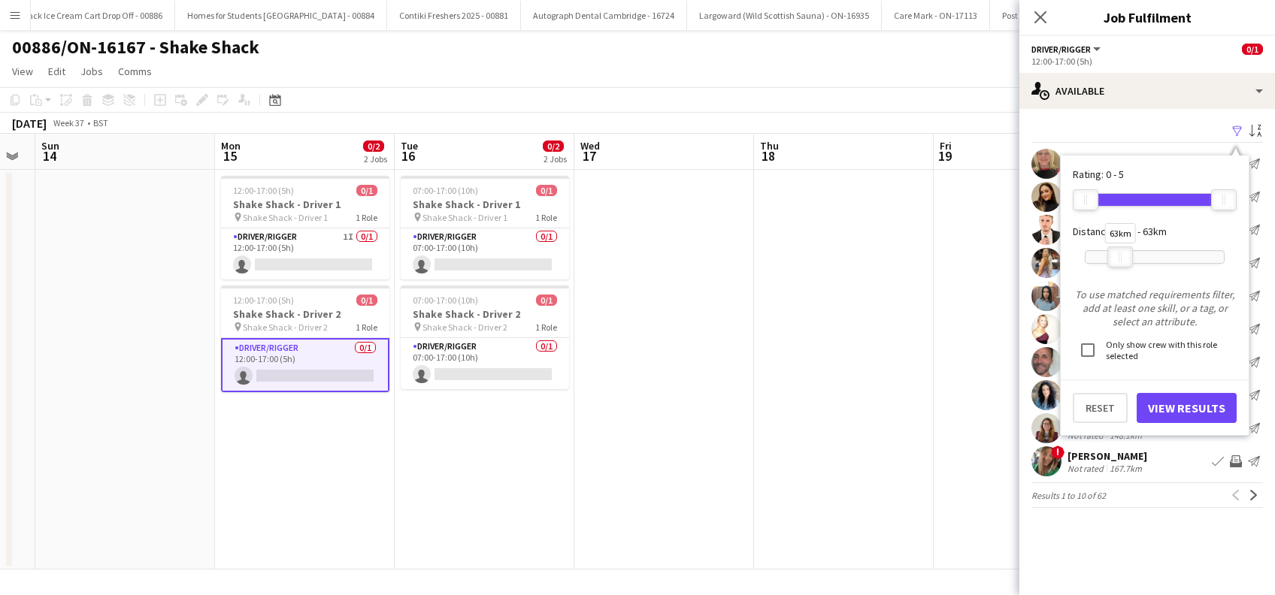
drag, startPoint x: 1228, startPoint y: 261, endPoint x: 1124, endPoint y: 266, distance: 103.8
click at [1124, 266] on div "63km" at bounding box center [1120, 257] width 26 height 21
click at [1180, 406] on button "View Results" at bounding box center [1186, 408] width 100 height 30
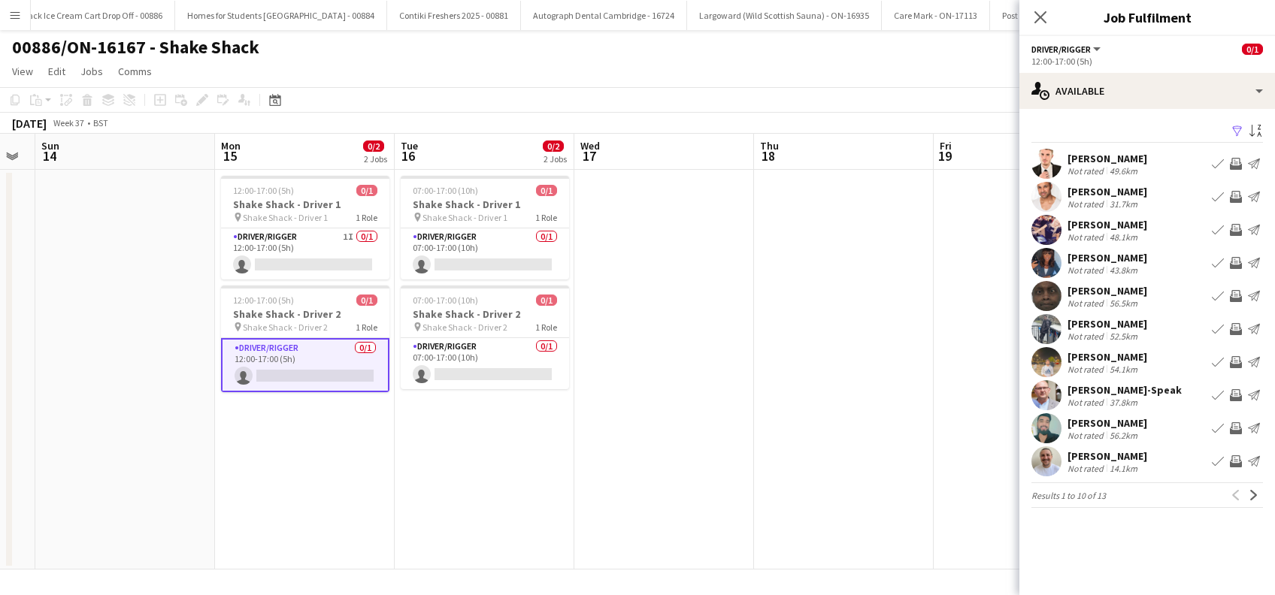
click at [1113, 422] on div "Asaad Lalani" at bounding box center [1107, 423] width 80 height 14
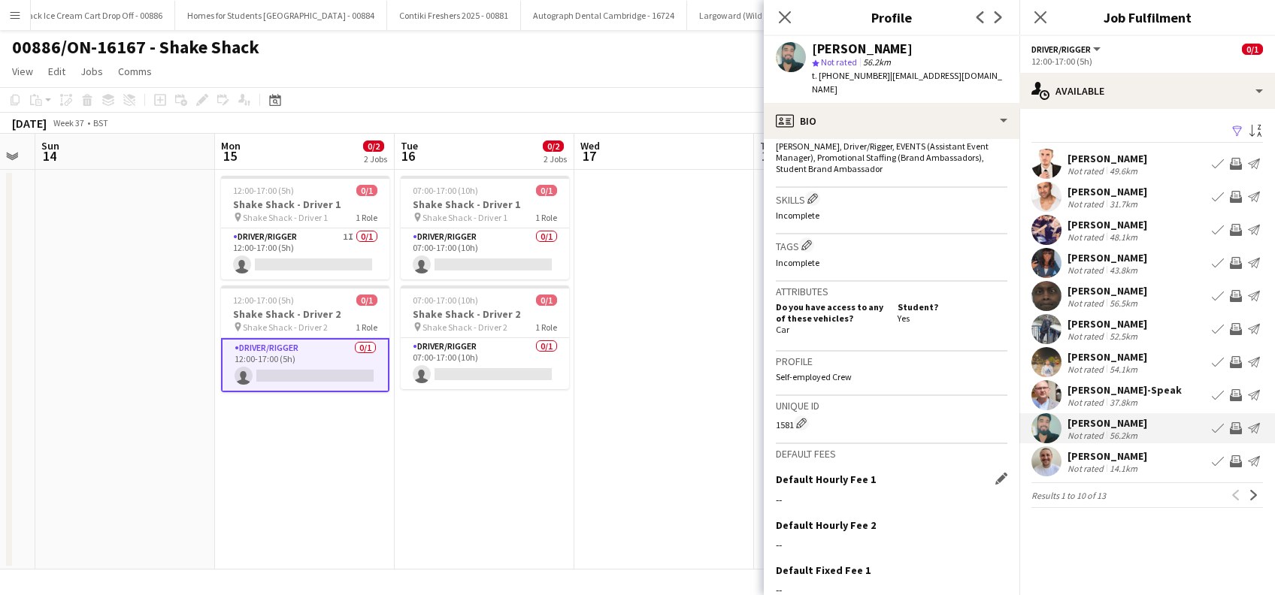
scroll to position [579, 0]
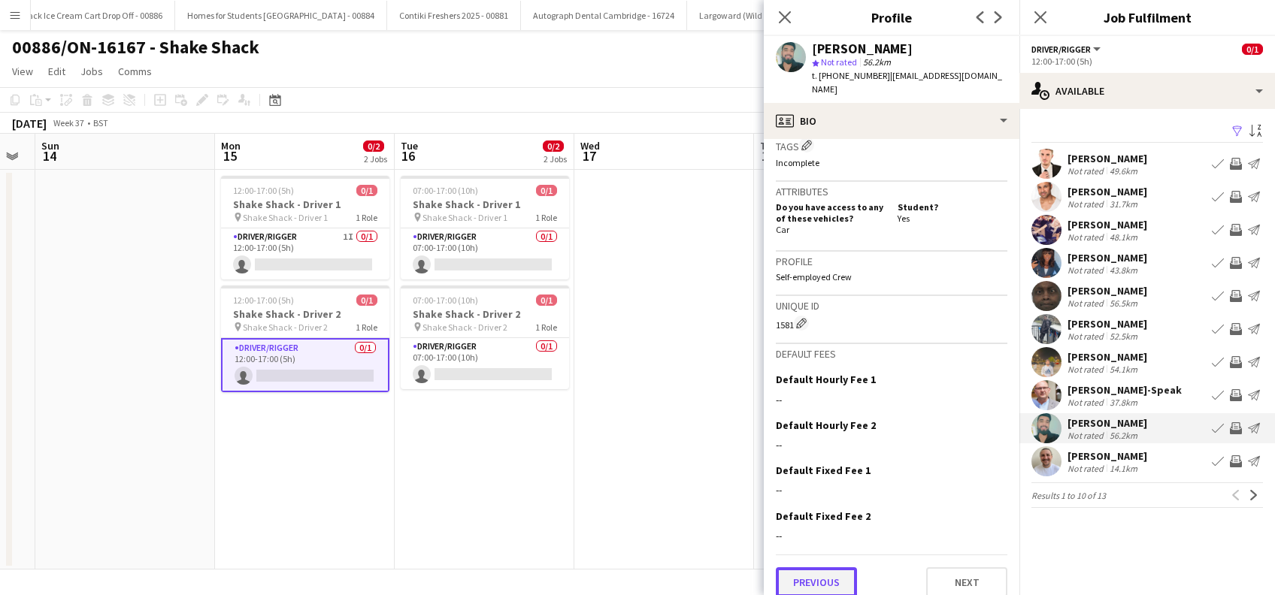
click at [795, 568] on button "Previous" at bounding box center [816, 582] width 81 height 30
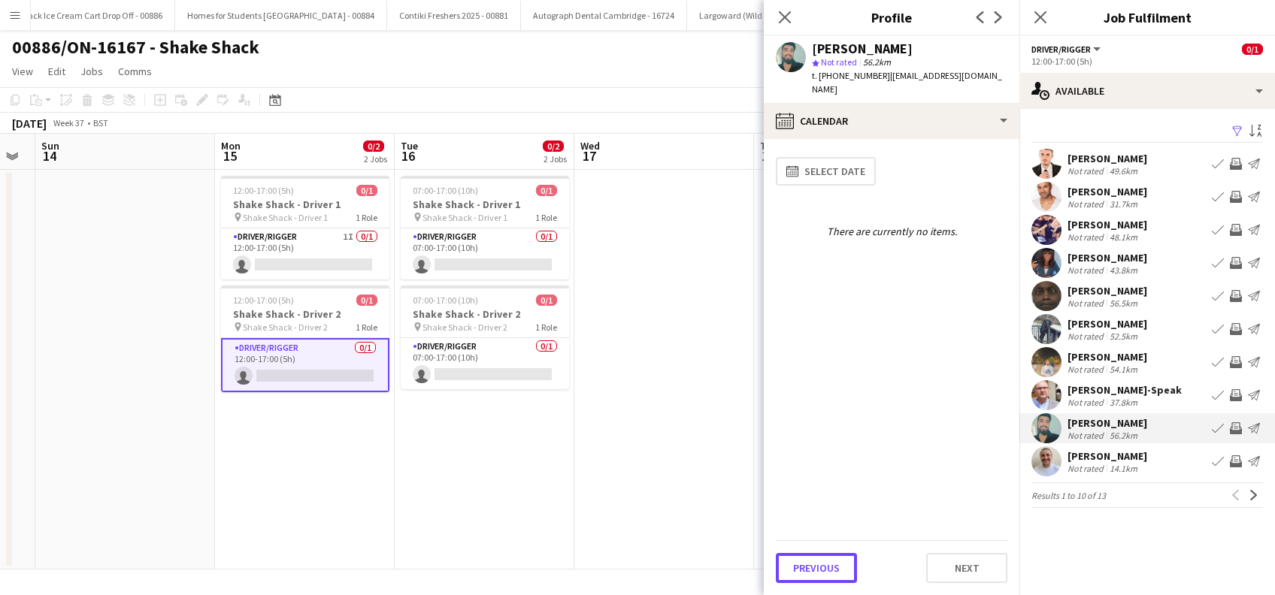
click at [795, 568] on button "Previous" at bounding box center [816, 568] width 81 height 30
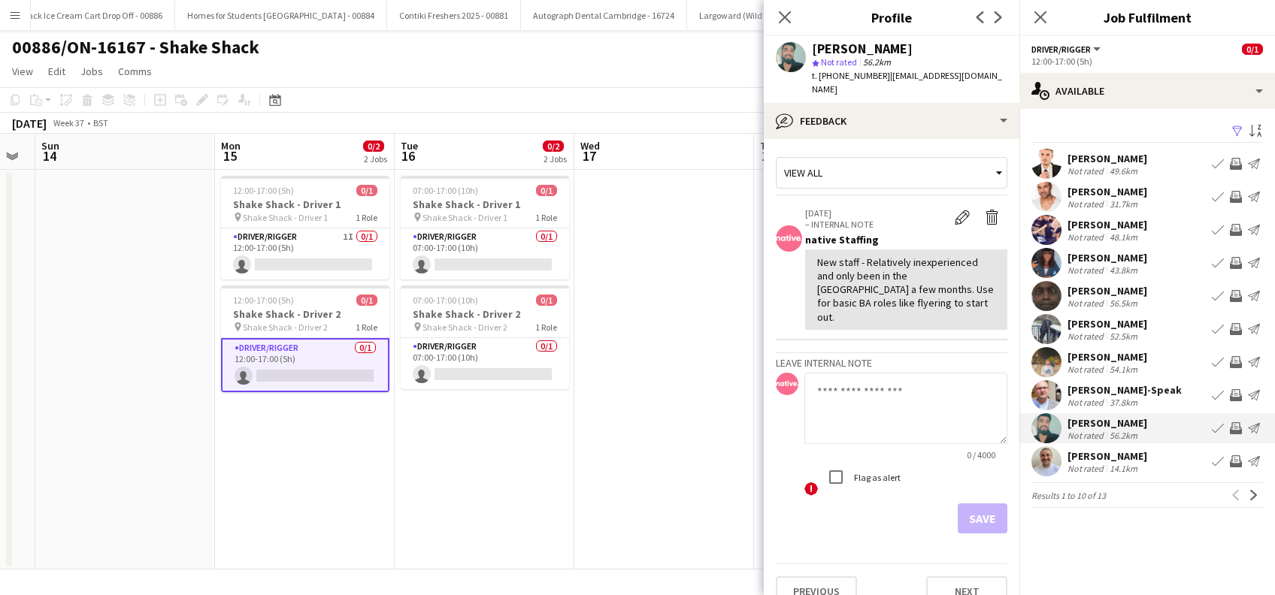
click at [1117, 354] on div "Farrukh Aziz" at bounding box center [1107, 357] width 80 height 14
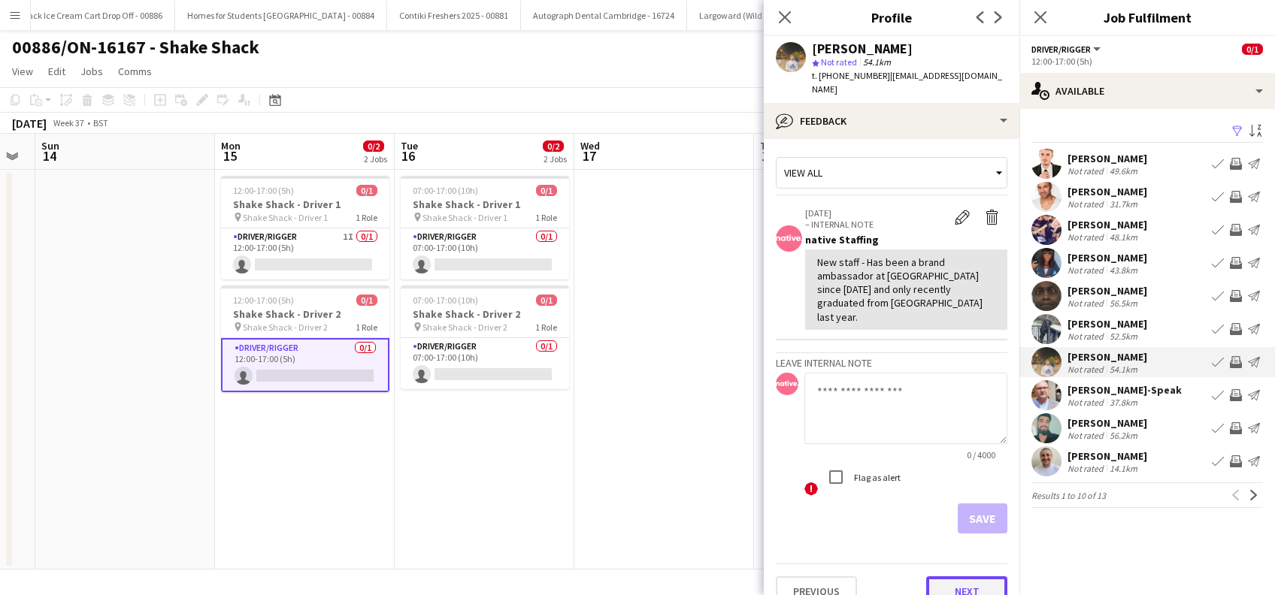
click at [979, 576] on button "Next" at bounding box center [966, 591] width 81 height 30
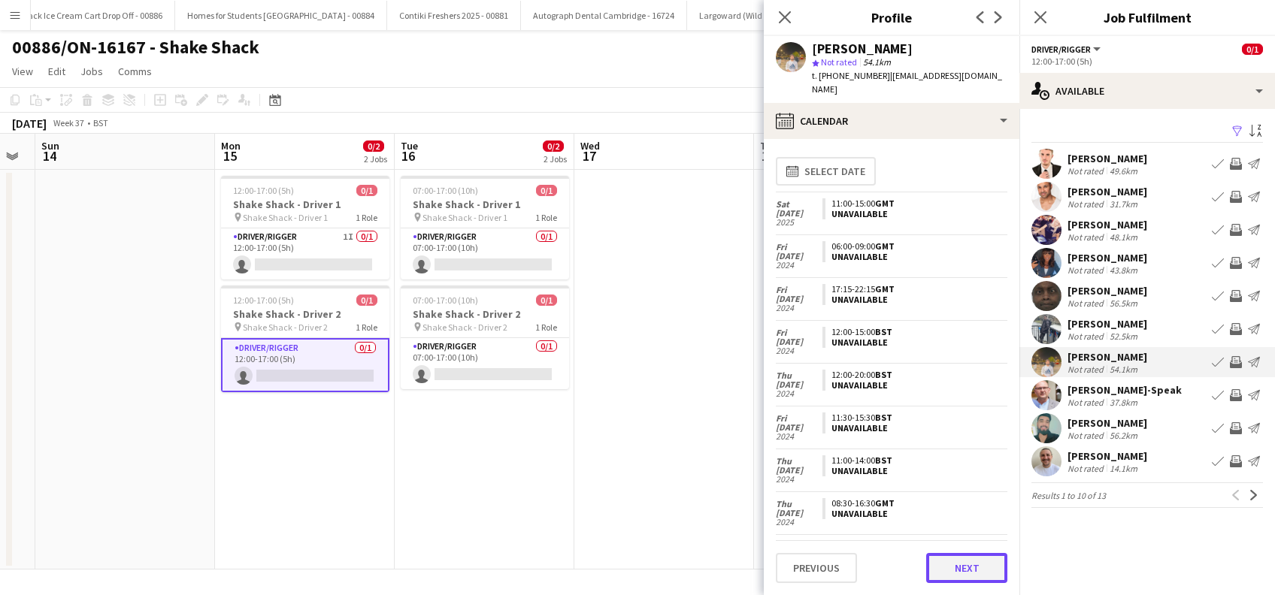
click at [975, 555] on button "Next" at bounding box center [966, 568] width 81 height 30
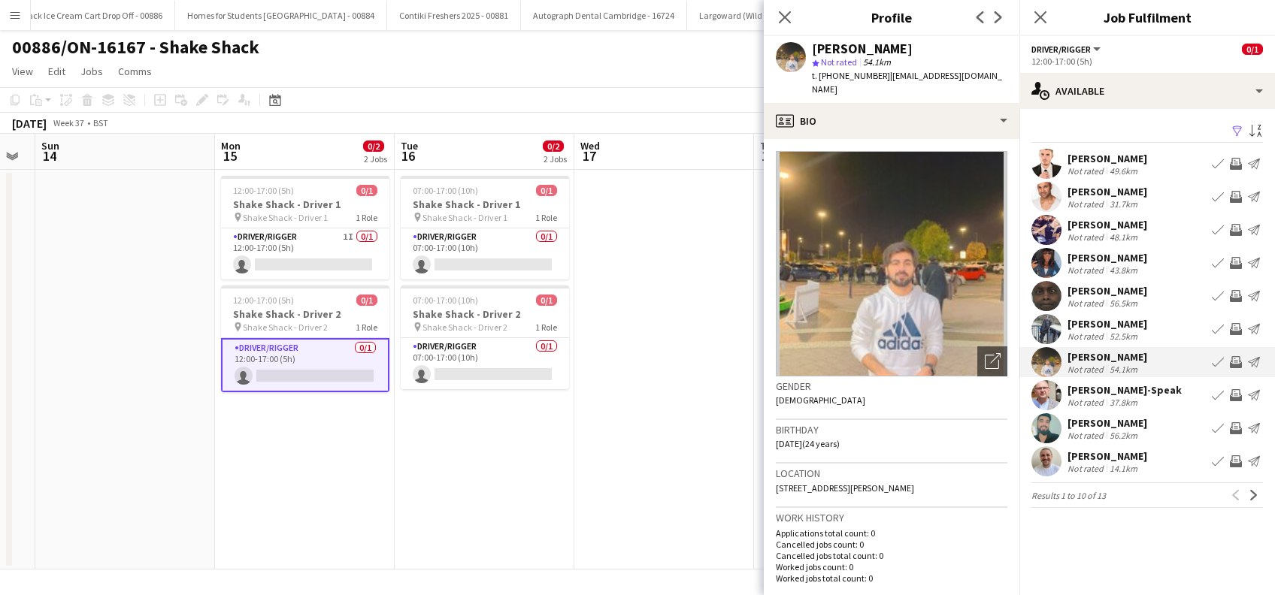
click at [1133, 226] on div "Victoria Whitehouse" at bounding box center [1107, 225] width 80 height 14
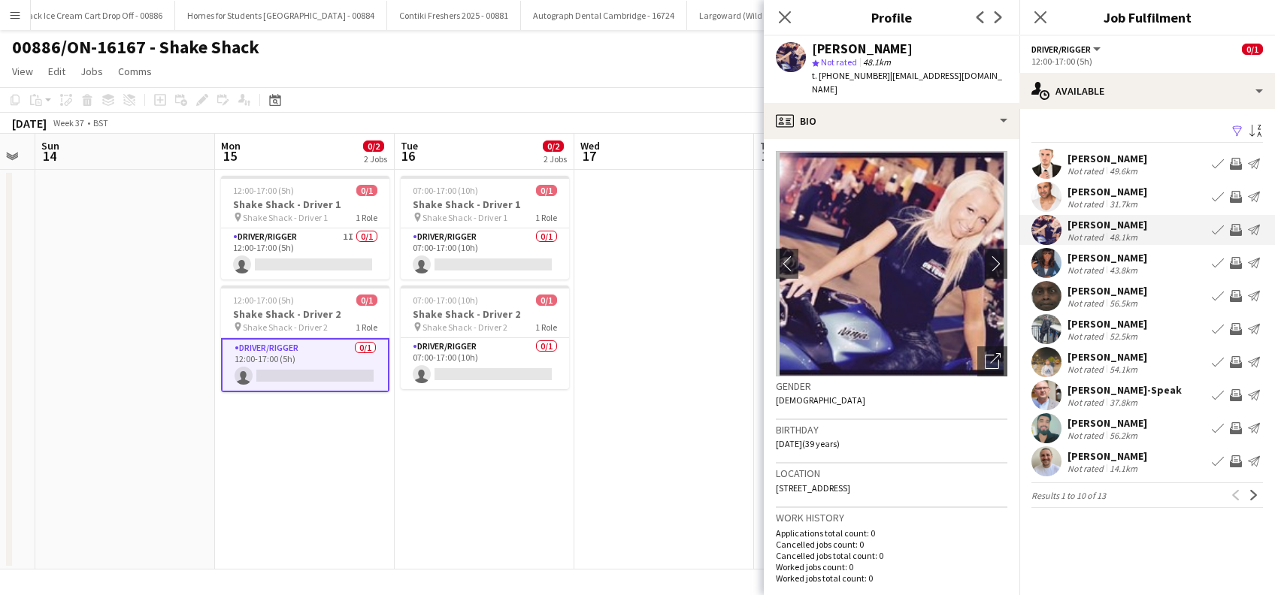
click at [1105, 156] on div "Ryan Hogg" at bounding box center [1107, 159] width 80 height 14
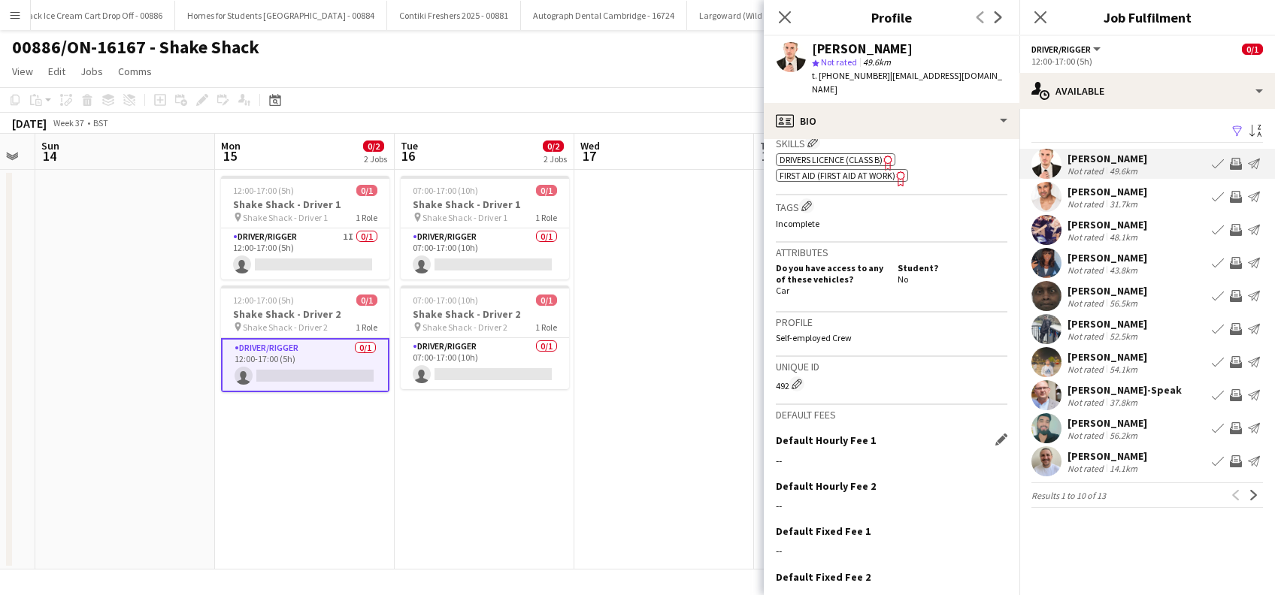
scroll to position [643, 0]
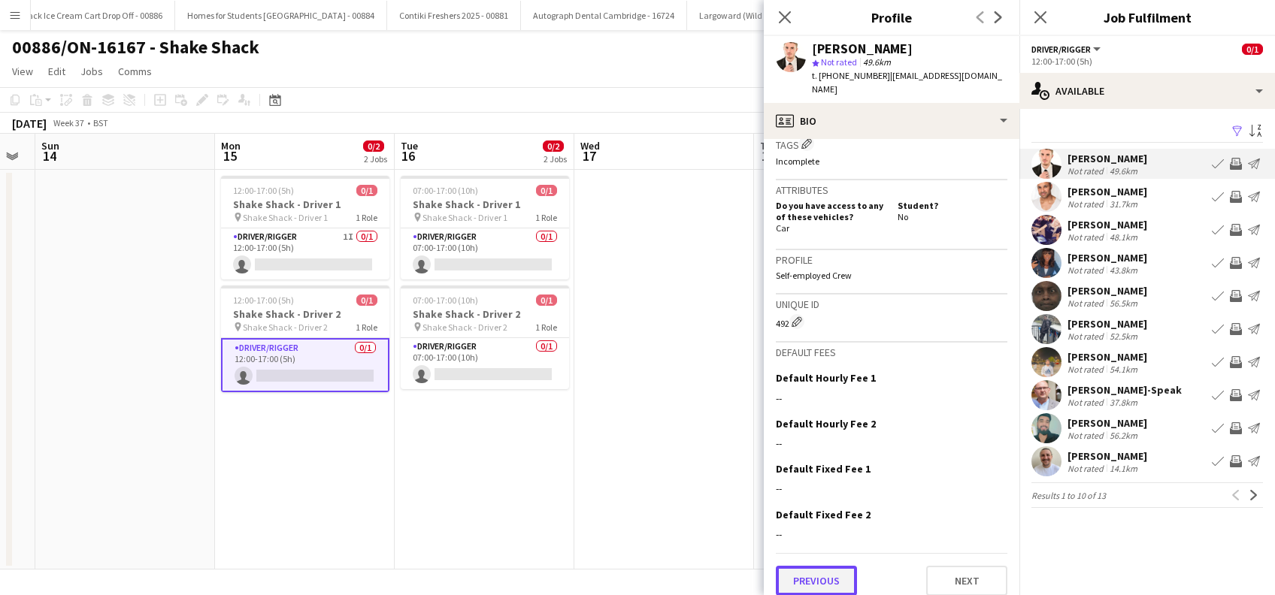
click at [827, 566] on button "Previous" at bounding box center [816, 581] width 81 height 30
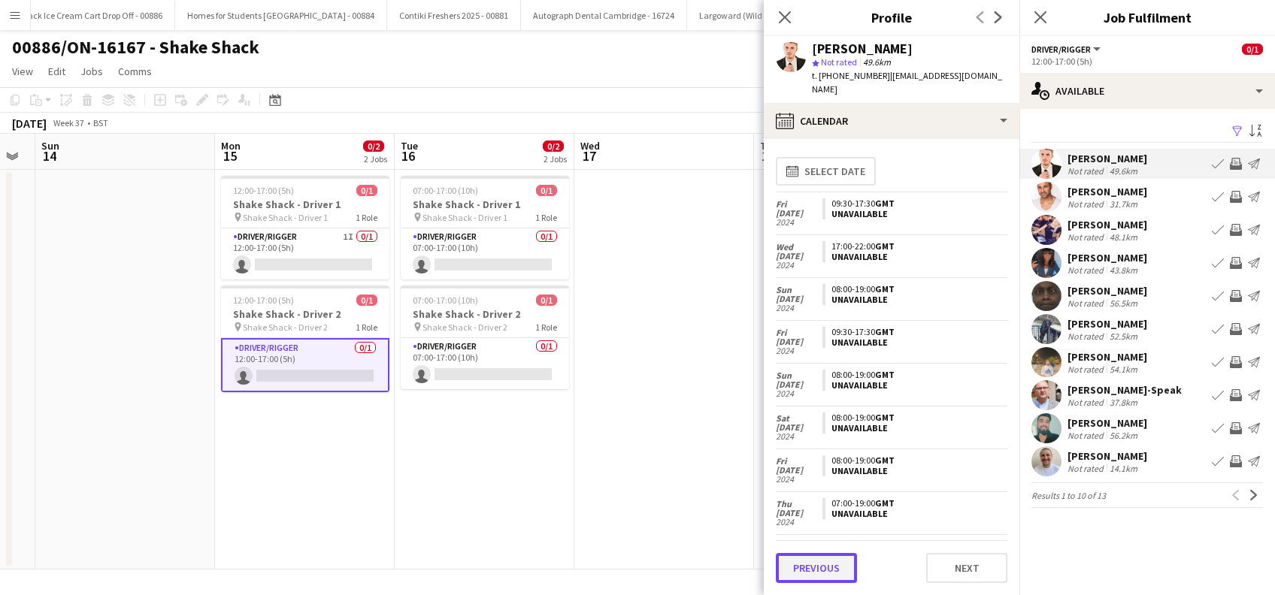
click at [823, 568] on button "Previous" at bounding box center [816, 568] width 81 height 30
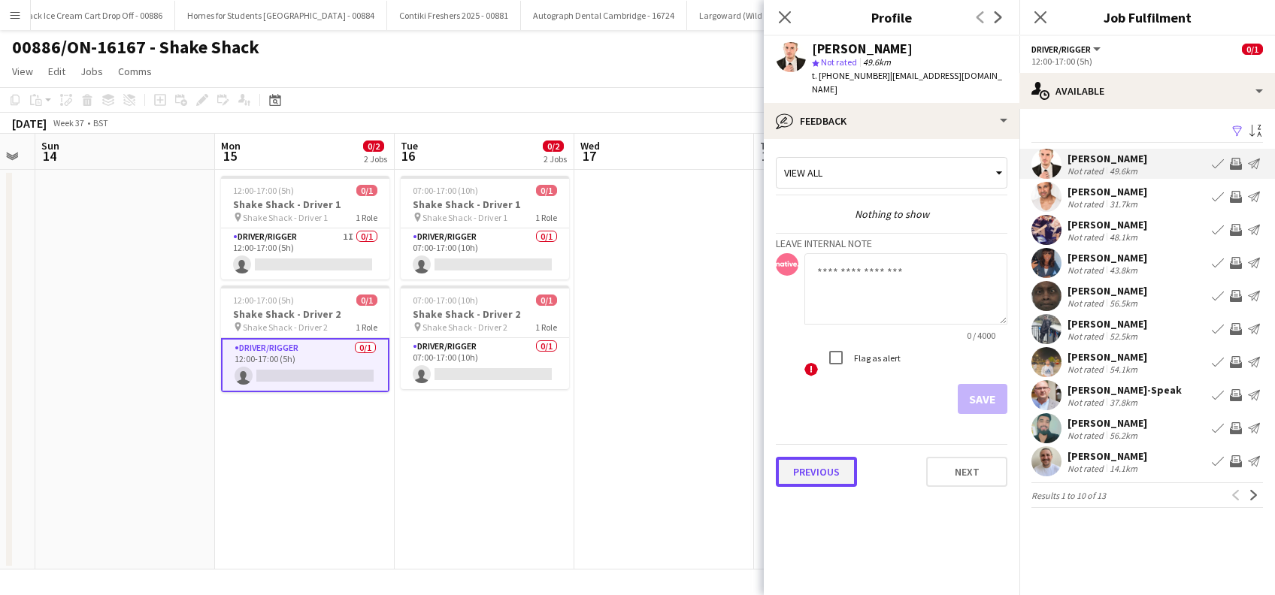
click at [819, 457] on button "Previous" at bounding box center [816, 472] width 81 height 30
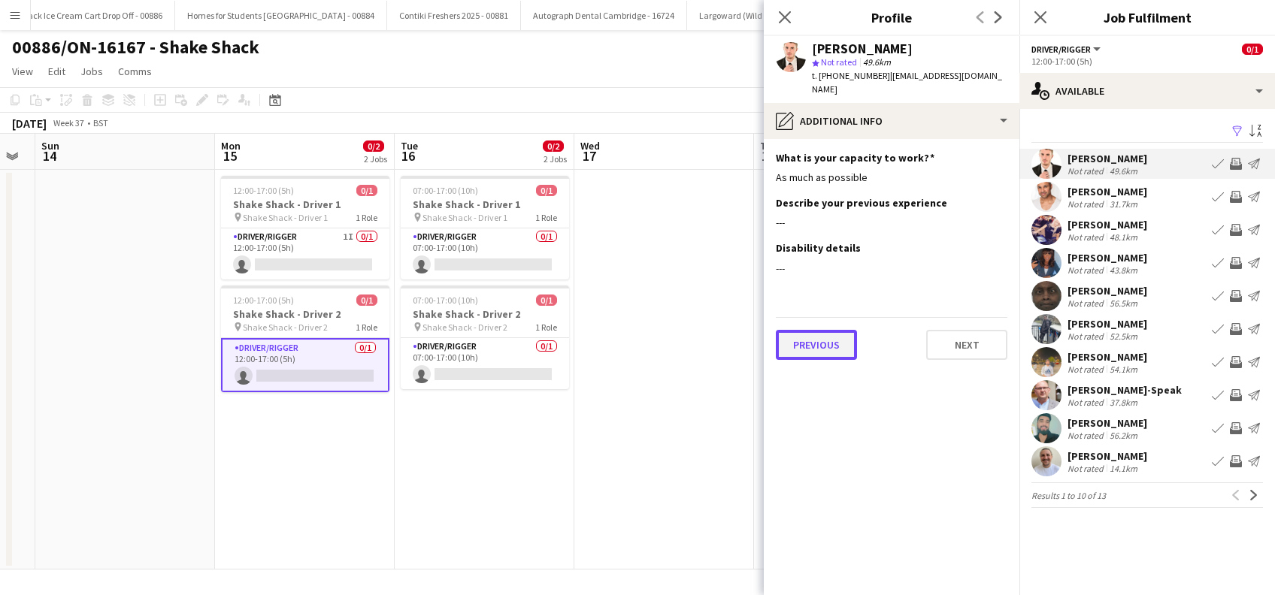
click at [815, 330] on button "Previous" at bounding box center [816, 345] width 81 height 30
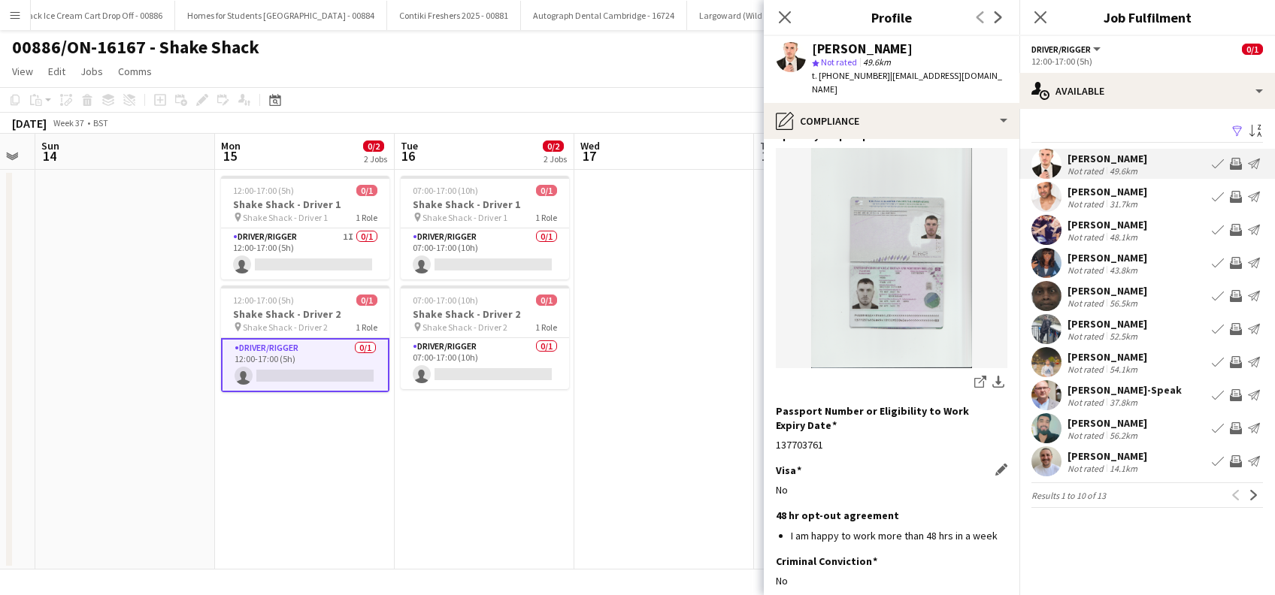
scroll to position [202, 0]
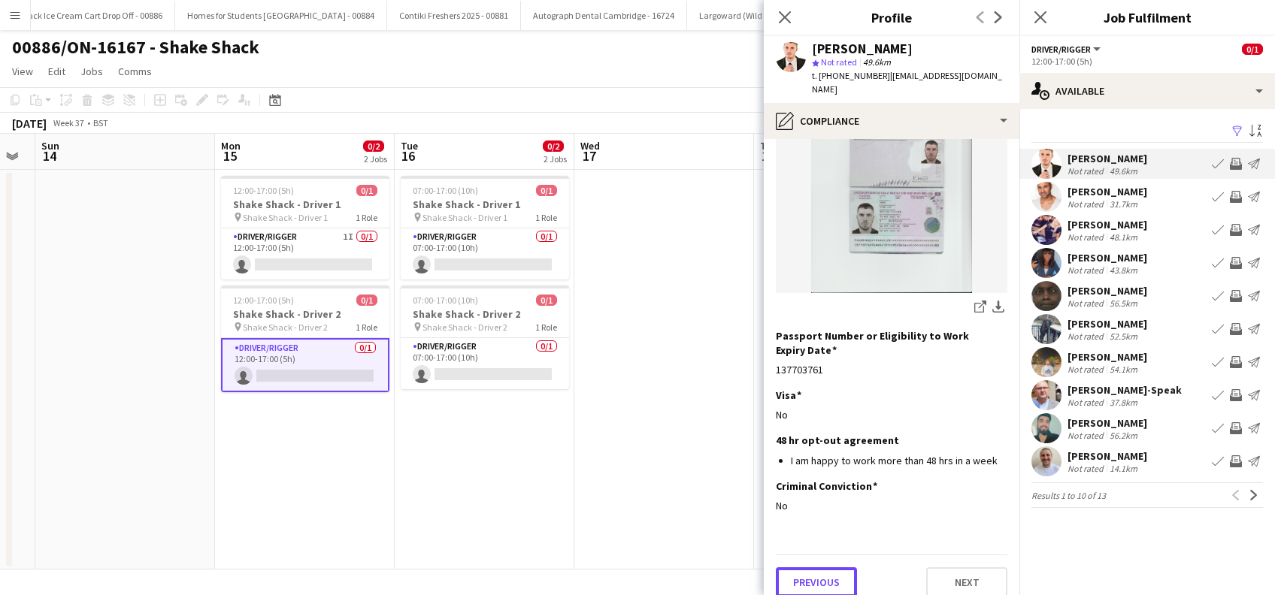
click at [815, 571] on button "Previous" at bounding box center [816, 582] width 81 height 30
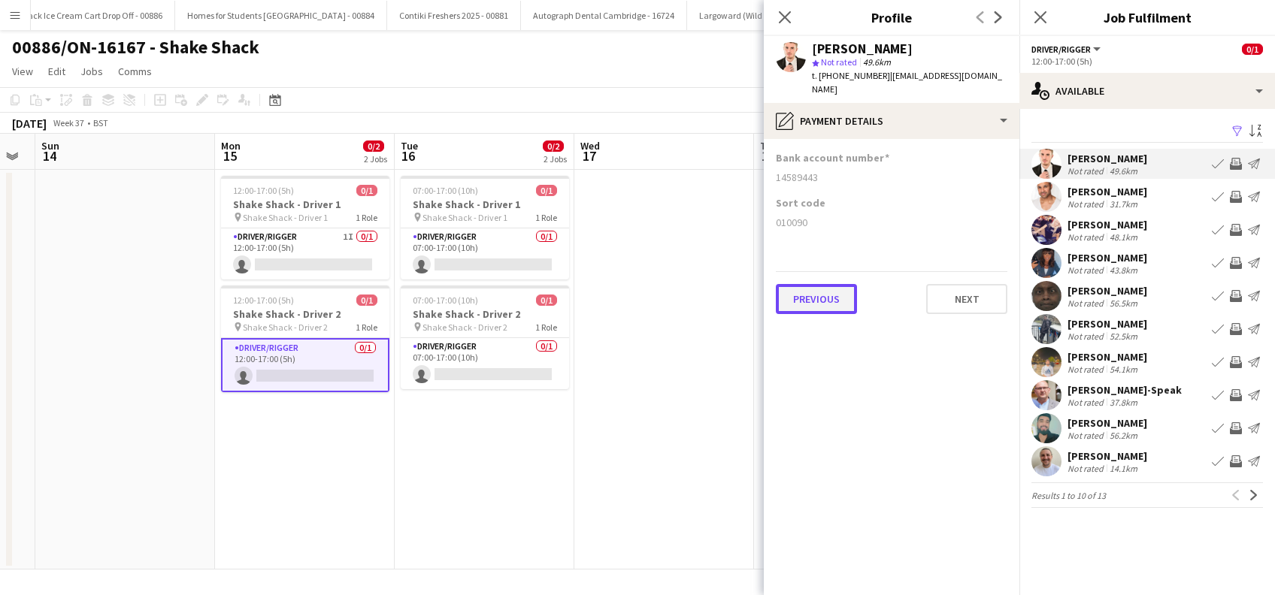
click at [811, 289] on button "Previous" at bounding box center [816, 299] width 81 height 30
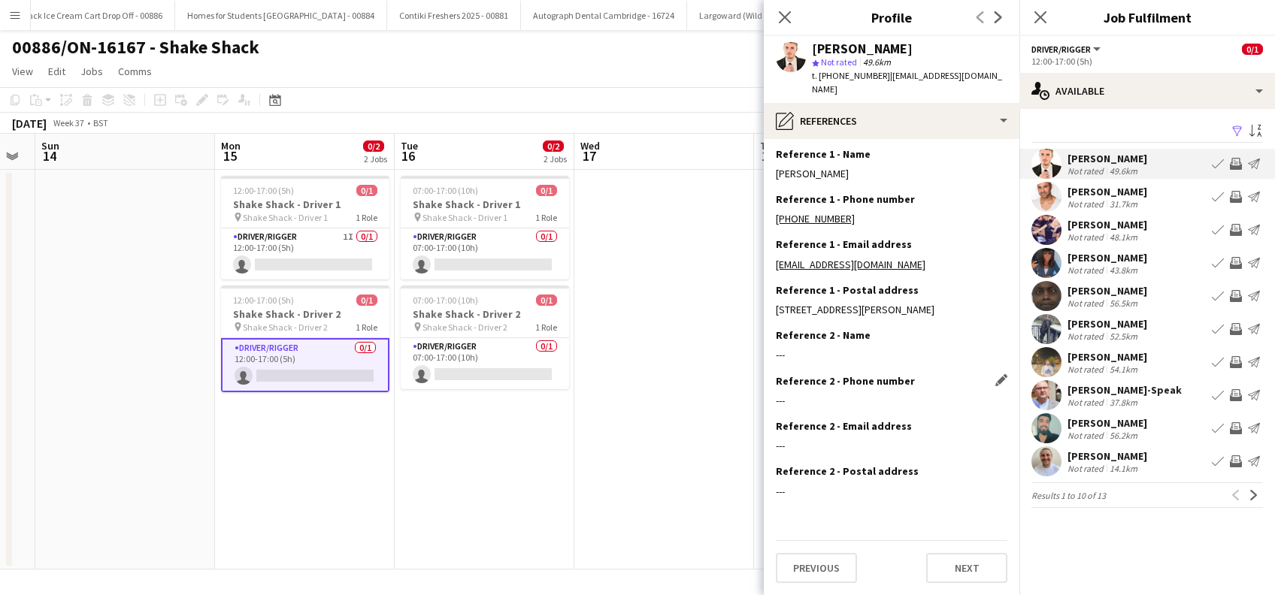
scroll to position [30, 0]
click at [812, 563] on button "Previous" at bounding box center [816, 568] width 81 height 30
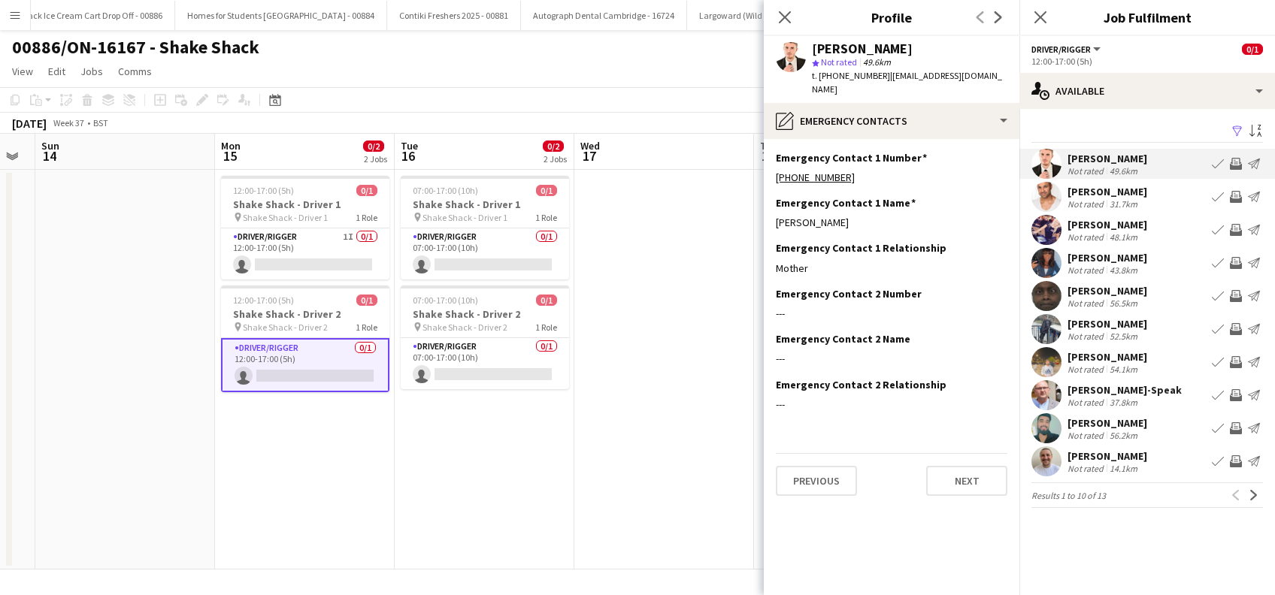
scroll to position [0, 0]
click at [818, 468] on button "Previous" at bounding box center [816, 481] width 81 height 30
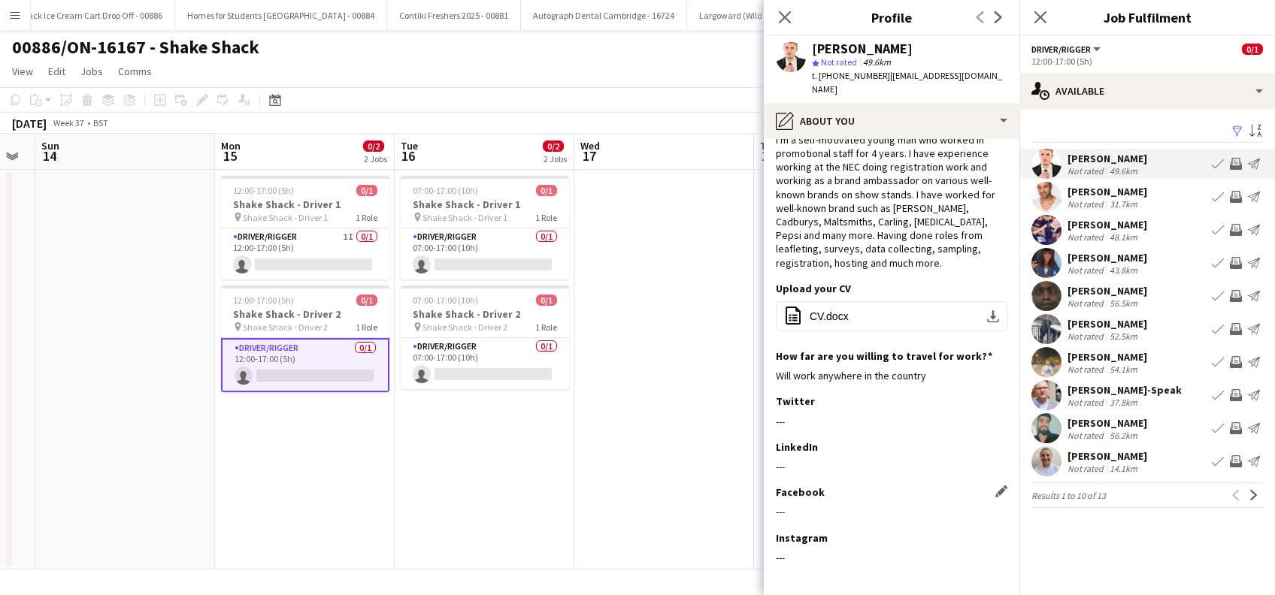
scroll to position [89, 0]
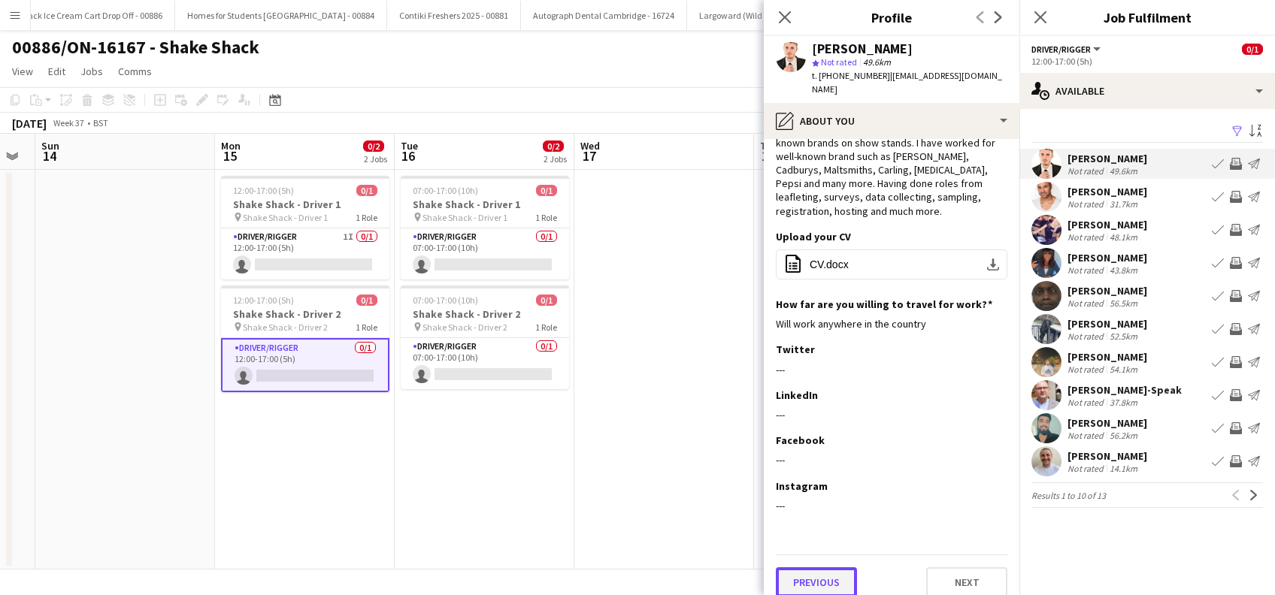
click at [837, 575] on button "Previous" at bounding box center [816, 582] width 81 height 30
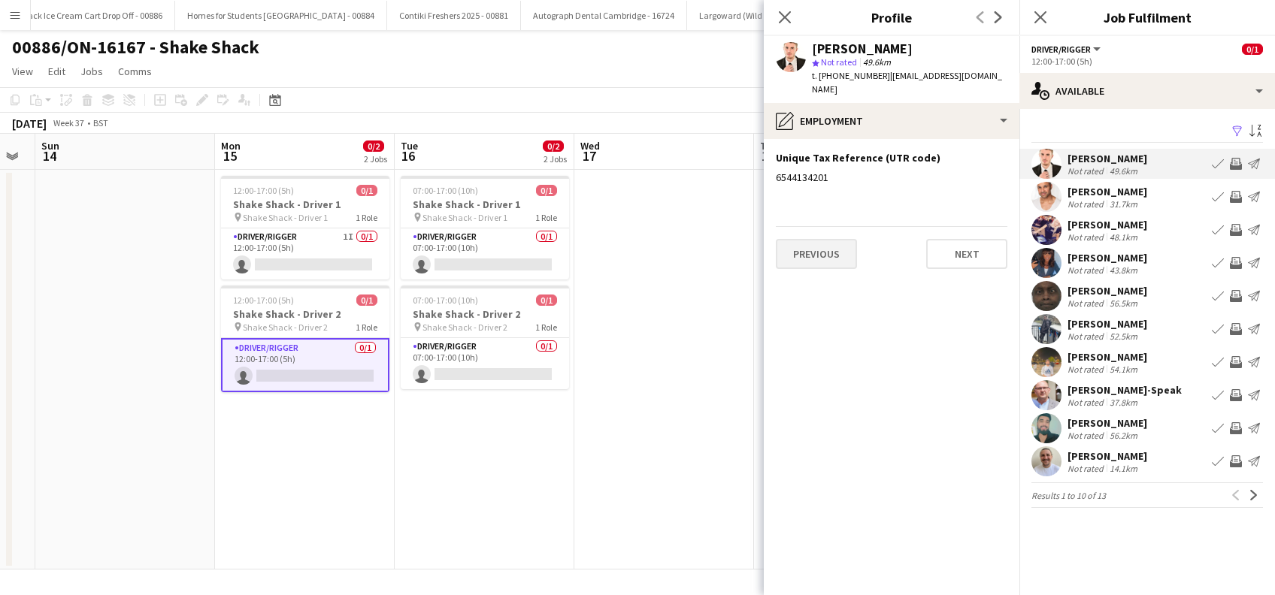
scroll to position [0, 0]
click at [818, 251] on button "Previous" at bounding box center [816, 254] width 81 height 30
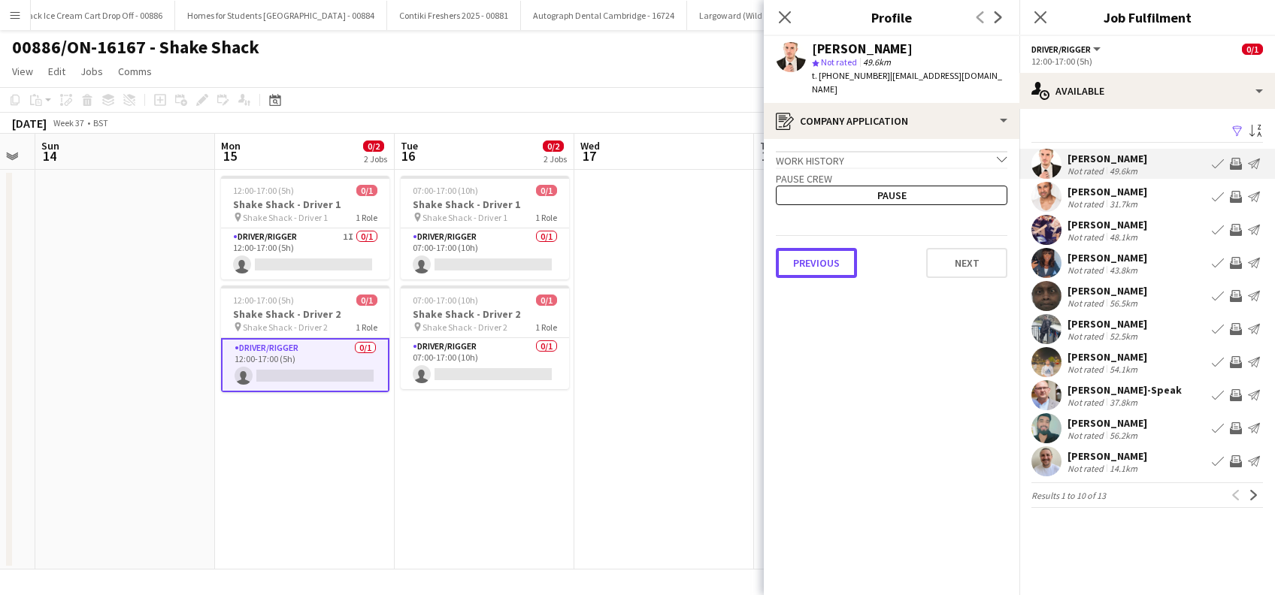
click at [818, 251] on button "Previous" at bounding box center [816, 263] width 81 height 30
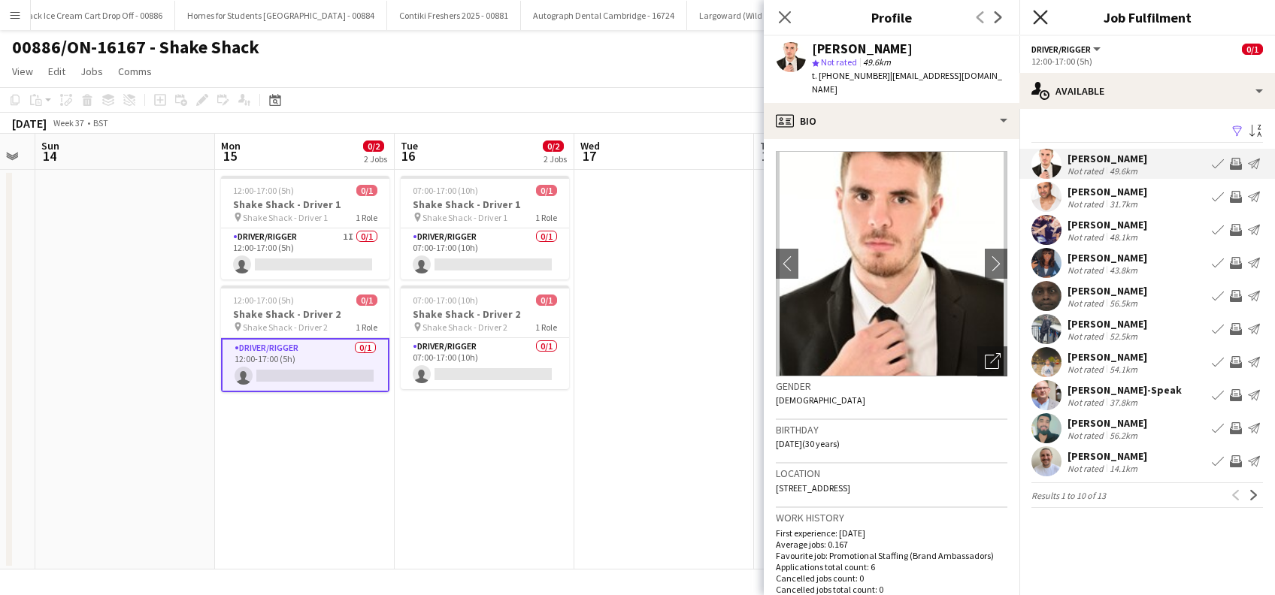
click at [1042, 14] on icon "Close pop-in" at bounding box center [1040, 17] width 14 height 14
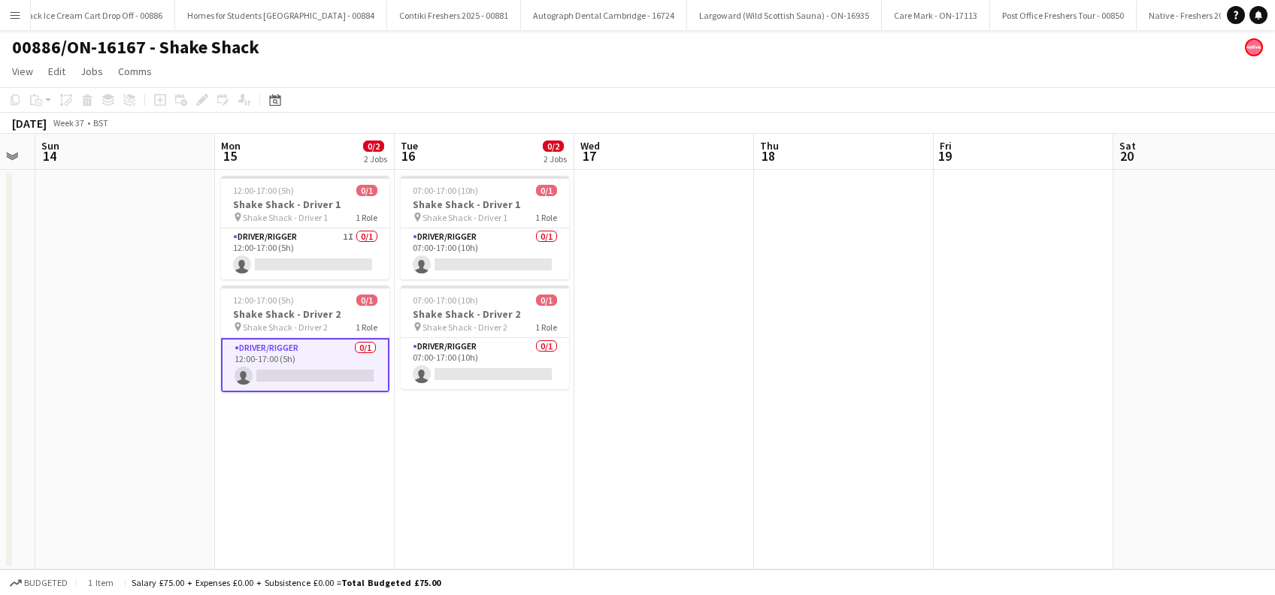
click at [325, 380] on app-card-role "Driver/Rigger 0/1 12:00-17:00 (5h) single-neutral-actions" at bounding box center [305, 365] width 168 height 54
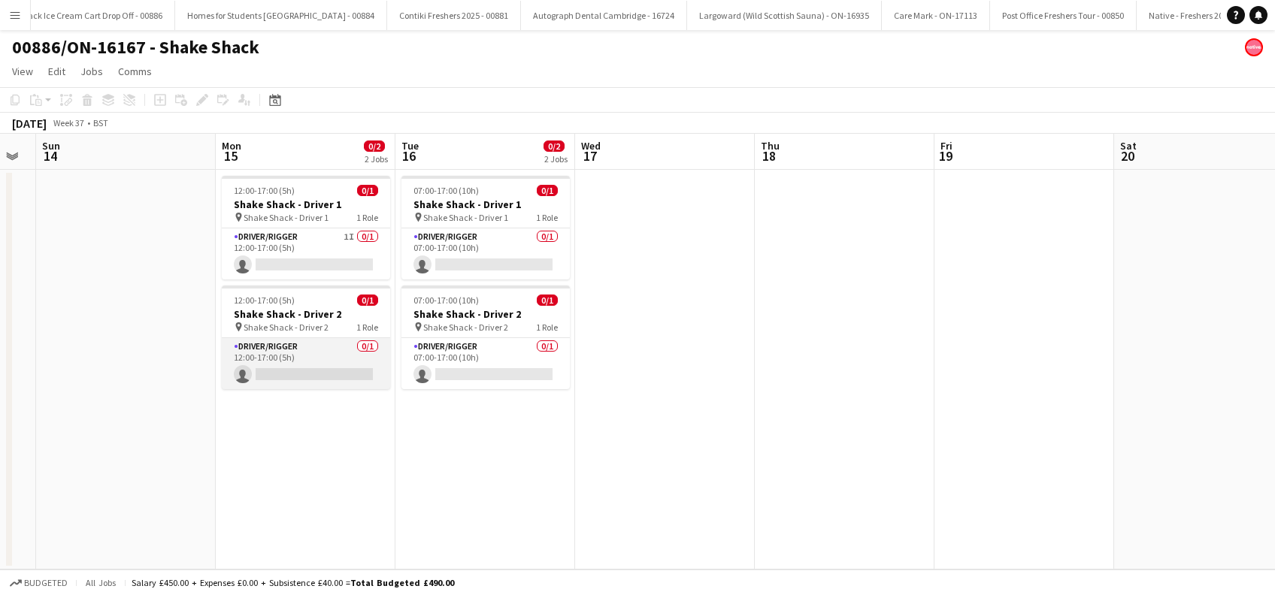
click at [325, 374] on app-card-role "Driver/Rigger 0/1 12:00-17:00 (5h) single-neutral-actions" at bounding box center [306, 363] width 168 height 51
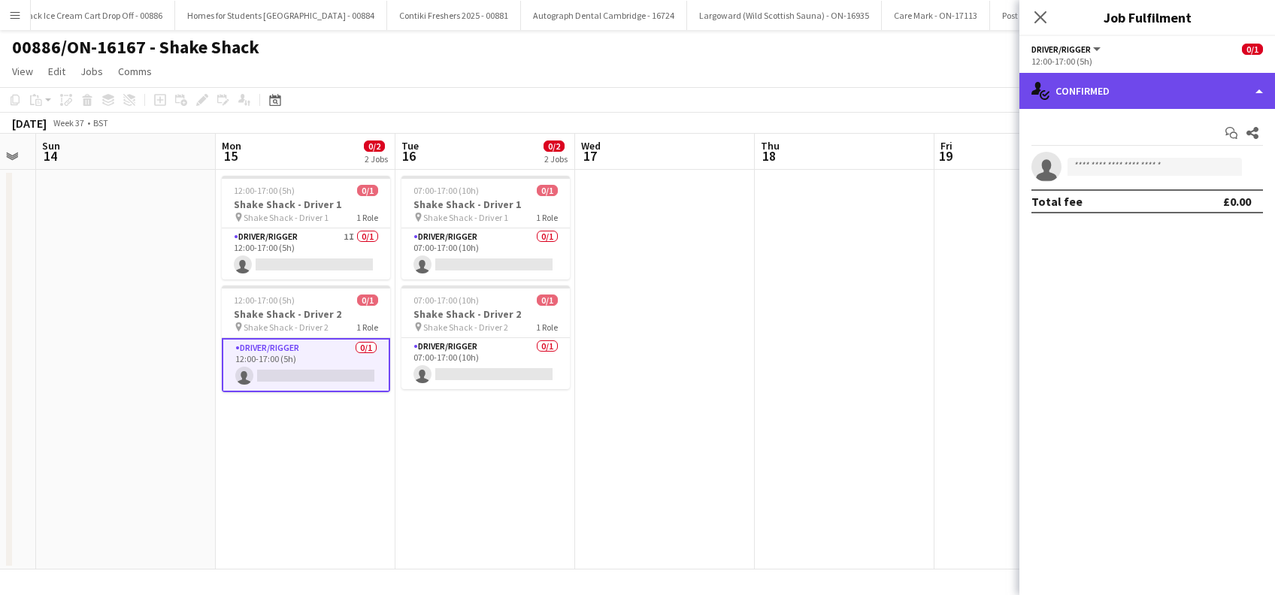
click at [1130, 93] on div "single-neutral-actions-check-2 Confirmed" at bounding box center [1147, 91] width 256 height 36
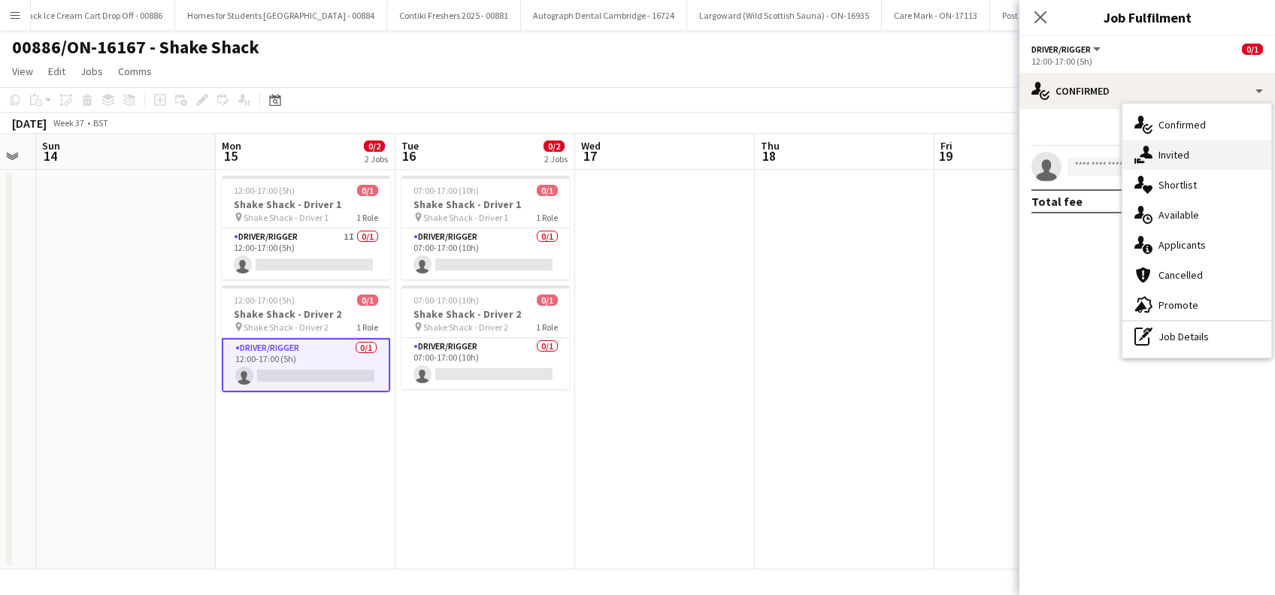
click at [1187, 152] on div "single-neutral-actions-share-1 Invited" at bounding box center [1196, 155] width 149 height 30
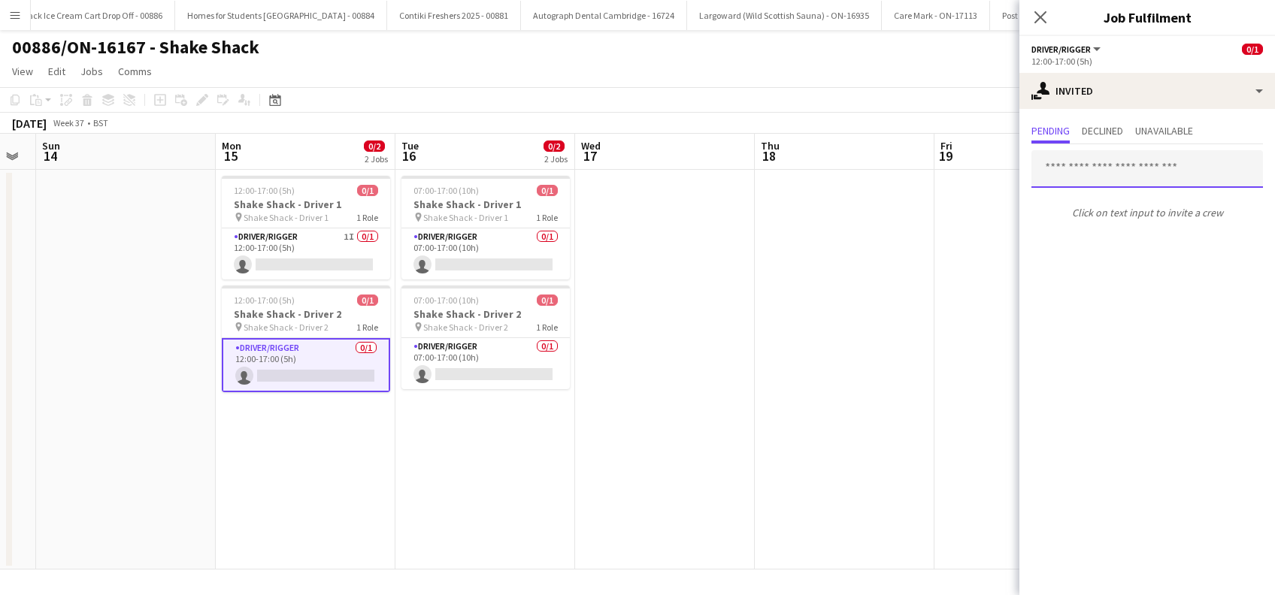
click at [1081, 163] on input "text" at bounding box center [1146, 169] width 231 height 38
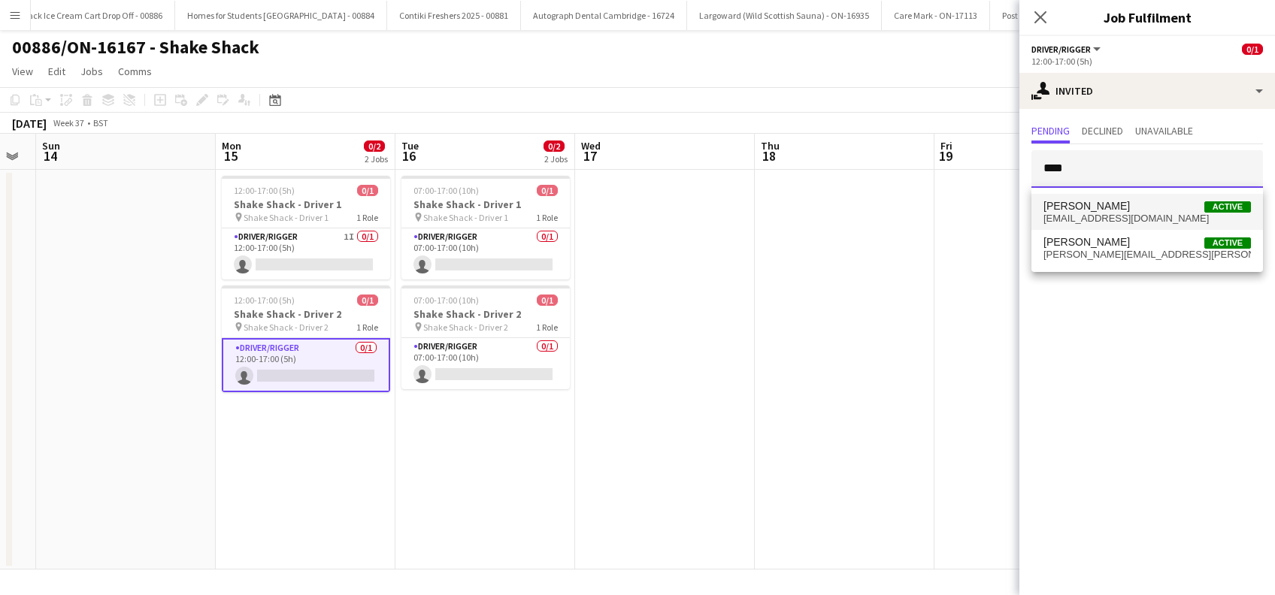
type input "****"
click at [1097, 215] on span "ryanhogg1994@gmail.com" at bounding box center [1146, 219] width 207 height 12
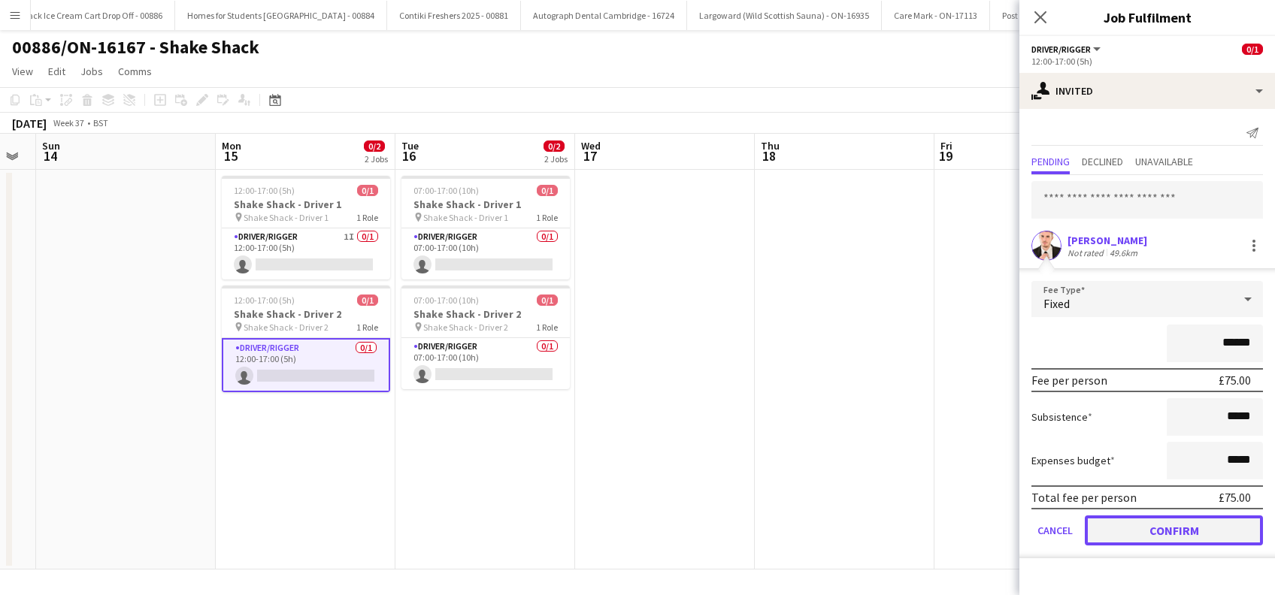
click at [1162, 534] on button "Confirm" at bounding box center [1173, 531] width 178 height 30
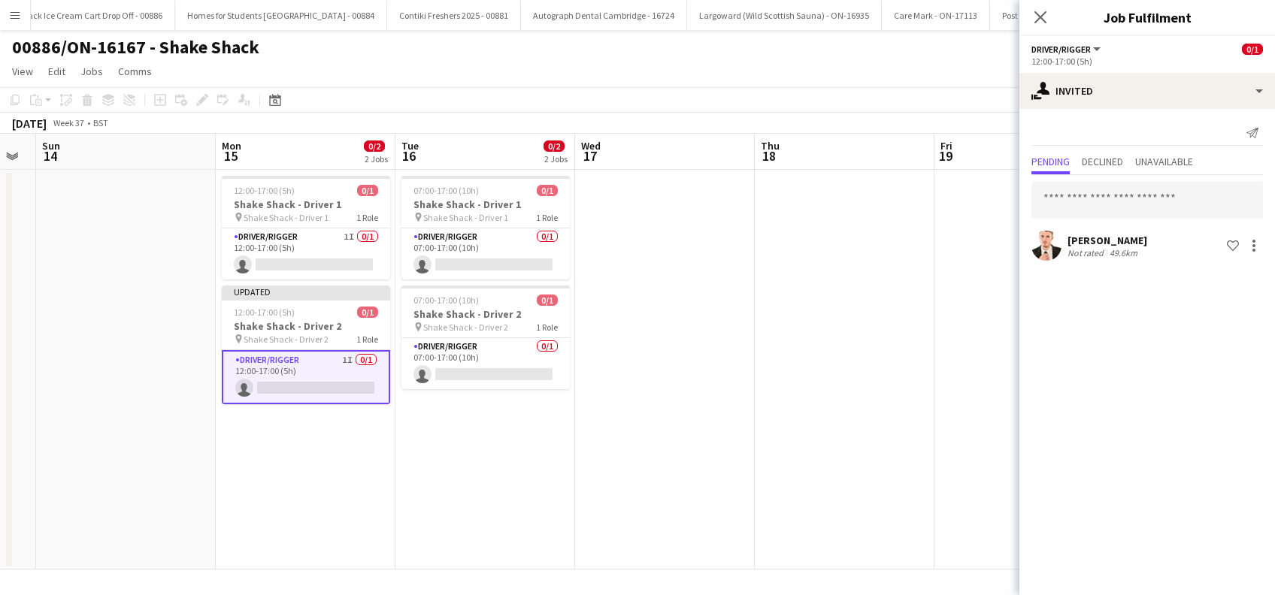
click at [861, 408] on app-date-cell at bounding box center [845, 370] width 180 height 400
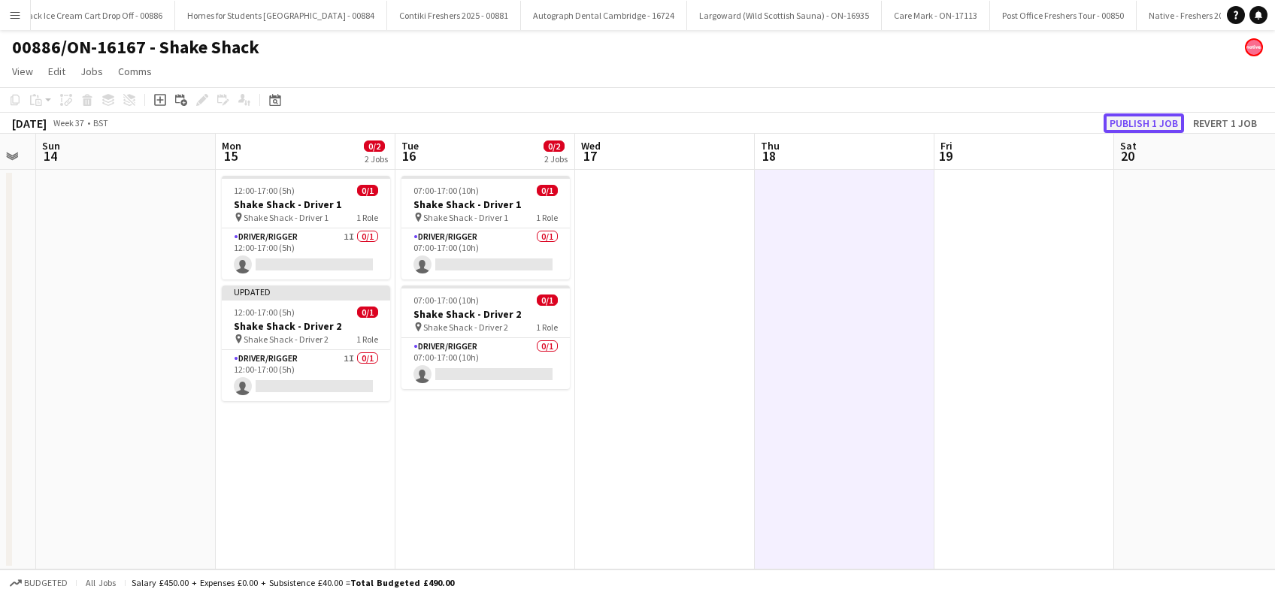
click at [1136, 119] on button "Publish 1 job" at bounding box center [1143, 123] width 80 height 20
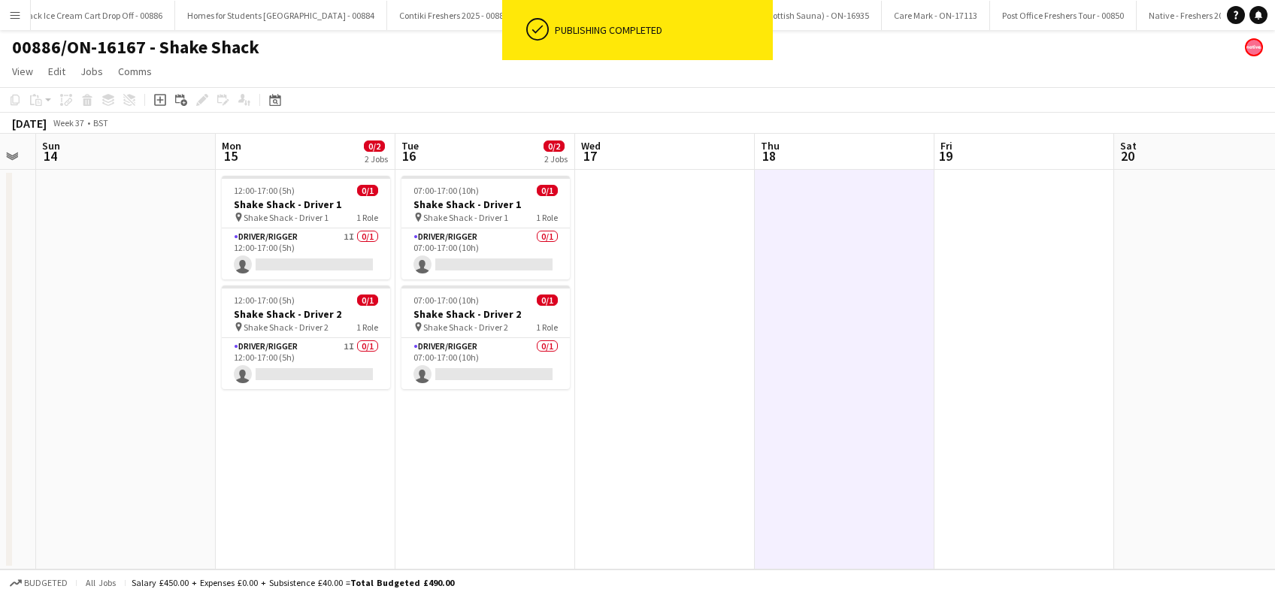
click at [634, 422] on app-date-cell at bounding box center [665, 370] width 180 height 400
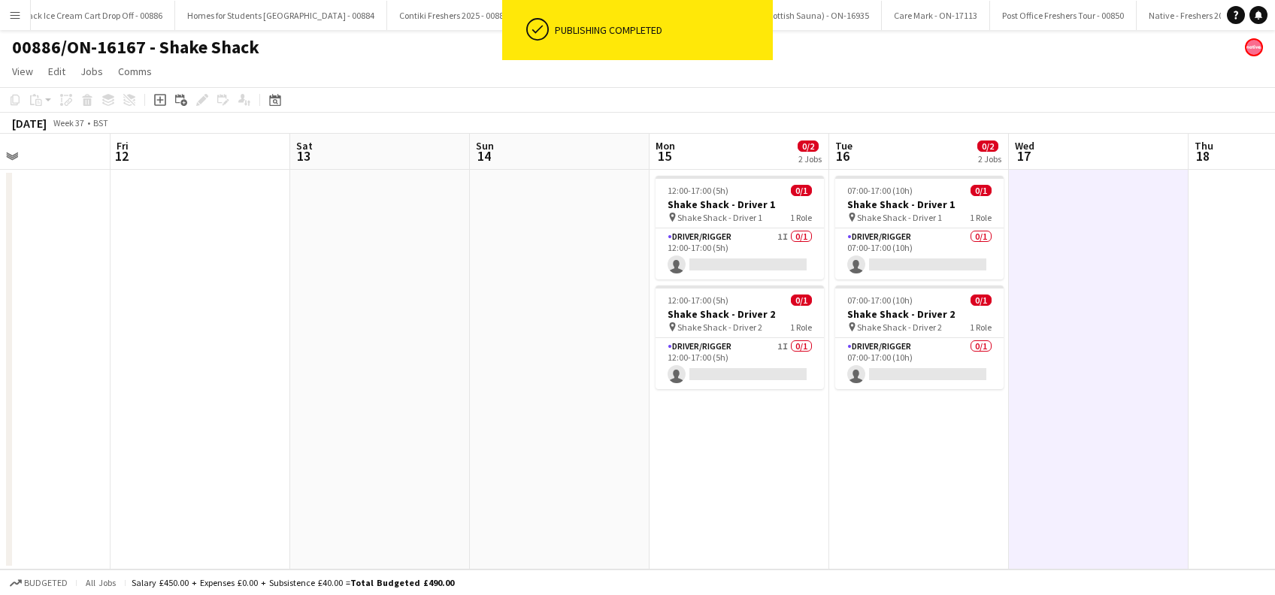
scroll to position [0, 380]
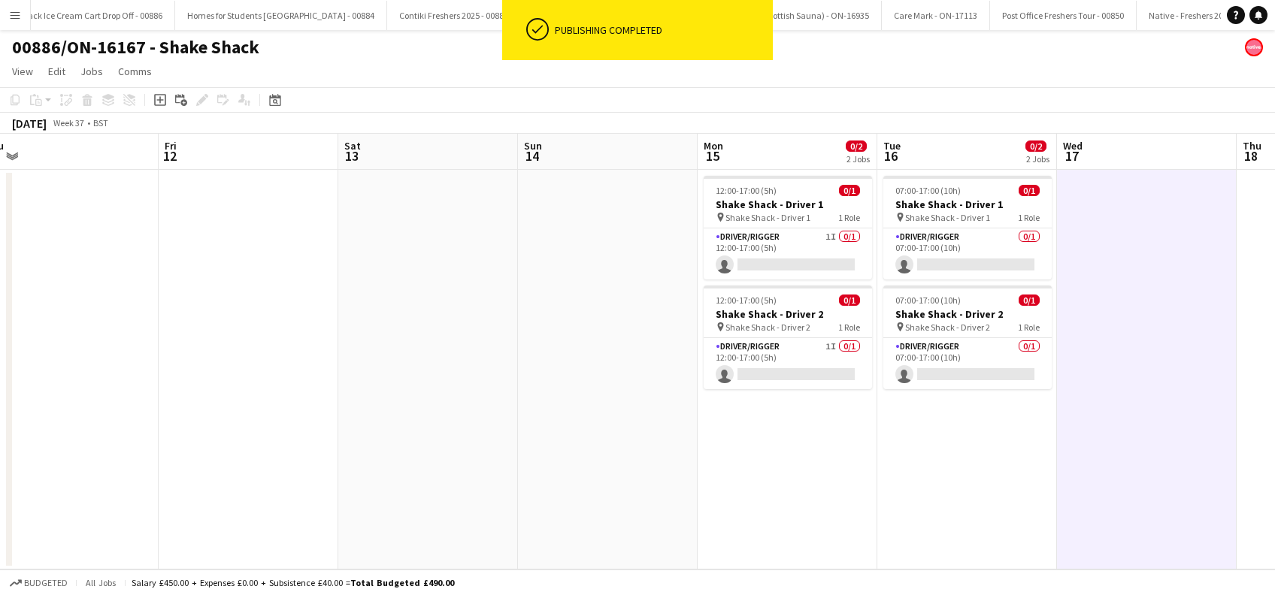
drag, startPoint x: 442, startPoint y: 455, endPoint x: 924, endPoint y: 507, distance: 484.4
click at [924, 507] on app-calendar-viewport "Tue 9 Wed 10 Thu 11 Fri 12 Sat 13 Sun 14 Mon 15 0/2 2 Jobs Tue 16 0/2 2 Jobs We…" at bounding box center [637, 352] width 1275 height 436
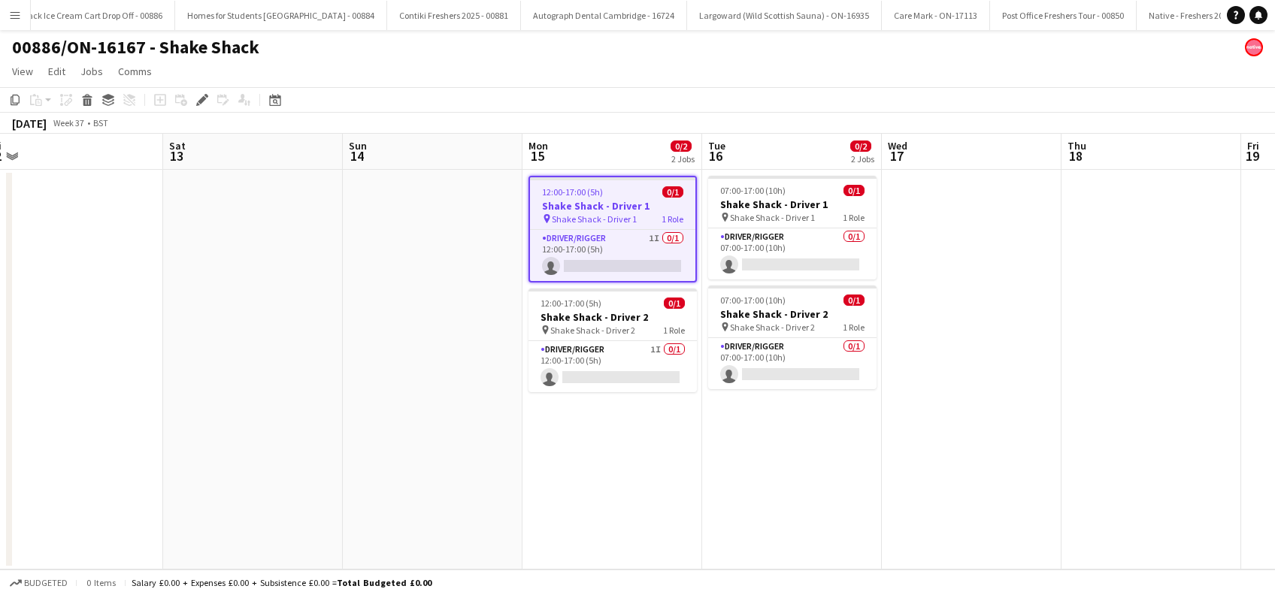
scroll to position [0, 355]
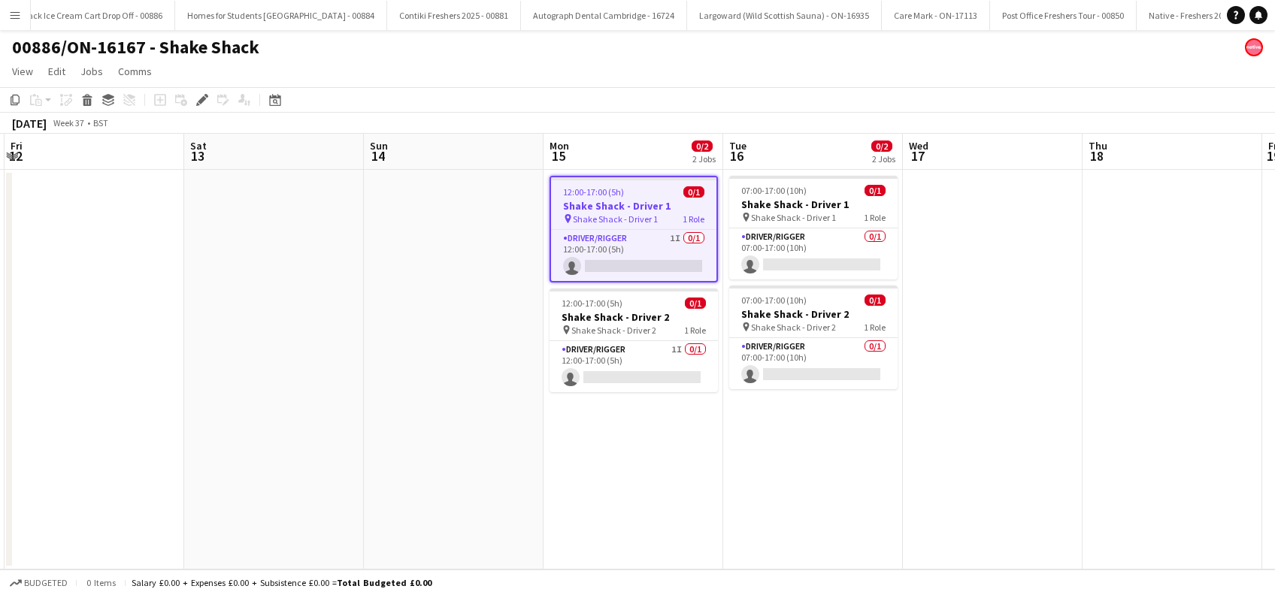
drag, startPoint x: 600, startPoint y: 481, endPoint x: 658, endPoint y: 481, distance: 57.9
click at [658, 481] on app-calendar-viewport "Wed 10 Thu 11 Fri 12 Sat 13 Sun 14 Mon 15 0/2 2 Jobs Tue 16 0/2 2 Jobs Wed 17 T…" at bounding box center [637, 352] width 1275 height 436
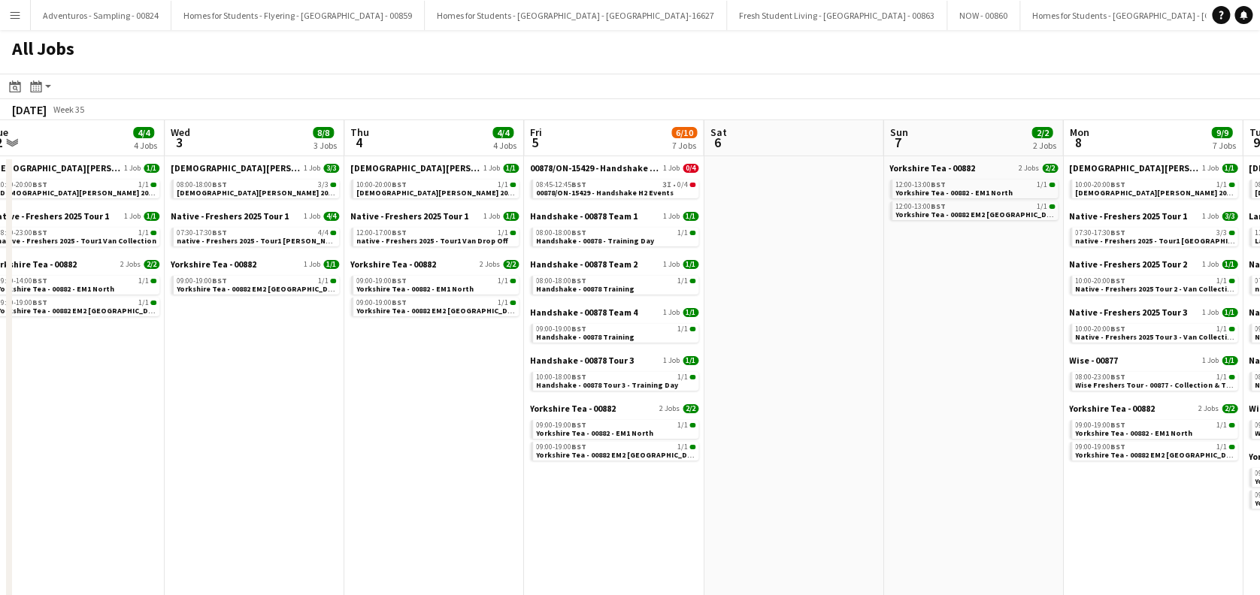
scroll to position [0, 439]
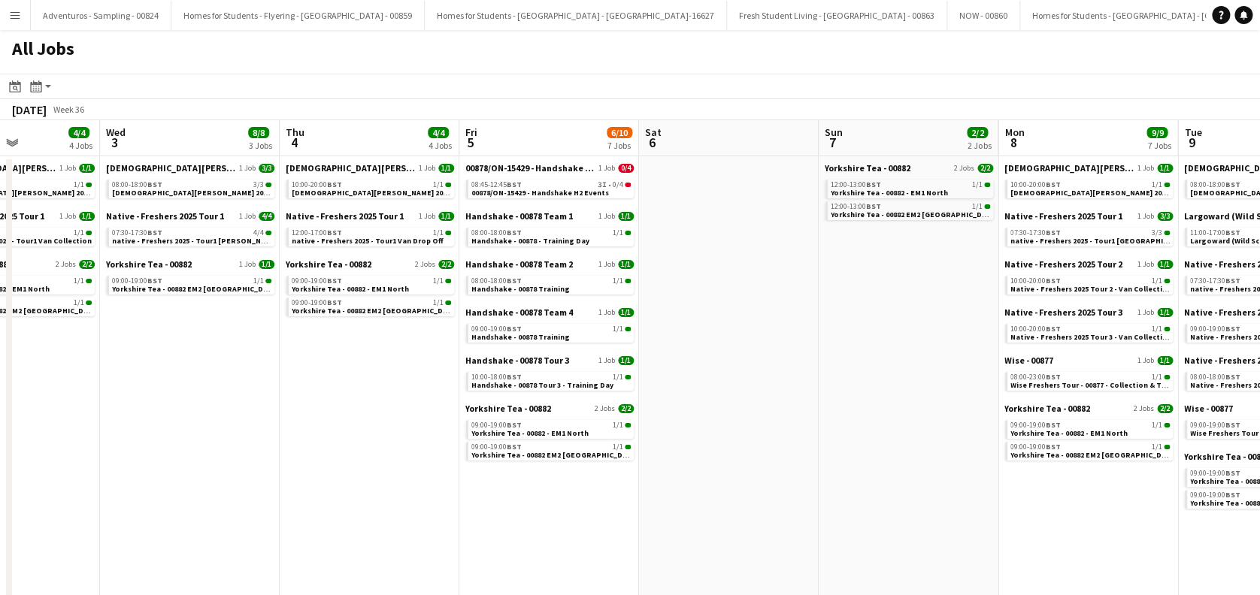
drag, startPoint x: 810, startPoint y: 399, endPoint x: 371, endPoint y: 419, distance: 439.3
click at [371, 419] on app-calendar-viewport "Sun 31 2/2 2 Jobs Mon 1 2/2 2 Jobs Tue 2 4/4 4 Jobs Wed 3 8/8 3 Jobs Thu 4 4/4 …" at bounding box center [630, 447] width 1260 height 655
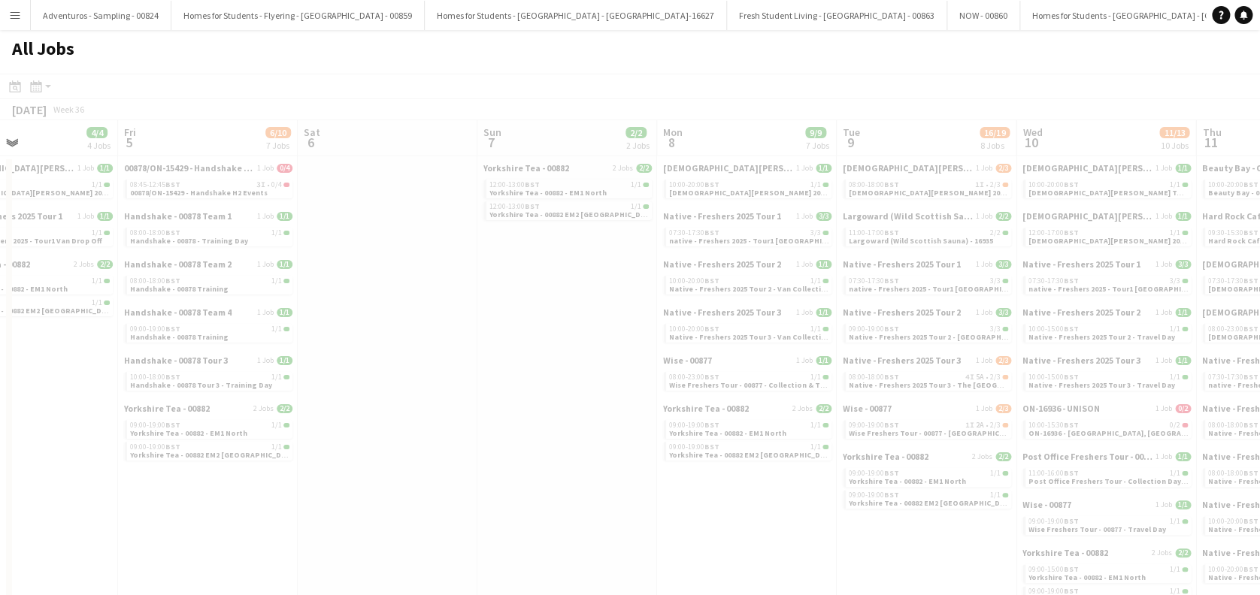
drag, startPoint x: 890, startPoint y: 354, endPoint x: 323, endPoint y: 391, distance: 567.9
click at [323, 391] on app-calendar-viewport "Tue 2 4/4 4 Jobs Wed 3 8/8 3 Jobs Thu 4 4/4 4 Jobs Fri 5 6/10 7 Jobs Sat 6 Sun …" at bounding box center [630, 447] width 1260 height 655
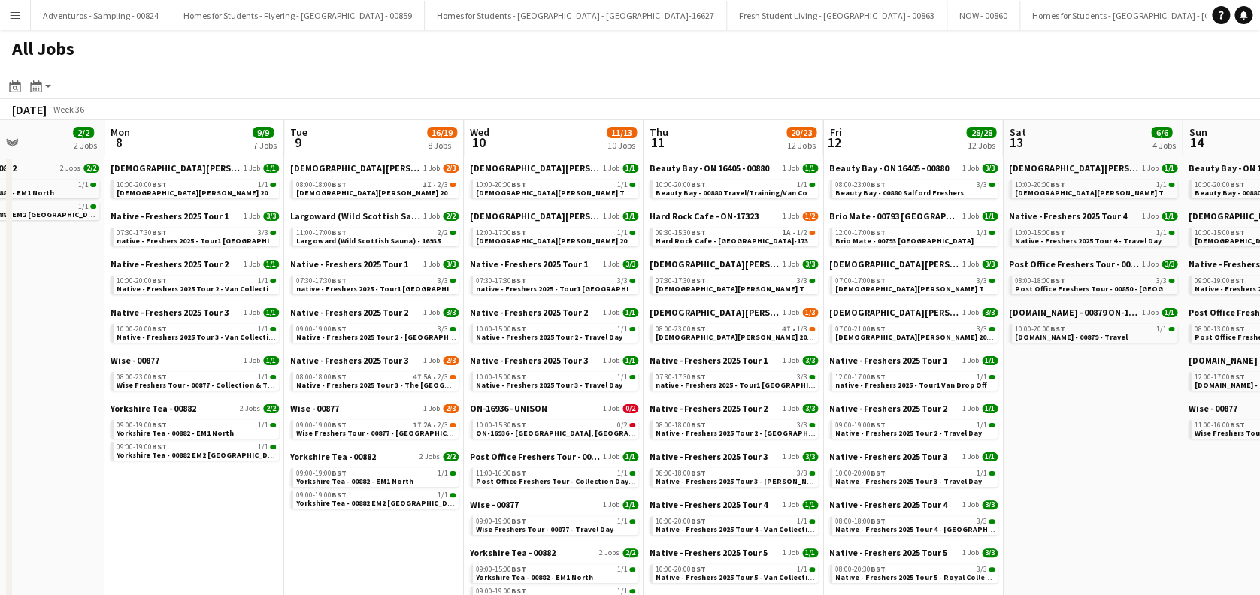
drag, startPoint x: 1063, startPoint y: 373, endPoint x: 577, endPoint y: 408, distance: 486.8
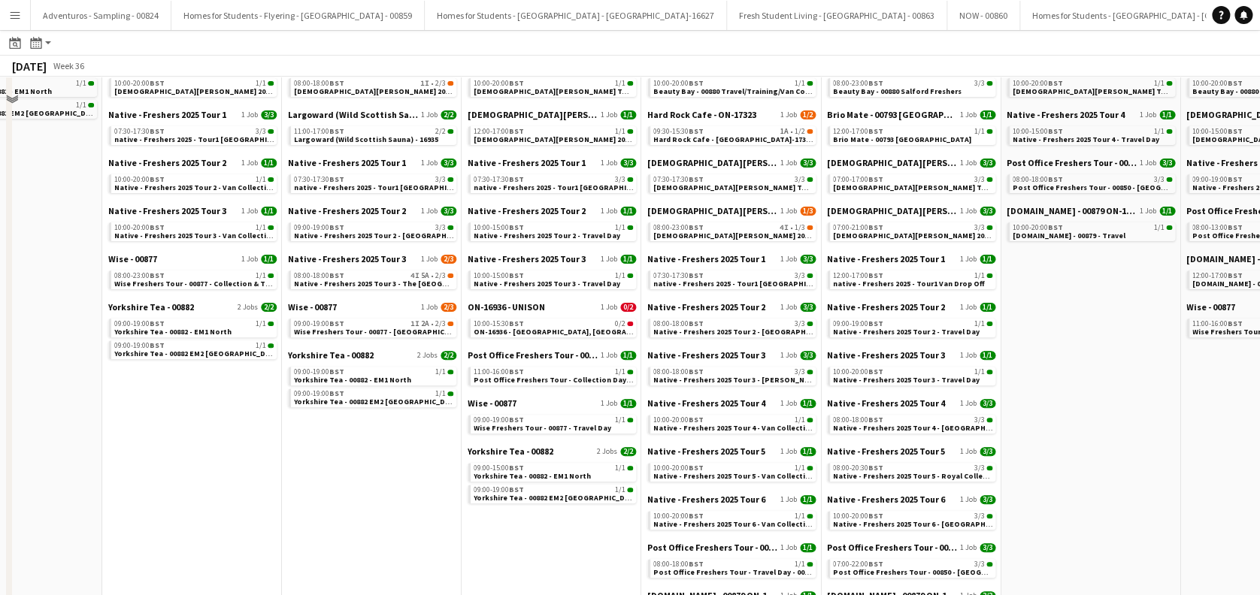
scroll to position [0, 0]
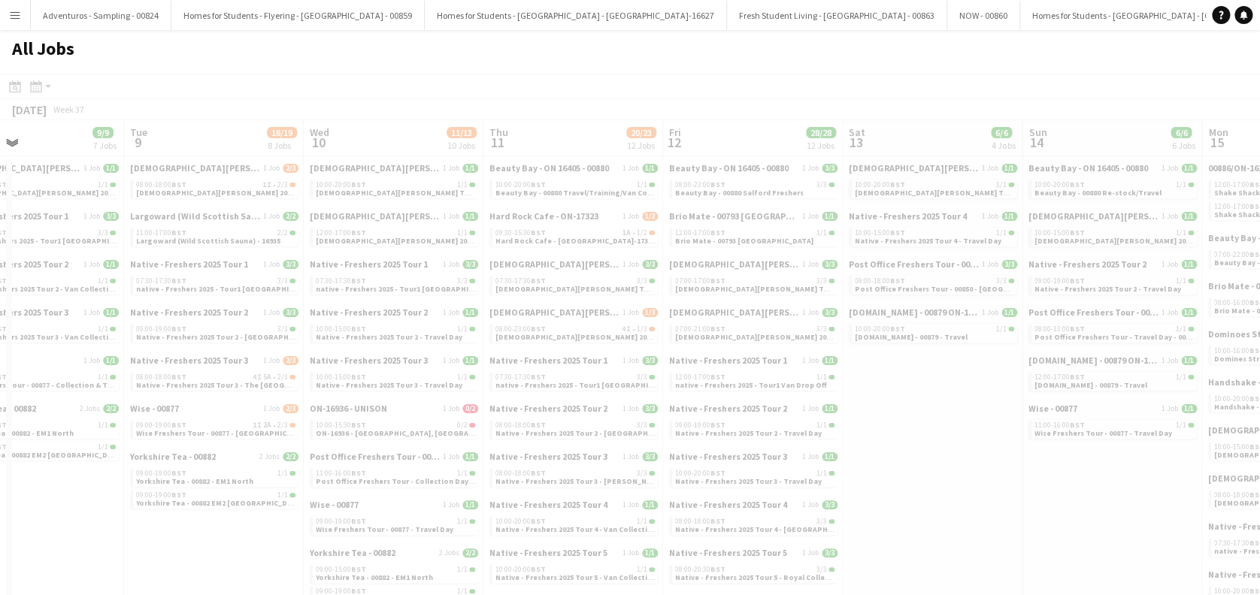
drag, startPoint x: 1053, startPoint y: 439, endPoint x: 766, endPoint y: 449, distance: 287.3
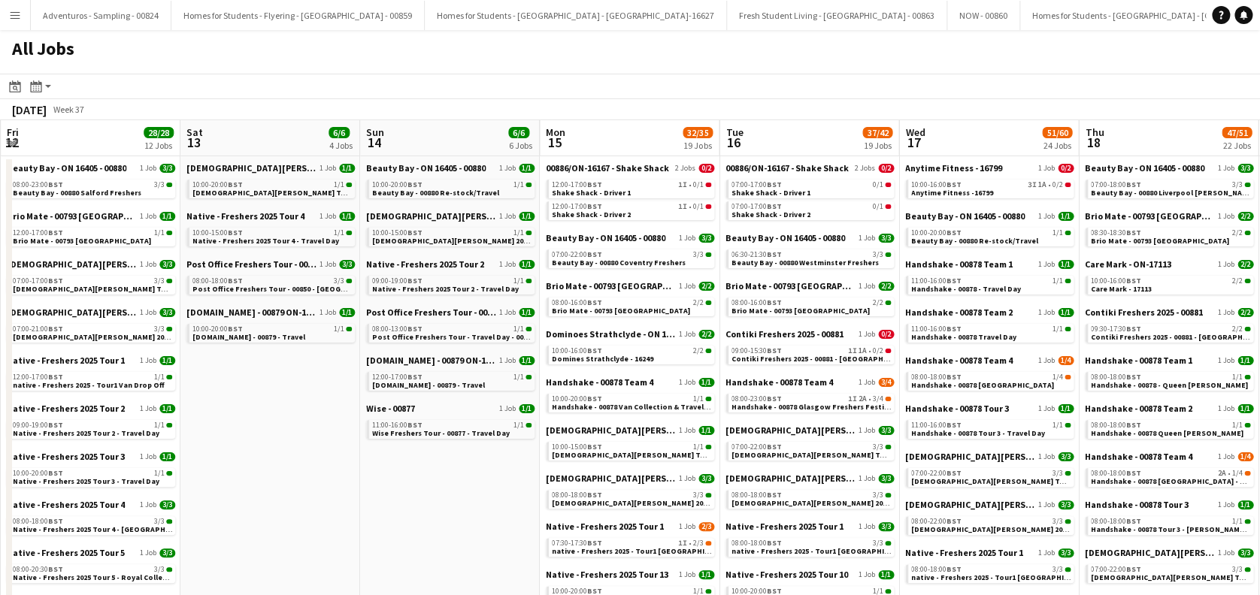
scroll to position [0, 489]
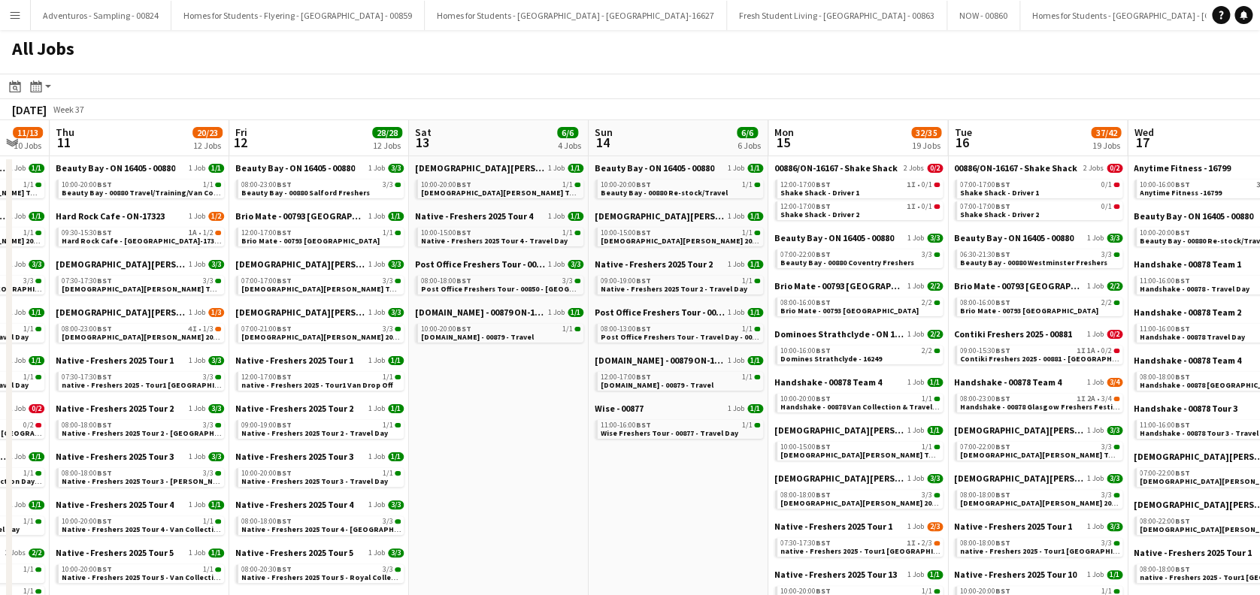
drag, startPoint x: 799, startPoint y: 445, endPoint x: 501, endPoint y: 461, distance: 298.1
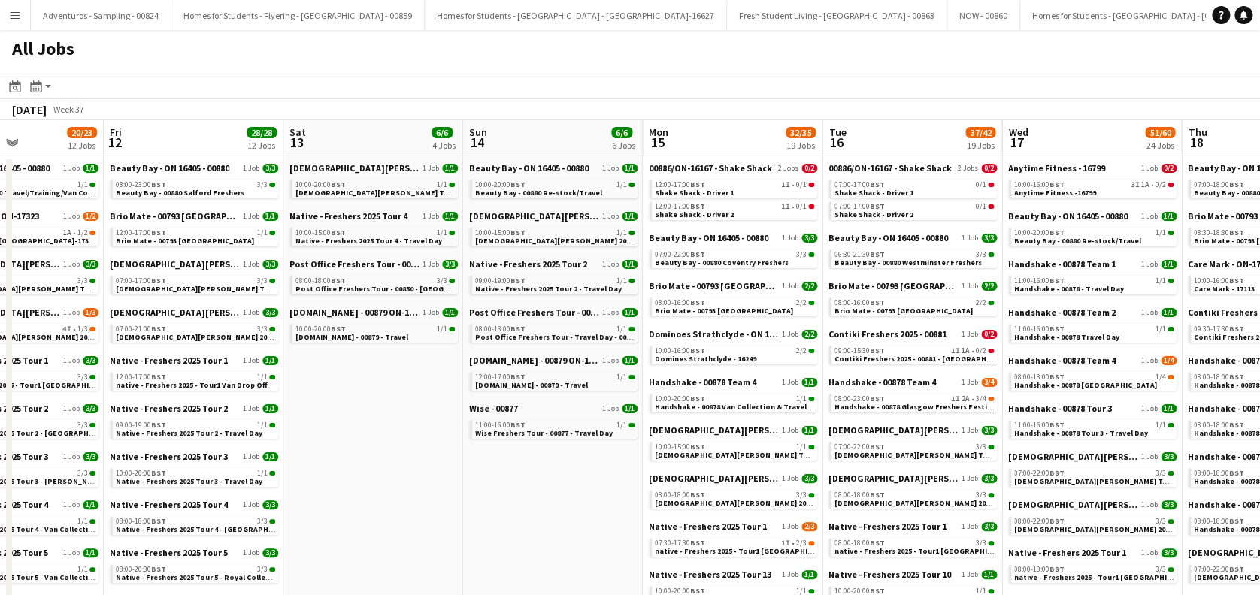
scroll to position [0, 402]
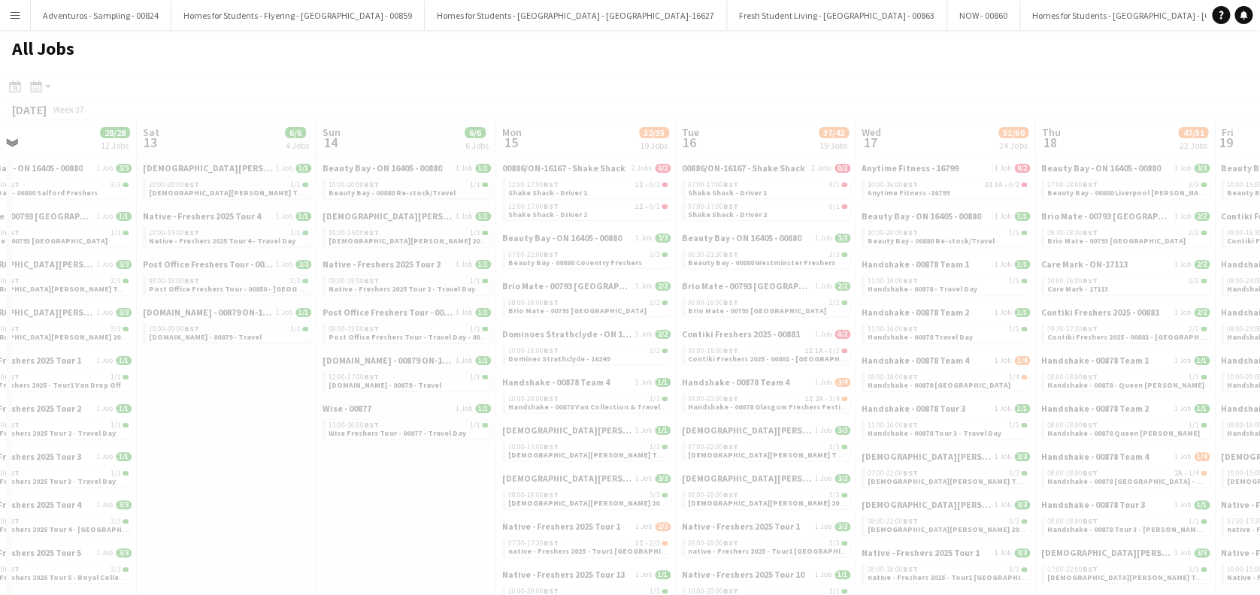
drag, startPoint x: 1060, startPoint y: 346, endPoint x: 678, endPoint y: 353, distance: 381.8
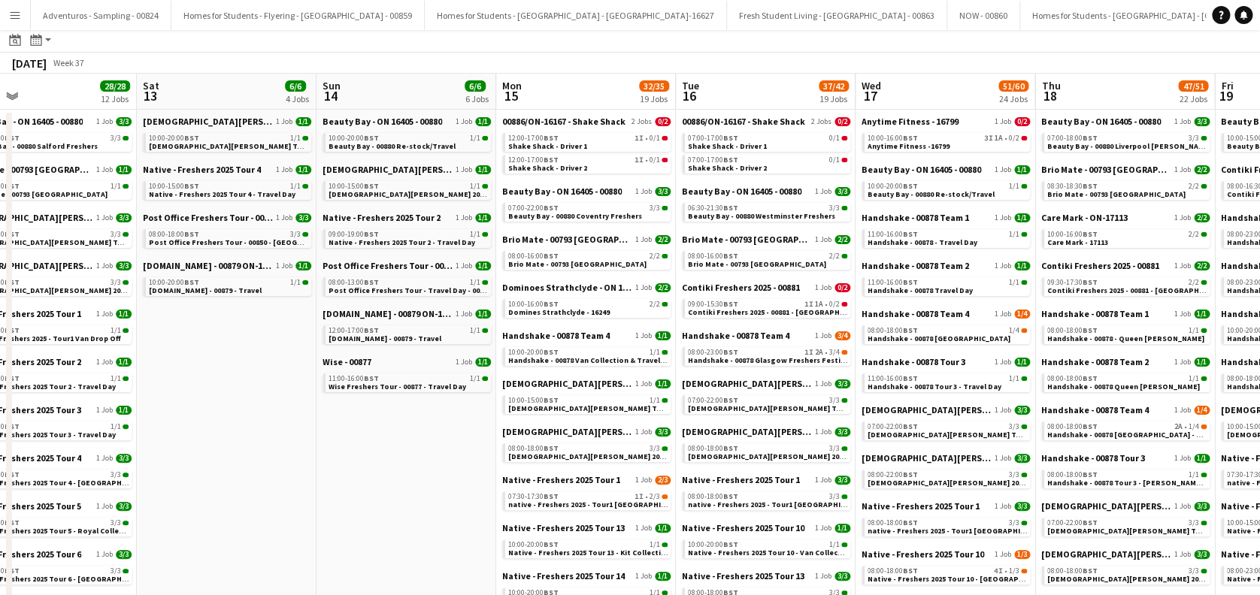
scroll to position [100, 0]
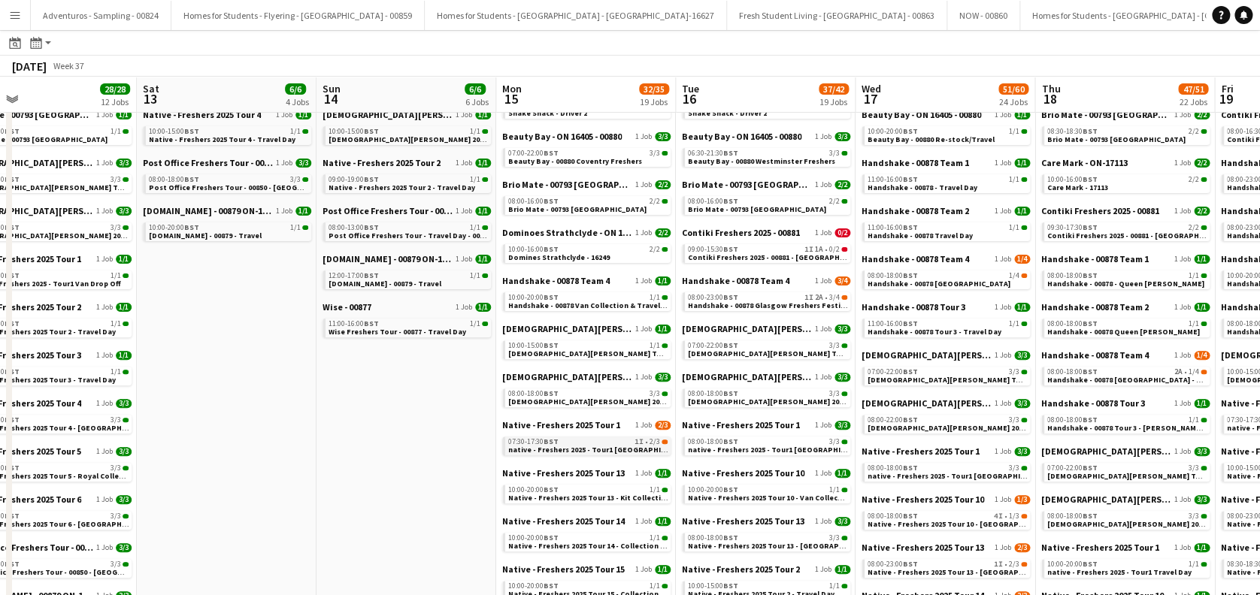
click at [573, 443] on div "07:30-17:30 BST 1I • 2/3" at bounding box center [587, 442] width 159 height 8
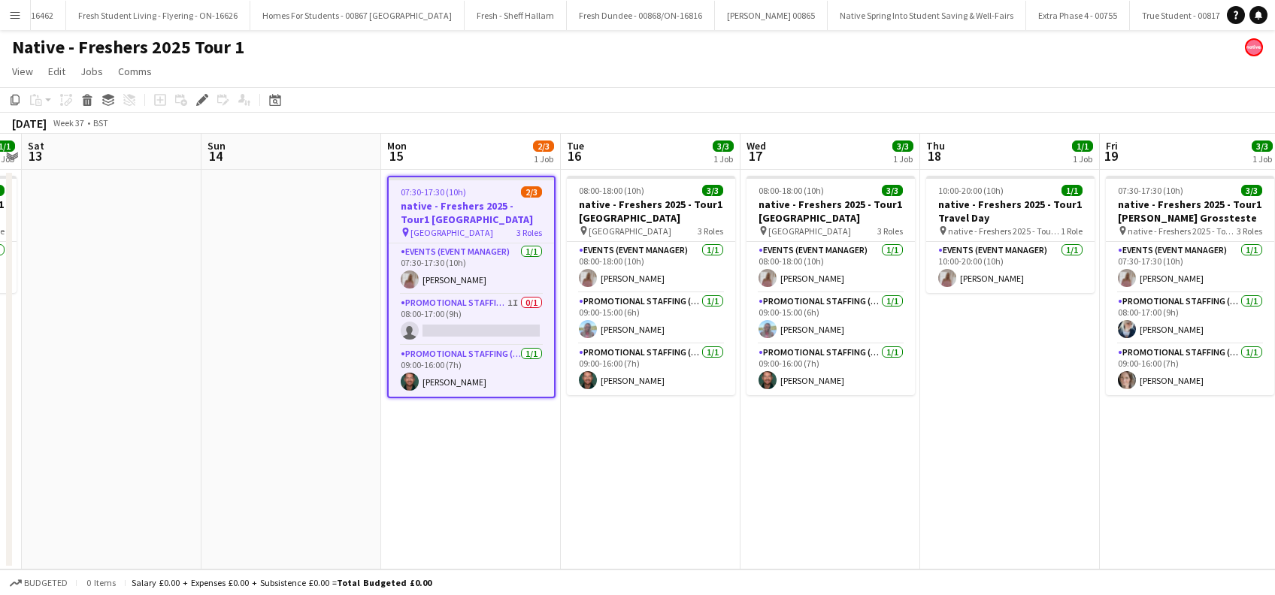
scroll to position [0, 1577]
click at [509, 321] on app-card-role "Promotional Staffing (Brand Ambassadors) 1I 0/1 08:00-17:00 (9h) single-neutral…" at bounding box center [471, 320] width 165 height 51
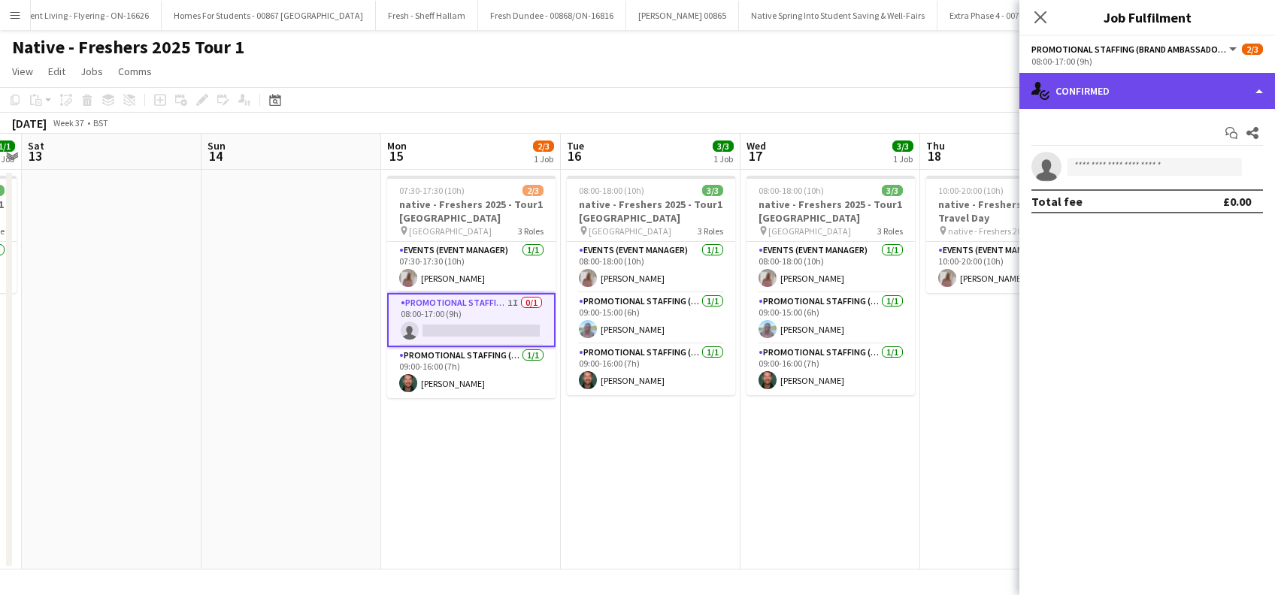
click at [1159, 88] on div "single-neutral-actions-check-2 Confirmed" at bounding box center [1147, 91] width 256 height 36
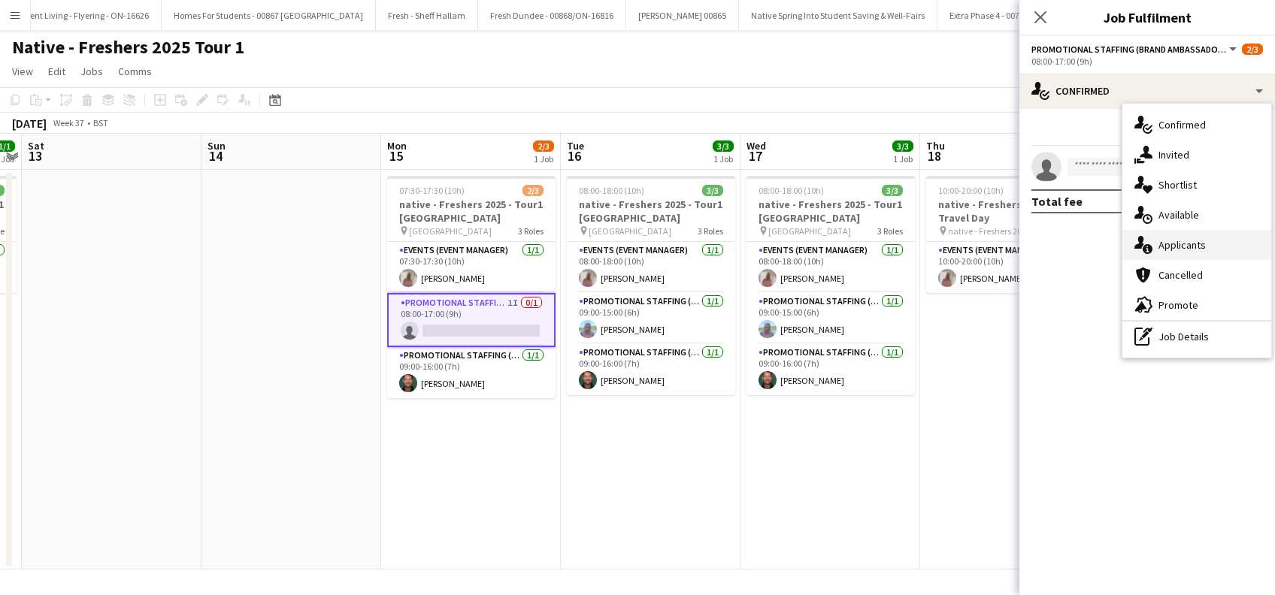
click at [1178, 242] on div "single-neutral-actions-information Applicants" at bounding box center [1196, 245] width 149 height 30
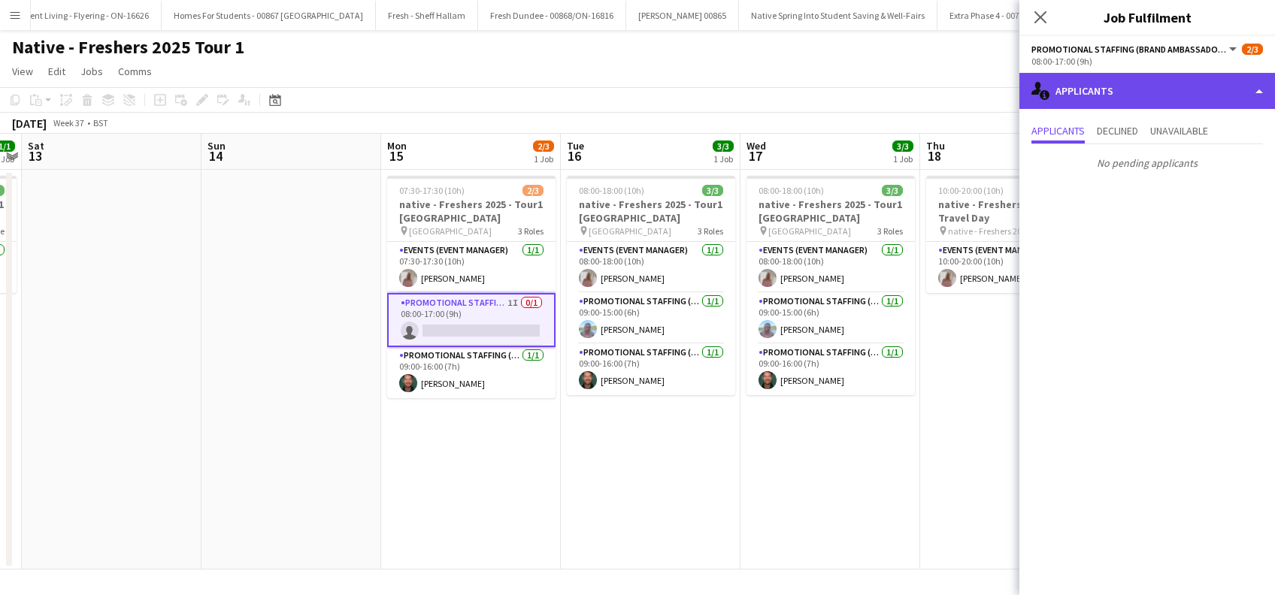
click at [1178, 92] on div "single-neutral-actions-information Applicants" at bounding box center [1147, 91] width 256 height 36
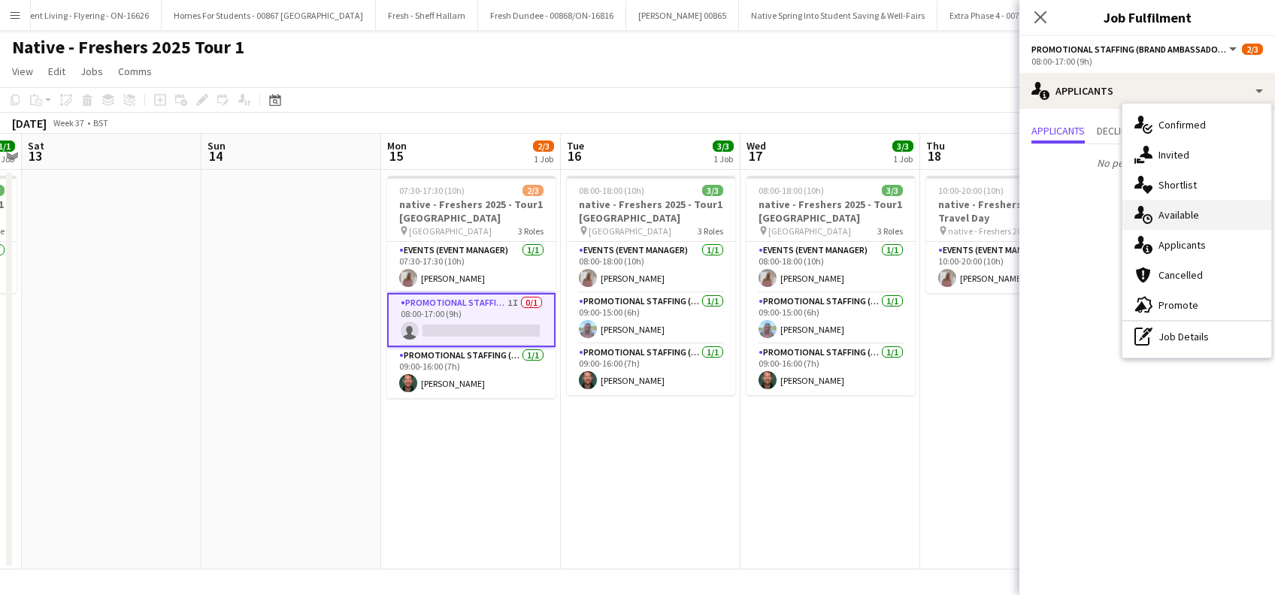
click at [1184, 219] on div "single-neutral-actions-upload Available" at bounding box center [1196, 215] width 149 height 30
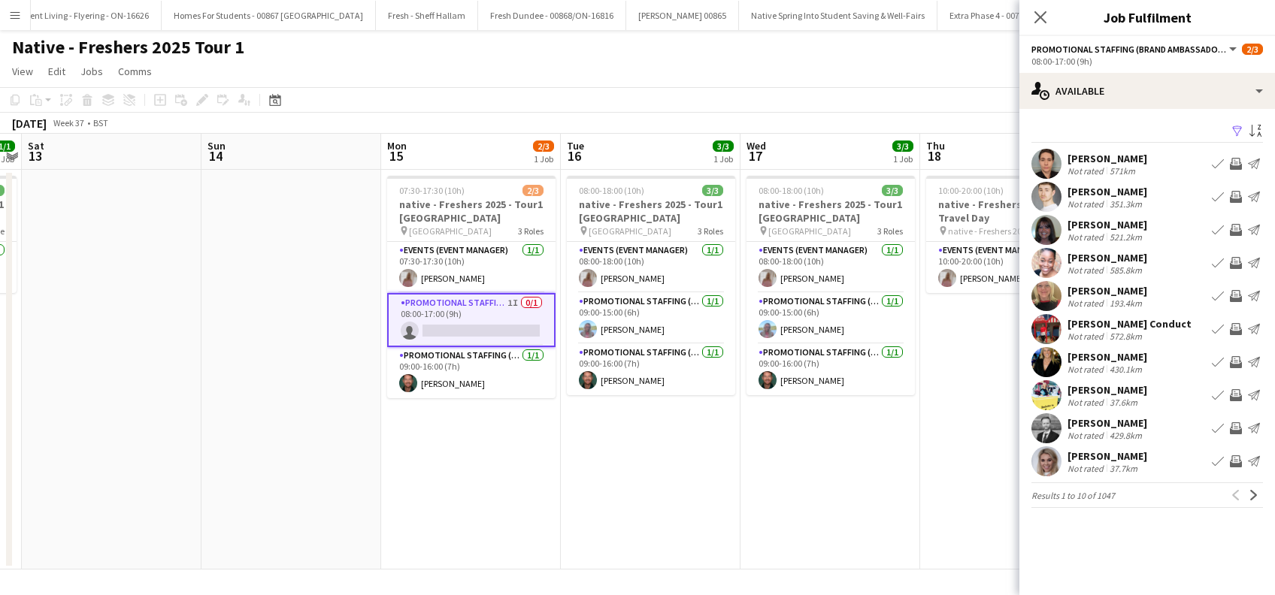
click at [1239, 131] on app-icon "Filter" at bounding box center [1237, 132] width 12 height 14
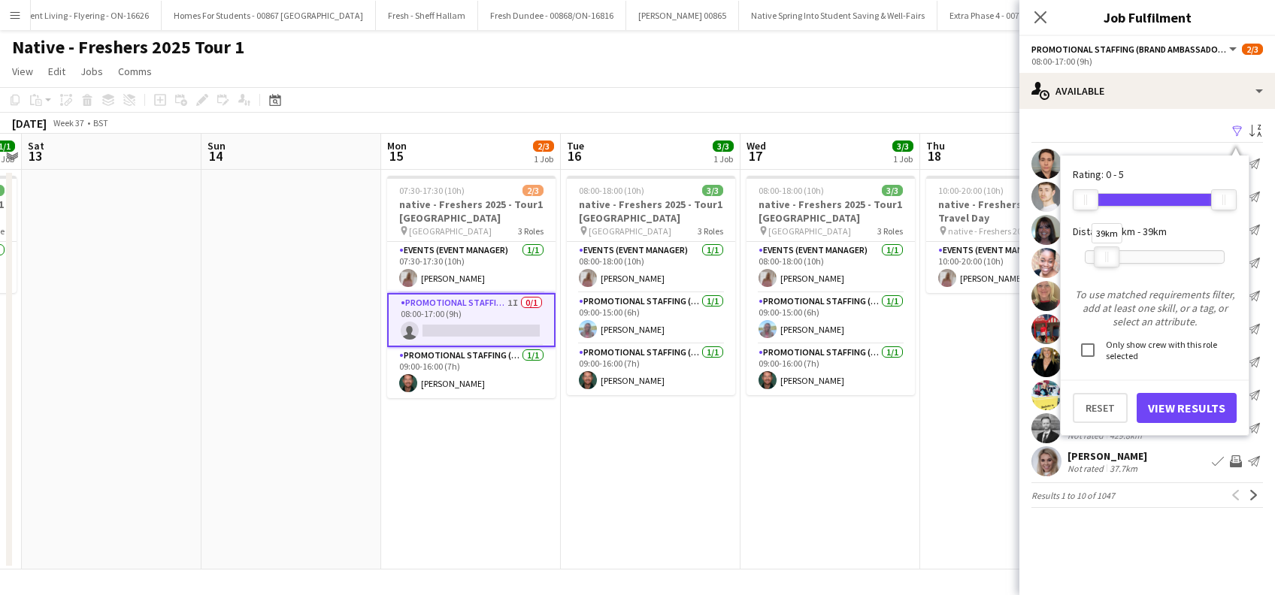
drag, startPoint x: 1221, startPoint y: 259, endPoint x: 1103, endPoint y: 265, distance: 117.4
click at [1103, 265] on div at bounding box center [1106, 257] width 24 height 20
click at [1188, 404] on button "View Results" at bounding box center [1186, 408] width 100 height 30
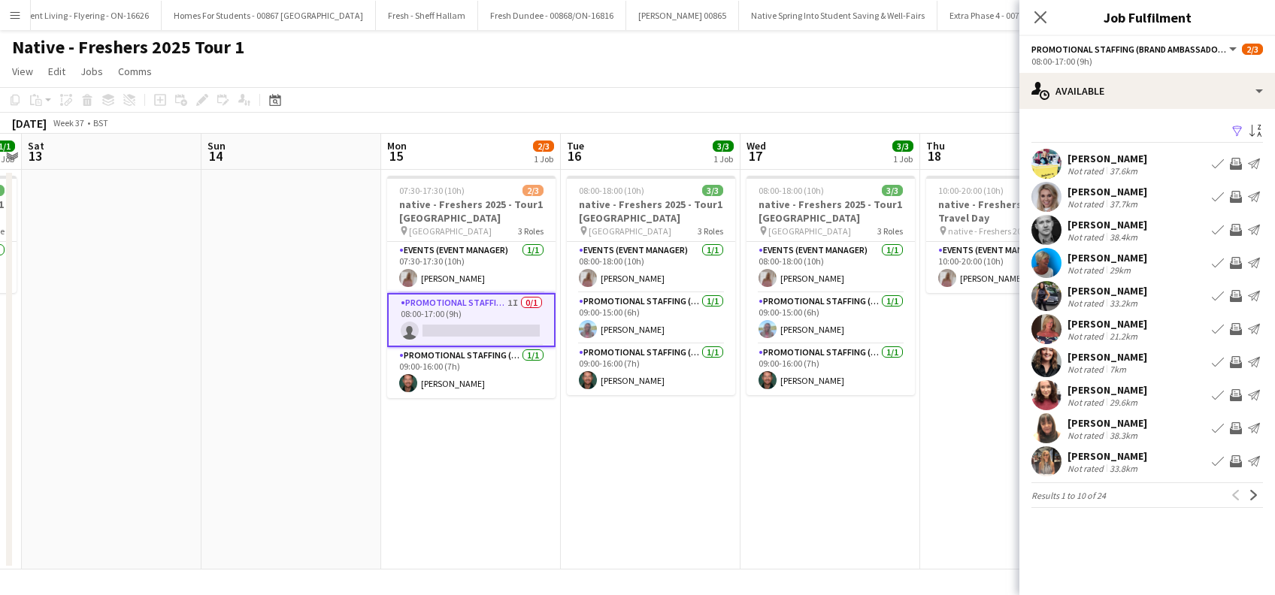
click at [454, 322] on app-card-role "Promotional Staffing (Brand Ambassadors) 1I 0/1 08:00-17:00 (9h) single-neutral…" at bounding box center [471, 320] width 168 height 54
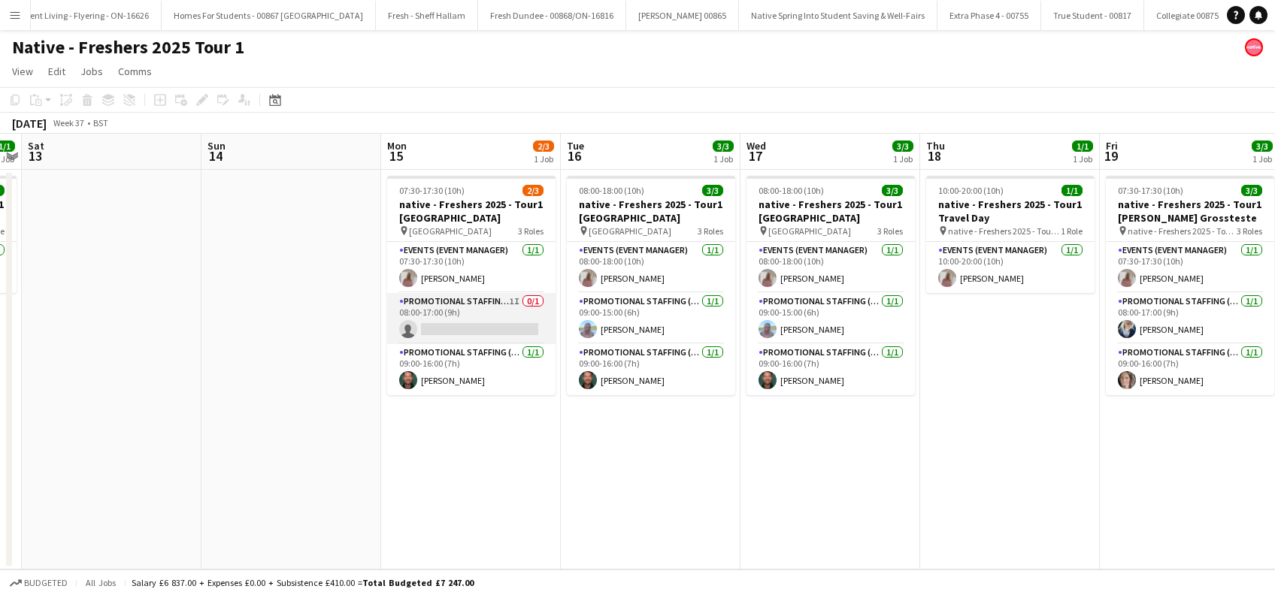
click at [473, 331] on app-card-role "Promotional Staffing (Brand Ambassadors) 1I 0/1 08:00-17:00 (9h) single-neutral…" at bounding box center [471, 318] width 168 height 51
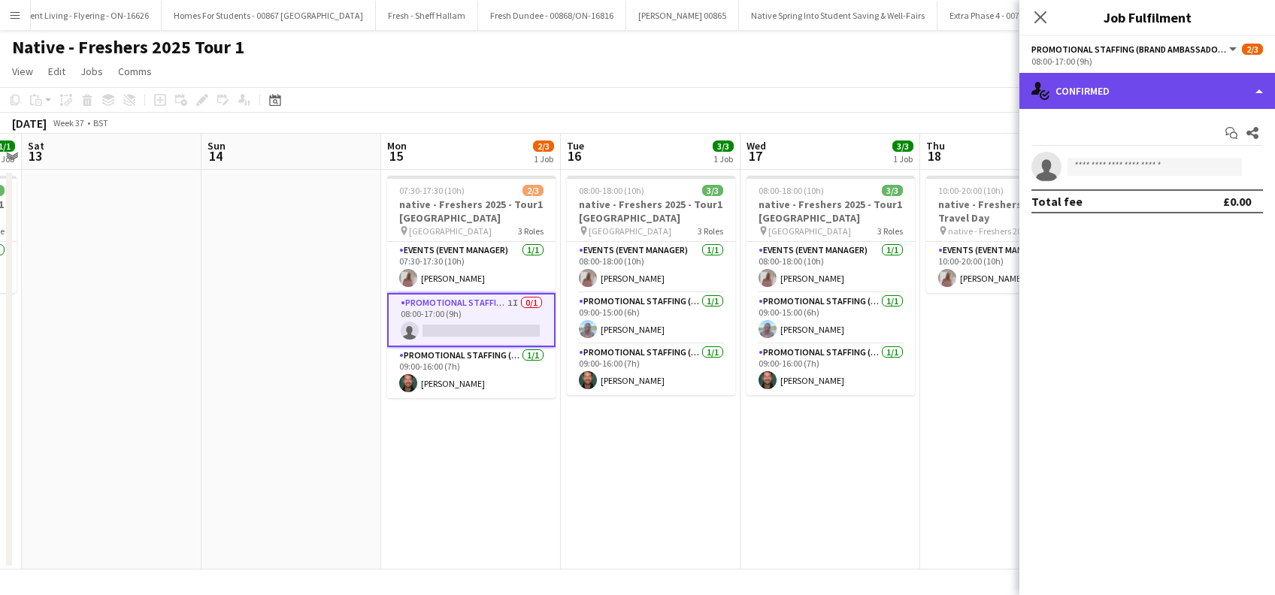
click at [1147, 93] on div "single-neutral-actions-check-2 Confirmed" at bounding box center [1147, 91] width 256 height 36
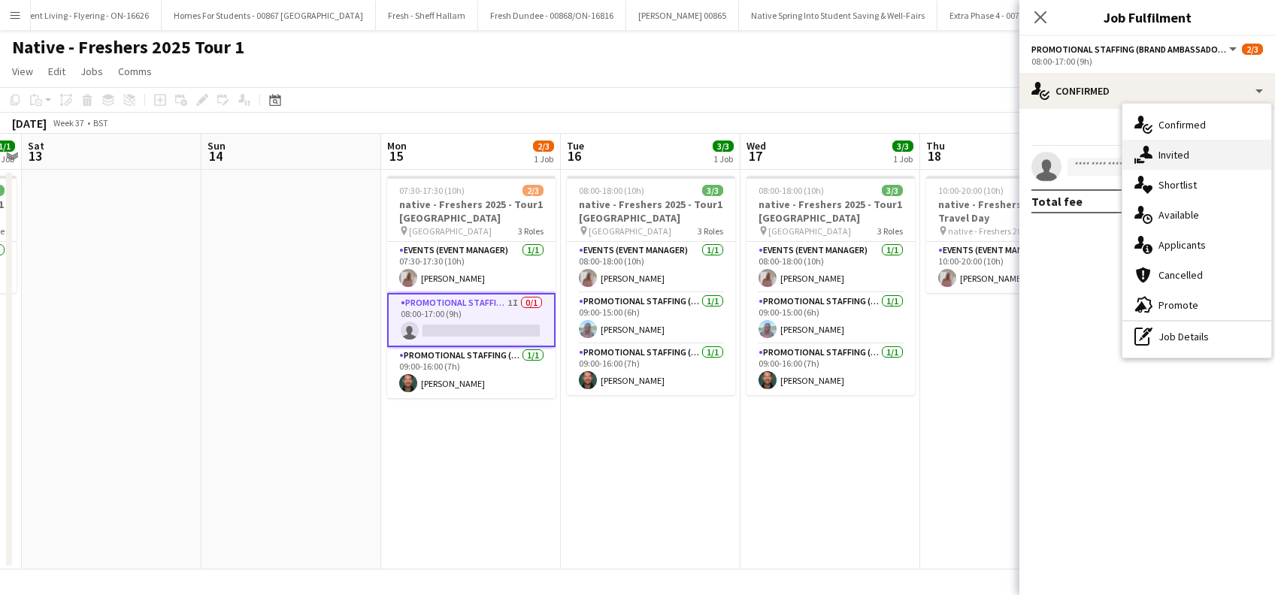
click at [1184, 162] on div "single-neutral-actions-share-1 Invited" at bounding box center [1196, 155] width 149 height 30
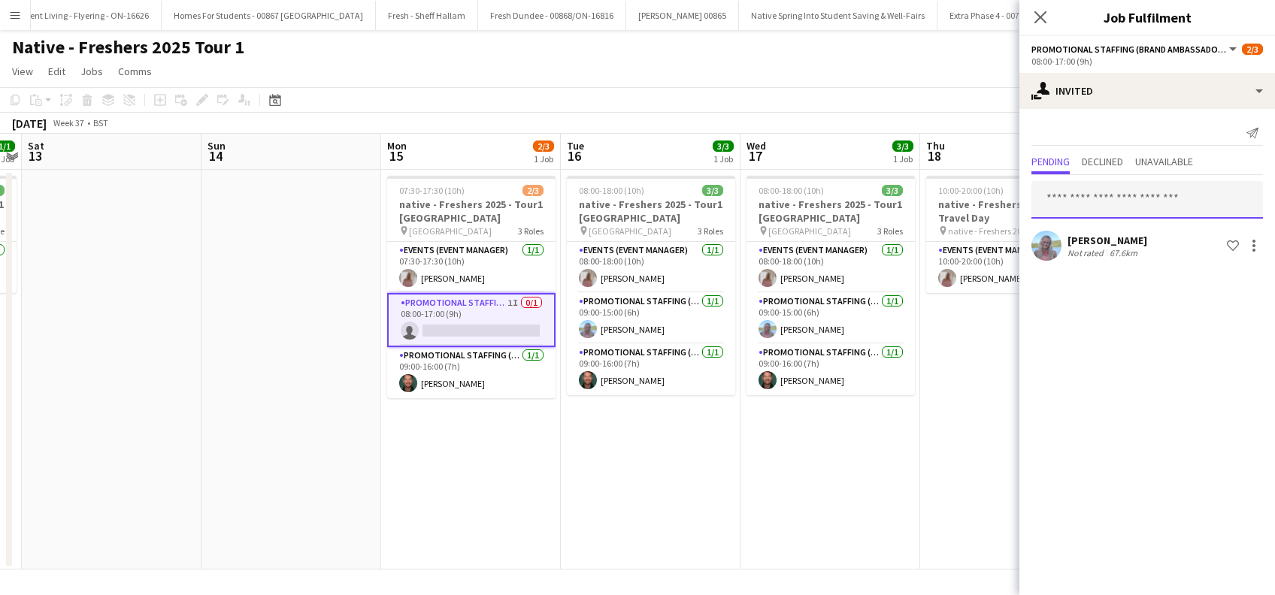
click at [1108, 201] on input "text" at bounding box center [1146, 200] width 231 height 38
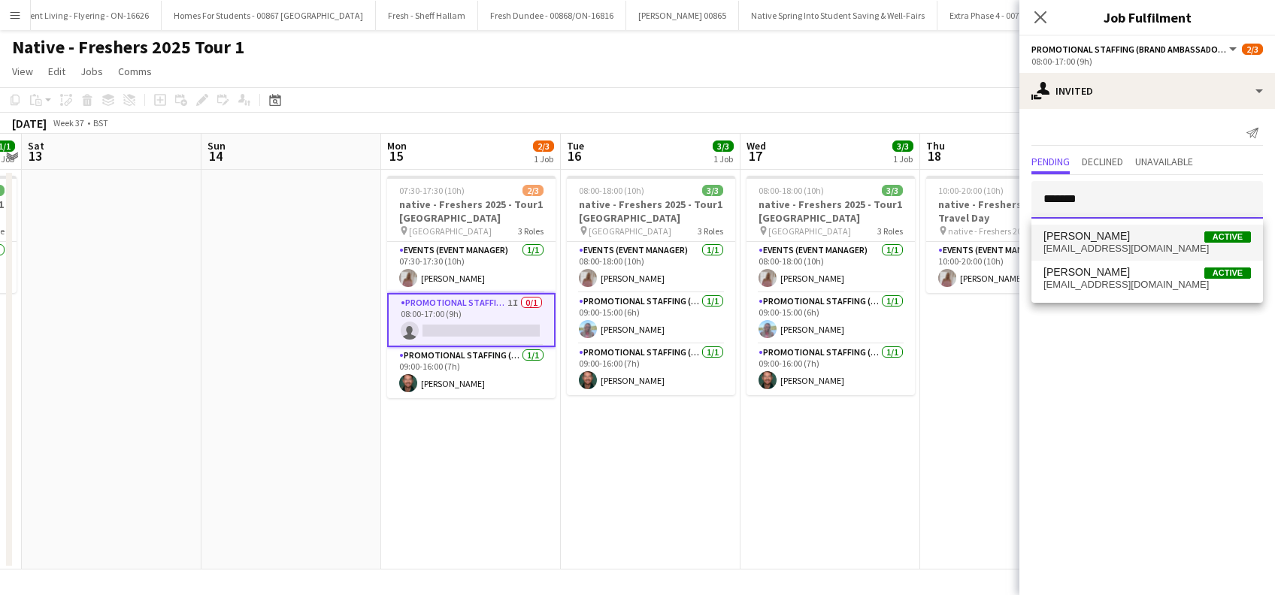
type input "*******"
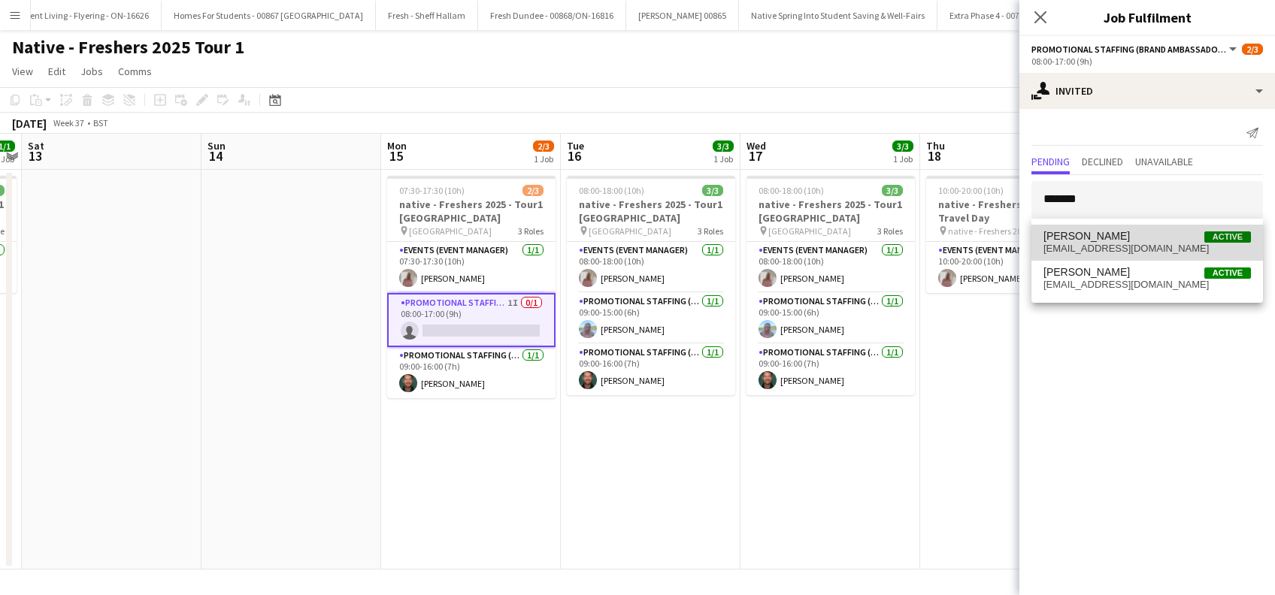
click at [1118, 238] on span "[PERSON_NAME]" at bounding box center [1086, 236] width 86 height 13
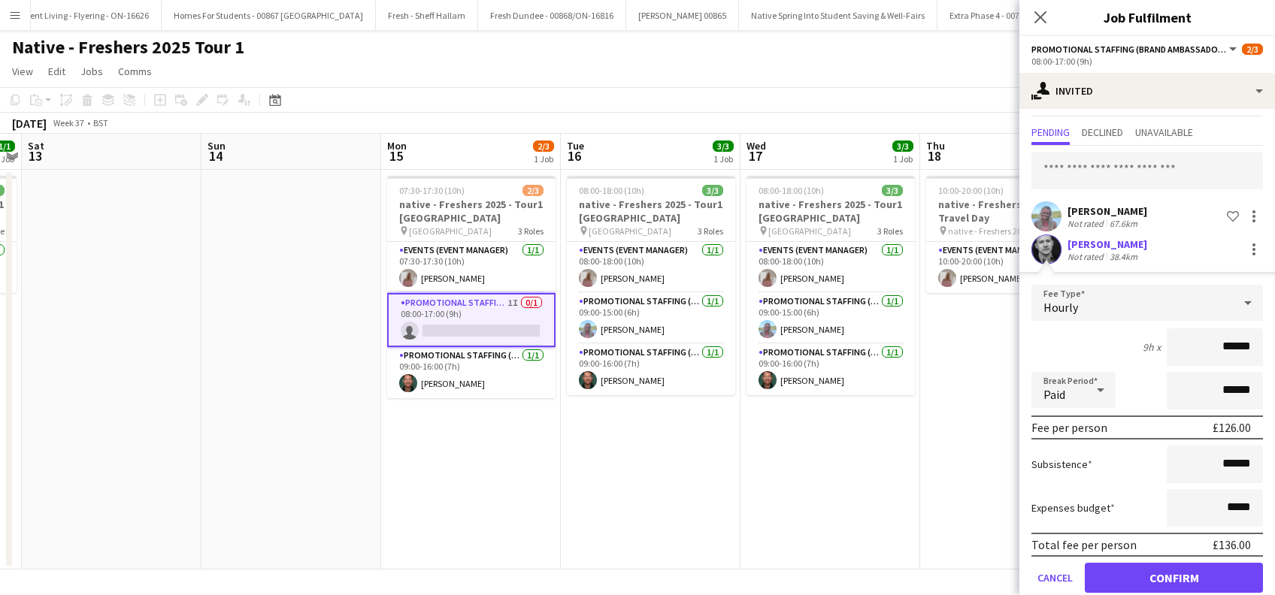
scroll to position [53, 0]
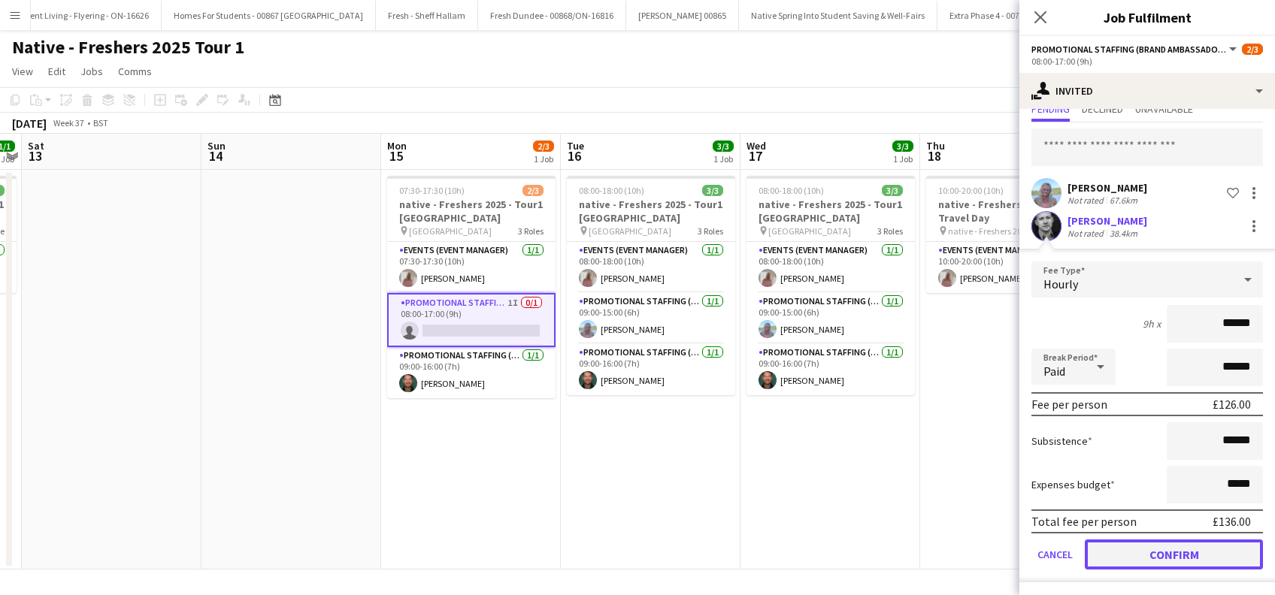
click at [1168, 552] on button "Confirm" at bounding box center [1173, 555] width 178 height 30
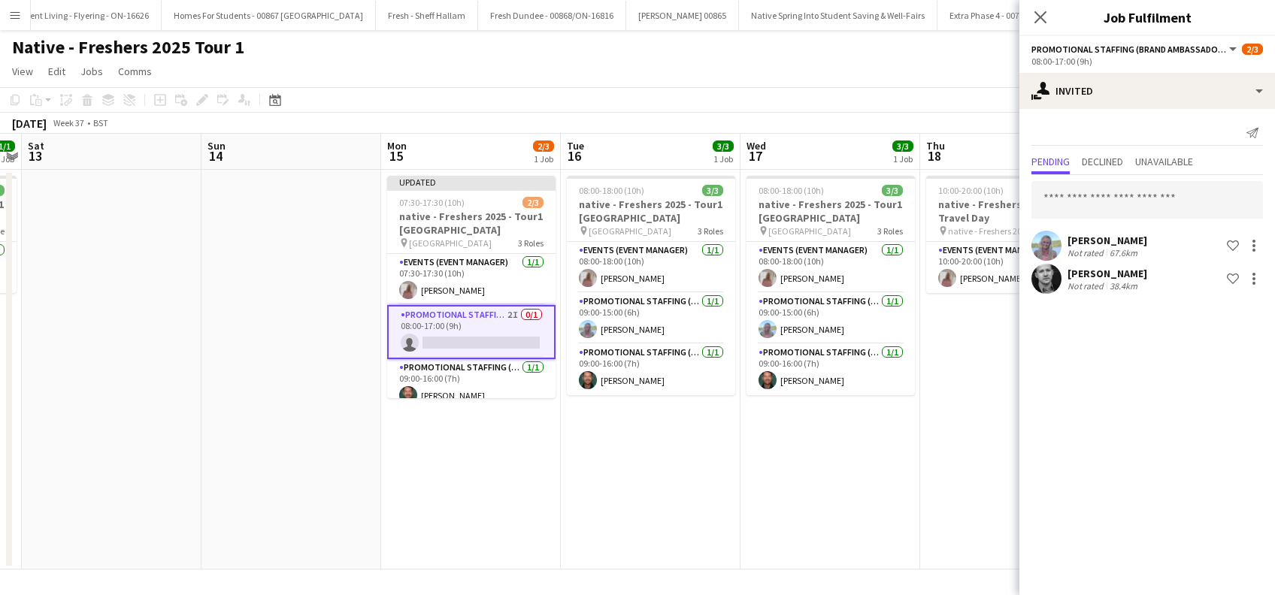
scroll to position [0, 0]
click at [1088, 198] on input "text" at bounding box center [1146, 200] width 231 height 38
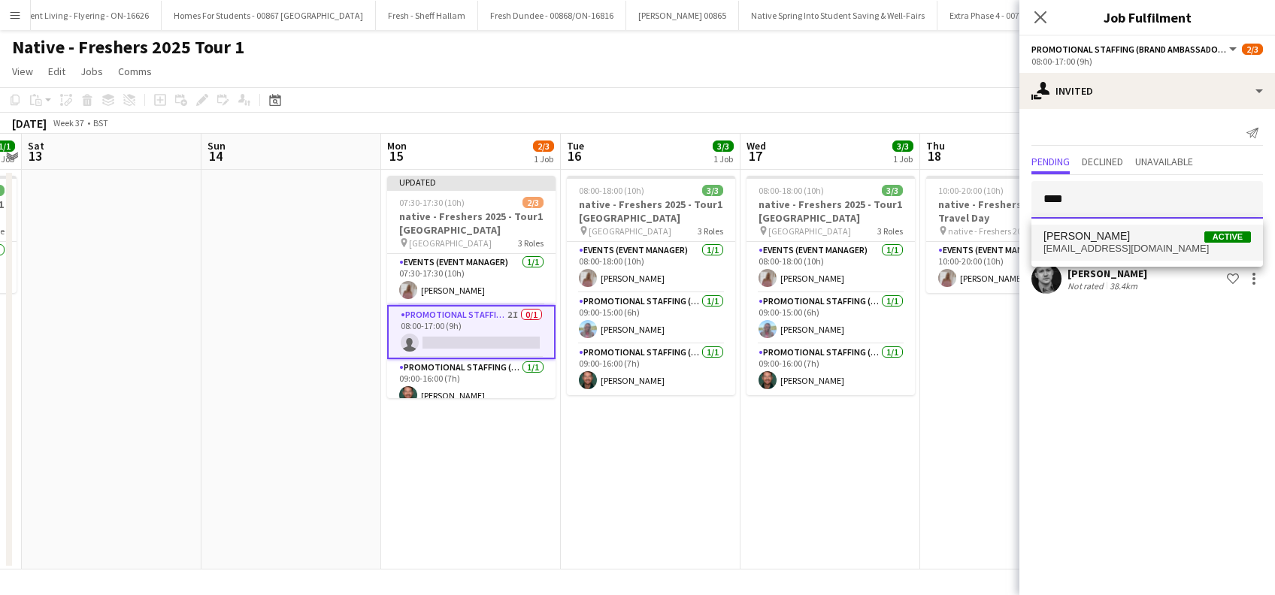
type input "****"
click at [1095, 234] on span "[PERSON_NAME]" at bounding box center [1086, 236] width 86 height 13
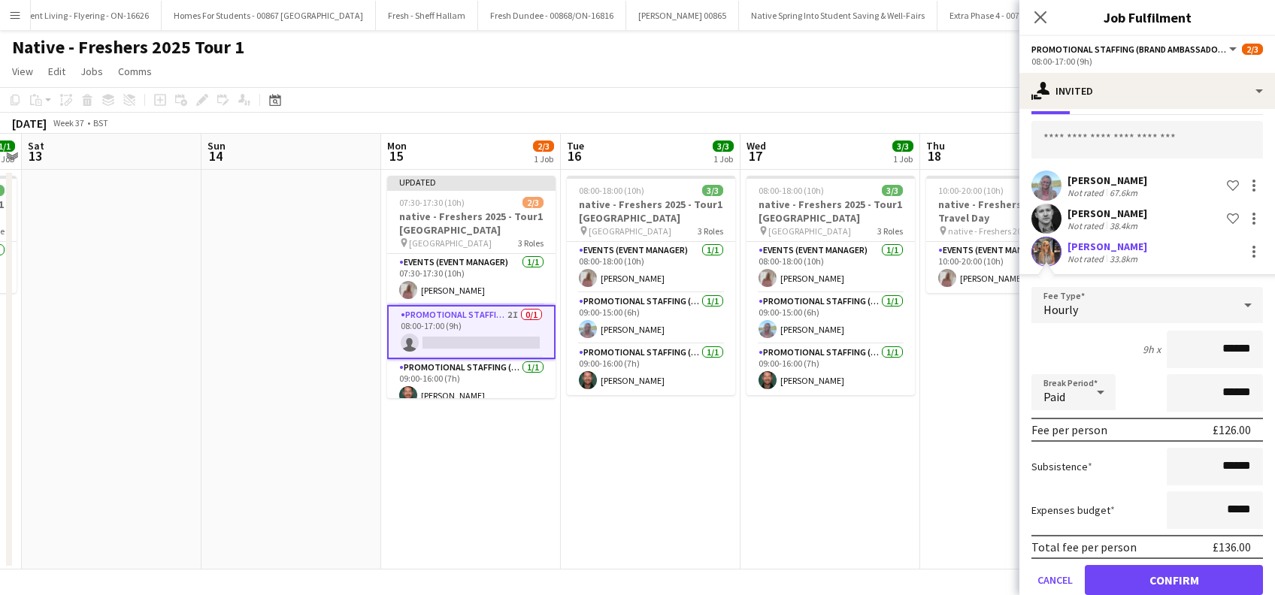
scroll to position [86, 0]
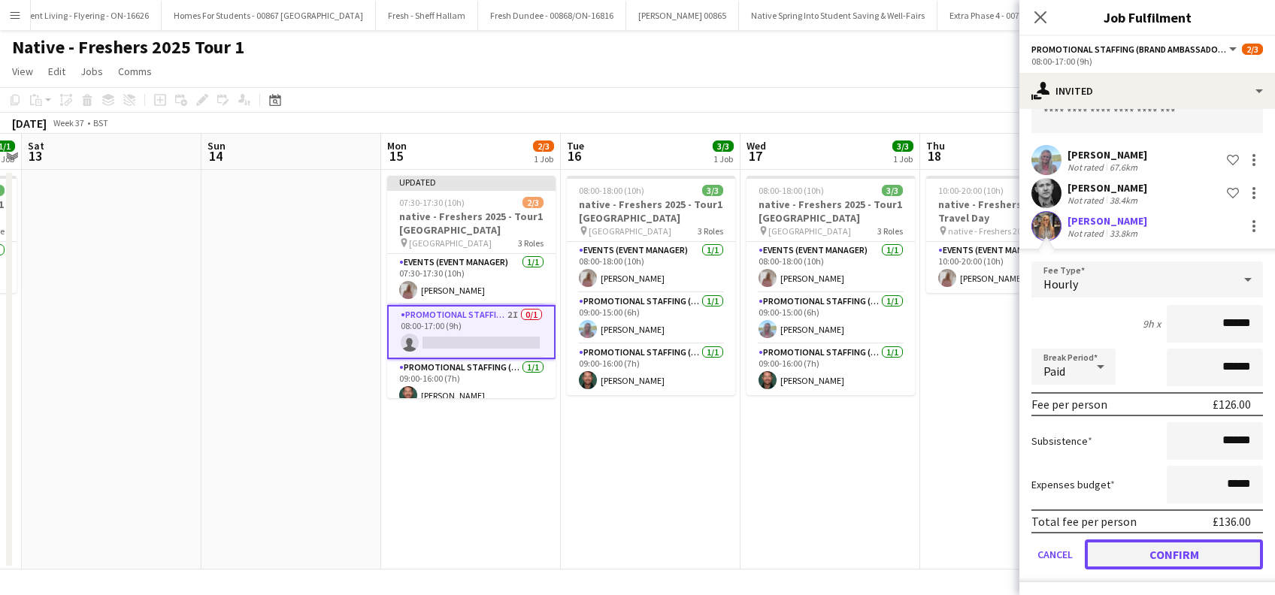
click at [1180, 547] on button "Confirm" at bounding box center [1173, 555] width 178 height 30
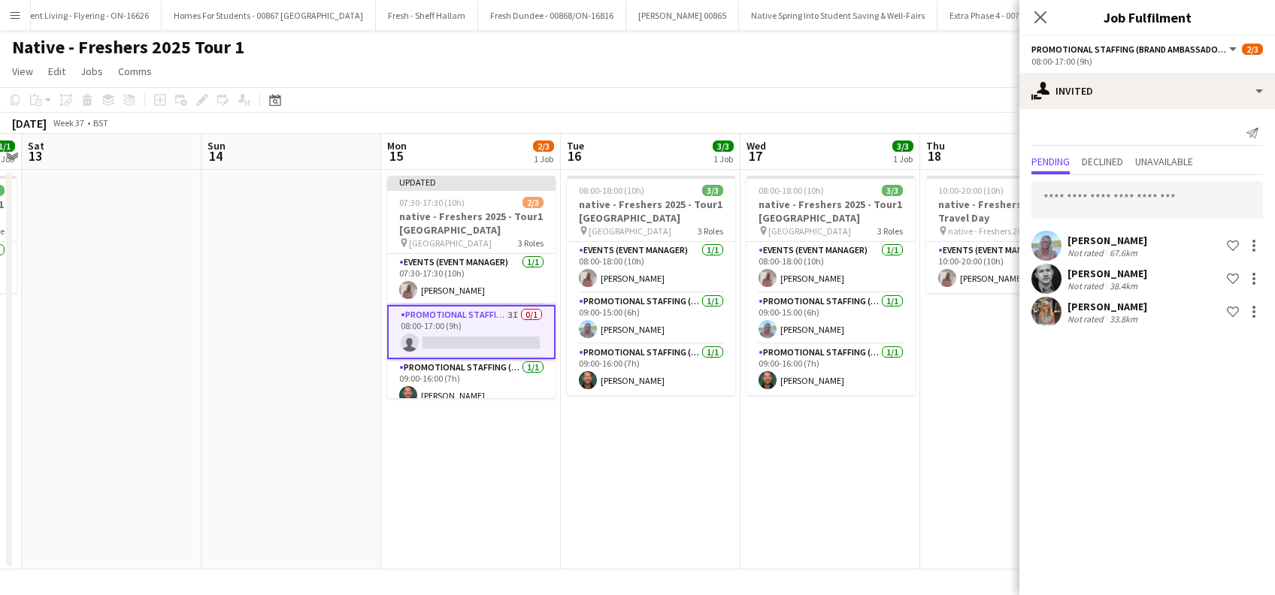
scroll to position [0, 0]
drag, startPoint x: 1045, startPoint y: 17, endPoint x: 1041, endPoint y: 26, distance: 9.1
click at [1045, 17] on icon "Close pop-in" at bounding box center [1040, 17] width 12 height 12
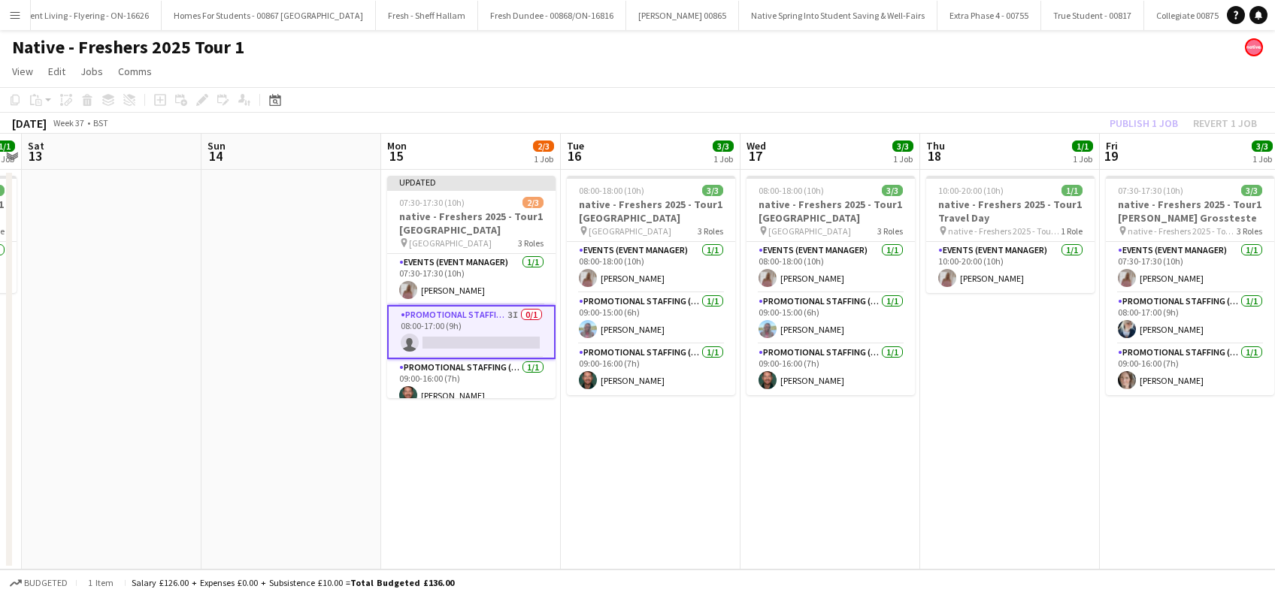
click at [969, 403] on app-date-cell "10:00-20:00 (10h) 1/1 native - Freshers 2025 - Tour1 Travel Day pin native - Fr…" at bounding box center [1010, 370] width 180 height 400
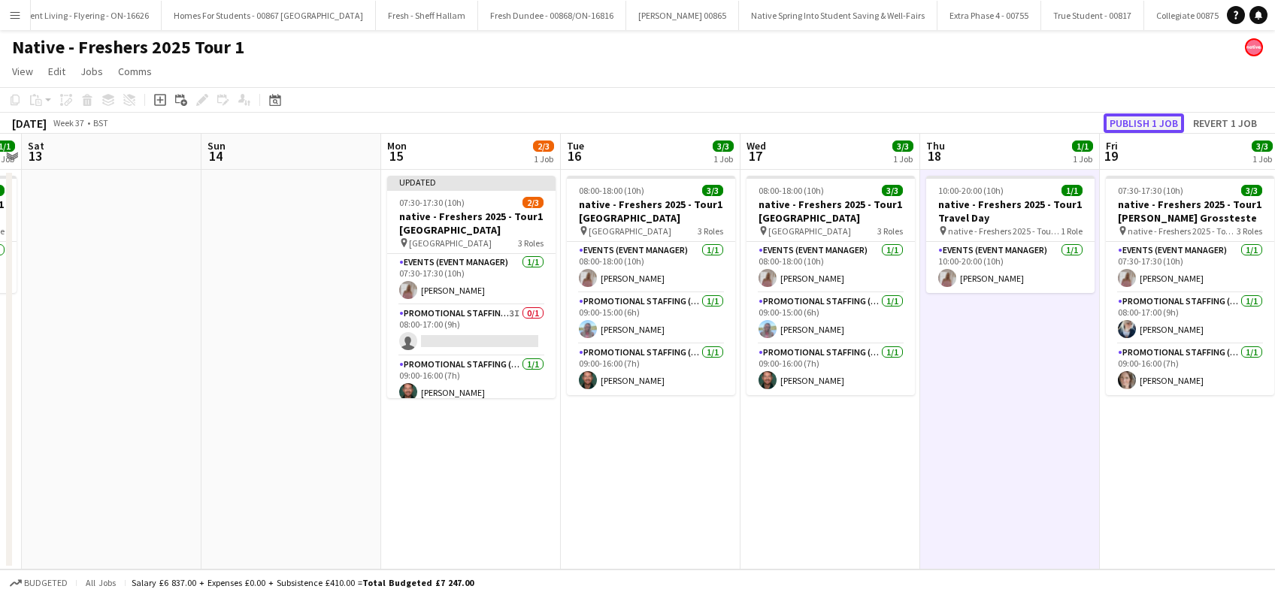
click at [1148, 122] on button "Publish 1 job" at bounding box center [1143, 123] width 80 height 20
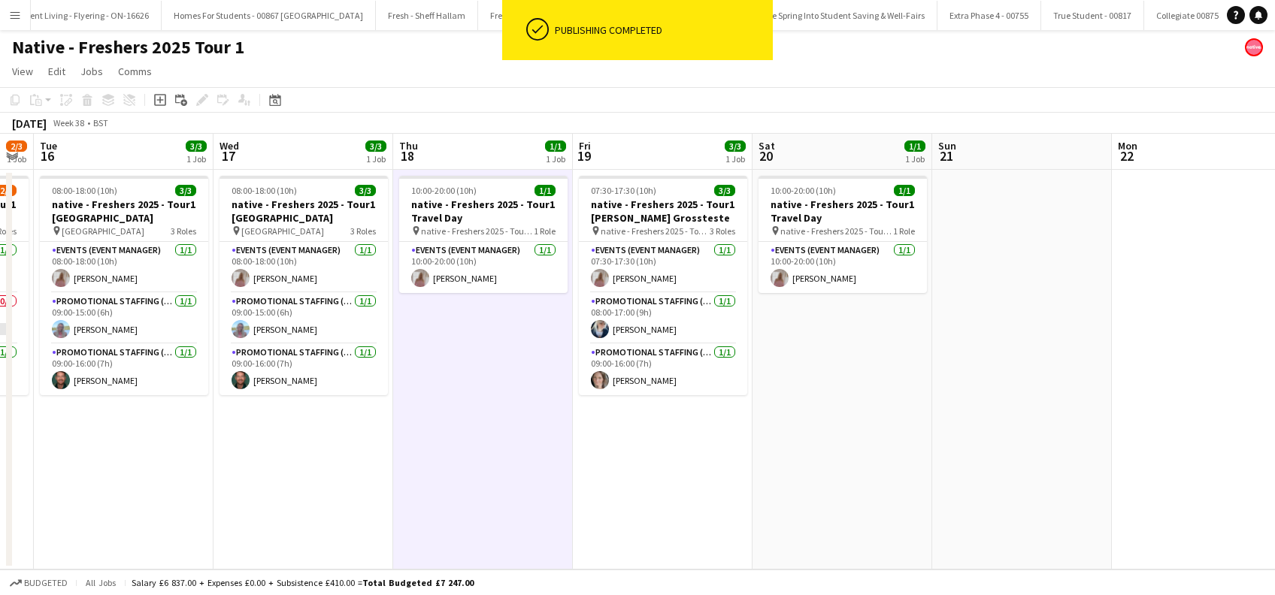
drag, startPoint x: 1074, startPoint y: 461, endPoint x: 548, endPoint y: 467, distance: 526.1
click at [548, 467] on app-calendar-viewport "Sat 13 Sun 14 Mon 15 2/3 1 Job Tue 16 3/3 1 Job Wed 17 3/3 1 Job Thu 18 1/1 1 J…" at bounding box center [637, 352] width 1275 height 436
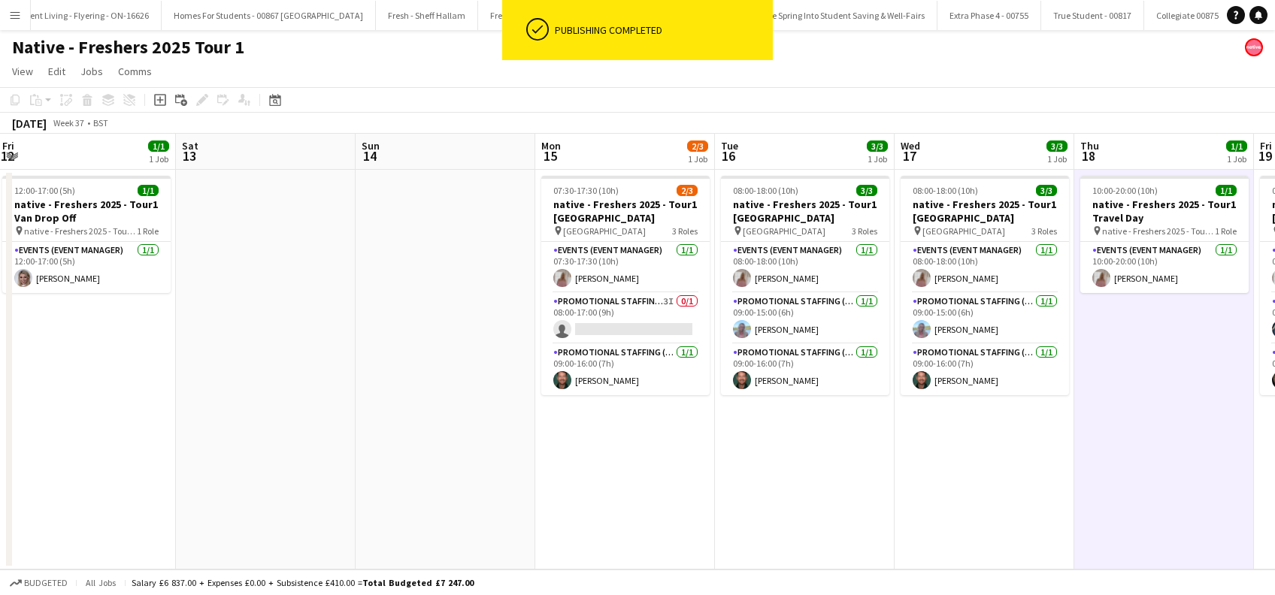
scroll to position [0, 454]
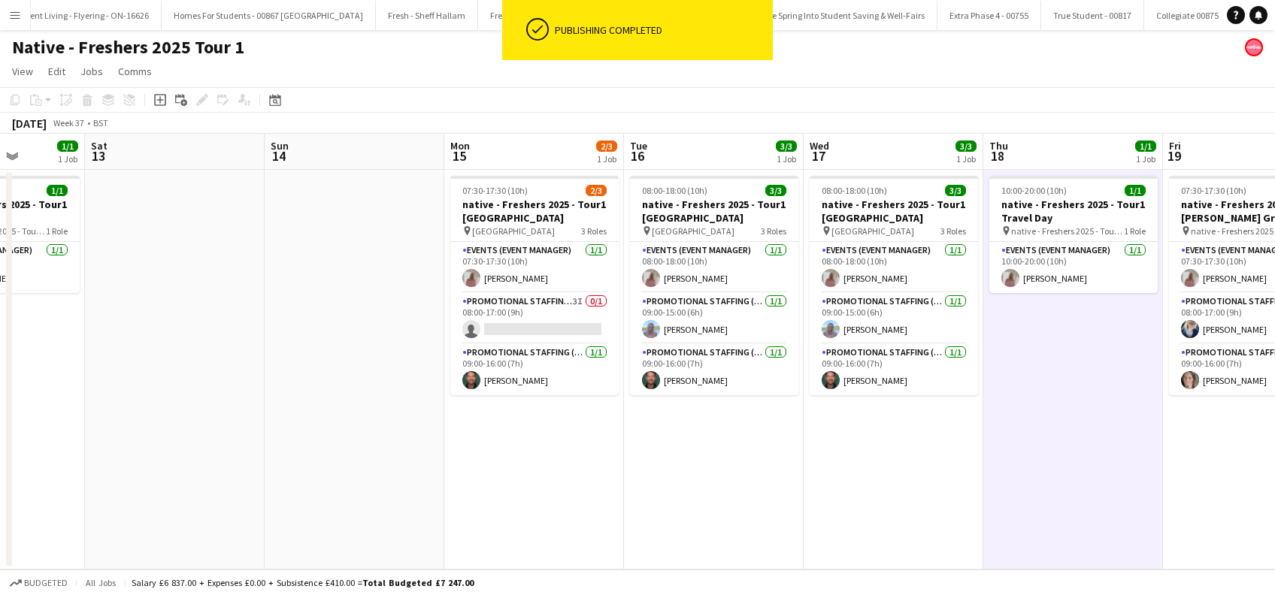
drag, startPoint x: 545, startPoint y: 455, endPoint x: 1063, endPoint y: 487, distance: 519.6
click at [1063, 487] on app-calendar-viewport "Wed 10 3/3 1 Job Thu 11 3/3 1 Job Fri 12 1/1 1 Job Sat 13 Sun 14 Mon 15 2/3 1 J…" at bounding box center [637, 352] width 1275 height 436
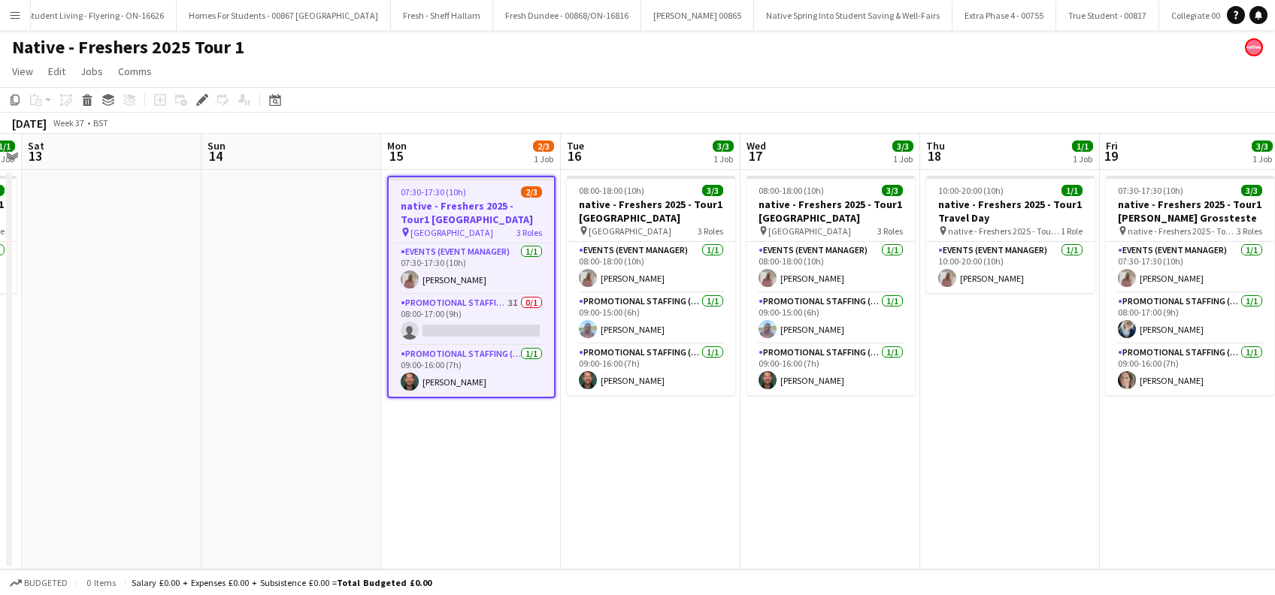
scroll to position [0, 1577]
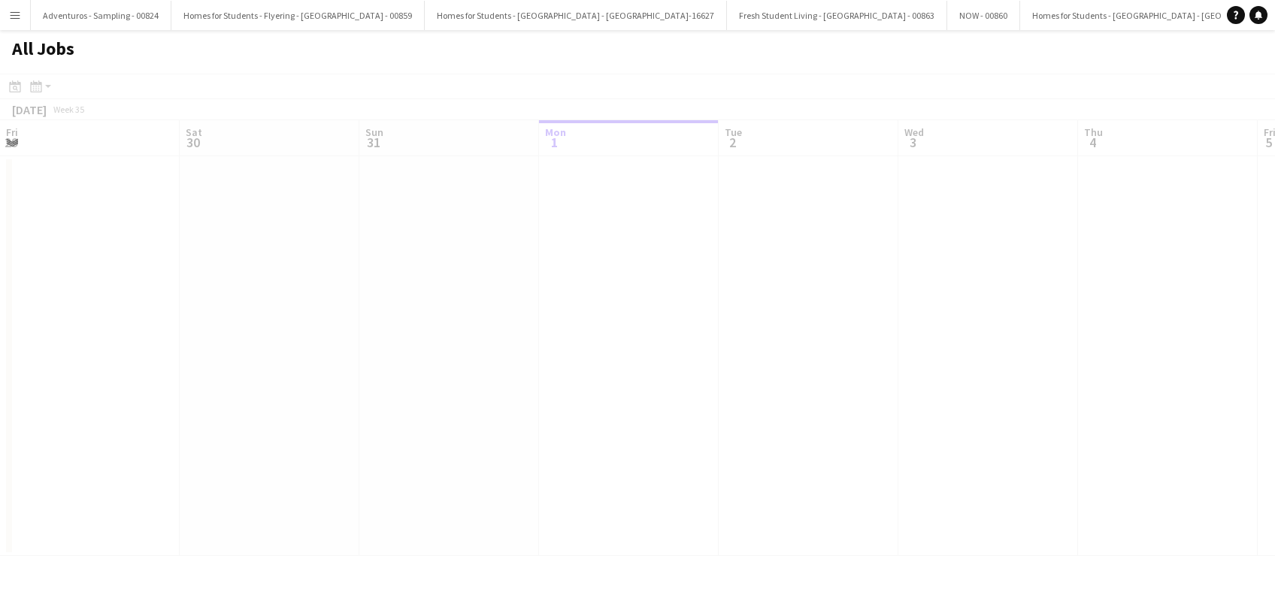
scroll to position [0, 359]
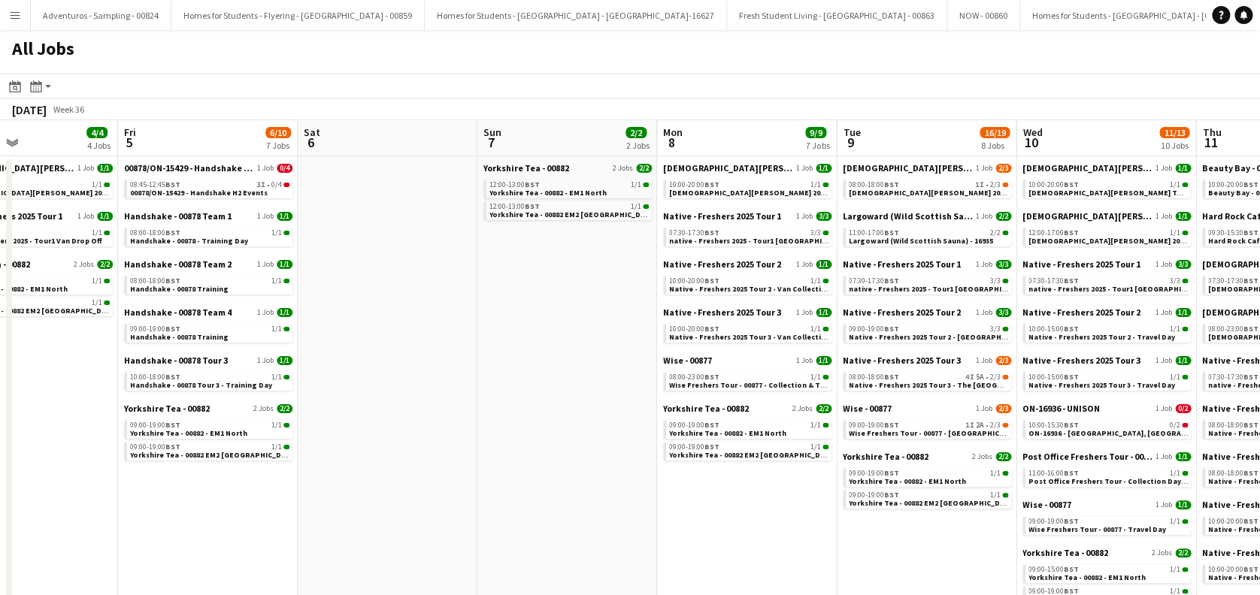
drag, startPoint x: 1139, startPoint y: 488, endPoint x: 358, endPoint y: 504, distance: 780.3
click at [358, 504] on app-calendar-viewport "Mon 1 2/2 2 Jobs Tue 2 4/4 4 Jobs Wed 3 8/8 3 Jobs Thu 4 4/4 4 Jobs Fri 5 6/10 …" at bounding box center [630, 447] width 1260 height 655
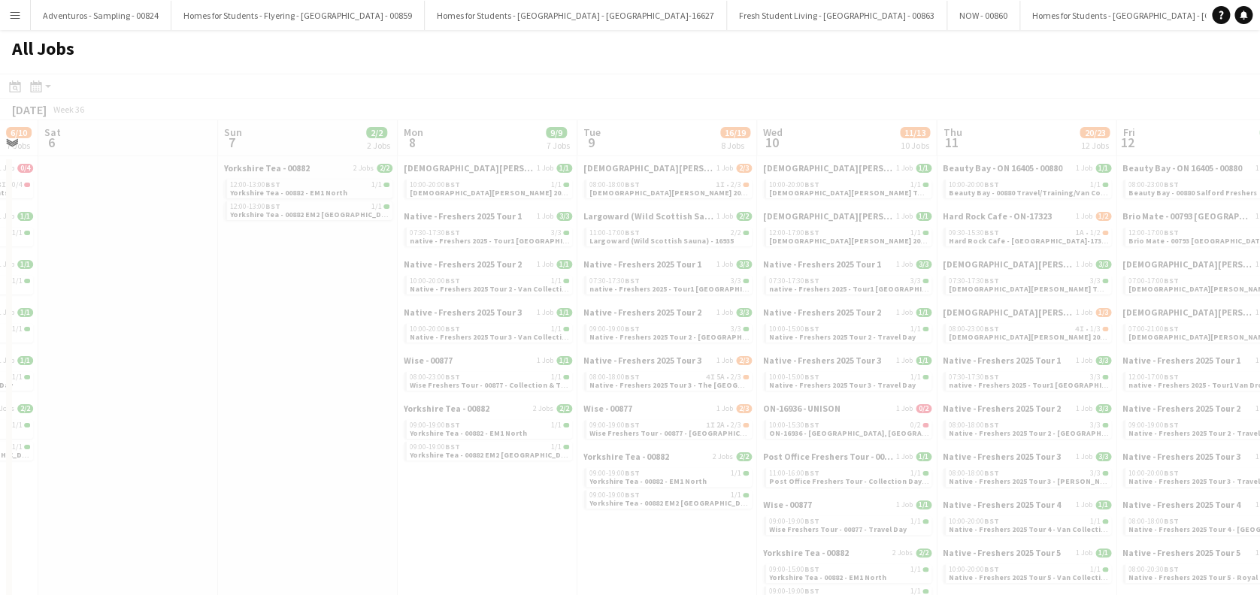
drag, startPoint x: 819, startPoint y: 411, endPoint x: 279, endPoint y: 411, distance: 540.4
click at [279, 411] on app-calendar-viewport "Wed 3 8/8 3 Jobs Thu 4 4/4 4 Jobs Fri 5 6/10 7 Jobs Sat 6 Sun 7 2/2 2 Jobs Mon …" at bounding box center [630, 447] width 1260 height 655
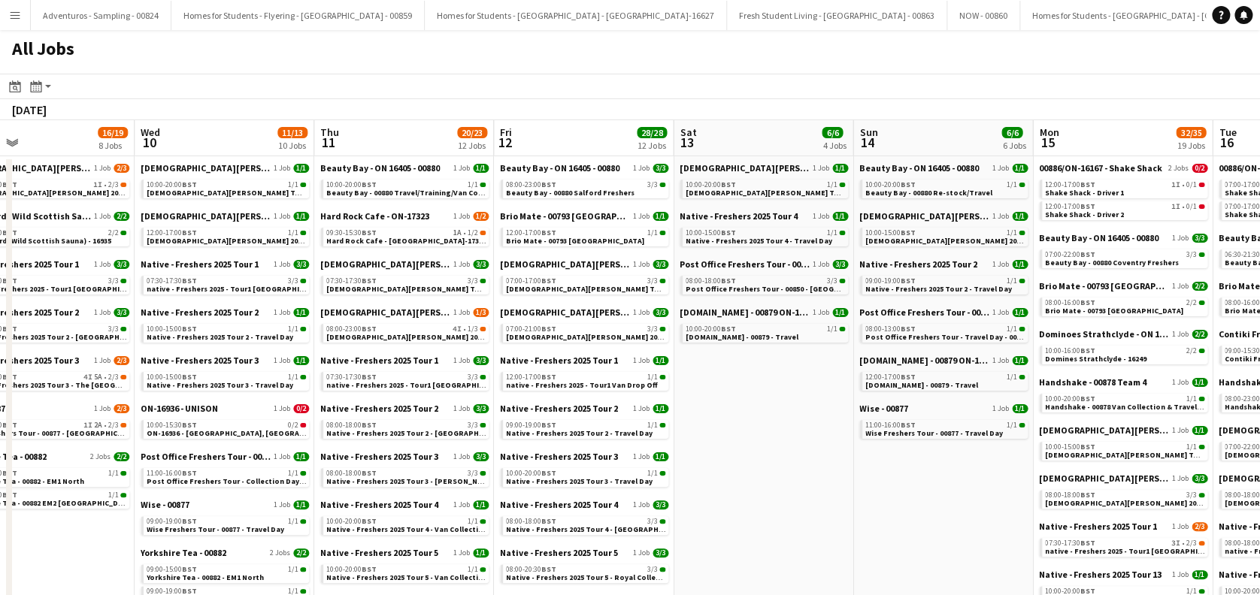
scroll to position [0, 604]
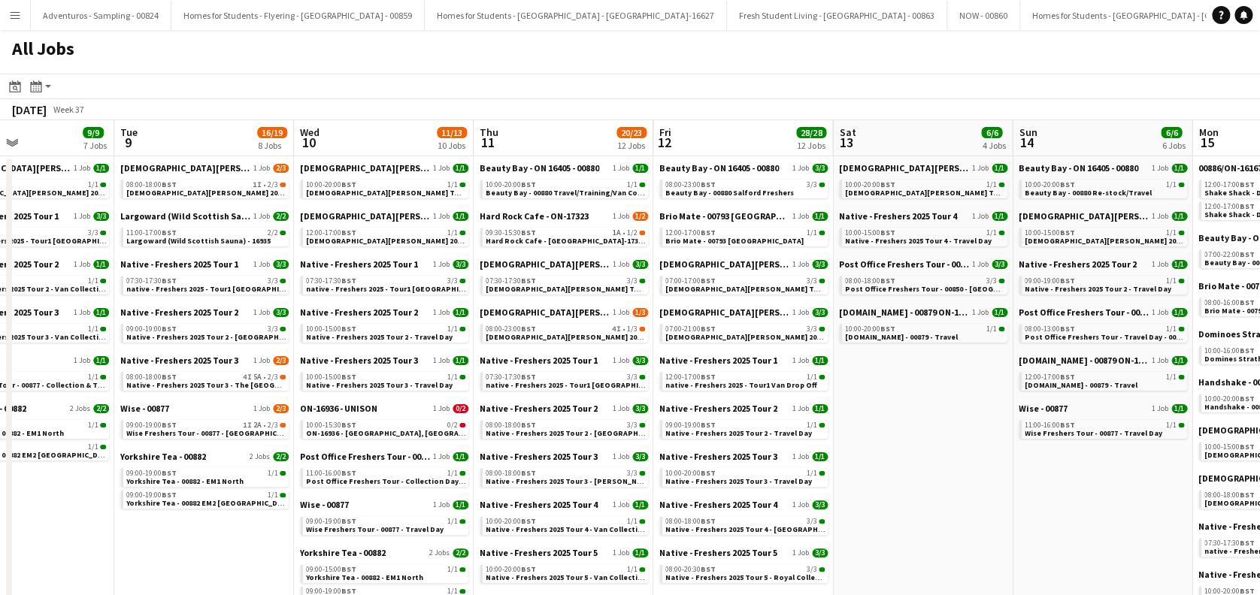
drag, startPoint x: 1038, startPoint y: 457, endPoint x: 575, endPoint y: 467, distance: 463.1
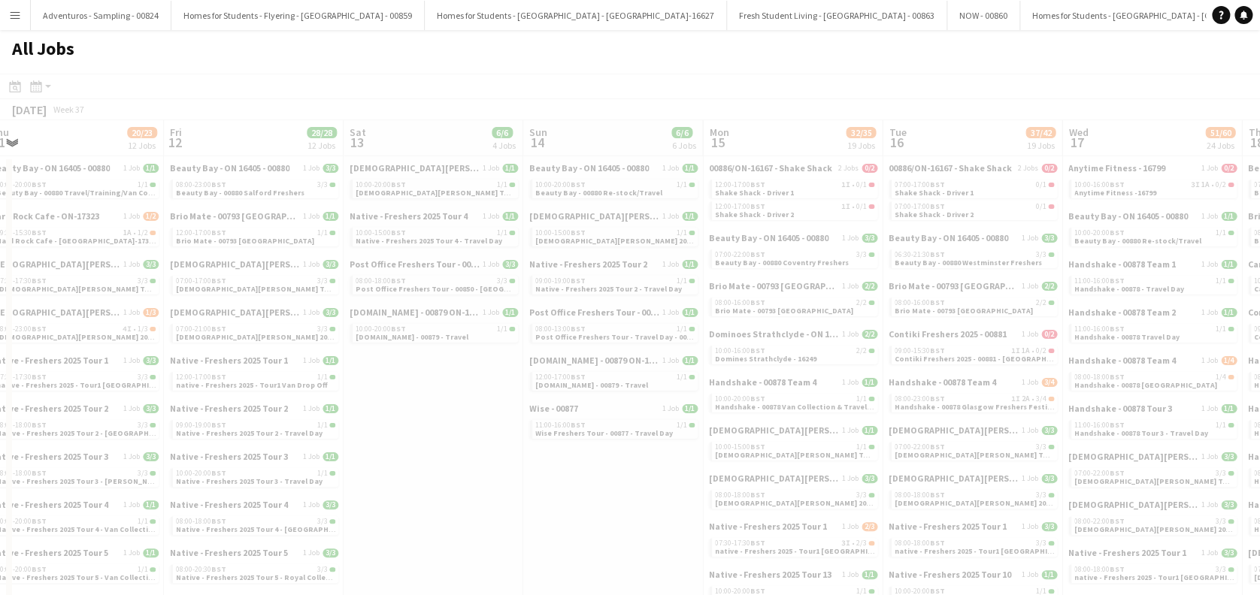
scroll to position [0, 421]
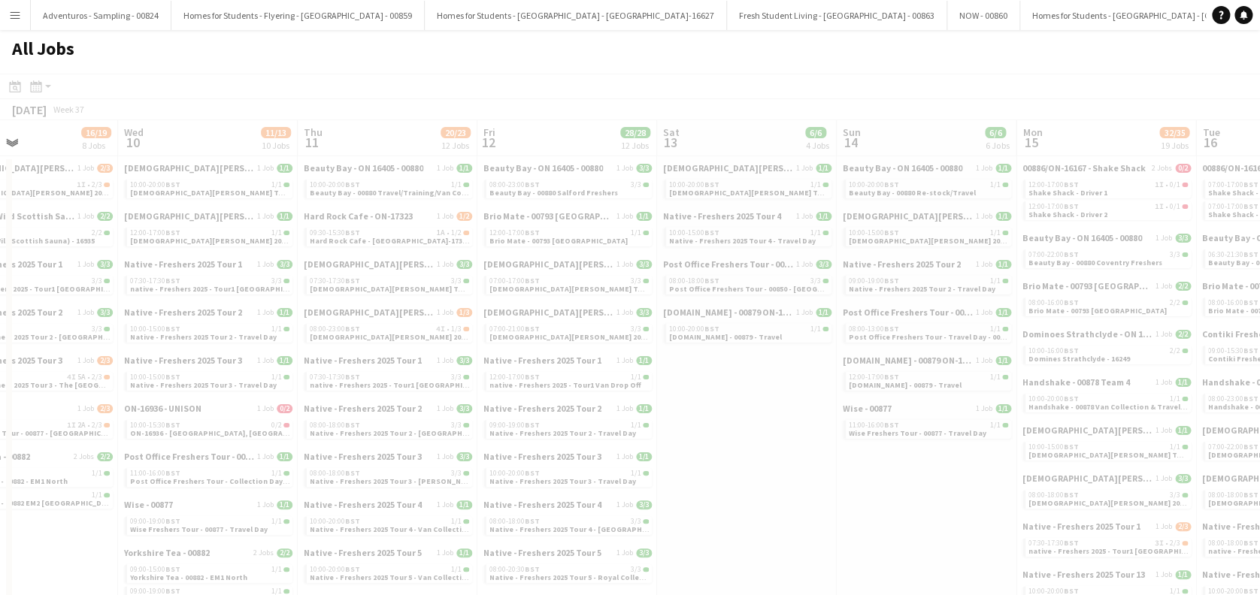
drag, startPoint x: 907, startPoint y: 463, endPoint x: 301, endPoint y: 469, distance: 605.8
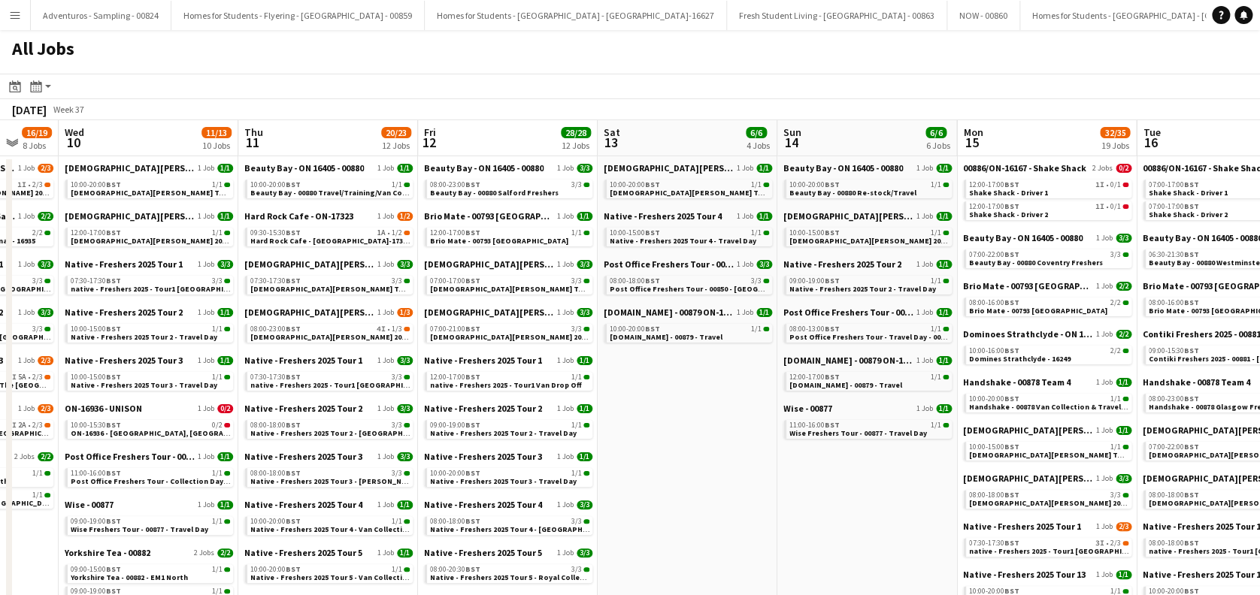
scroll to position [0, 540]
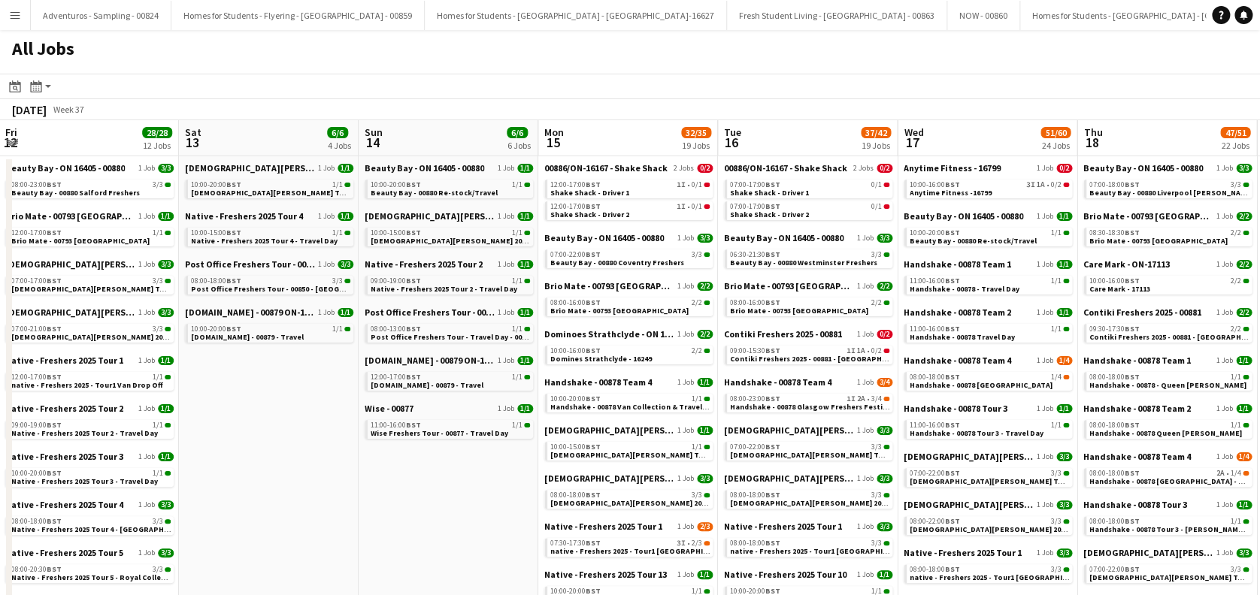
drag, startPoint x: 842, startPoint y: 521, endPoint x: 464, endPoint y: 519, distance: 378.8
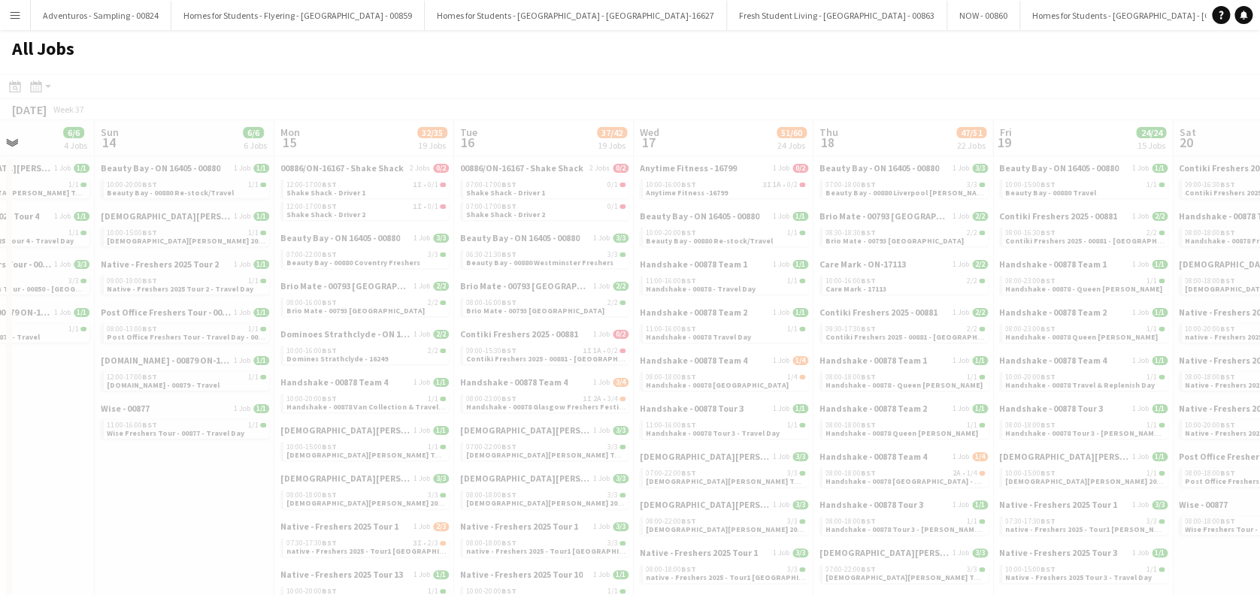
drag, startPoint x: 1154, startPoint y: 482, endPoint x: 483, endPoint y: 468, distance: 671.3
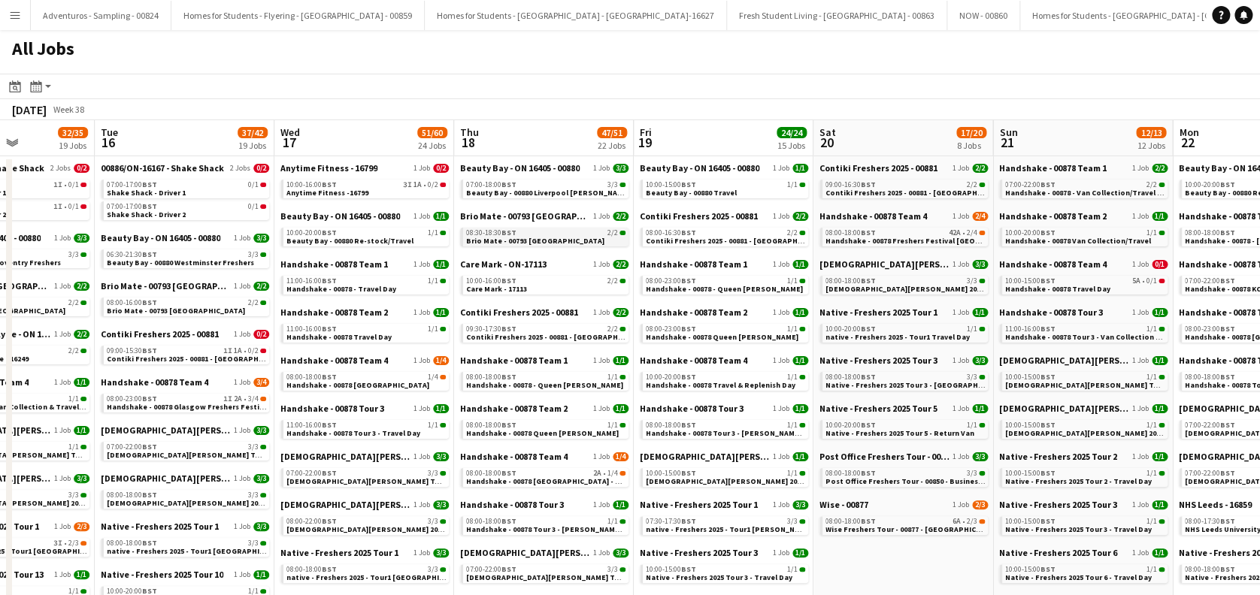
scroll to position [0, 492]
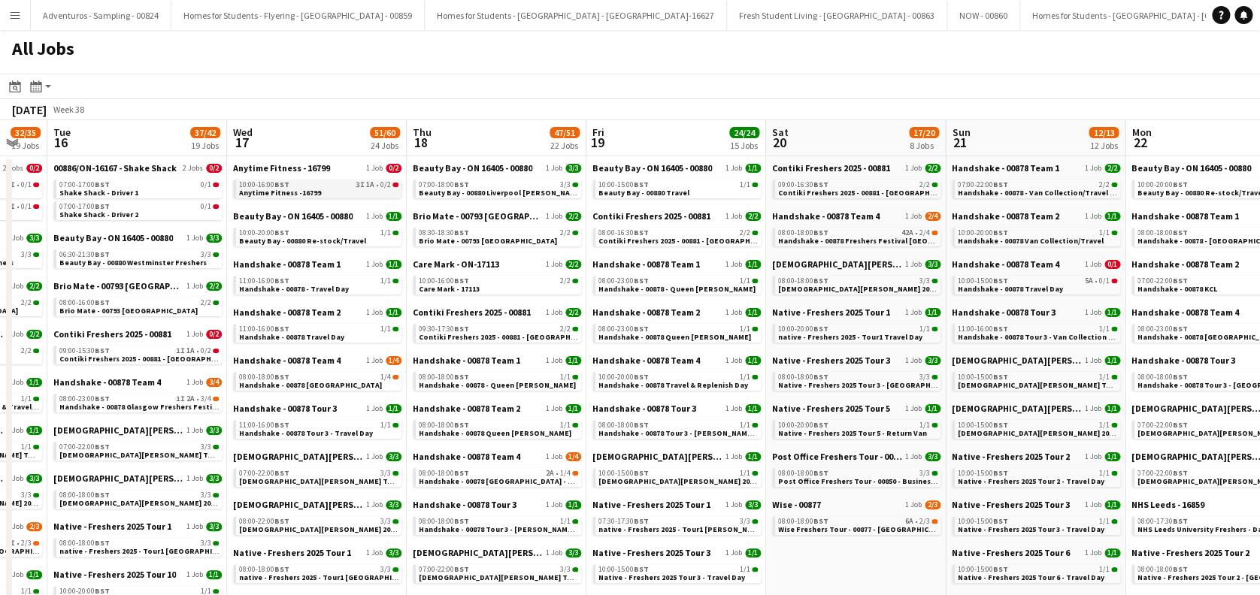
click at [331, 191] on link "10:00-16:00 BST 3I 1A • 0/2 Anytime Fitness -16799" at bounding box center [318, 188] width 159 height 17
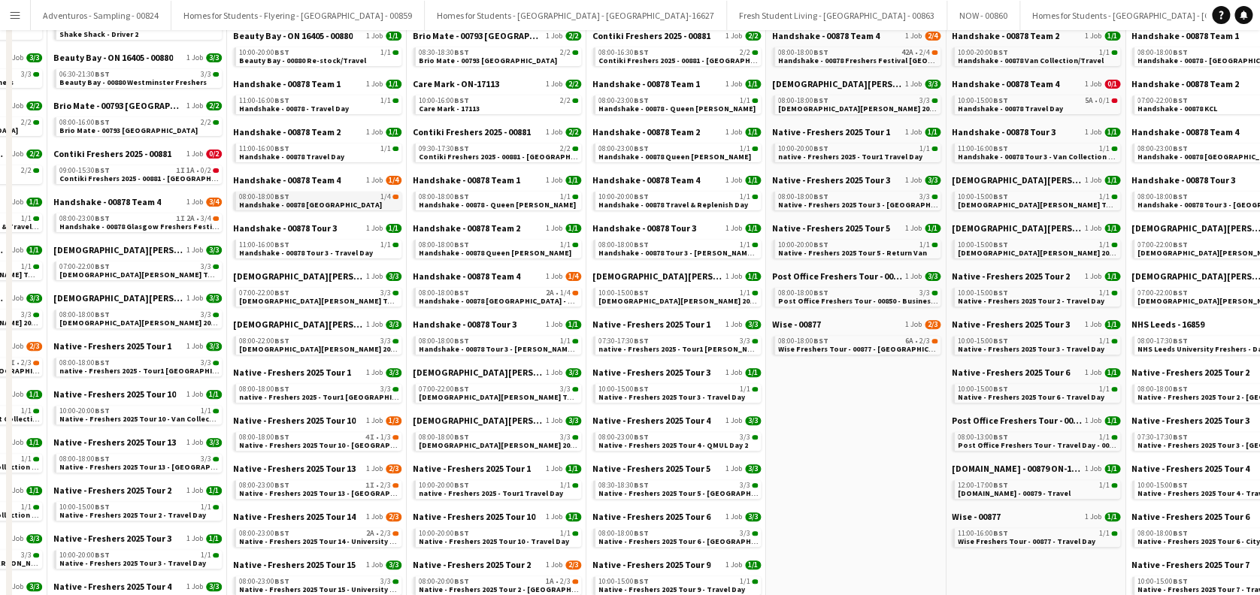
scroll to position [301, 0]
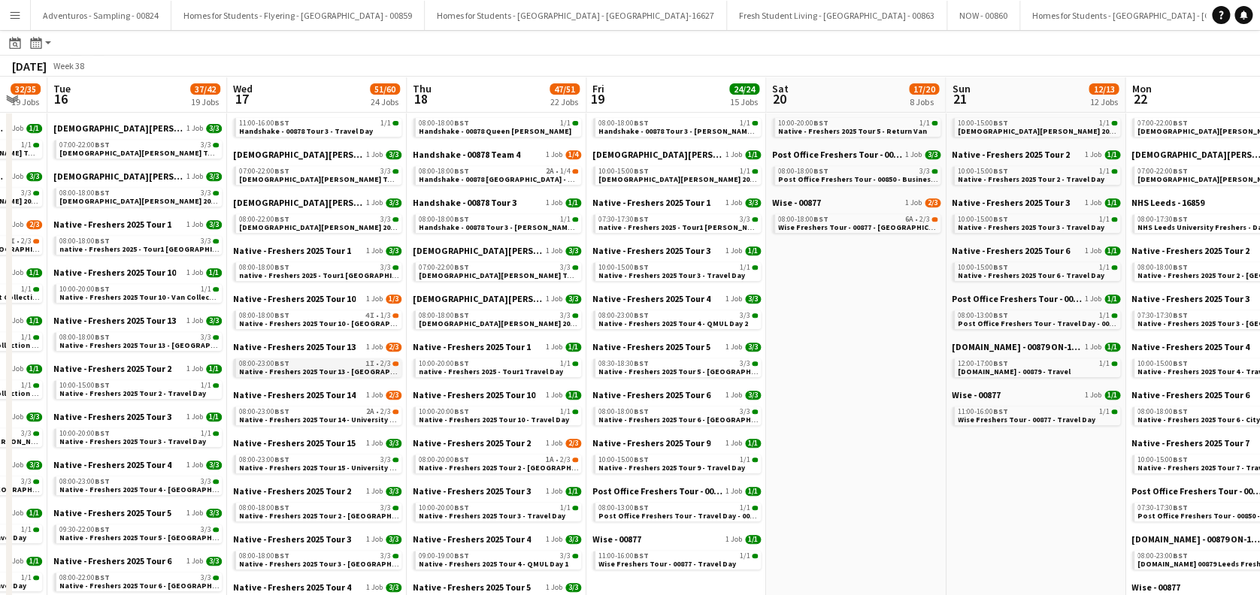
click at [328, 367] on span "Native - Freshers 2025 Tour 13 - [GEOGRAPHIC_DATA] Day 3" at bounding box center [343, 372] width 208 height 10
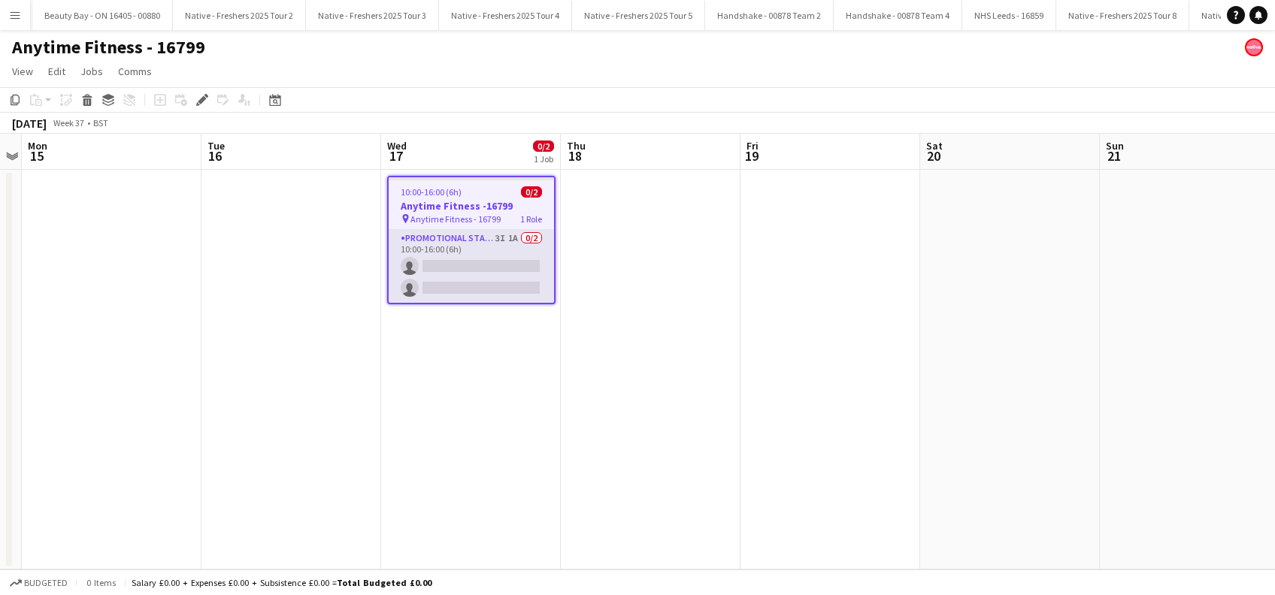
scroll to position [0, 4286]
click at [511, 293] on app-card-role "Promotional Staffing (Brand Ambassadors) 3I 1A 0/2 10:00-16:00 (6h) single-neut…" at bounding box center [471, 266] width 165 height 73
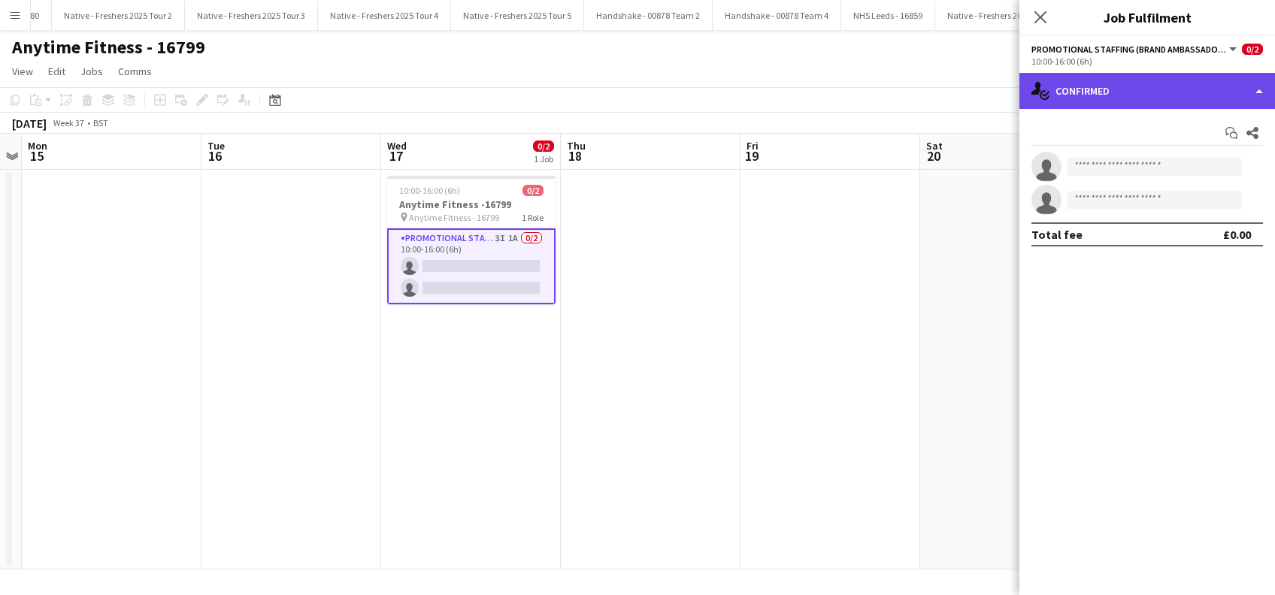
click at [1131, 95] on div "single-neutral-actions-check-2 Confirmed" at bounding box center [1147, 91] width 256 height 36
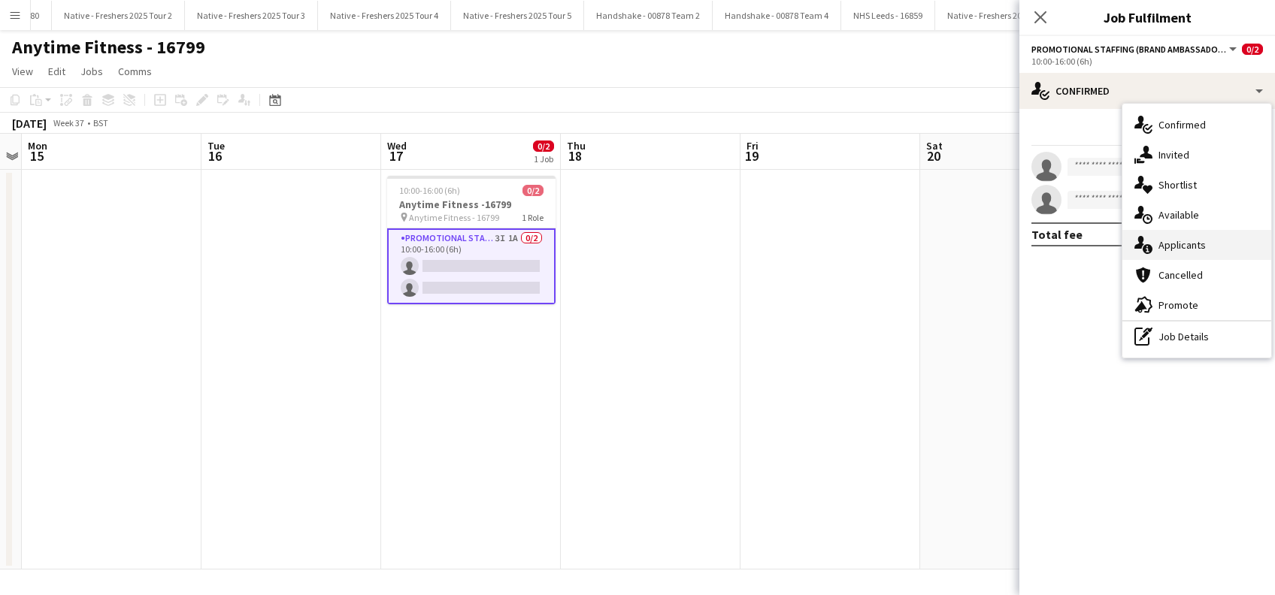
click at [1181, 239] on div "single-neutral-actions-information Applicants" at bounding box center [1196, 245] width 149 height 30
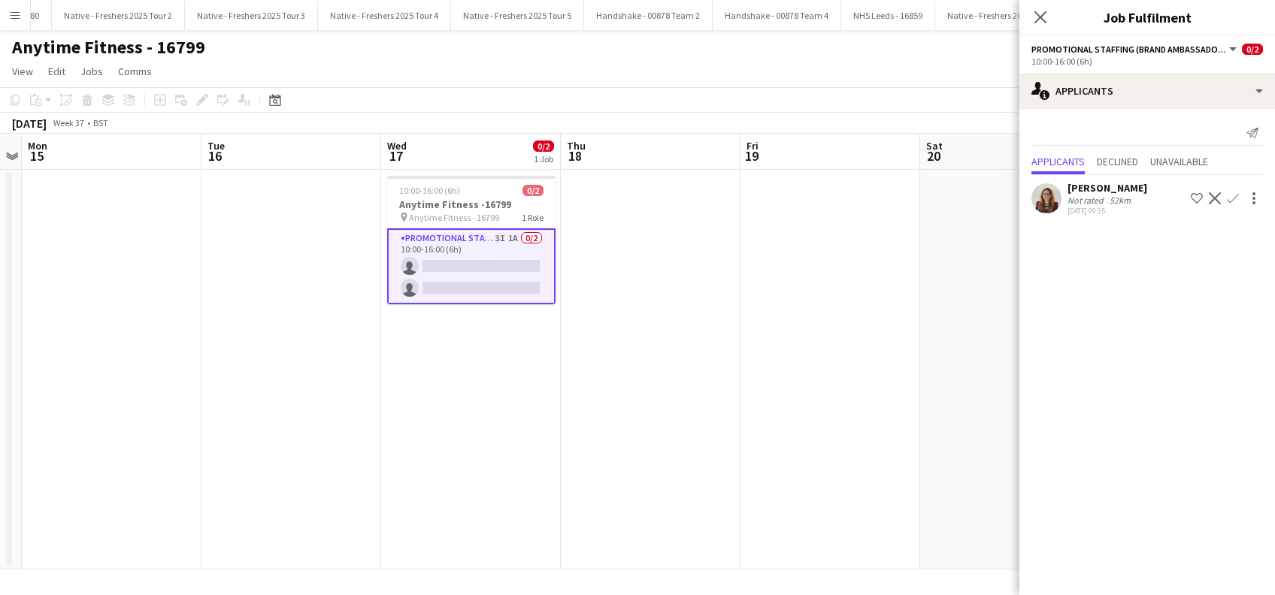
click at [1103, 187] on div "[PERSON_NAME]" at bounding box center [1107, 188] width 80 height 14
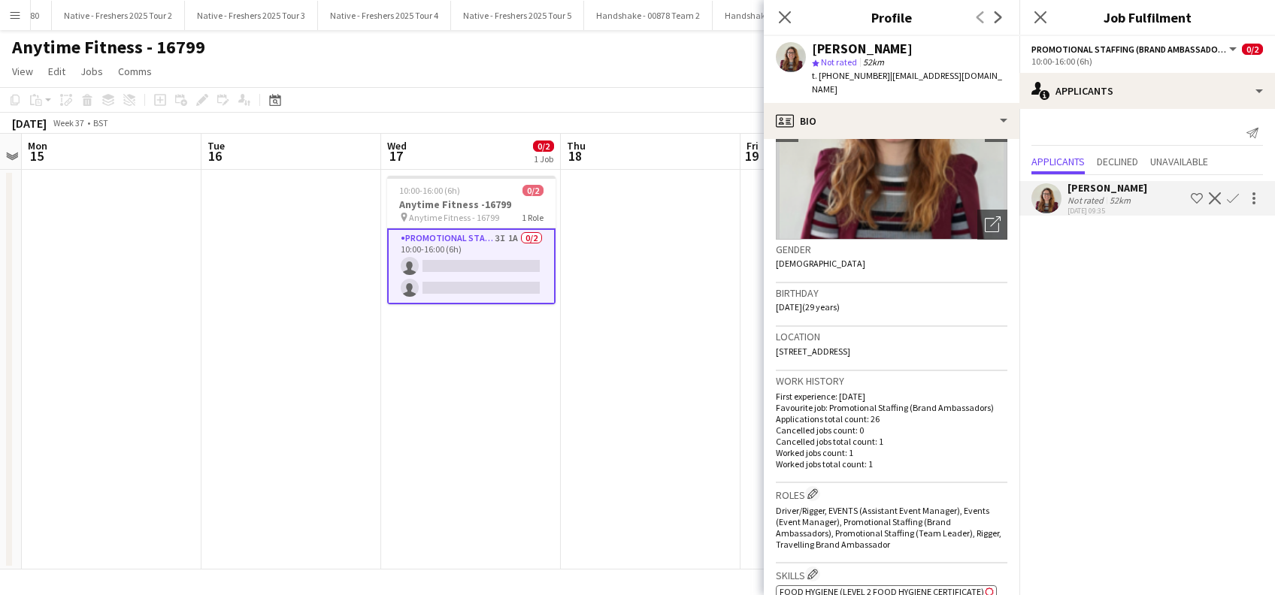
scroll to position [0, 0]
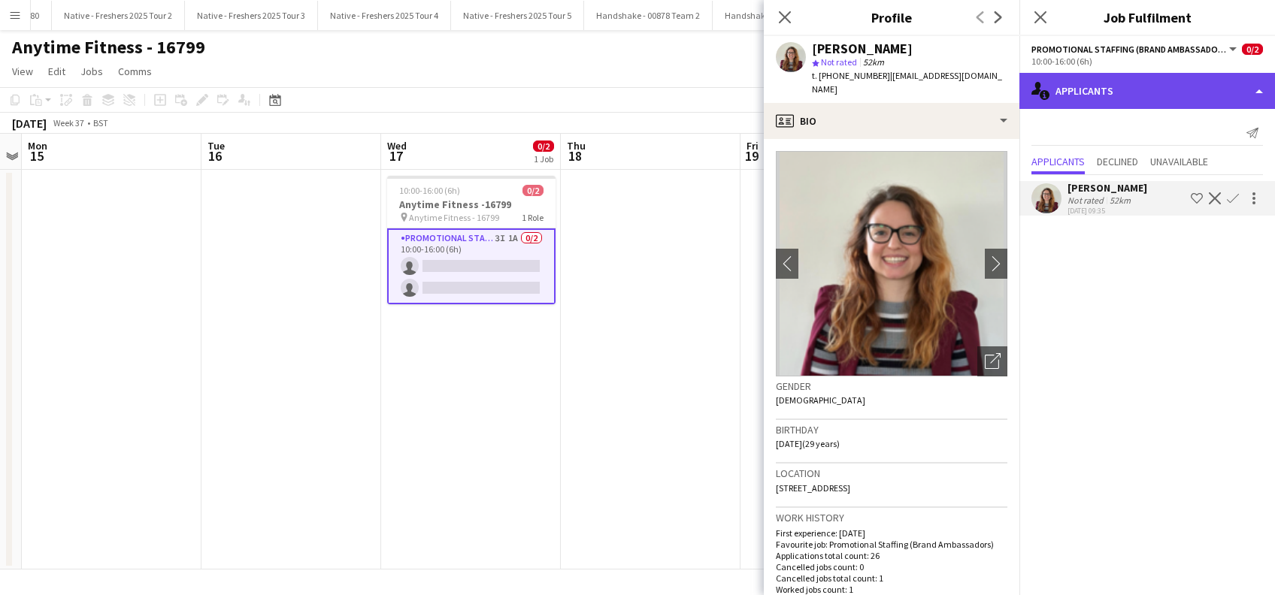
click at [1173, 92] on div "single-neutral-actions-information Applicants" at bounding box center [1147, 91] width 256 height 36
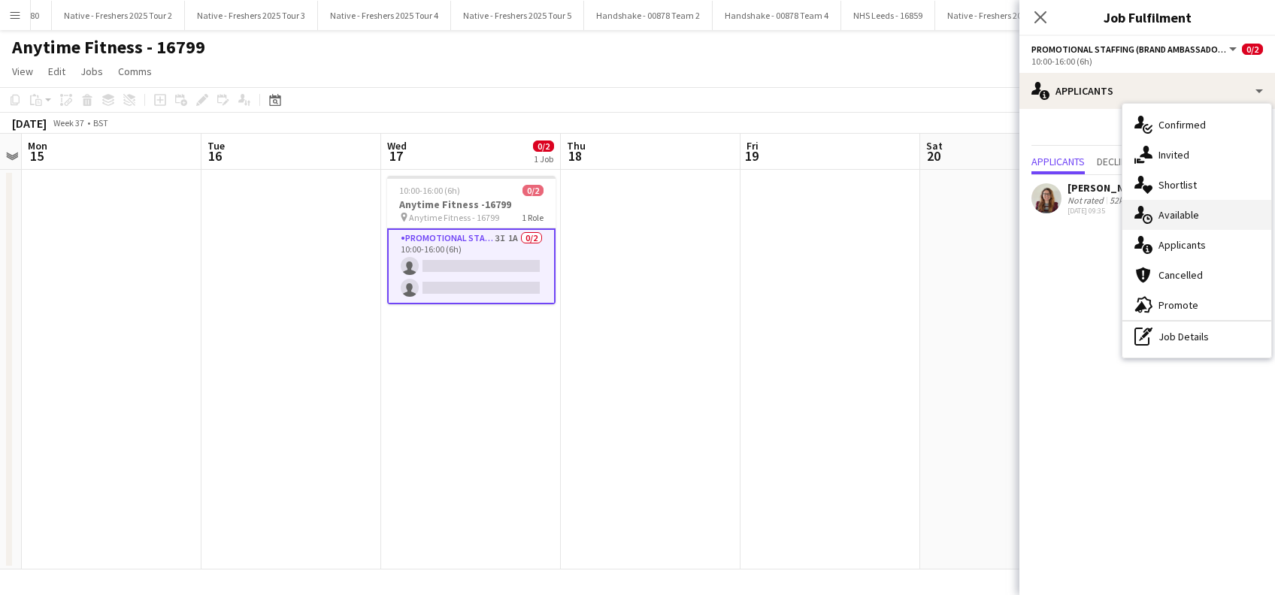
click at [1185, 215] on div "single-neutral-actions-upload Available" at bounding box center [1196, 215] width 149 height 30
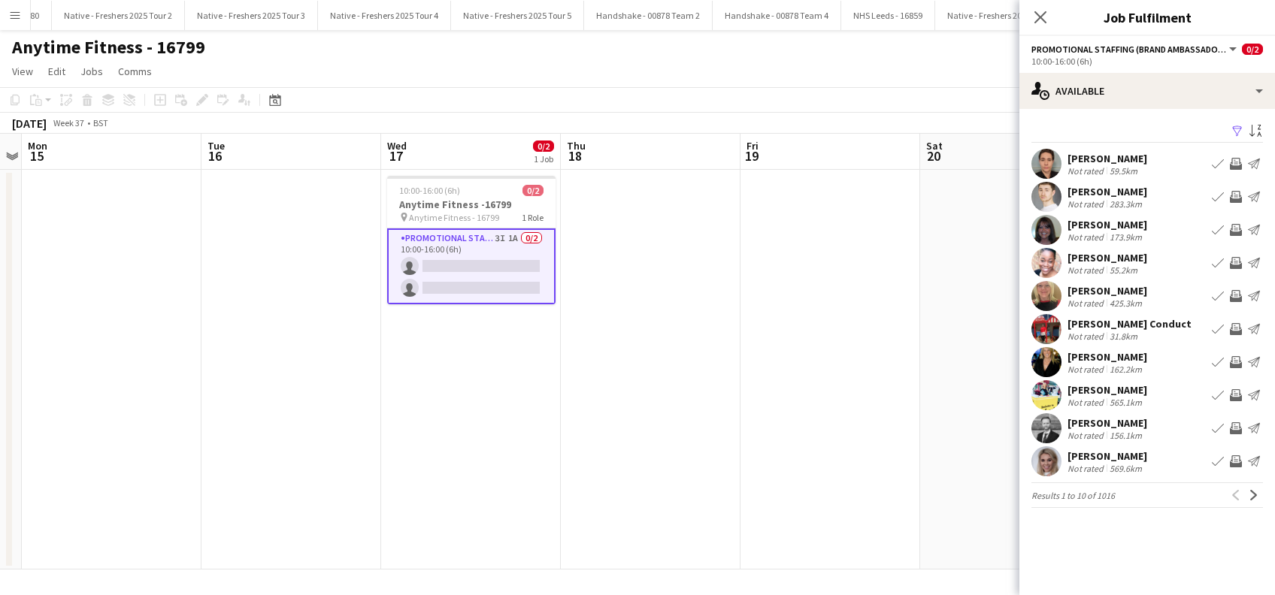
click at [1236, 129] on app-icon "Filter" at bounding box center [1237, 132] width 12 height 14
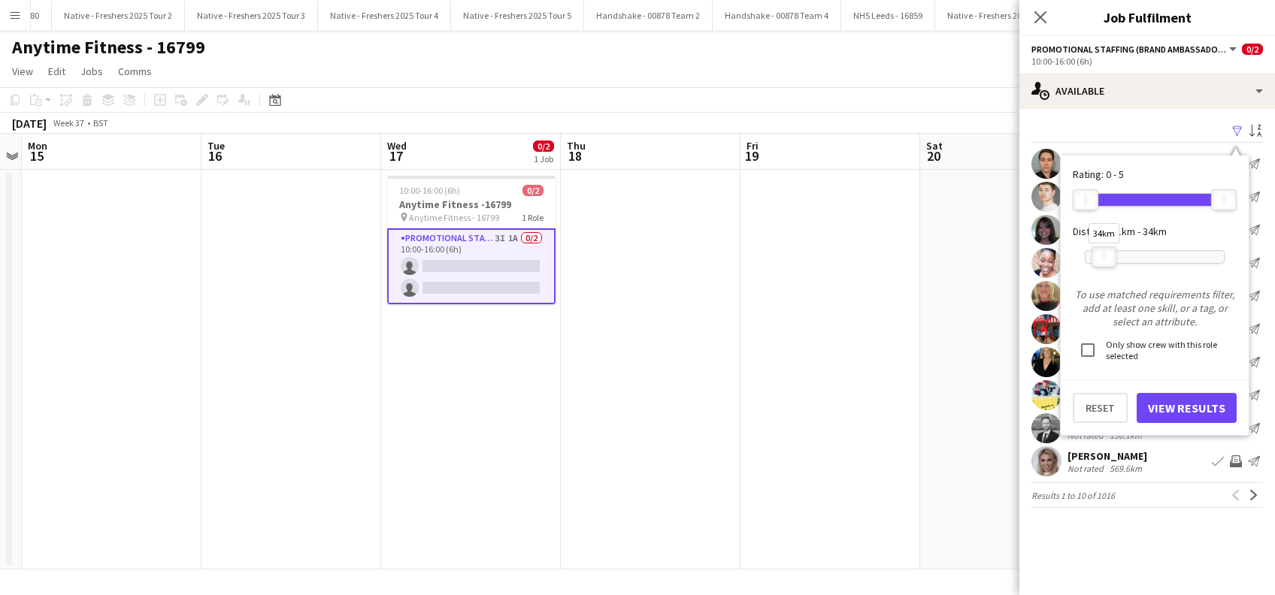
drag, startPoint x: 1221, startPoint y: 256, endPoint x: 1101, endPoint y: 266, distance: 120.6
click at [1101, 266] on div "34km" at bounding box center [1104, 257] width 26 height 21
click at [1173, 404] on button "View Results" at bounding box center [1186, 408] width 100 height 30
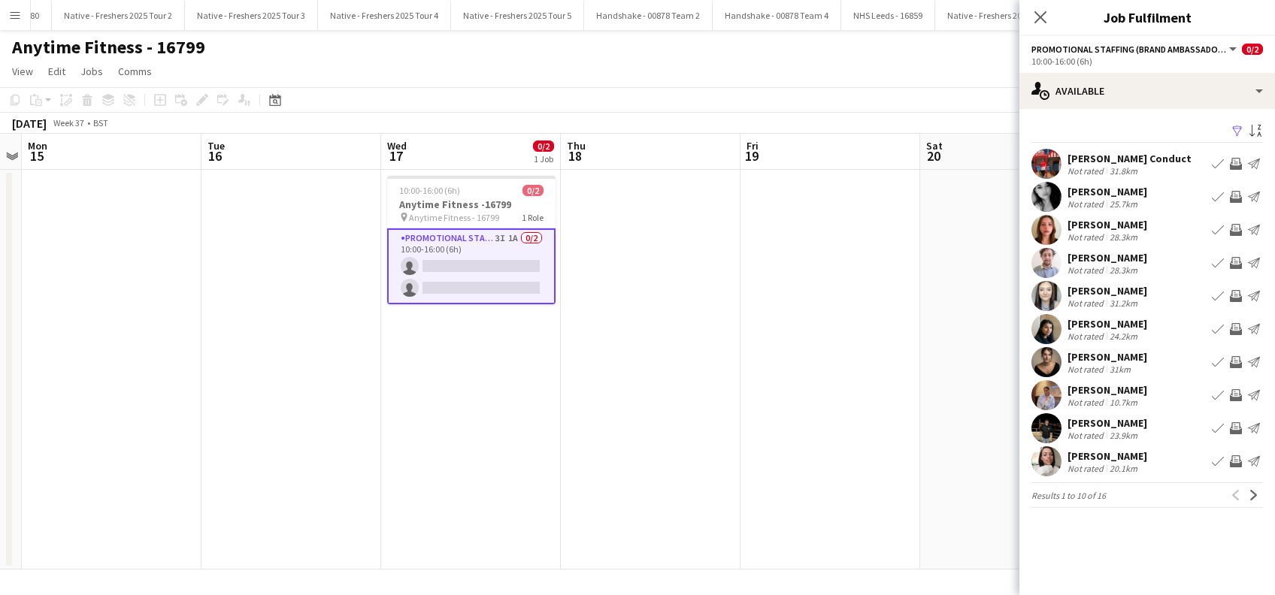
click at [1118, 458] on div "[PERSON_NAME]" at bounding box center [1107, 456] width 80 height 14
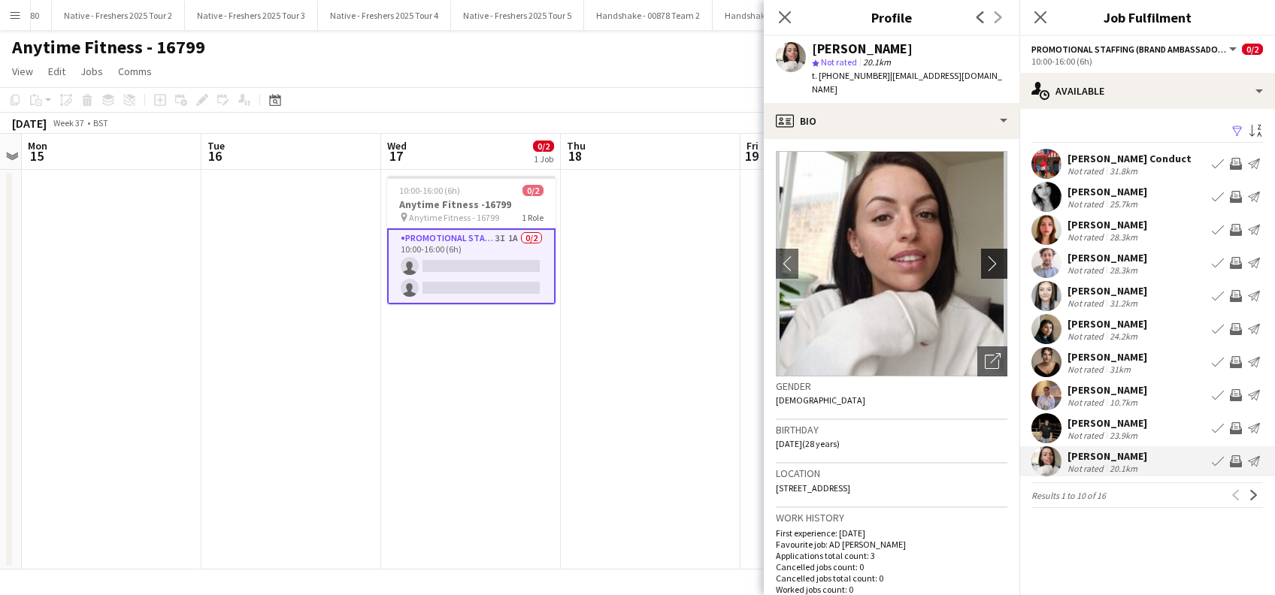
click at [985, 256] on app-icon "chevron-right" at bounding box center [996, 264] width 23 height 16
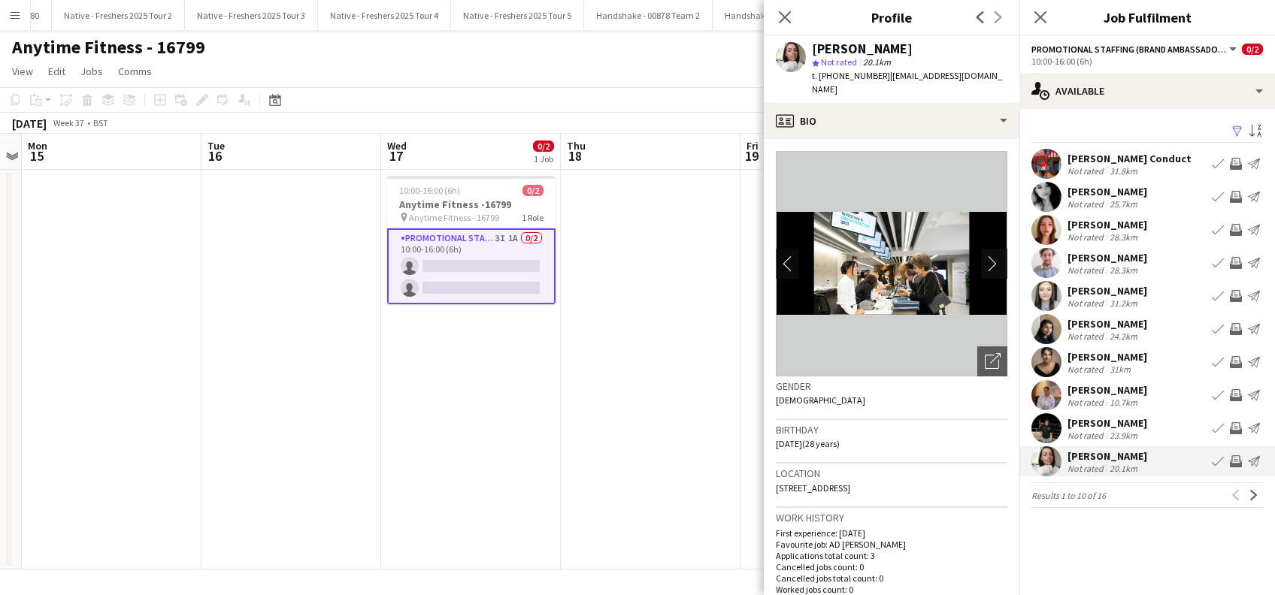
click at [985, 256] on app-icon "chevron-right" at bounding box center [996, 264] width 23 height 16
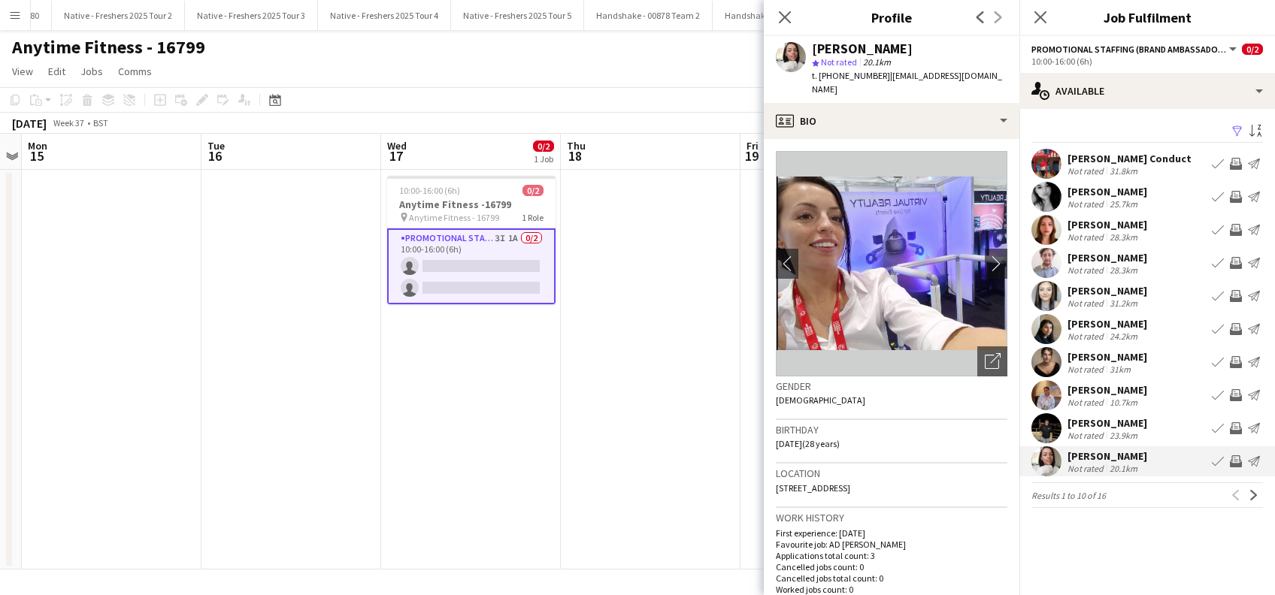
click at [1118, 422] on div "[PERSON_NAME]" at bounding box center [1107, 423] width 80 height 14
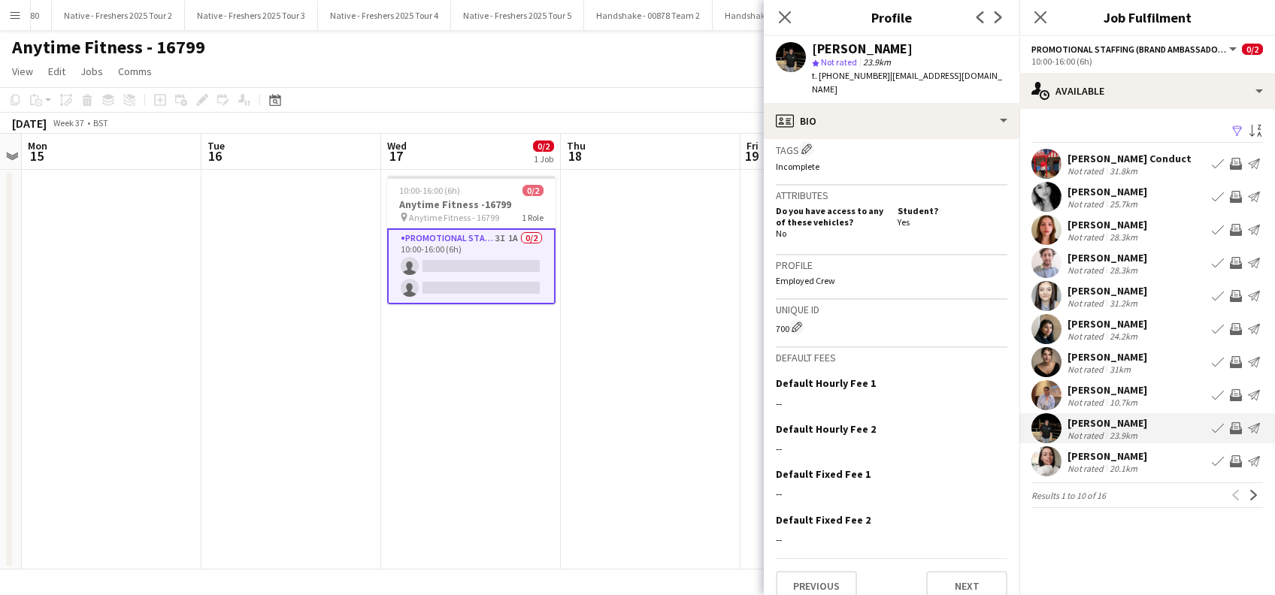
scroll to position [559, 0]
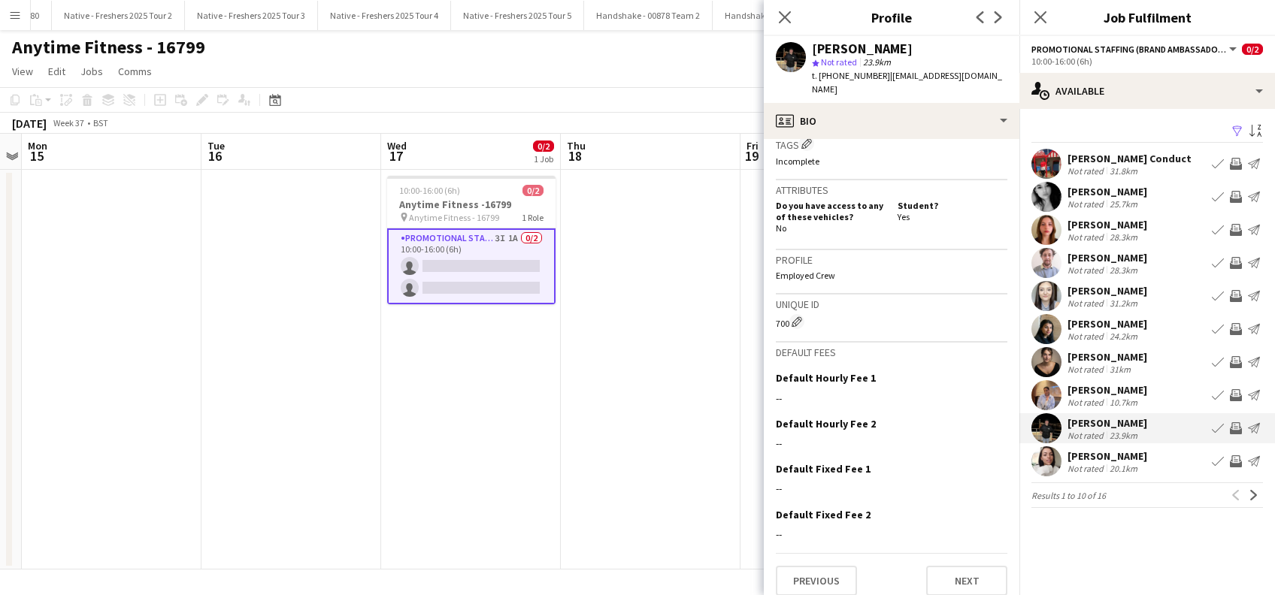
click at [1112, 389] on div "Chloe Patey" at bounding box center [1107, 390] width 80 height 14
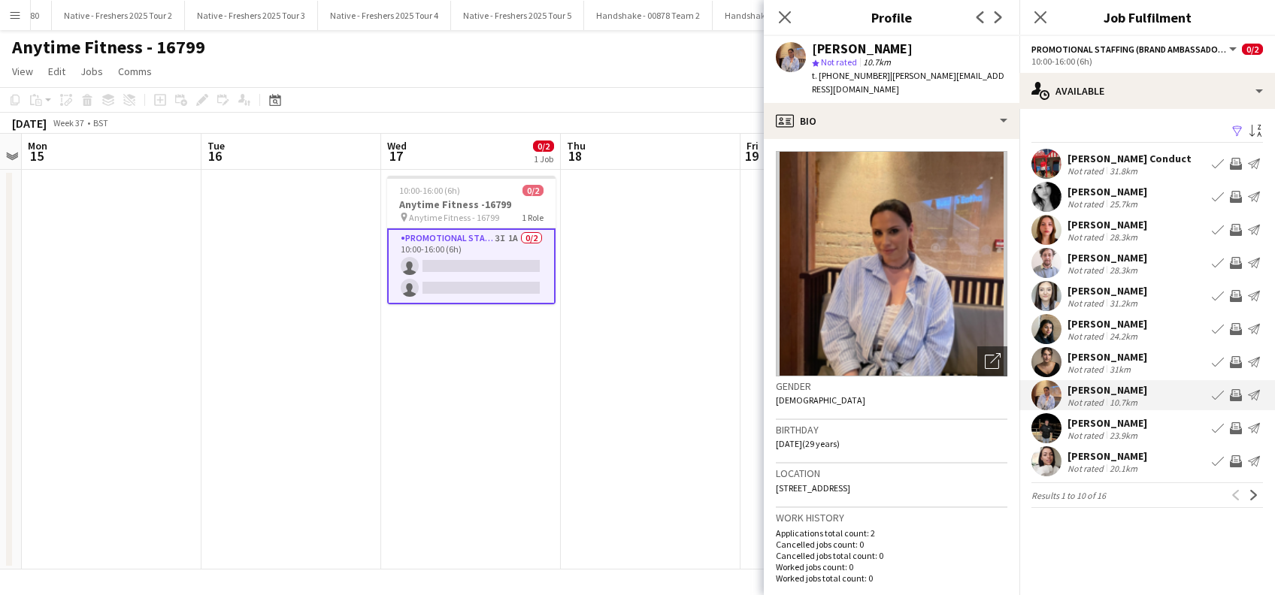
click at [1105, 358] on div "Laura Finnemore" at bounding box center [1107, 357] width 80 height 14
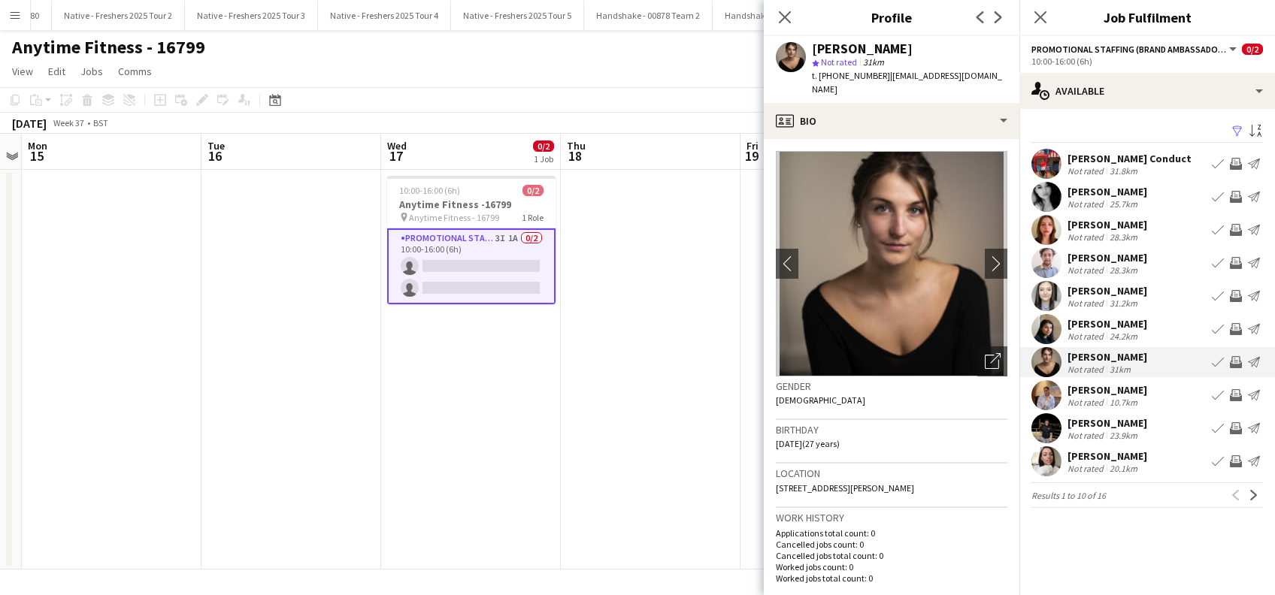
click at [1111, 325] on div "Safeeyah Rashid" at bounding box center [1107, 324] width 80 height 14
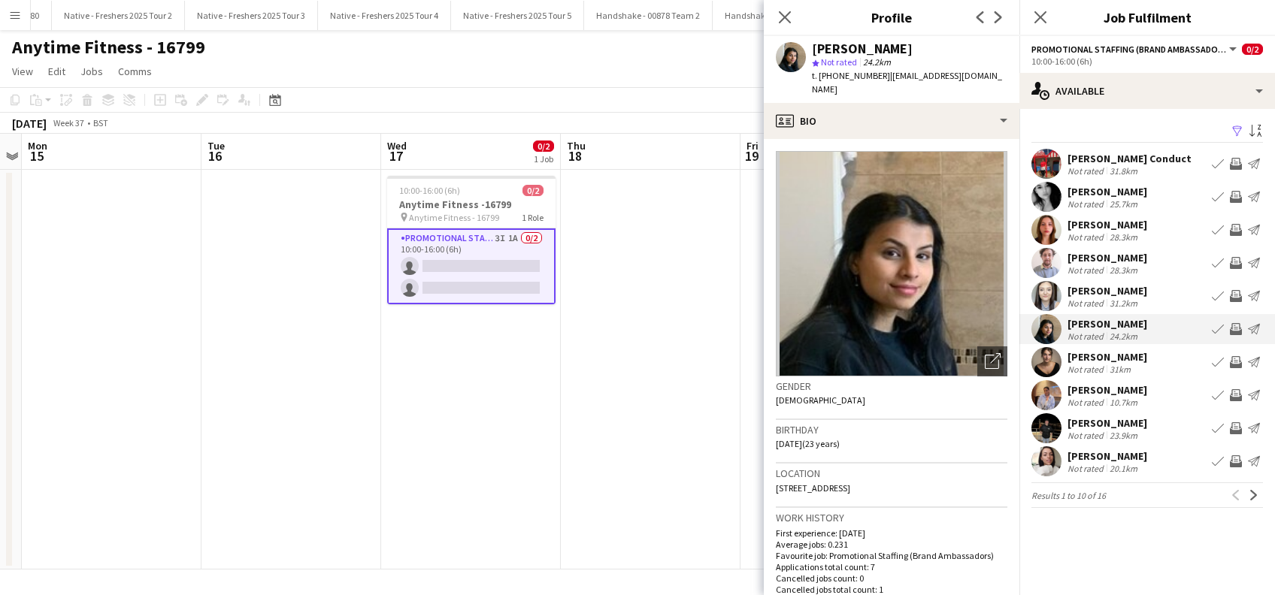
click at [1119, 290] on div "Rhian Taylor" at bounding box center [1107, 291] width 80 height 14
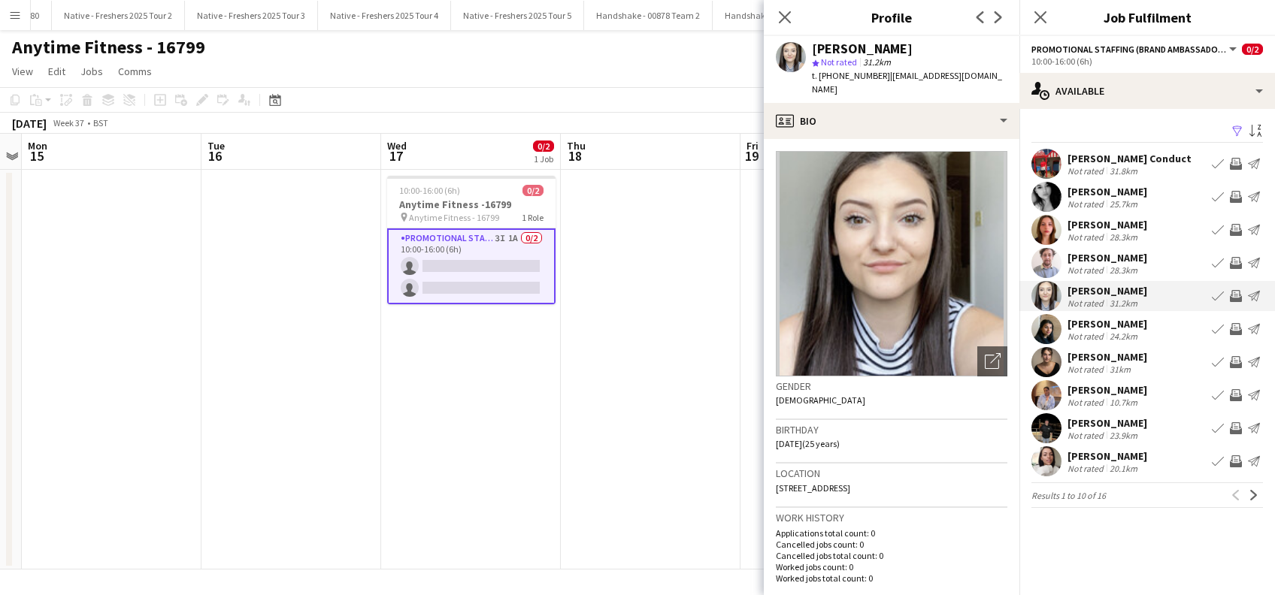
click at [1107, 256] on div "Jamie Gordon" at bounding box center [1107, 258] width 80 height 14
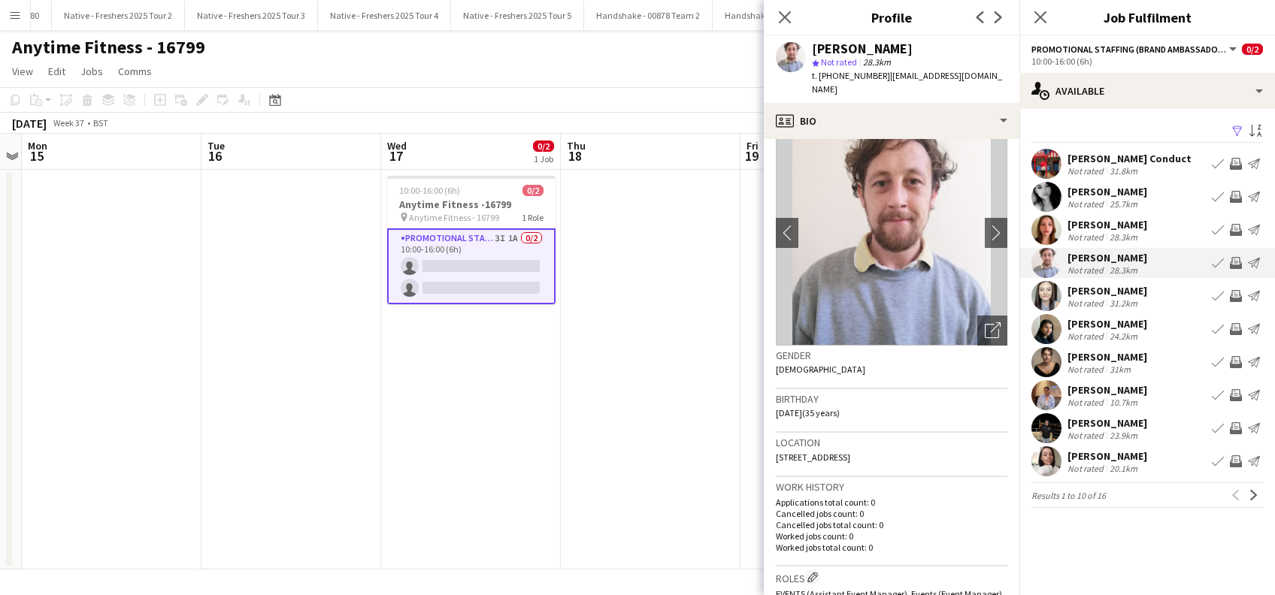
scroll to position [0, 0]
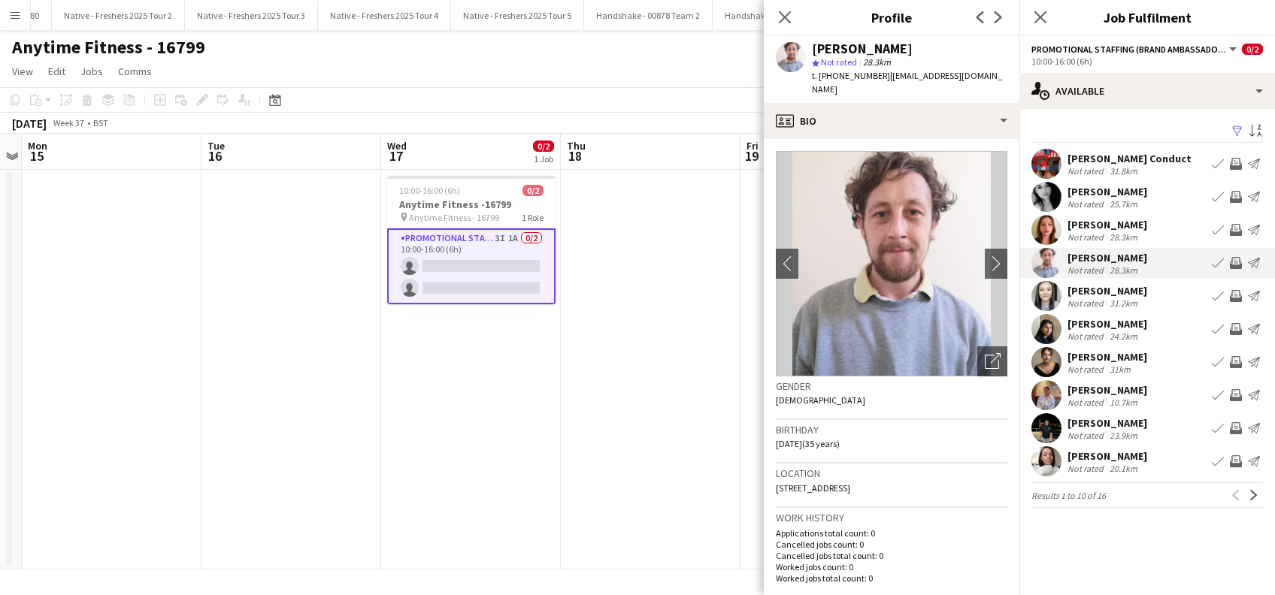
click at [1110, 222] on div "Sarah Criddle" at bounding box center [1107, 225] width 80 height 14
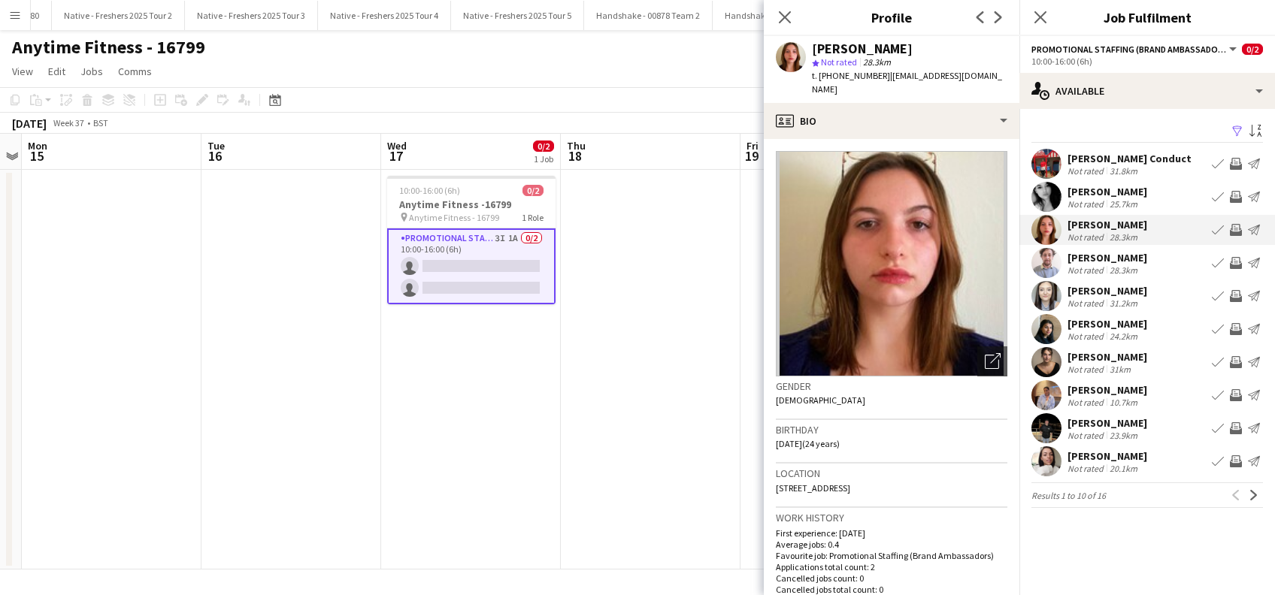
click at [1090, 193] on div "sara kabeer" at bounding box center [1107, 192] width 80 height 14
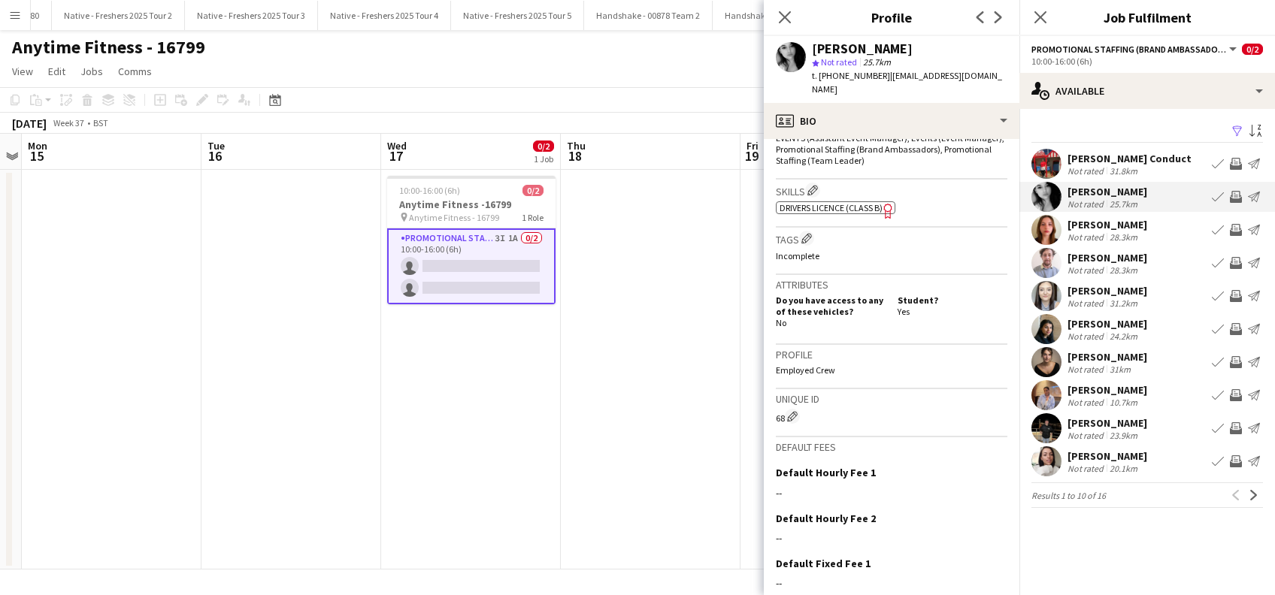
scroll to position [615, 0]
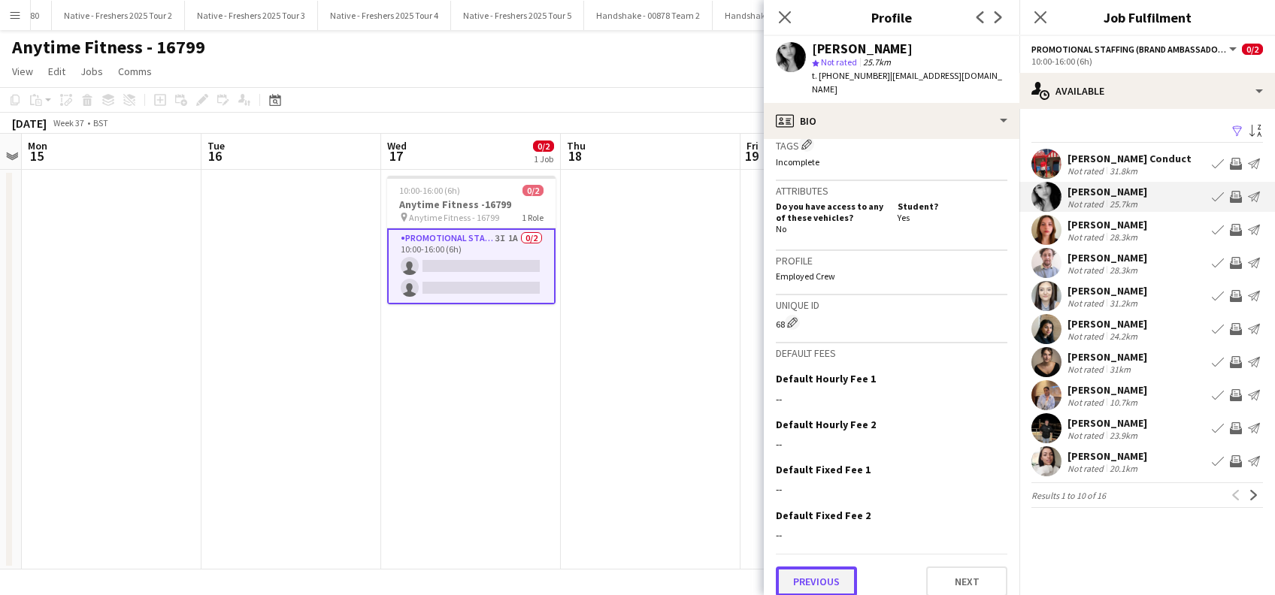
click at [809, 567] on button "Previous" at bounding box center [816, 582] width 81 height 30
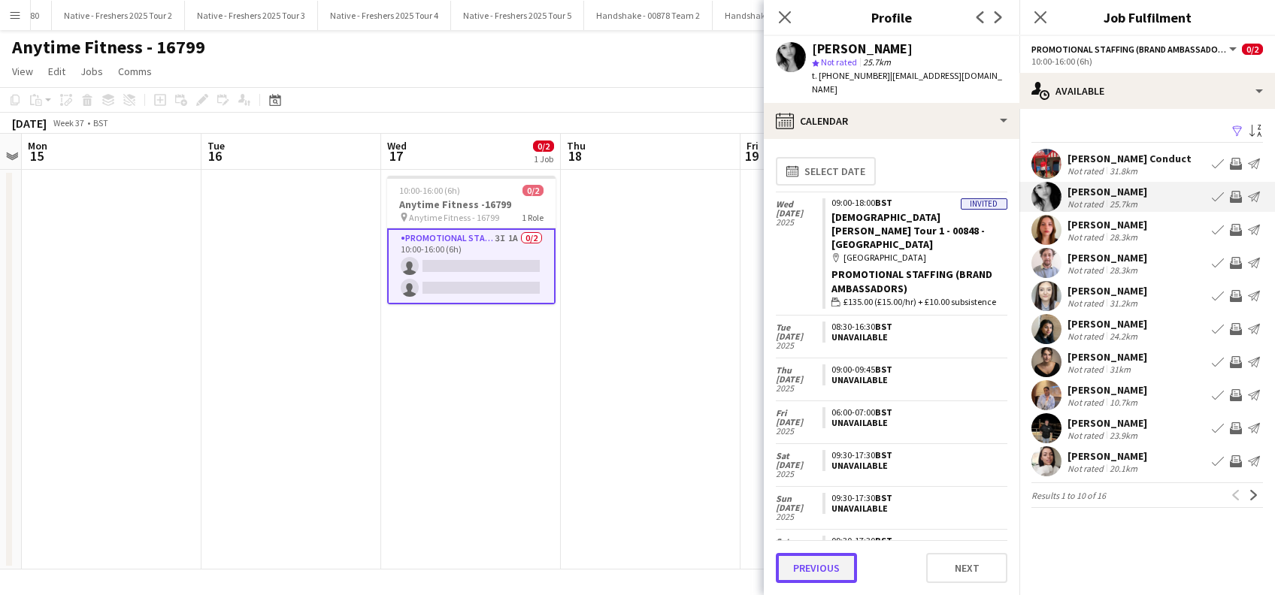
click at [809, 567] on button "Previous" at bounding box center [816, 568] width 81 height 30
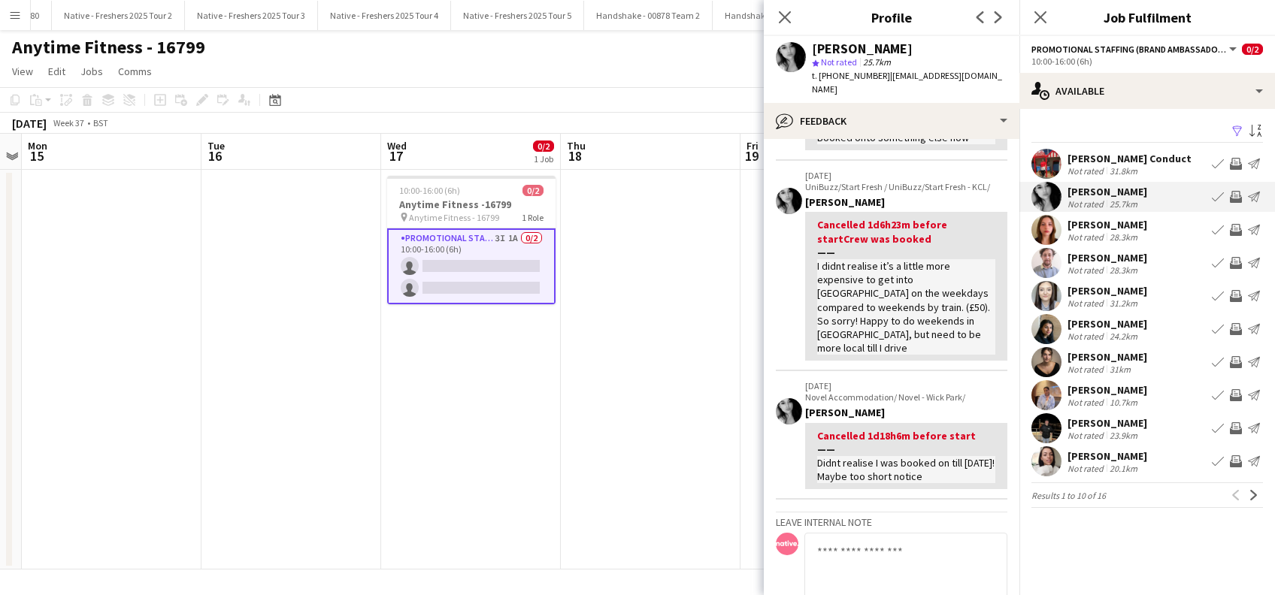
scroll to position [0, 0]
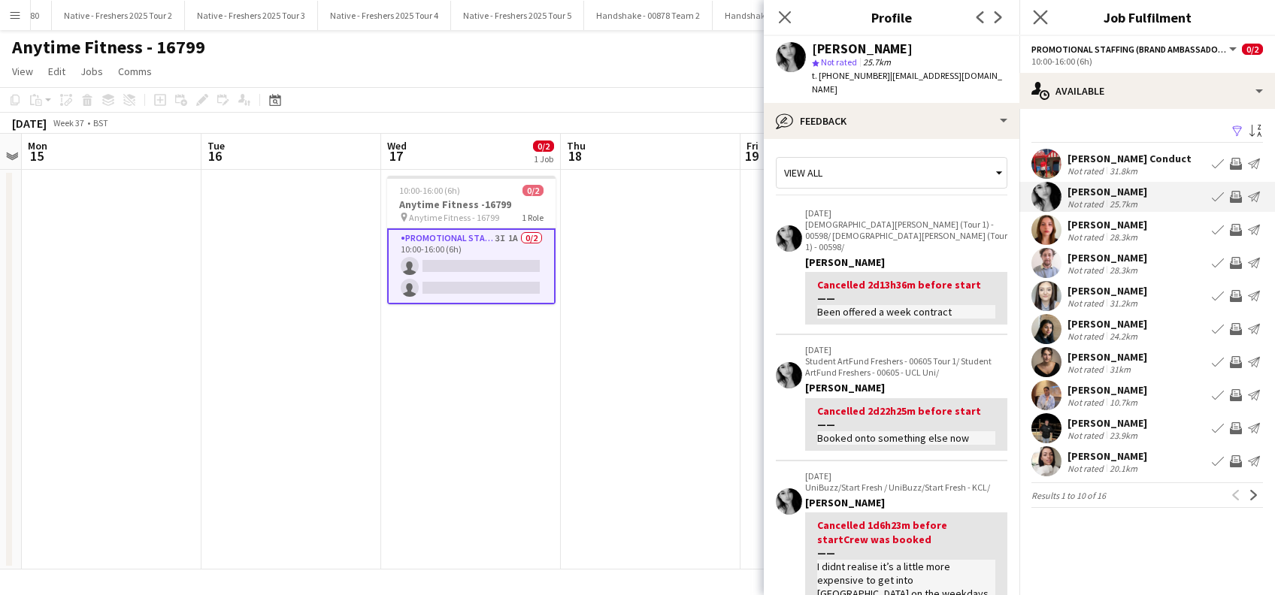
click at [1039, 9] on app-icon "Close pop-in" at bounding box center [1041, 18] width 22 height 22
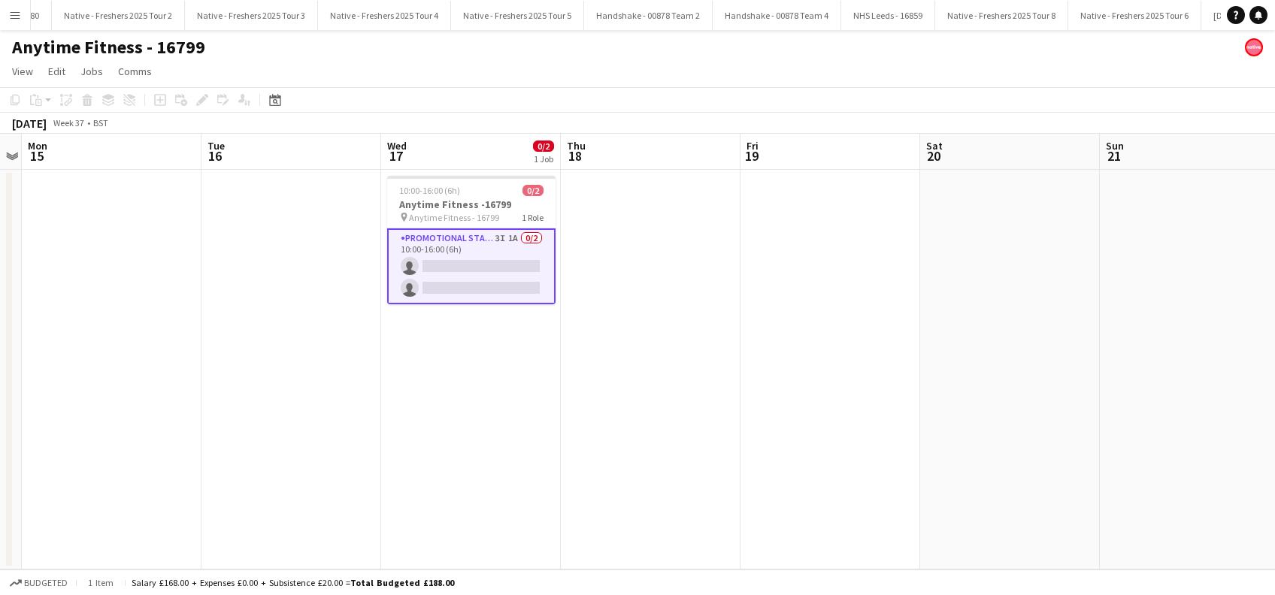
click at [906, 259] on app-date-cell at bounding box center [830, 370] width 180 height 400
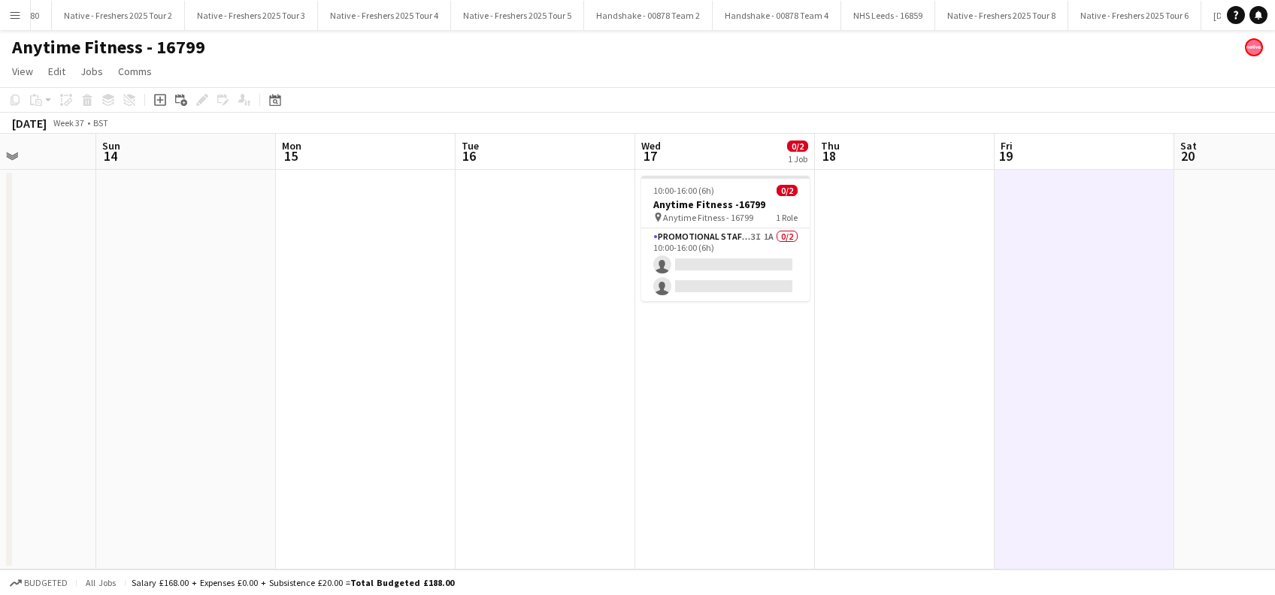
scroll to position [0, 350]
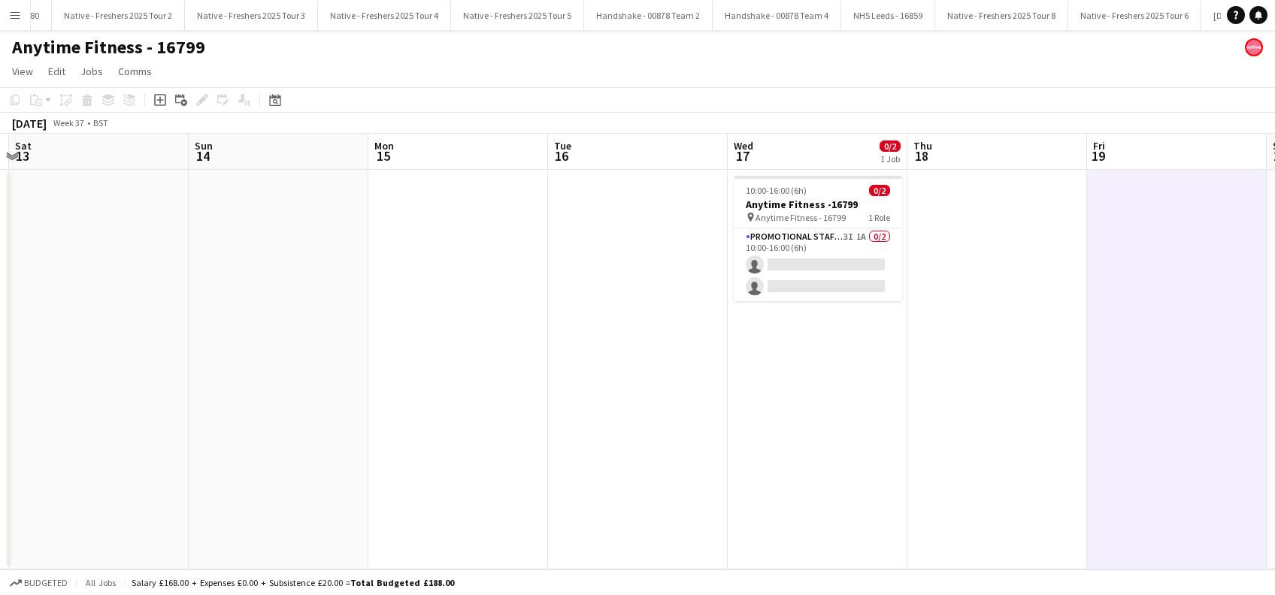
drag, startPoint x: 564, startPoint y: 441, endPoint x: 909, endPoint y: 457, distance: 346.1
click at [909, 457] on app-calendar-viewport "Thu 11 Fri 12 Sat 13 Sun 14 Mon 15 Tue 16 Wed 17 0/2 1 Job Thu 18 Fri 19 Sat 20…" at bounding box center [637, 352] width 1275 height 436
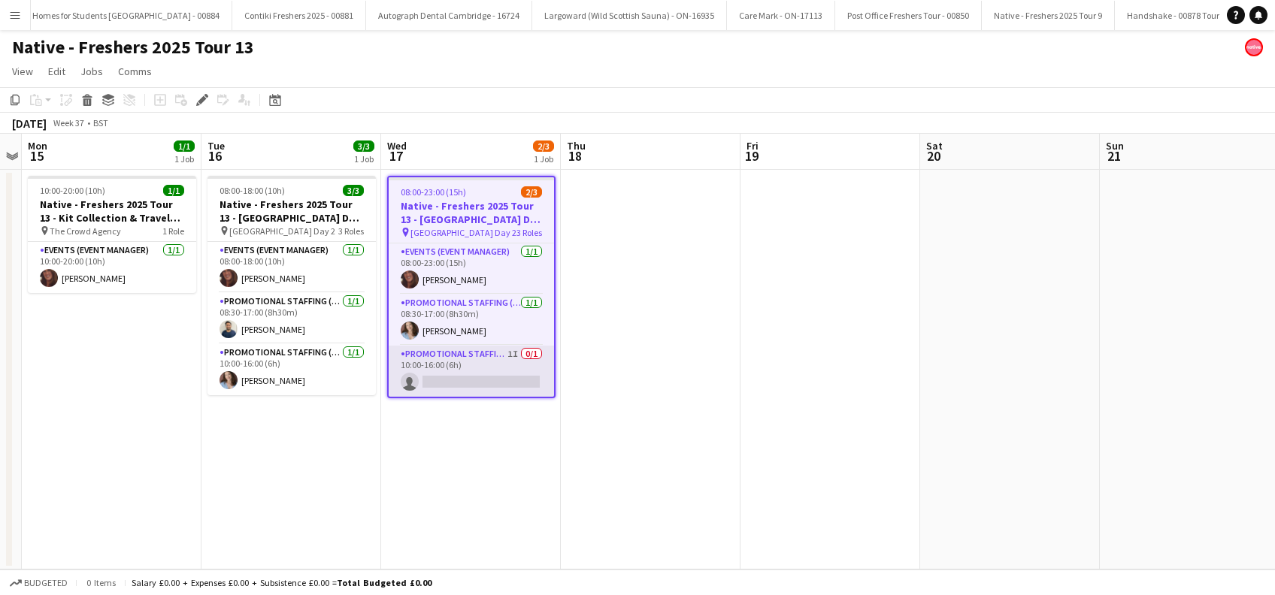
click at [461, 391] on app-card-role "Promotional Staffing (Brand Ambassadors) 1I 0/1 10:00-16:00 (6h) single-neutral…" at bounding box center [471, 371] width 165 height 51
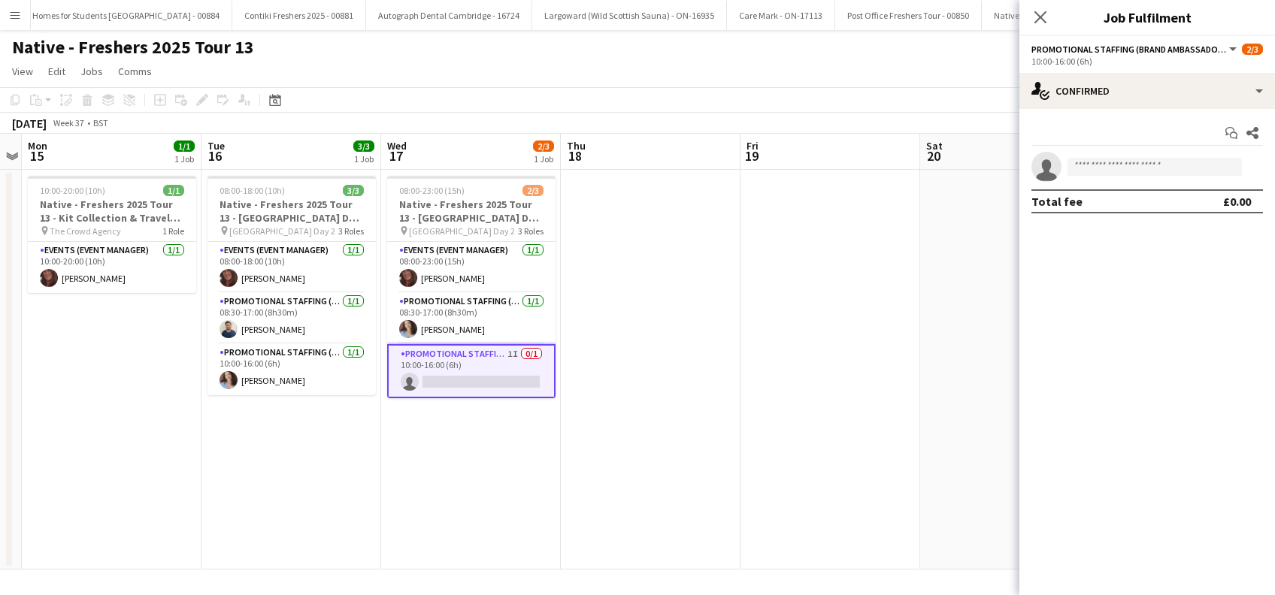
click at [1185, 71] on app-options-switcher "Promotional Staffing (Brand Ambassadors) All roles Promotional Staffing (Brand …" at bounding box center [1147, 54] width 256 height 37
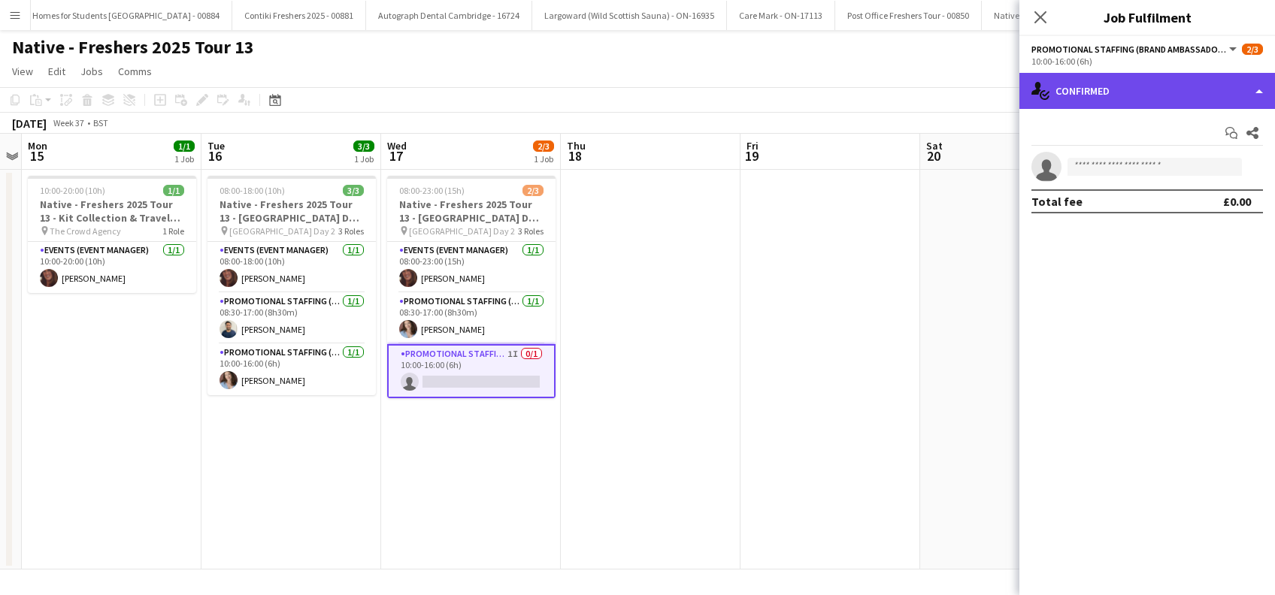
click at [1166, 94] on div "single-neutral-actions-check-2 Confirmed" at bounding box center [1147, 91] width 256 height 36
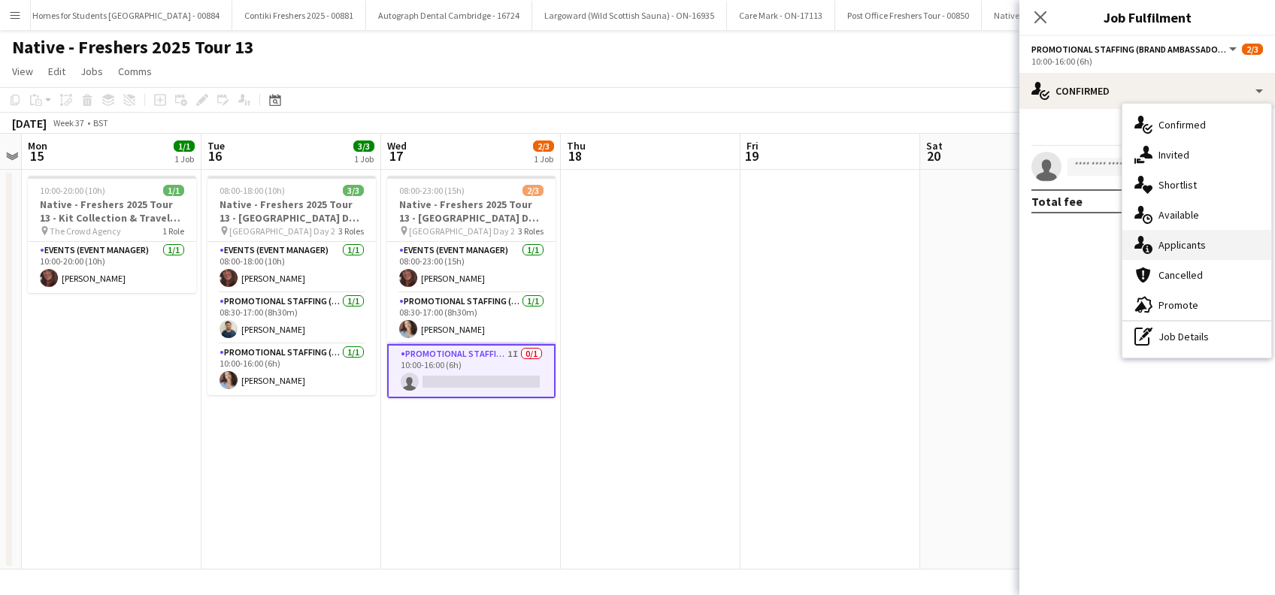
click at [1185, 243] on div "single-neutral-actions-information Applicants" at bounding box center [1196, 245] width 149 height 30
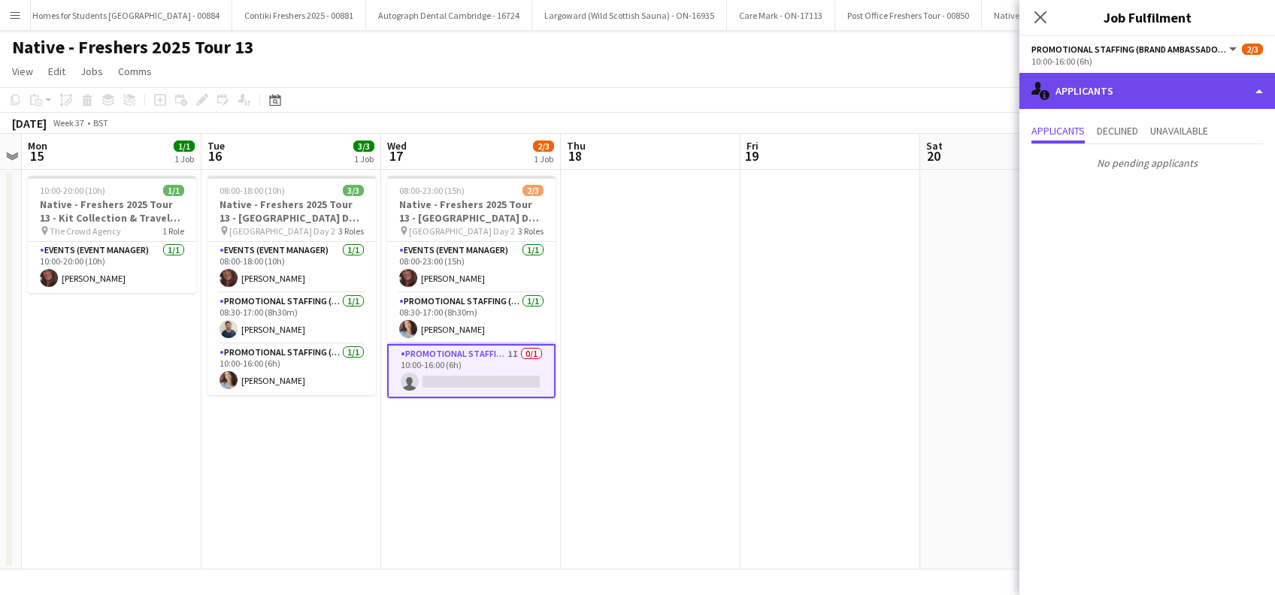
click at [1145, 84] on div "single-neutral-actions-information Applicants" at bounding box center [1147, 91] width 256 height 36
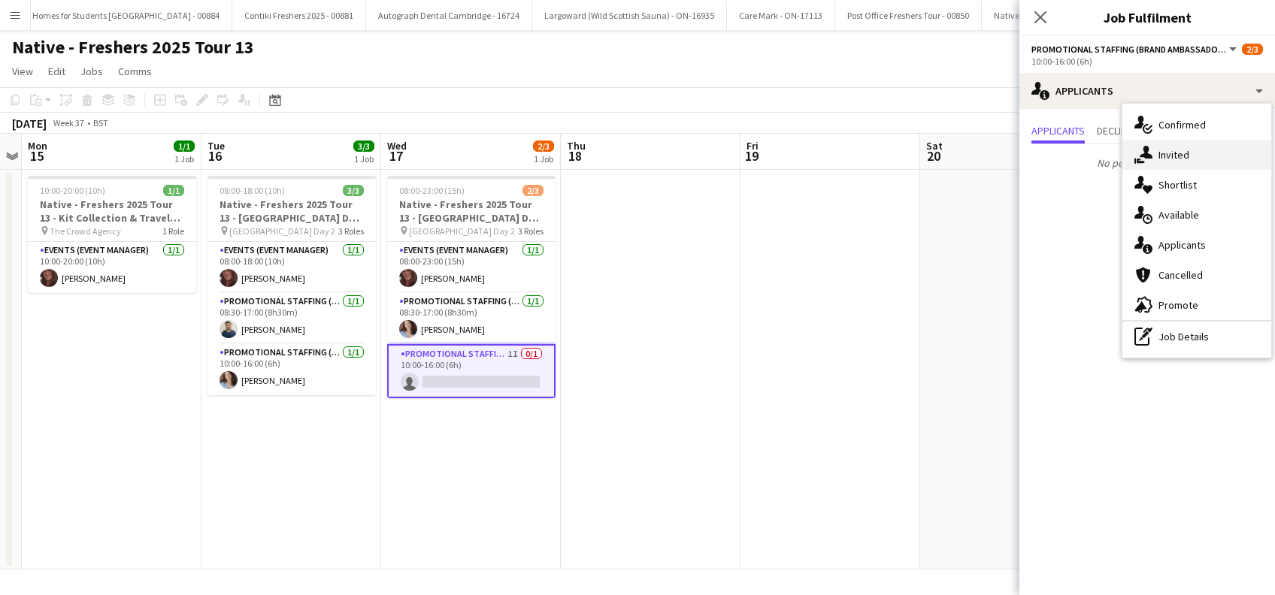
click at [1178, 156] on div "single-neutral-actions-share-1 Invited" at bounding box center [1196, 155] width 149 height 30
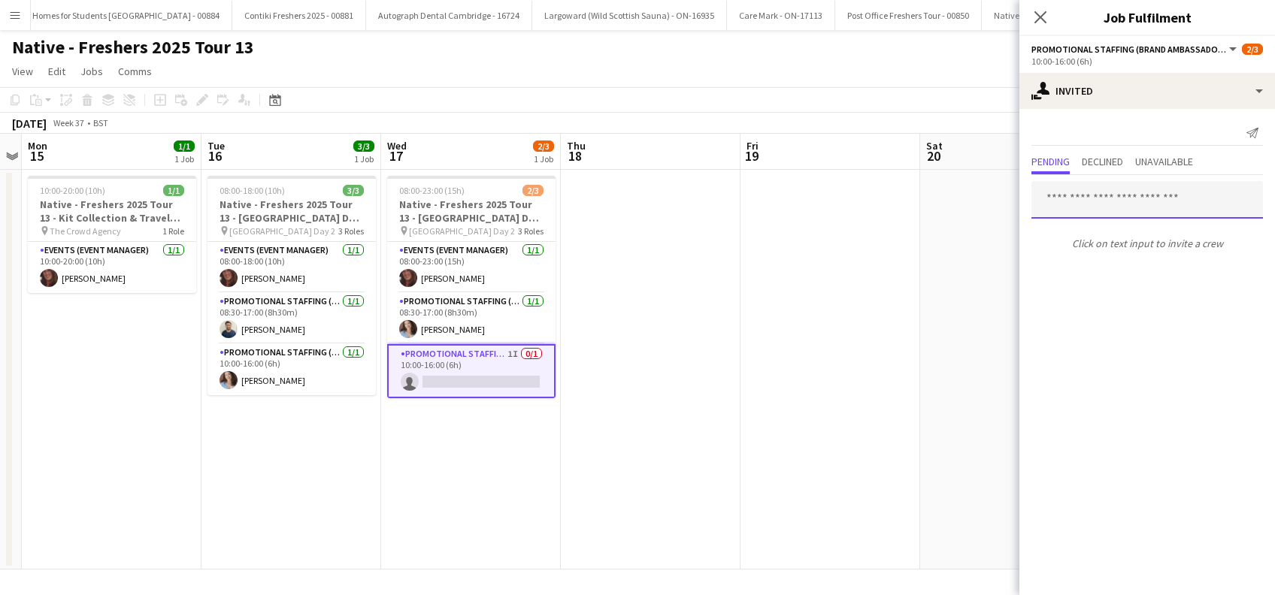
click at [1088, 190] on input "text" at bounding box center [1146, 200] width 231 height 38
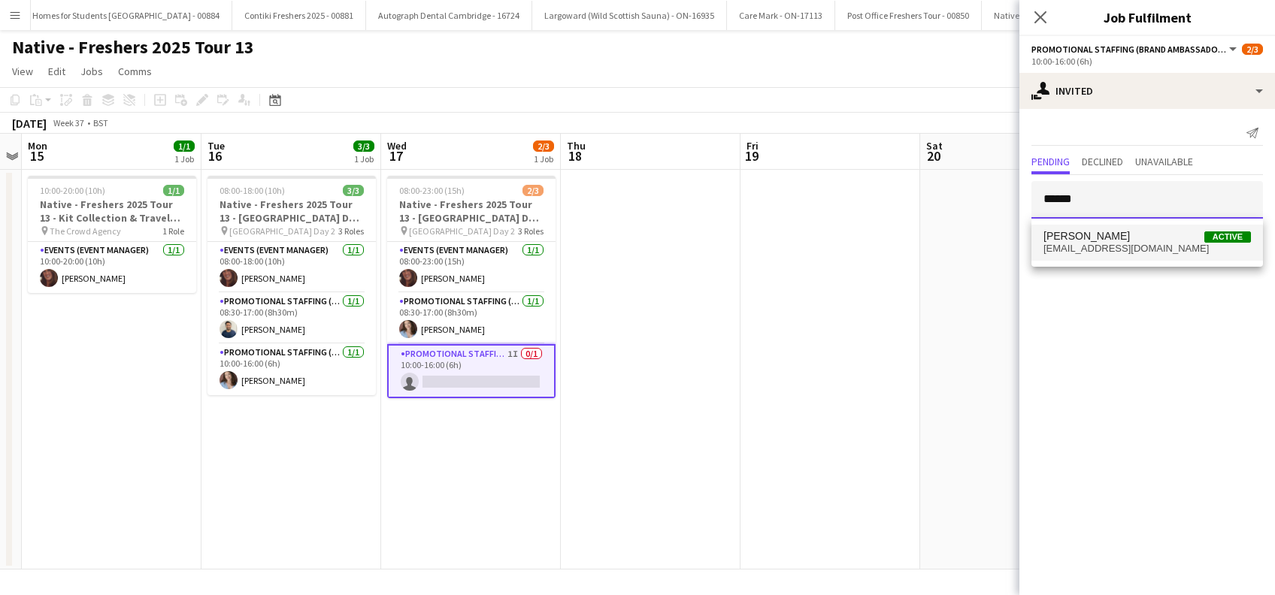
type input "******"
click at [1094, 253] on span "murtazalaghari256@gmail.com" at bounding box center [1146, 249] width 207 height 12
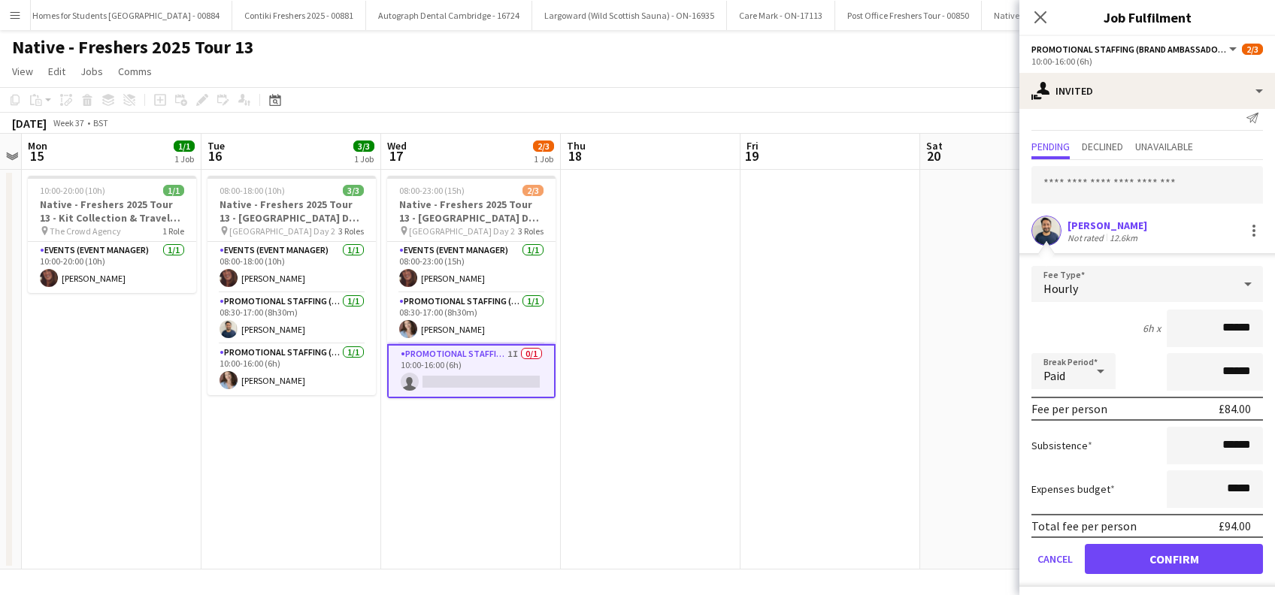
scroll to position [20, 0]
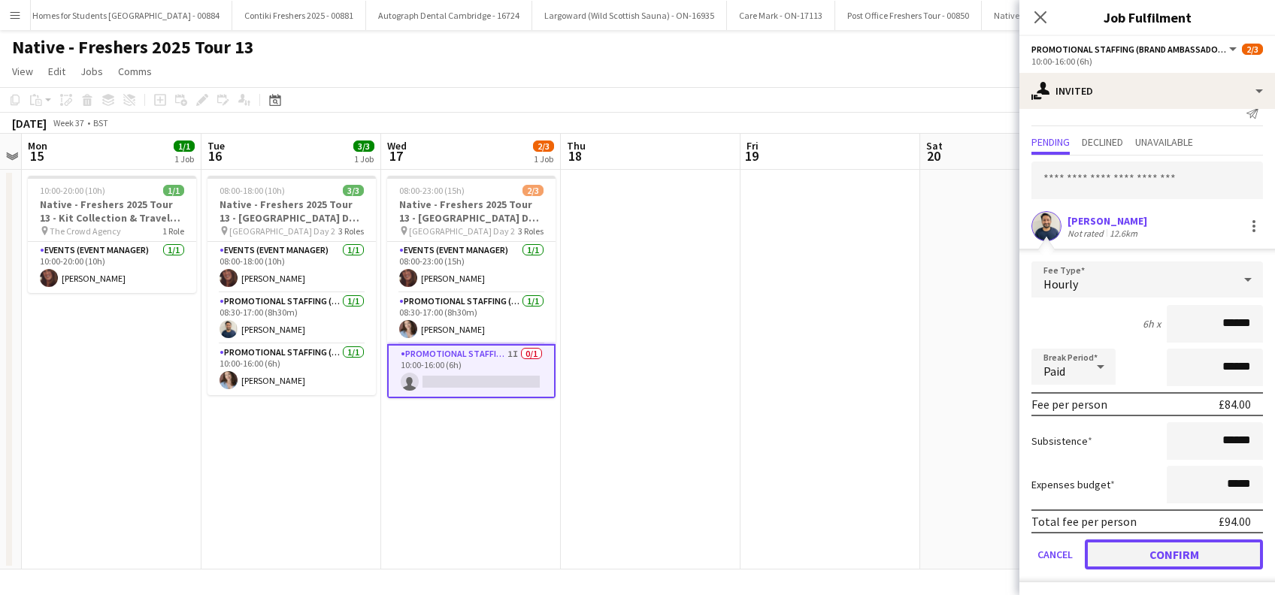
click at [1156, 553] on button "Confirm" at bounding box center [1173, 555] width 178 height 30
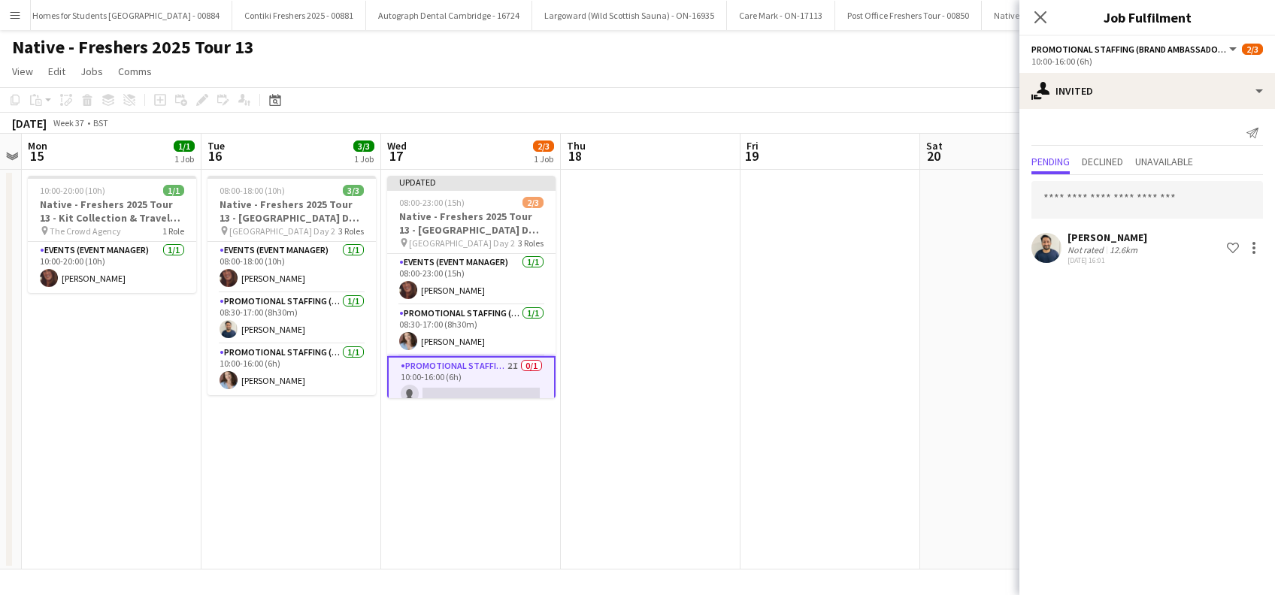
click at [882, 403] on app-date-cell at bounding box center [830, 370] width 180 height 400
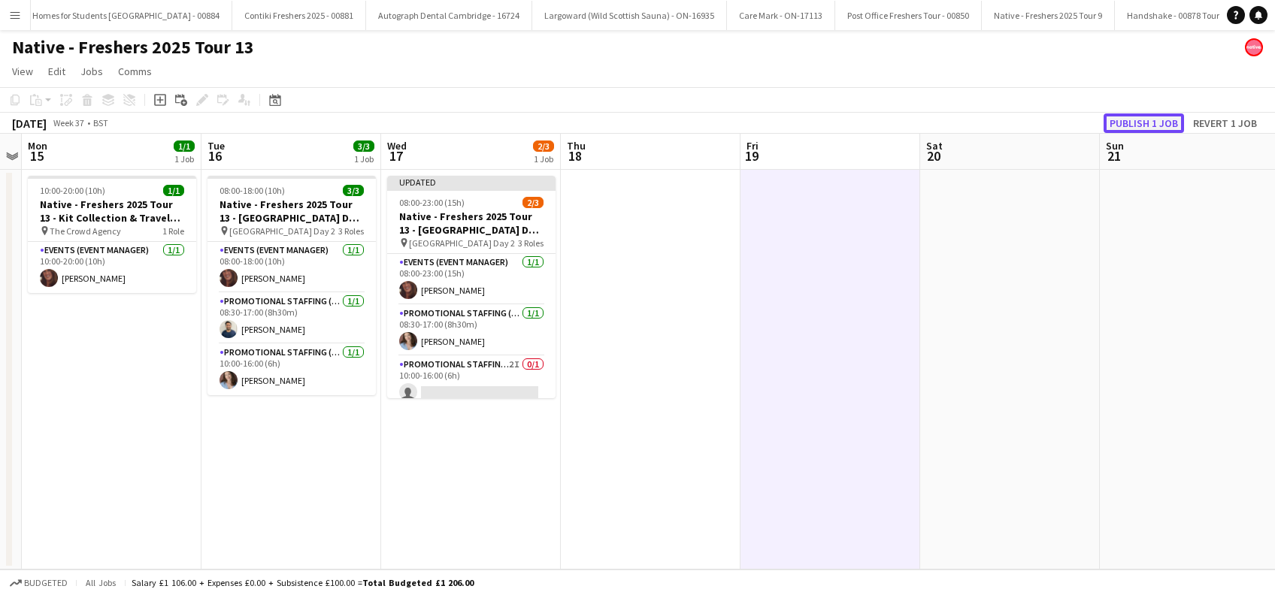
click at [1142, 121] on button "Publish 1 job" at bounding box center [1143, 123] width 80 height 20
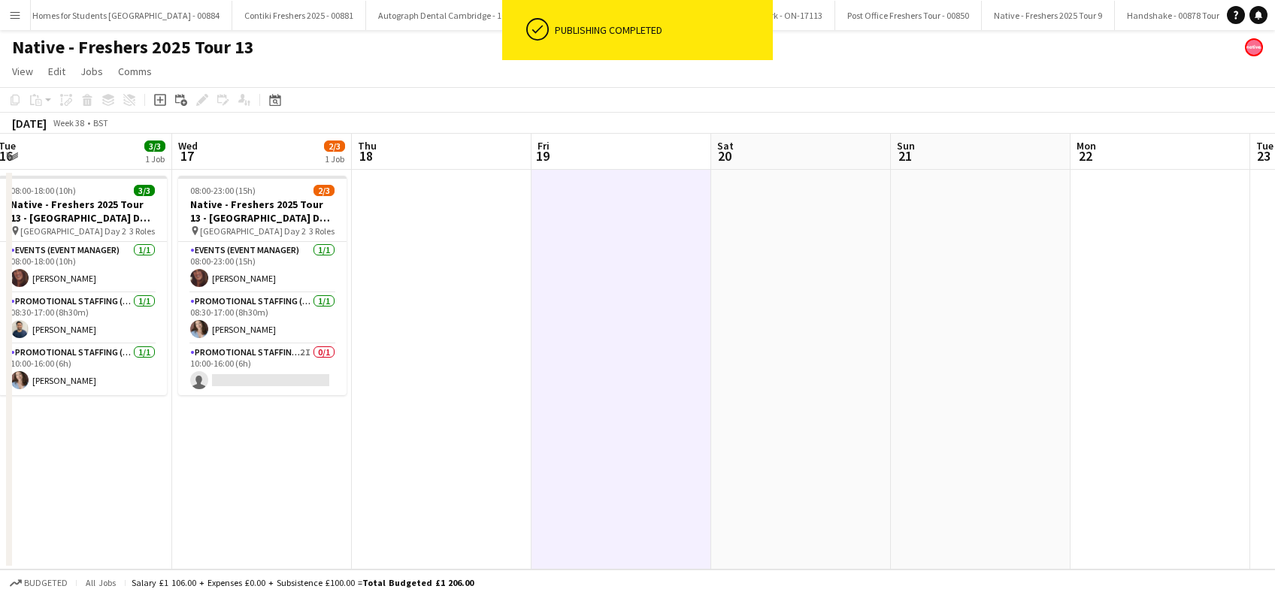
drag, startPoint x: 825, startPoint y: 395, endPoint x: 615, endPoint y: 475, distance: 225.0
click at [616, 480] on app-calendar-viewport "Fri 12 Sat 13 Sun 14 Mon 15 1/1 1 Job Tue 16 3/3 1 Job Wed 17 2/3 1 Job Thu 18 …" at bounding box center [637, 352] width 1275 height 436
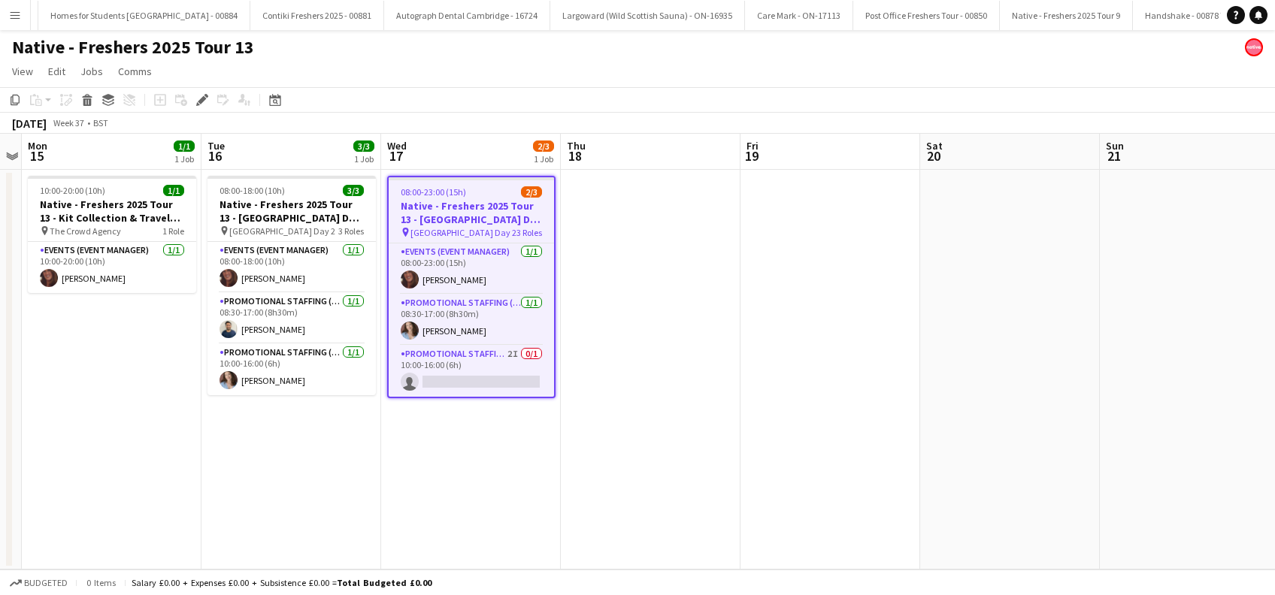
click at [619, 293] on app-date-cell at bounding box center [651, 370] width 180 height 400
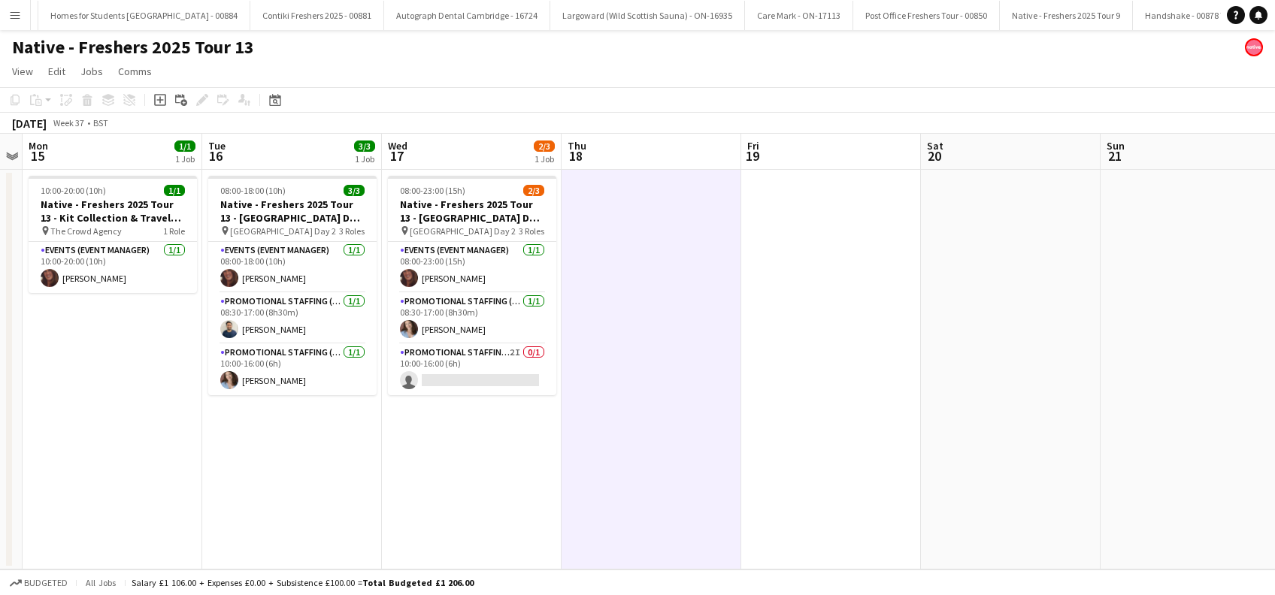
click at [481, 507] on app-date-cell "08:00-23:00 (15h) 2/3 Native - Freshers 2025 Tour 13 - University of Westminste…" at bounding box center [472, 370] width 180 height 400
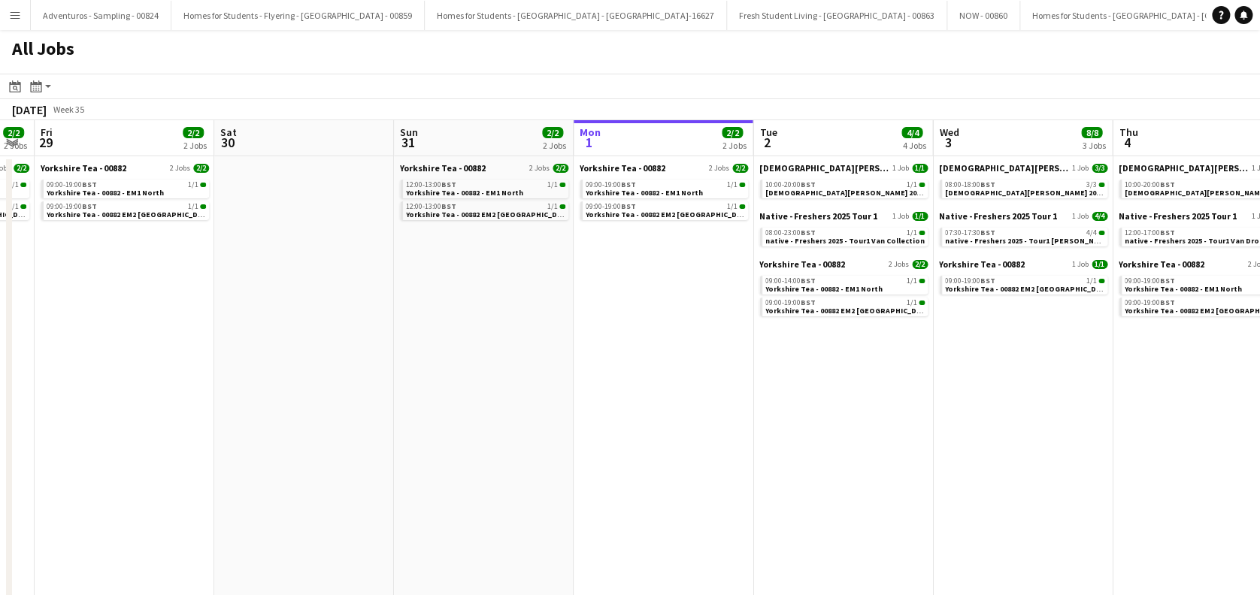
scroll to position [0, 724]
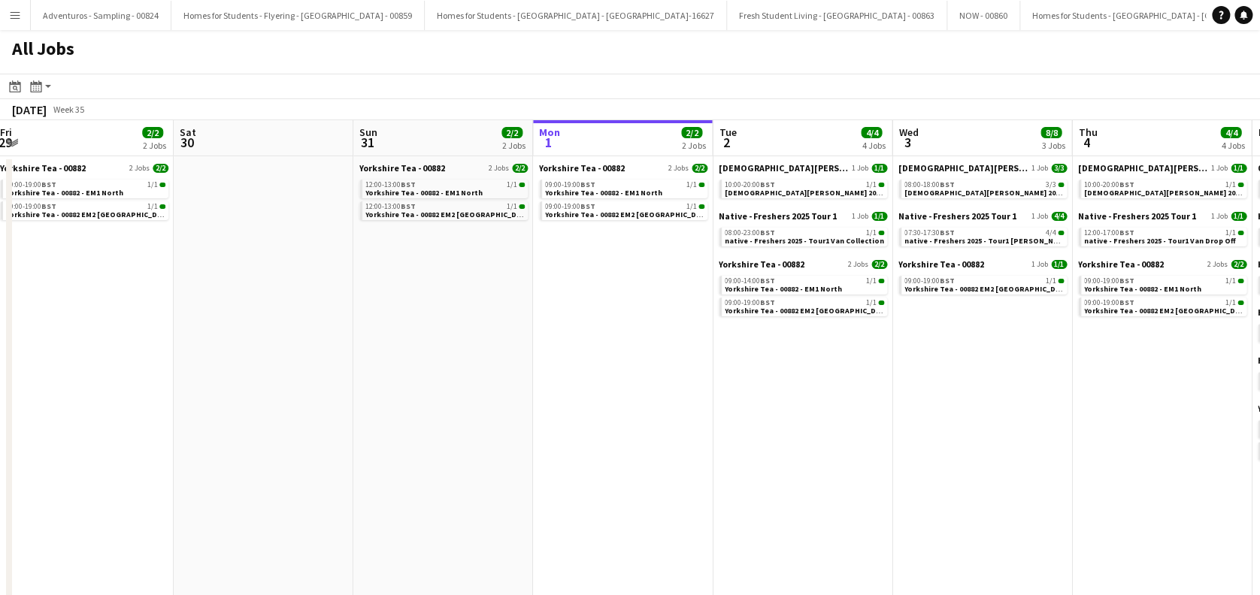
drag, startPoint x: 459, startPoint y: 482, endPoint x: 812, endPoint y: 549, distance: 359.4
click at [812, 549] on app-calendar-viewport "Mon 25 1/1 1 Job Tue 26 2/2 2 Jobs Wed 27 2/2 2 Jobs Thu 28 2/2 2 Jobs Fri 29 2…" at bounding box center [630, 447] width 1260 height 655
